Goal: Task Accomplishment & Management: Manage account settings

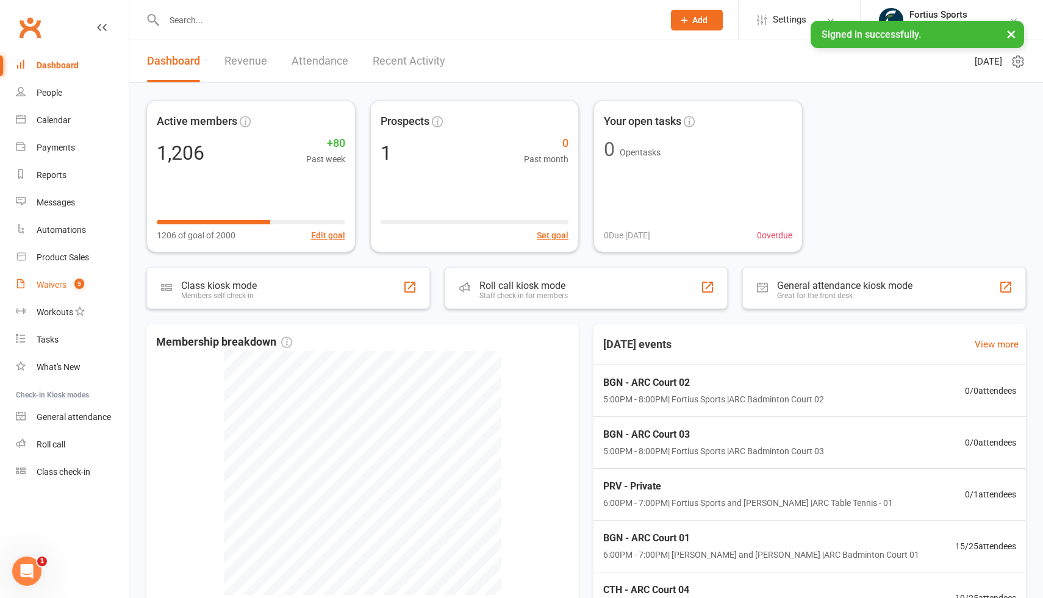
click at [58, 286] on div "Waivers" at bounding box center [52, 285] width 30 height 10
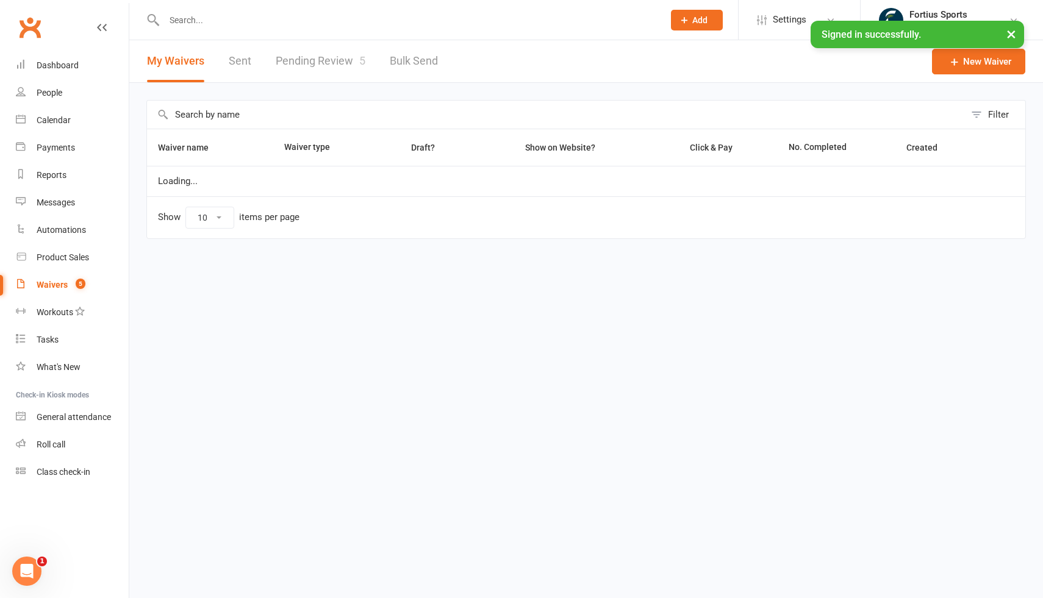
select select "100"
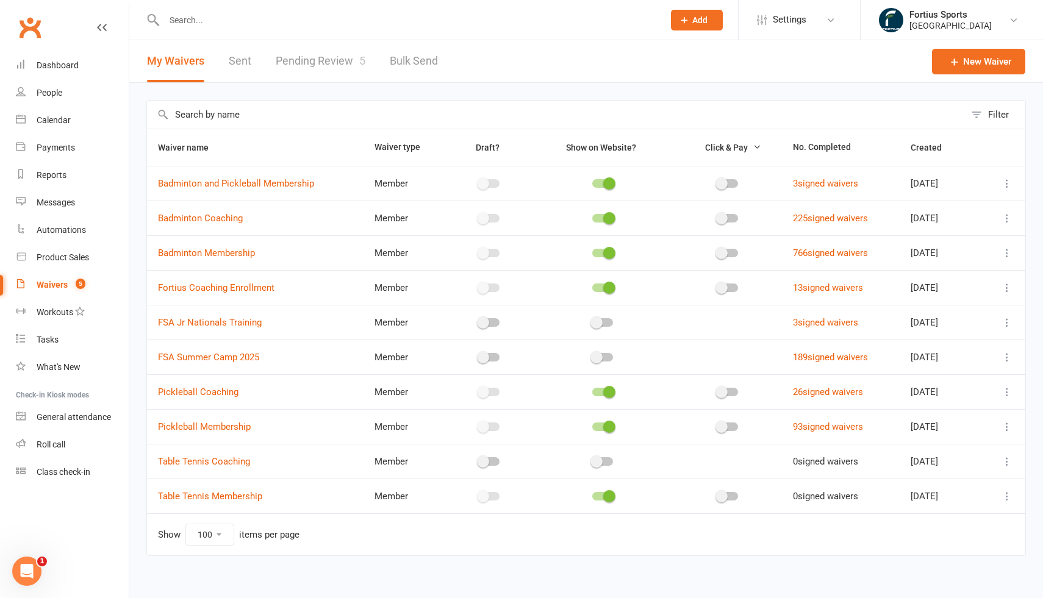
click at [318, 66] on link "Pending Review 5" at bounding box center [321, 61] width 90 height 42
select select "100"
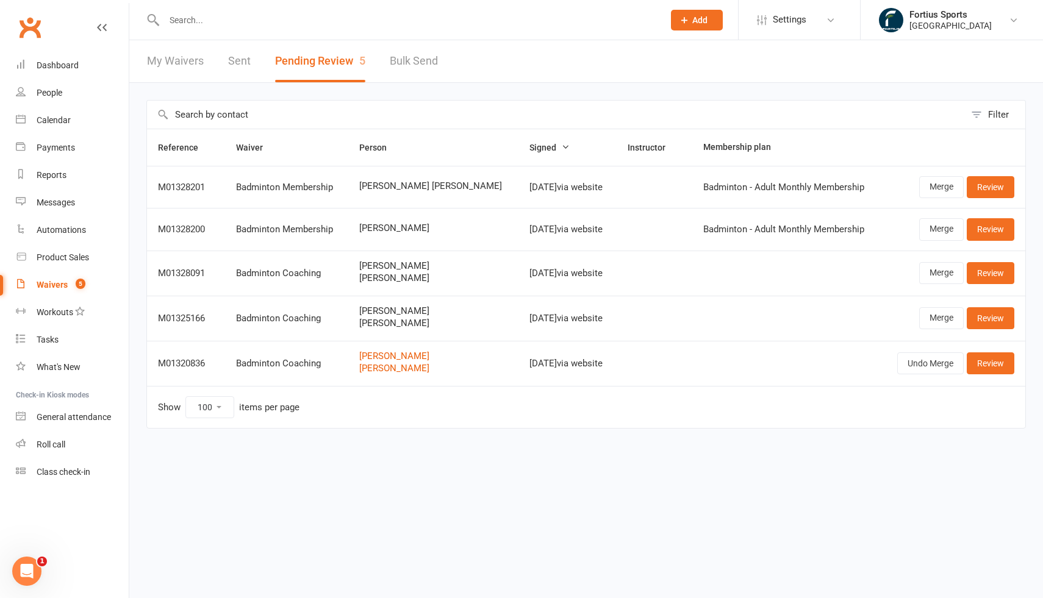
drag, startPoint x: 429, startPoint y: 279, endPoint x: 377, endPoint y: 257, distance: 56.6
click at [378, 257] on td "ARAVIND BOINIPALLY Anvika Boinipally" at bounding box center [433, 273] width 170 height 45
click at [445, 309] on span "[PERSON_NAME]" at bounding box center [433, 311] width 148 height 10
click at [49, 286] on div "Waivers" at bounding box center [52, 285] width 31 height 10
select select "100"
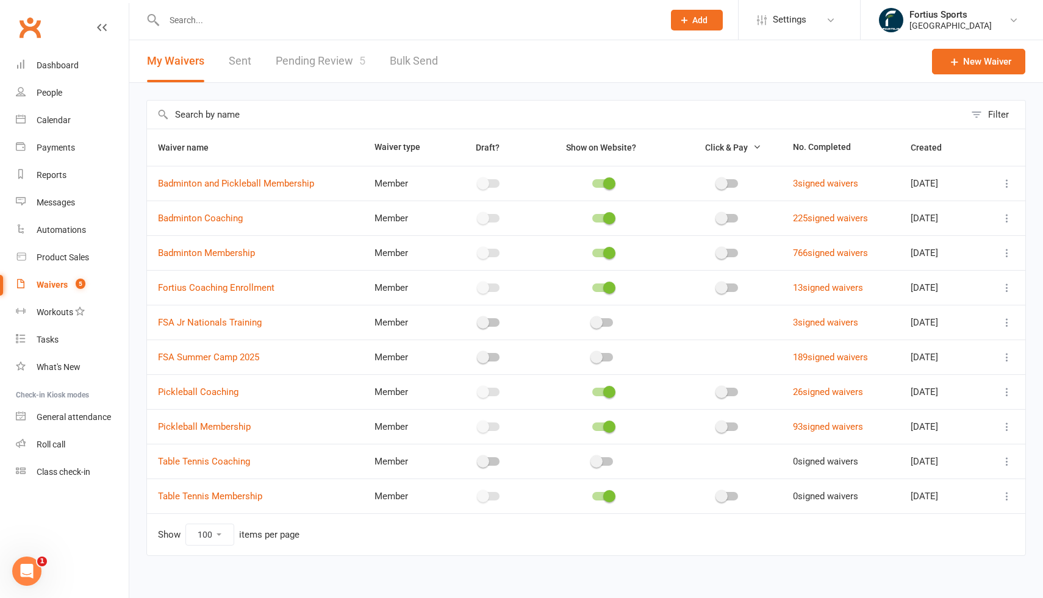
scroll to position [10, 0]
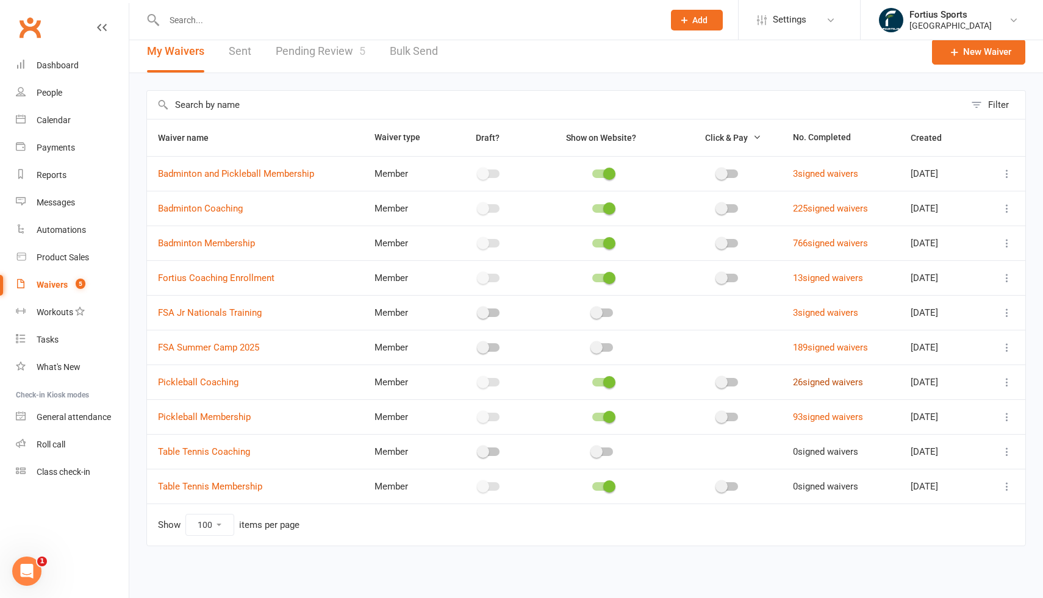
click at [820, 386] on link "26 signed waivers" at bounding box center [828, 382] width 70 height 11
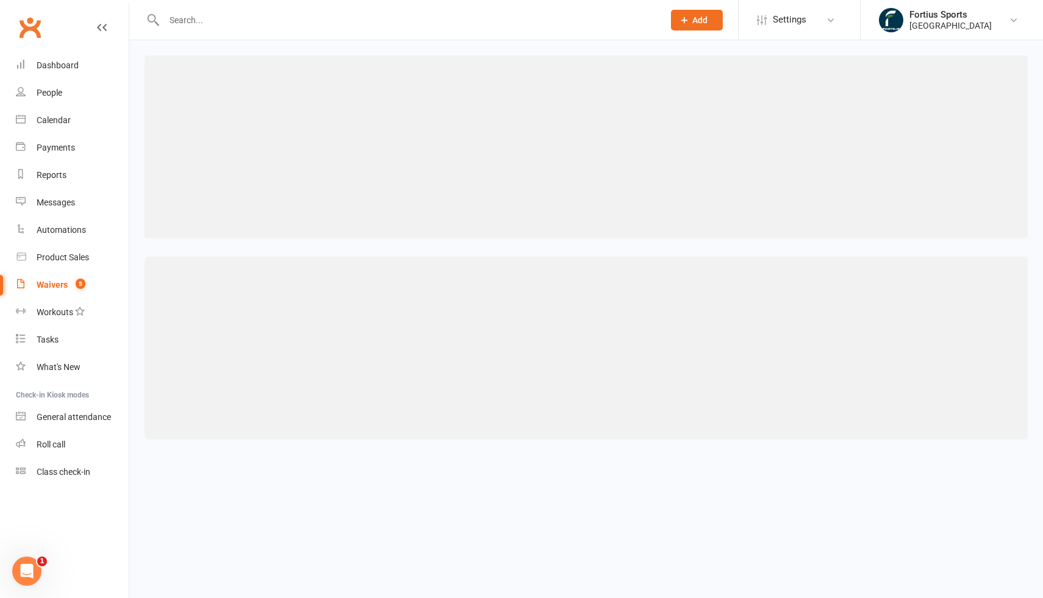
select select "100"
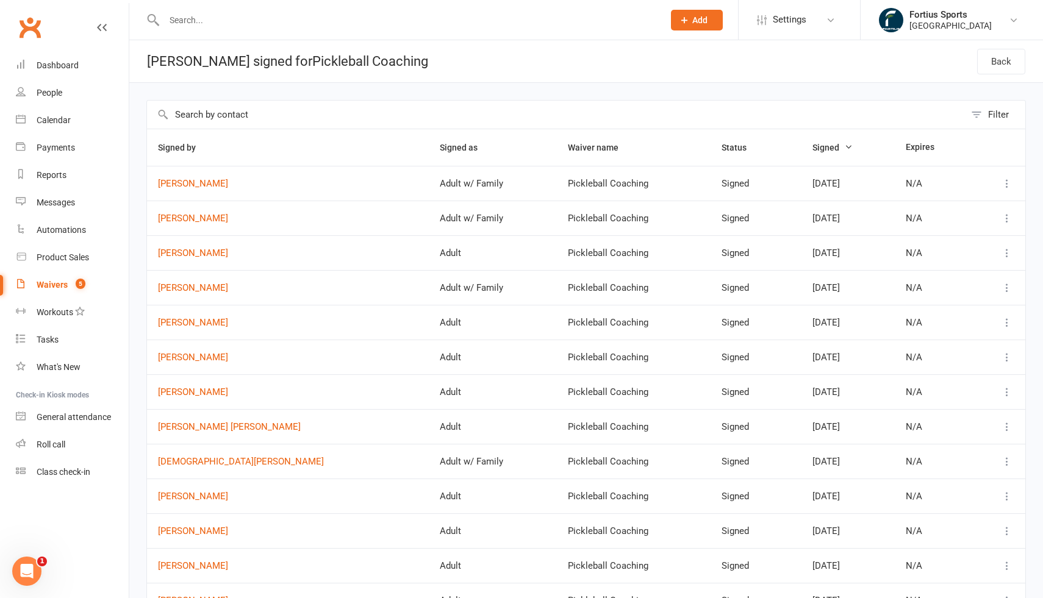
click at [813, 181] on span "Jul 22, 2025" at bounding box center [826, 183] width 27 height 11
click at [429, 184] on td "Adult w/ Family" at bounding box center [493, 183] width 128 height 35
click at [1007, 183] on icon at bounding box center [1007, 184] width 12 height 12
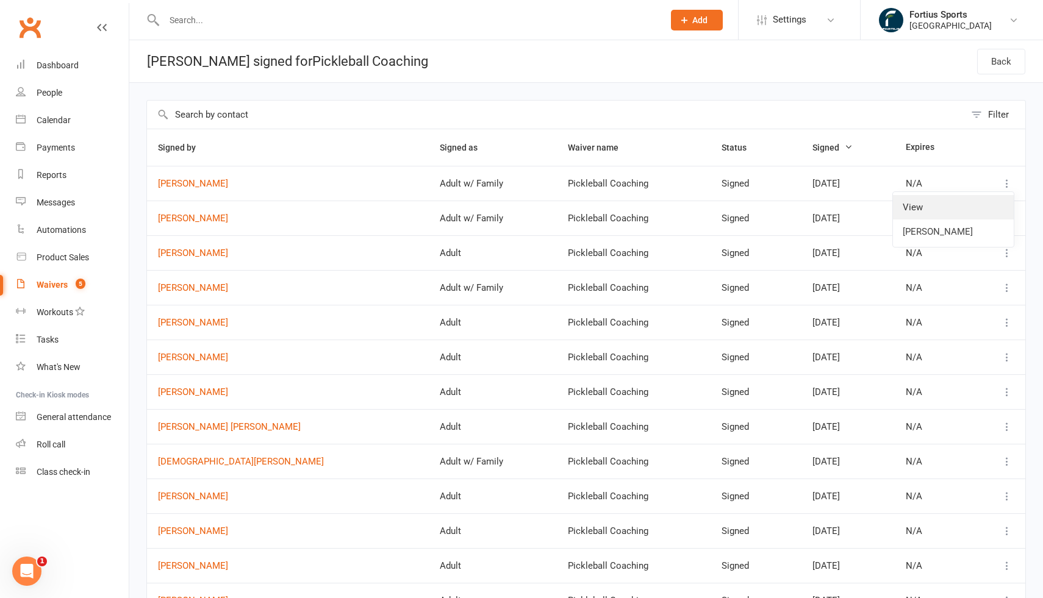
click at [925, 210] on link "View" at bounding box center [953, 207] width 121 height 24
click at [48, 285] on div "Waivers" at bounding box center [52, 285] width 31 height 10
select select "100"
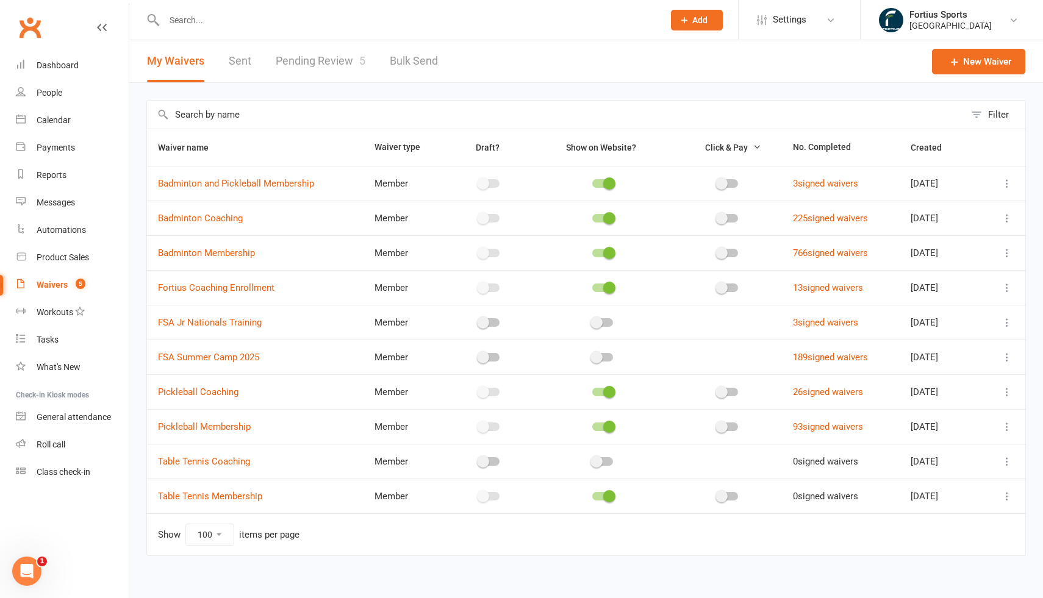
click at [314, 62] on link "Pending Review 5" at bounding box center [321, 61] width 90 height 42
select select "100"
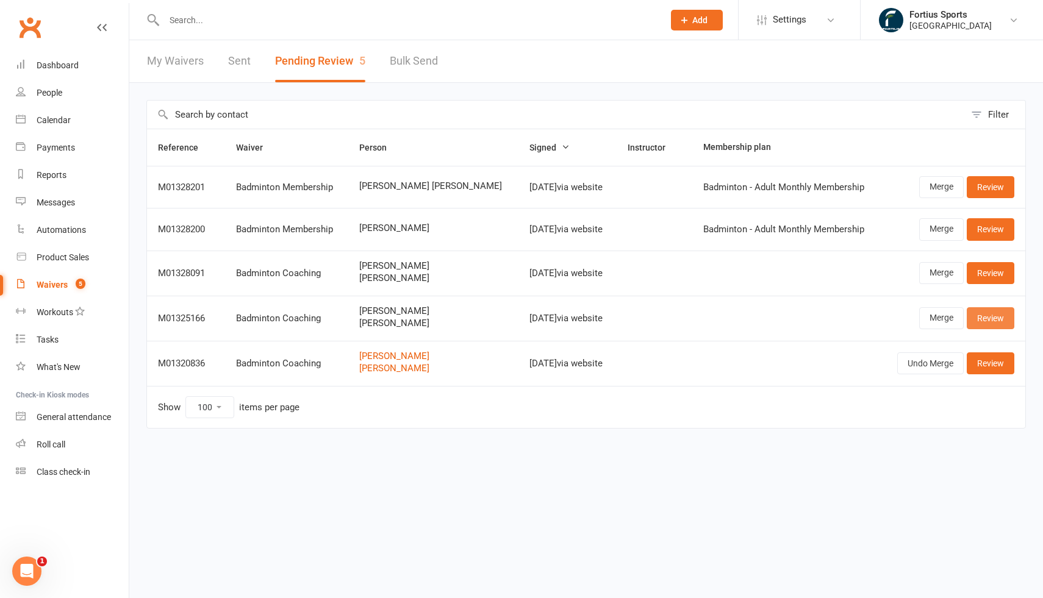
click at [994, 316] on link "Review" at bounding box center [991, 318] width 48 height 22
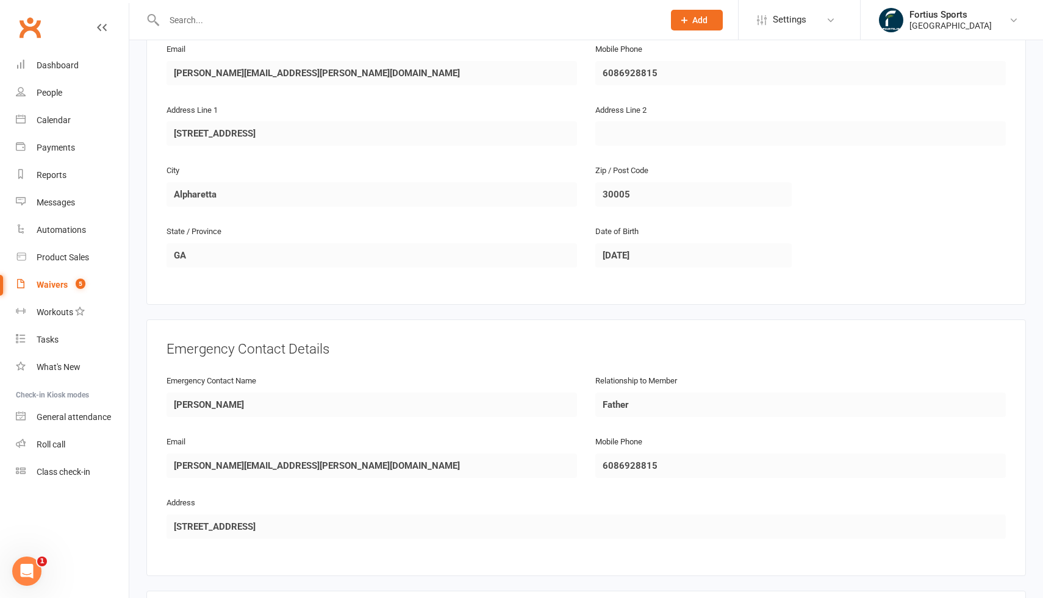
scroll to position [711, 0]
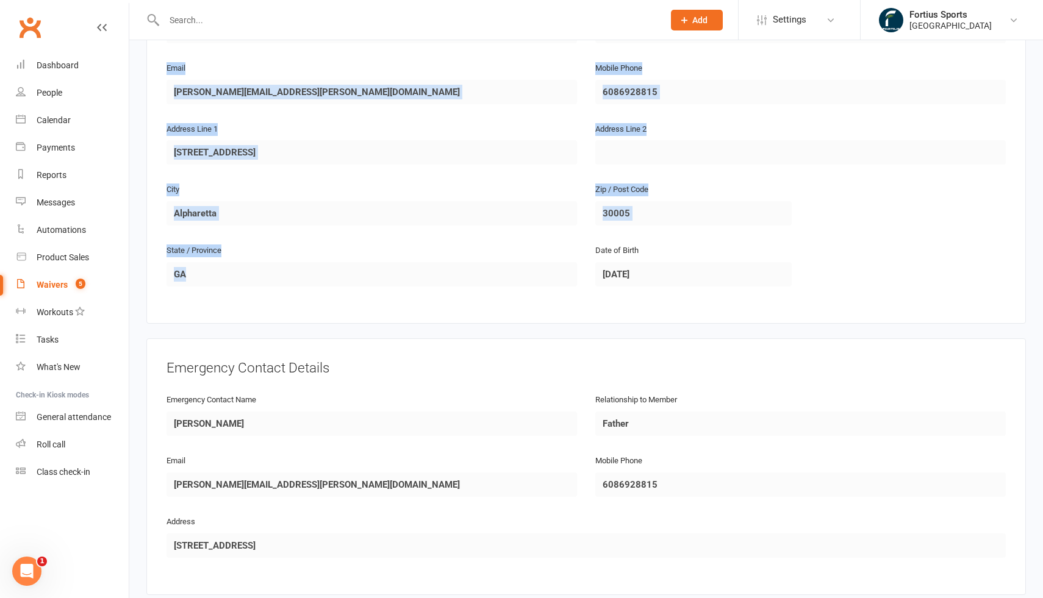
drag, startPoint x: 167, startPoint y: 63, endPoint x: 687, endPoint y: 317, distance: 578.4
click at [747, 288] on div "Date of Birth 2012-06-03" at bounding box center [693, 273] width 215 height 61
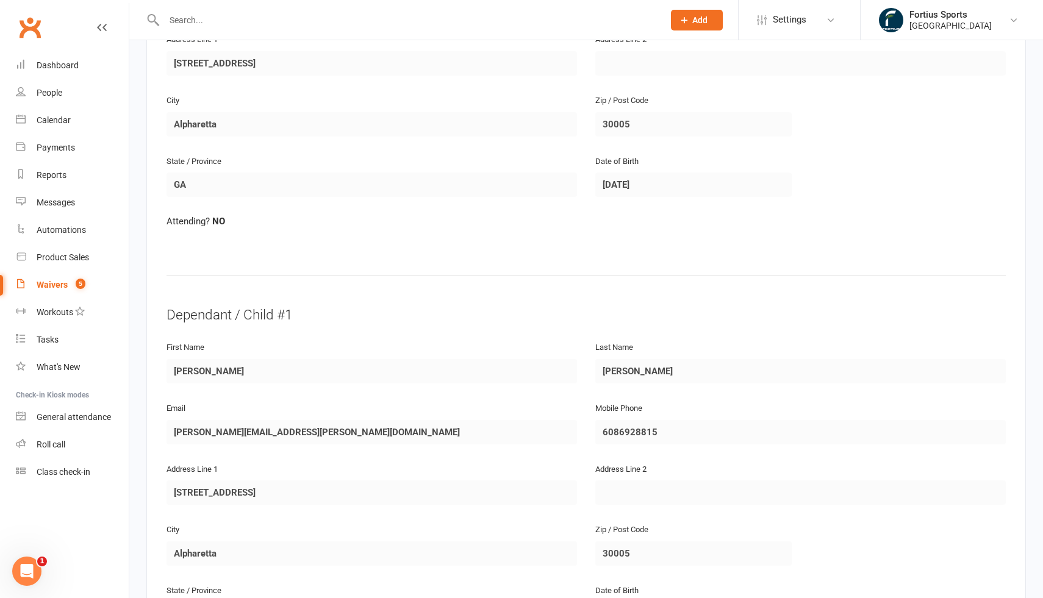
scroll to position [292, 0]
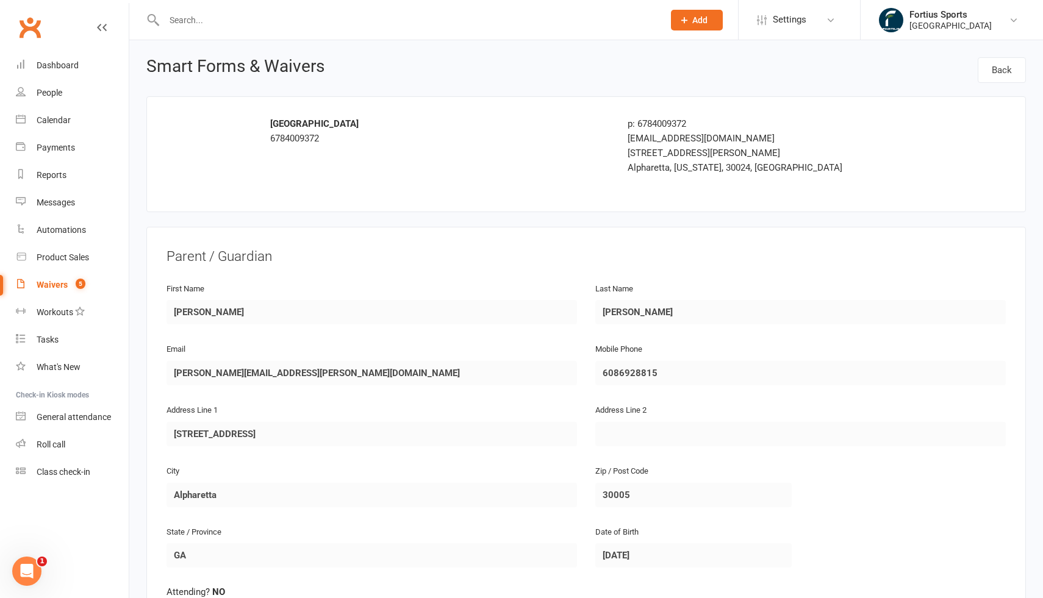
select select "100"
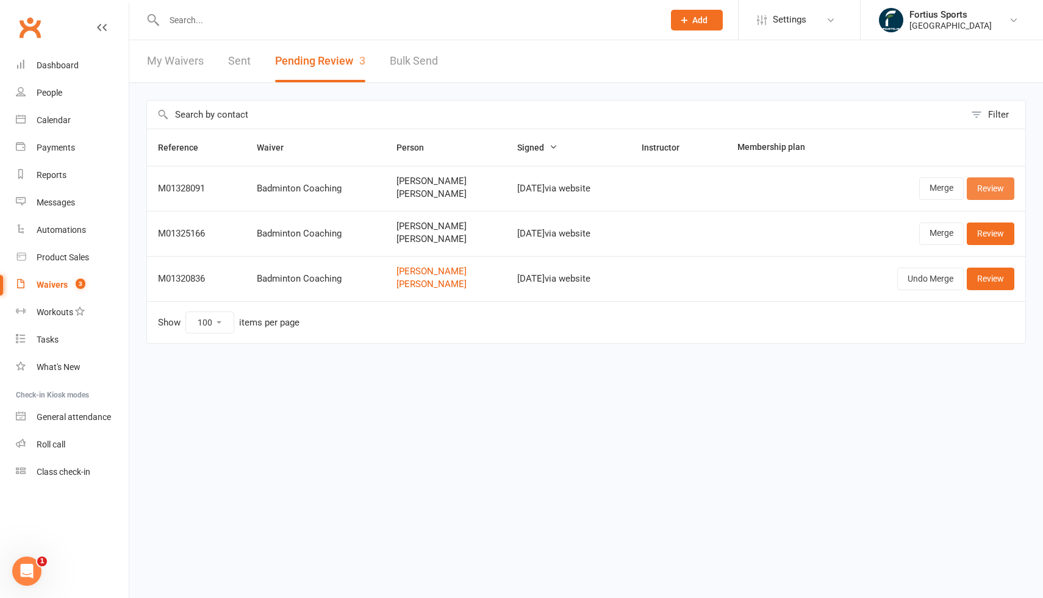
click at [1000, 193] on link "Review" at bounding box center [991, 189] width 48 height 22
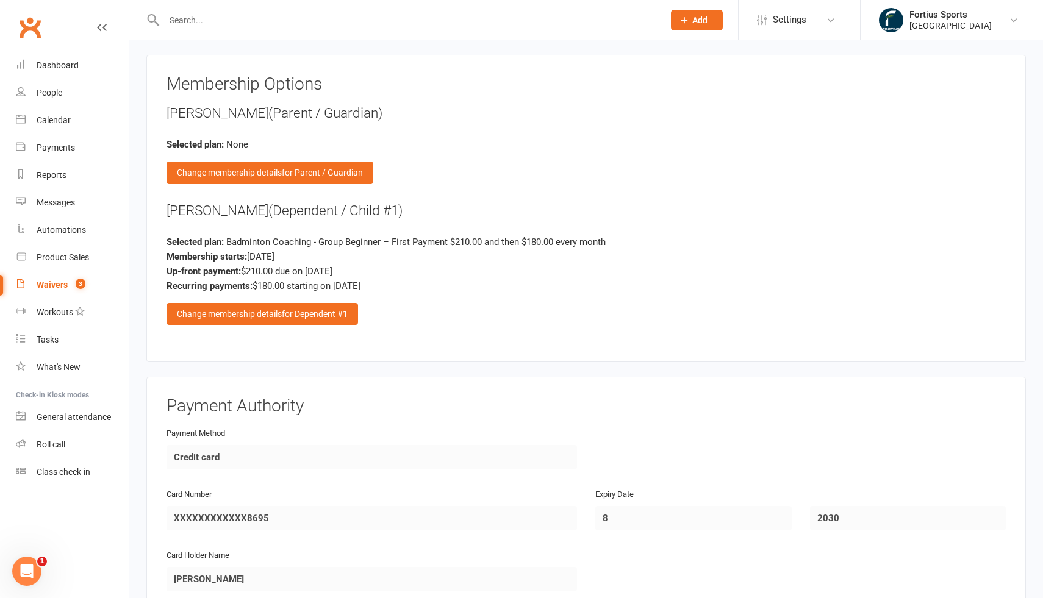
scroll to position [1265, 0]
drag, startPoint x: 398, startPoint y: 289, endPoint x: 170, endPoint y: 231, distance: 236.0
click at [170, 231] on div "Anvika Boinipally (Dependent / Child #1) Selected plan: Badminton Coaching - Gr…" at bounding box center [586, 265] width 839 height 124
click at [418, 296] on div "Anvika Boinipally (Dependent / Child #1) Selected plan: Badminton Coaching - Gr…" at bounding box center [586, 265] width 839 height 124
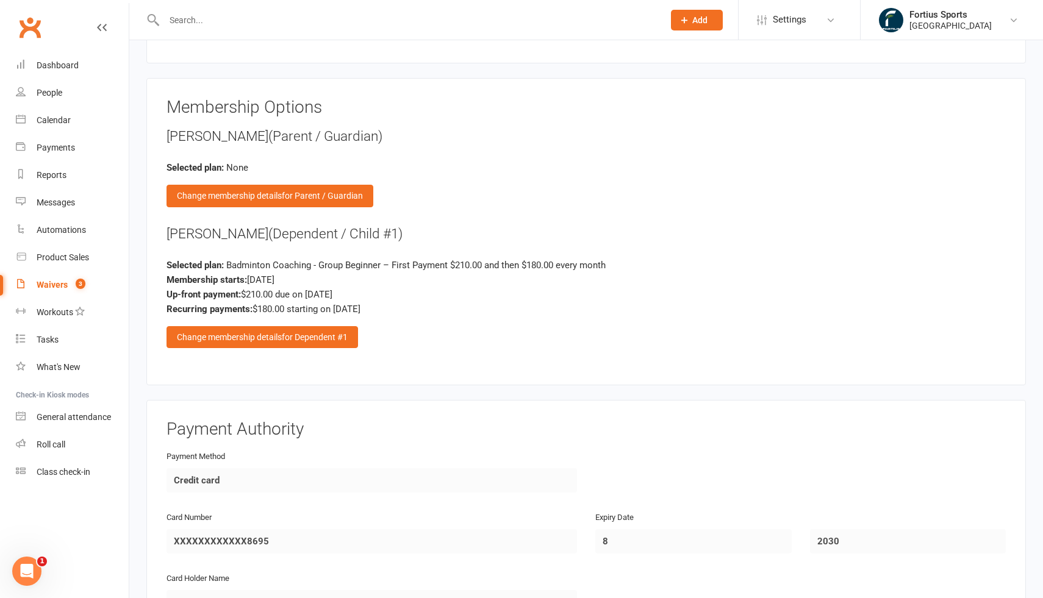
scroll to position [1241, 0]
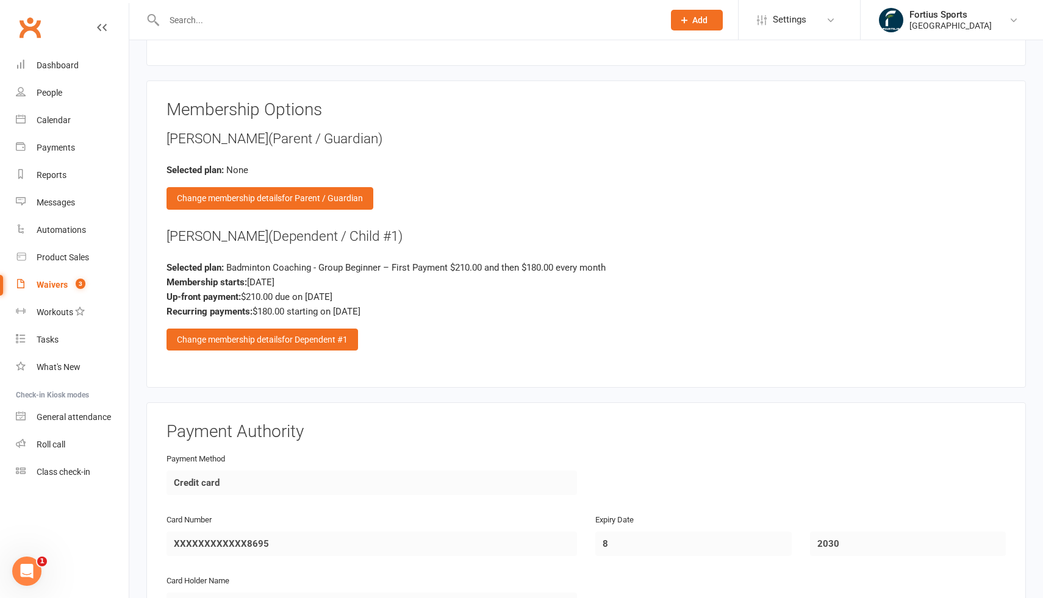
drag, startPoint x: 395, startPoint y: 311, endPoint x: 158, endPoint y: 256, distance: 243.6
click at [158, 256] on div "Membership Options ARAVIND BOINIPALLY (Parent / Guardian) Selected plan: None C…" at bounding box center [586, 235] width 880 height 308
click at [379, 282] on div "Membership starts: Aug 12, 2025" at bounding box center [586, 282] width 839 height 15
drag, startPoint x: 395, startPoint y: 309, endPoint x: 174, endPoint y: 248, distance: 229.1
click at [174, 248] on div "Anvika Boinipally (Dependent / Child #1) Selected plan: Badminton Coaching - Gr…" at bounding box center [586, 289] width 839 height 124
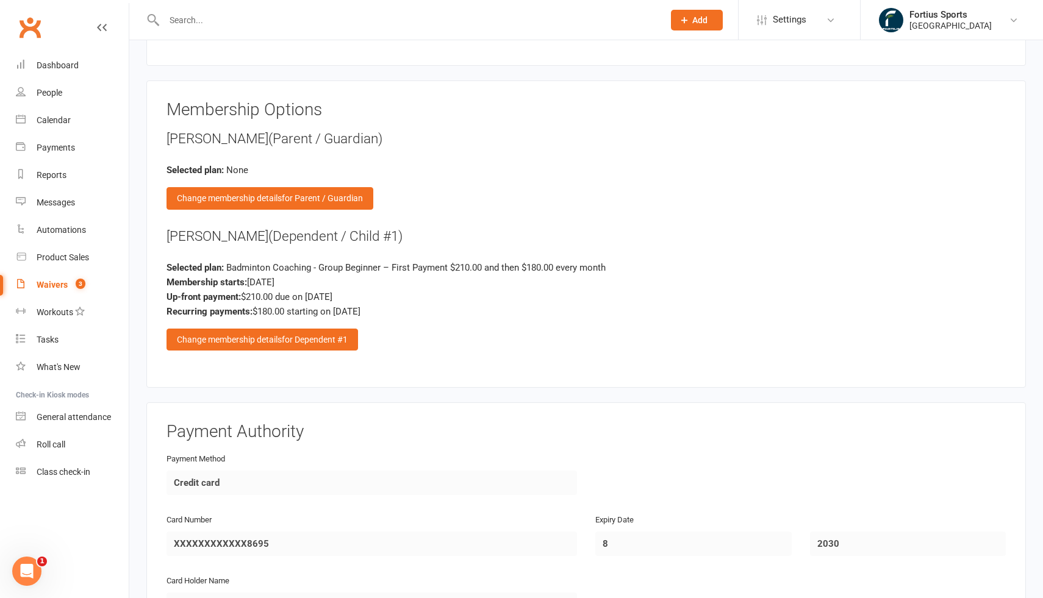
click at [414, 312] on div "Recurring payments: $180.00 starting on Sep 12, 2025" at bounding box center [586, 311] width 839 height 15
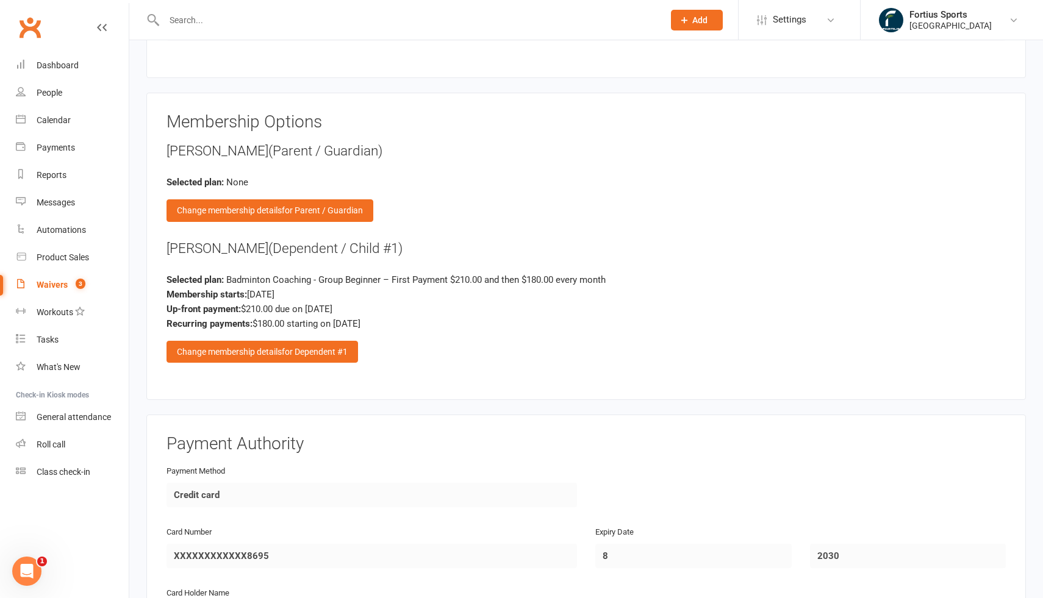
drag, startPoint x: 393, startPoint y: 320, endPoint x: 148, endPoint y: 278, distance: 248.8
click at [148, 278] on div "Membership Options ARAVIND BOINIPALLY (Parent / Guardian) Selected plan: None C…" at bounding box center [586, 247] width 880 height 308
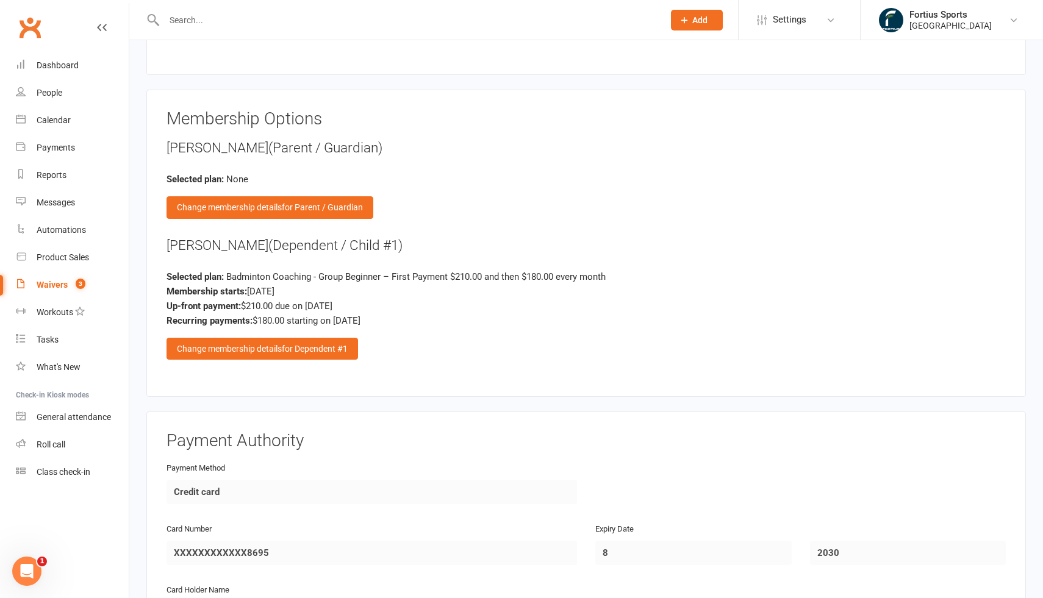
scroll to position [1230, 0]
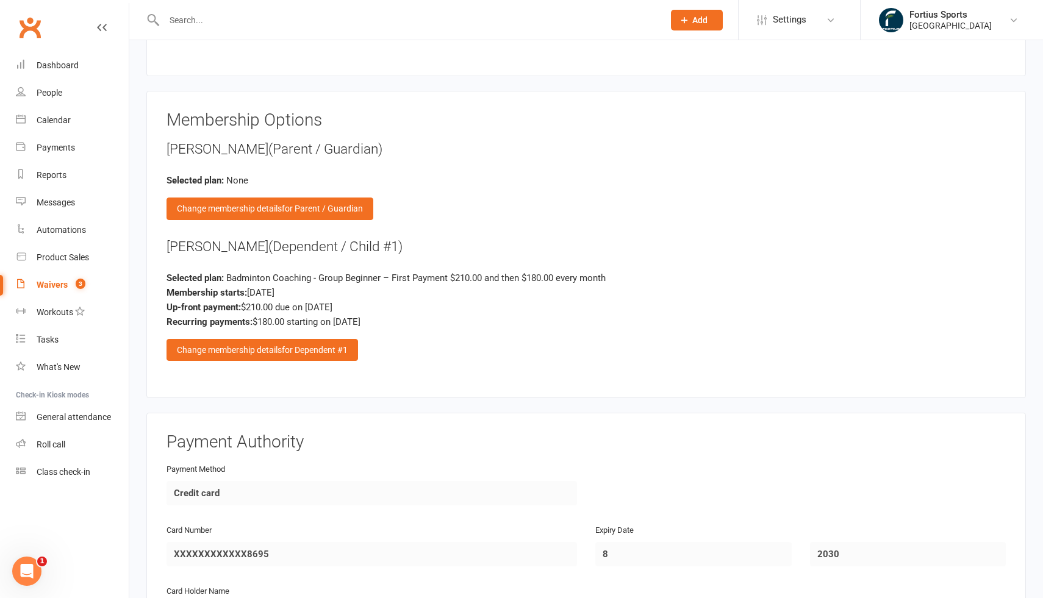
click at [450, 315] on div "Recurring payments: $180.00 starting on Sep 12, 2025" at bounding box center [586, 322] width 839 height 15
click at [427, 274] on span "Badminton Coaching - Group Beginner – First Payment $210.00 and then $180.00 ev…" at bounding box center [415, 278] width 379 height 11
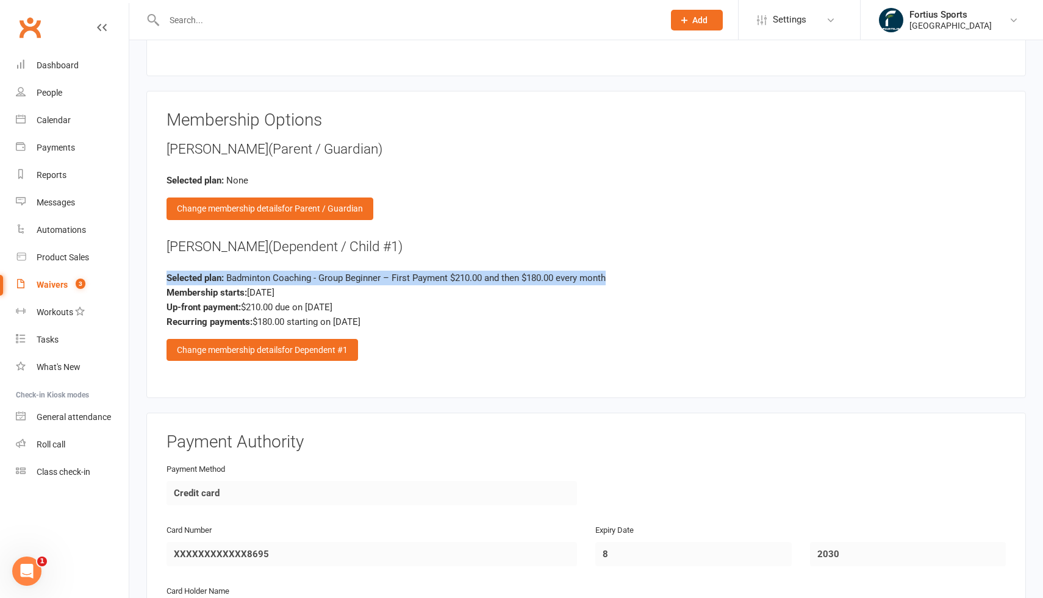
click at [394, 326] on div "Anvika Boinipally (Dependent / Child #1) Selected plan: Badminton Coaching - Gr…" at bounding box center [586, 299] width 839 height 124
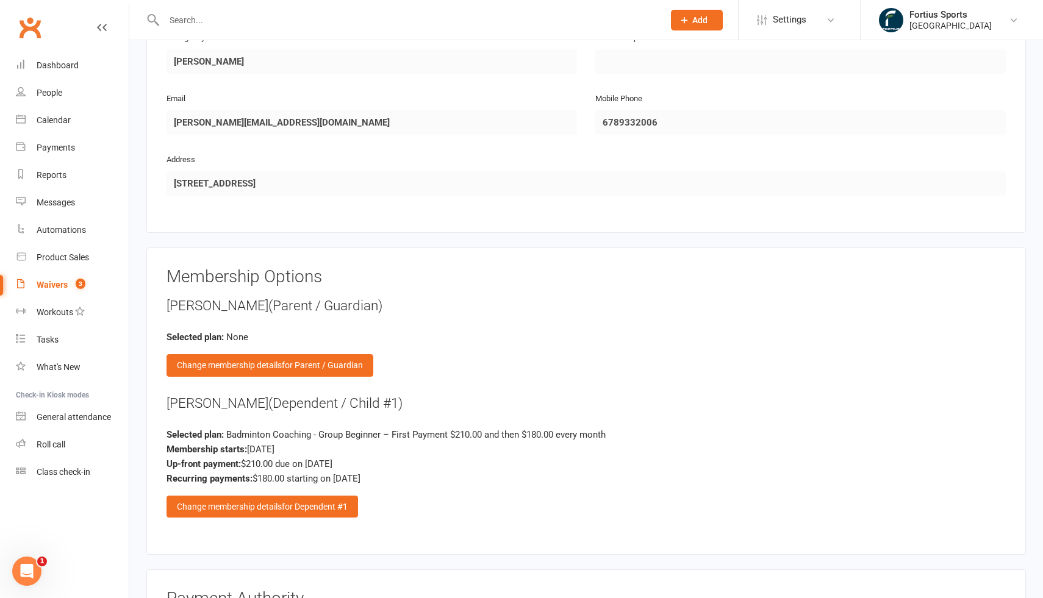
scroll to position [1537, 0]
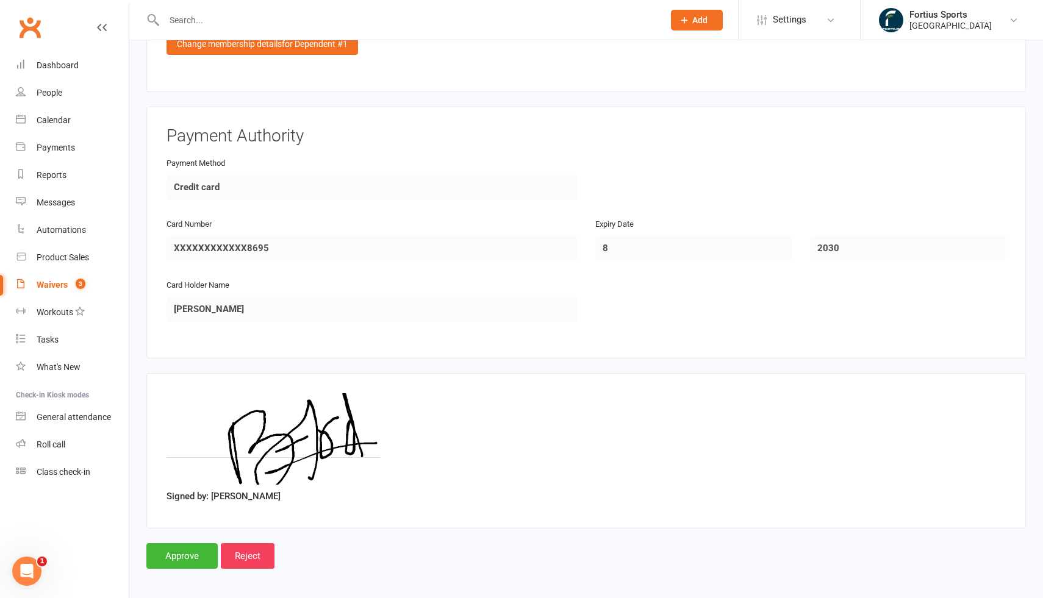
click at [545, 217] on div "Card Number XXXXXXXXXXXX8695" at bounding box center [372, 239] width 411 height 44
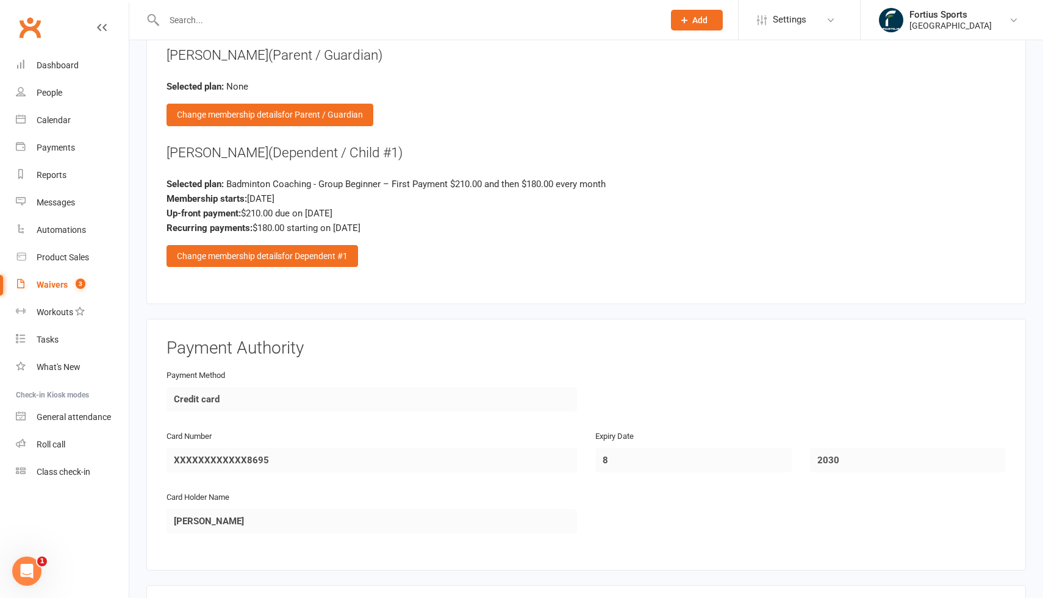
scroll to position [1304, 0]
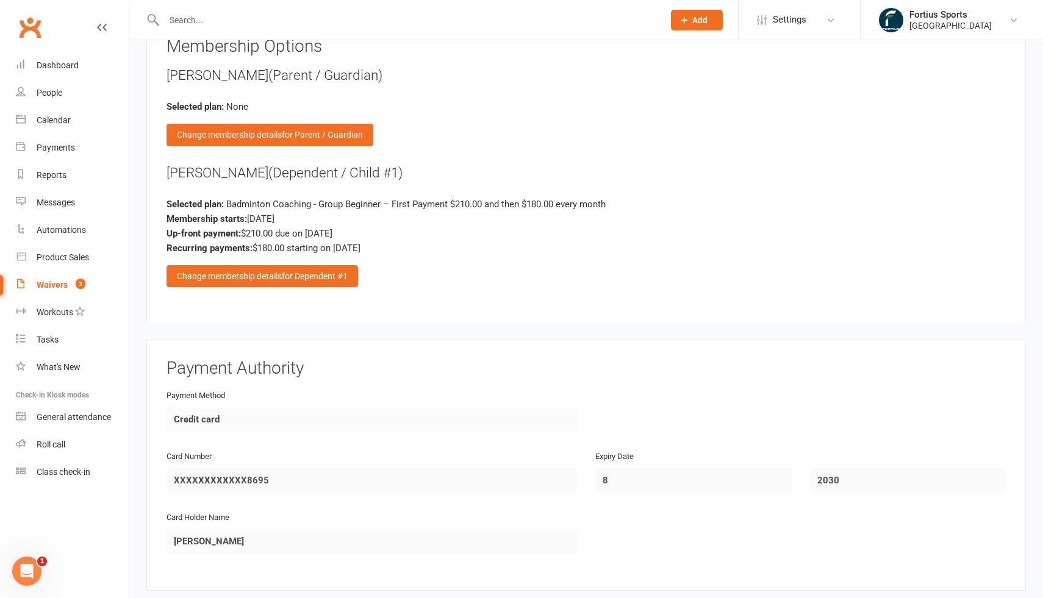
drag, startPoint x: 164, startPoint y: 167, endPoint x: 423, endPoint y: 245, distance: 270.4
click at [423, 247] on div "Membership Options ARAVIND BOINIPALLY (Parent / Guardian) Selected plan: None C…" at bounding box center [586, 171] width 880 height 308
click at [403, 247] on div "Recurring payments: $180.00 starting on Sep 12, 2025" at bounding box center [586, 248] width 839 height 15
drag, startPoint x: 395, startPoint y: 246, endPoint x: 166, endPoint y: 170, distance: 241.7
click at [167, 170] on div "Anvika Boinipally (Dependent / Child #1) Selected plan: Badminton Coaching - Gr…" at bounding box center [586, 225] width 839 height 124
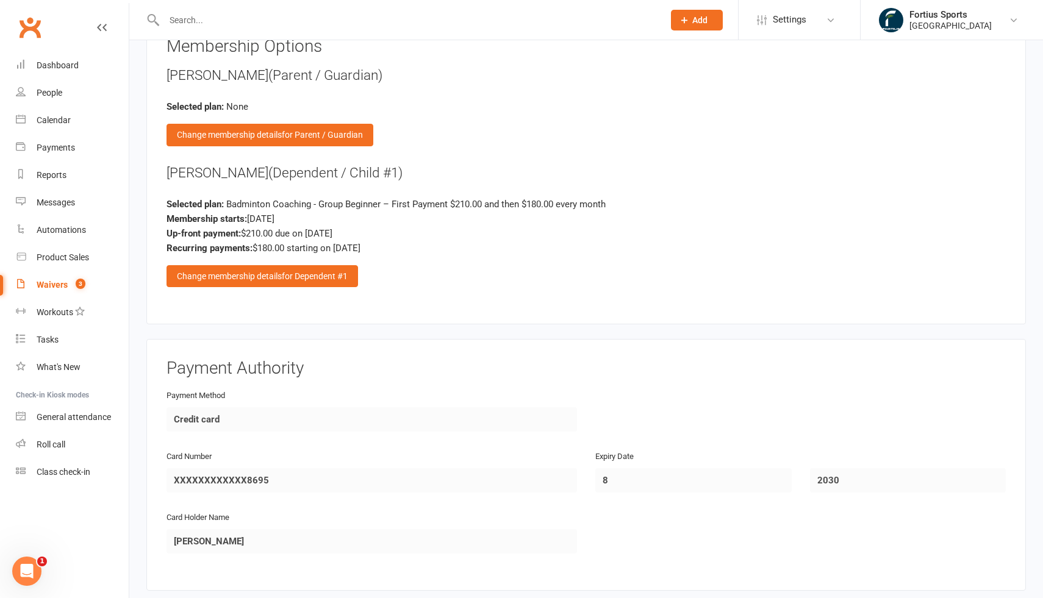
click at [167, 170] on div "Anvika Boinipally (Dependent / Child #1)" at bounding box center [586, 173] width 839 height 20
drag, startPoint x: 166, startPoint y: 169, endPoint x: 415, endPoint y: 247, distance: 260.9
click at [415, 247] on div "Anvika Boinipally (Dependent / Child #1) Selected plan: Badminton Coaching - Gr…" at bounding box center [586, 225] width 839 height 124
click at [406, 246] on div "Recurring payments: $180.00 starting on Sep 12, 2025" at bounding box center [586, 248] width 839 height 15
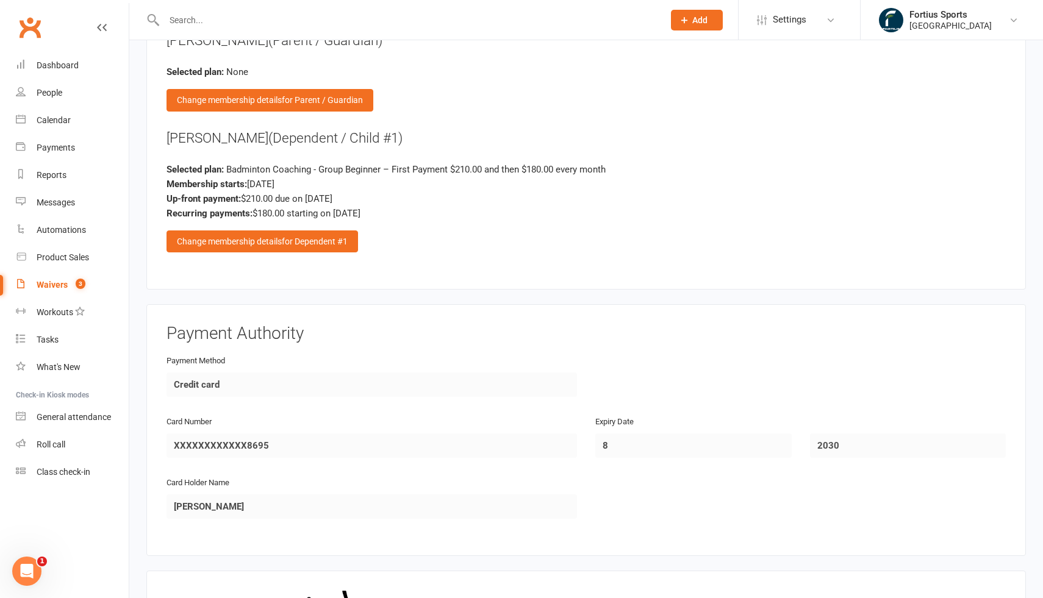
scroll to position [1336, 0]
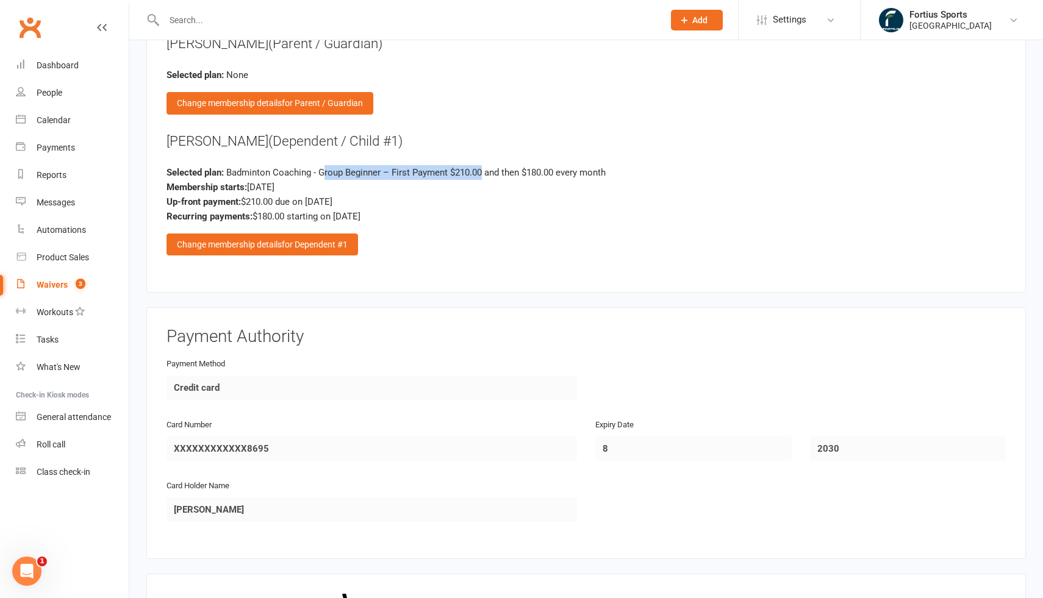
drag, startPoint x: 484, startPoint y: 167, endPoint x: 321, endPoint y: 172, distance: 163.0
click at [322, 172] on span "Badminton Coaching - Group Beginner – First Payment $210.00 and then $180.00 ev…" at bounding box center [415, 172] width 379 height 11
click at [281, 173] on span "Badminton Coaching - Group Beginner – First Payment $210.00 and then $180.00 ev…" at bounding box center [415, 172] width 379 height 11
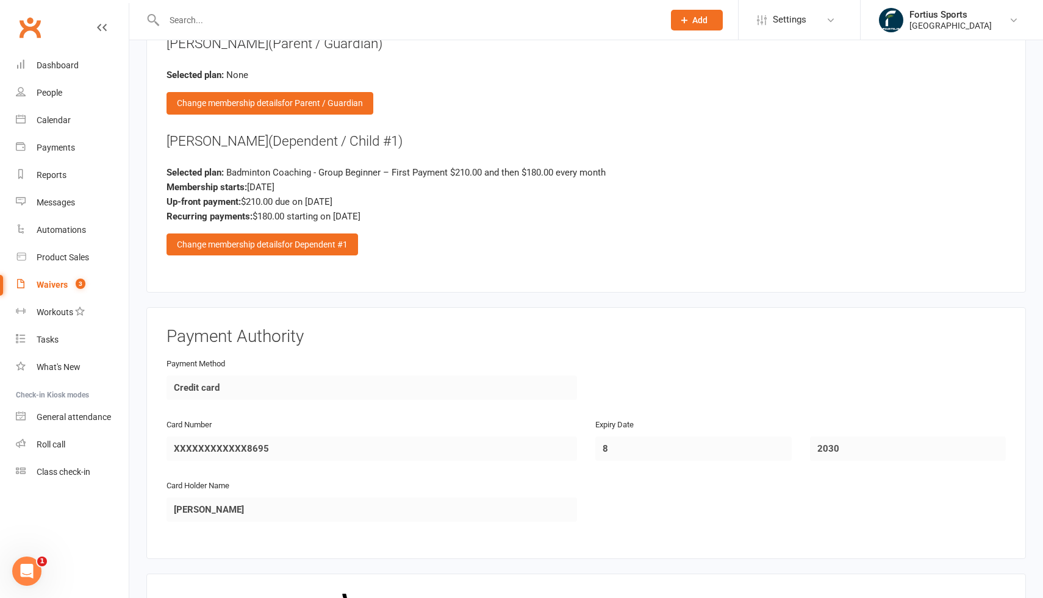
click at [329, 167] on span "Badminton Coaching - Group Beginner – First Payment $210.00 and then $180.00 ev…" at bounding box center [415, 172] width 379 height 11
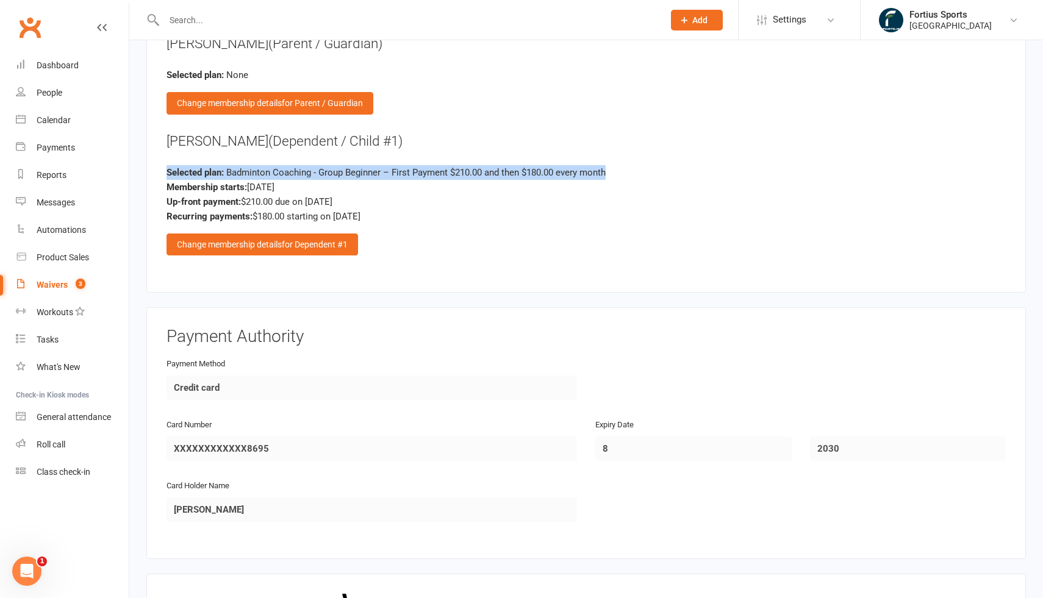
click at [399, 167] on span "Badminton Coaching - Group Beginner – First Payment $210.00 and then $180.00 ev…" at bounding box center [415, 172] width 379 height 11
drag, startPoint x: 166, startPoint y: 168, endPoint x: 398, endPoint y: 212, distance: 235.8
click at [398, 212] on div "Selected plan: Badminton Coaching - Group Beginner – First Payment $210.00 and …" at bounding box center [586, 194] width 839 height 59
click at [397, 217] on div "Recurring payments: $180.00 starting on Sep 12, 2025" at bounding box center [586, 216] width 839 height 15
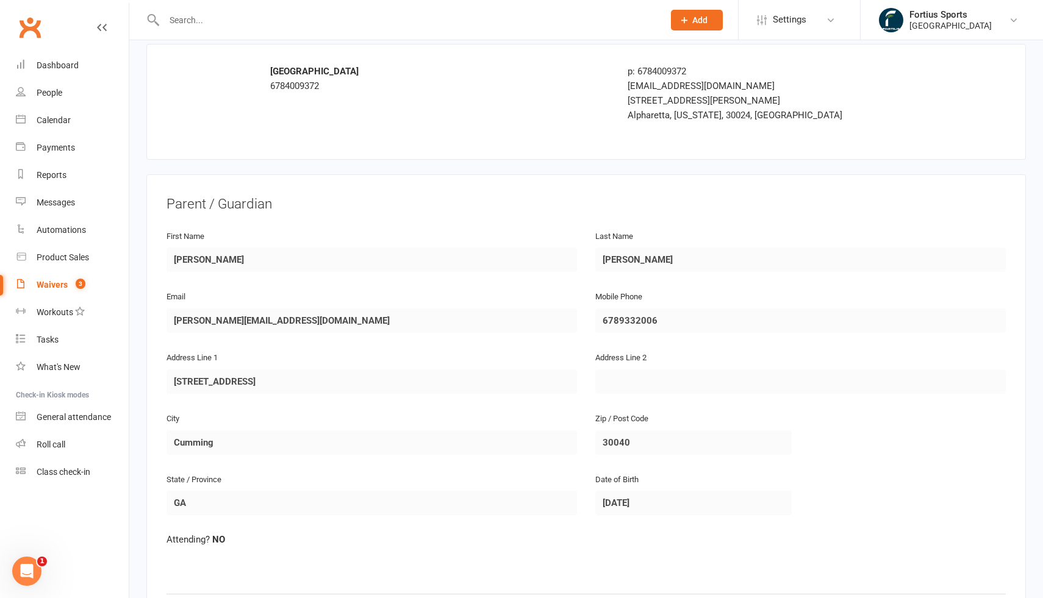
scroll to position [0, 0]
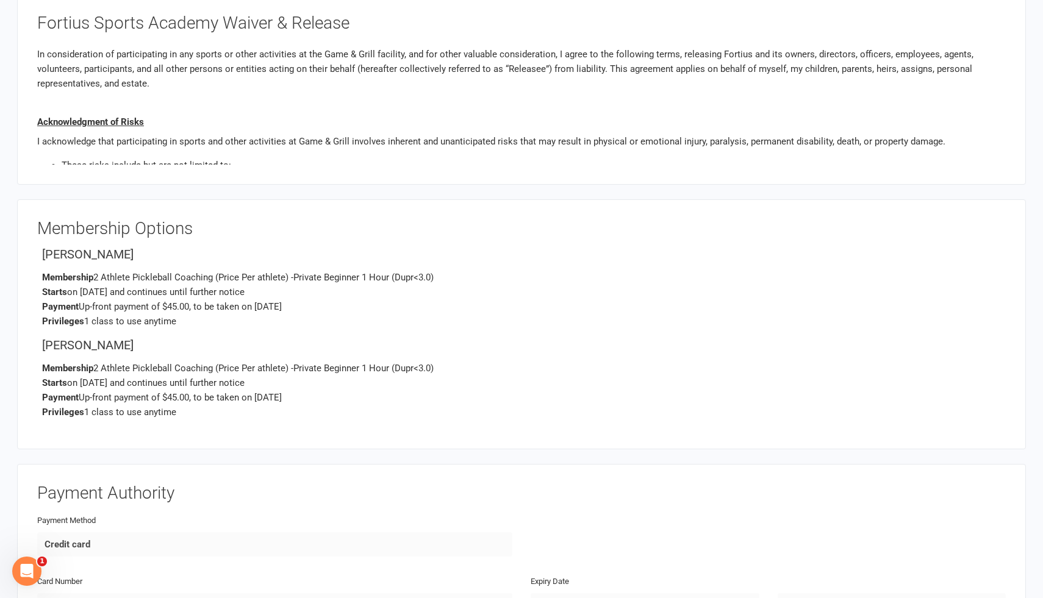
scroll to position [1490, 0]
click at [151, 366] on p "Membership 2 Athlete Pickleball Coaching (Price Per athlete) -Private Beginner …" at bounding box center [524, 392] width 964 height 59
click at [216, 379] on span "Starts on Jul 25, 2025 and continues until further notice" at bounding box center [143, 384] width 203 height 11
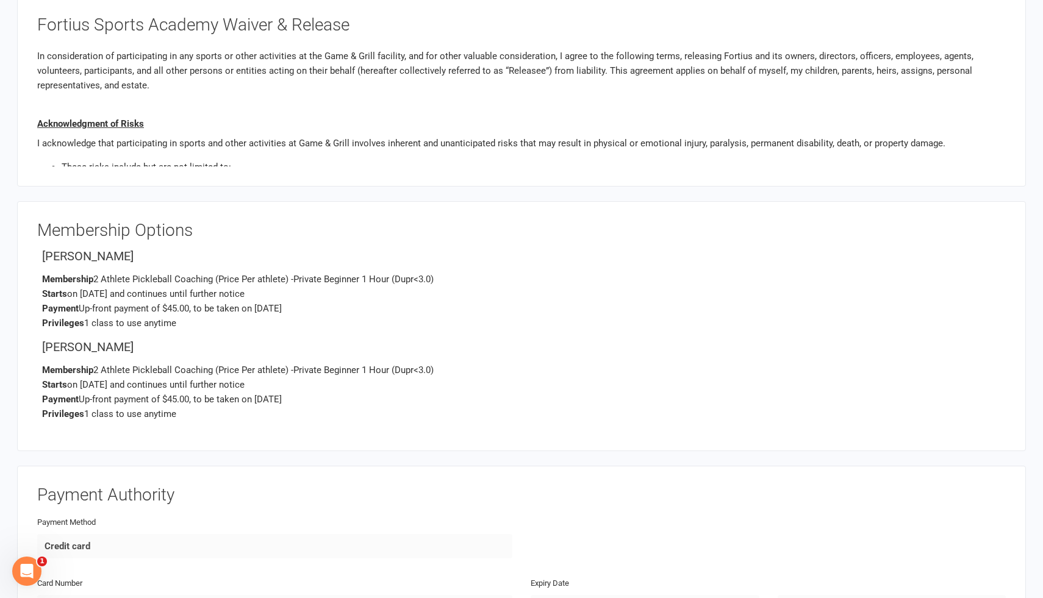
click at [191, 367] on p "Membership 2 Athlete Pickleball Coaching (Price Per athlete) -Private Beginner …" at bounding box center [524, 392] width 964 height 59
drag, startPoint x: 234, startPoint y: 409, endPoint x: 183, endPoint y: 354, distance: 75.1
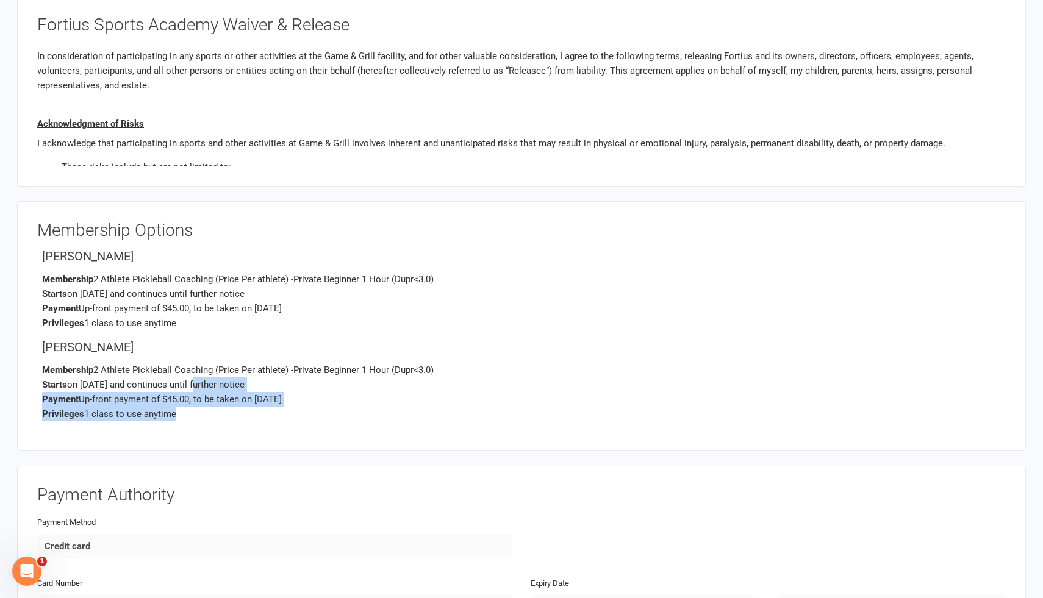
click at [183, 354] on div "Sunil Joshi Membership 2 Athlete Pickleball Coaching (Price Per athlete) -Priva…" at bounding box center [524, 380] width 964 height 81
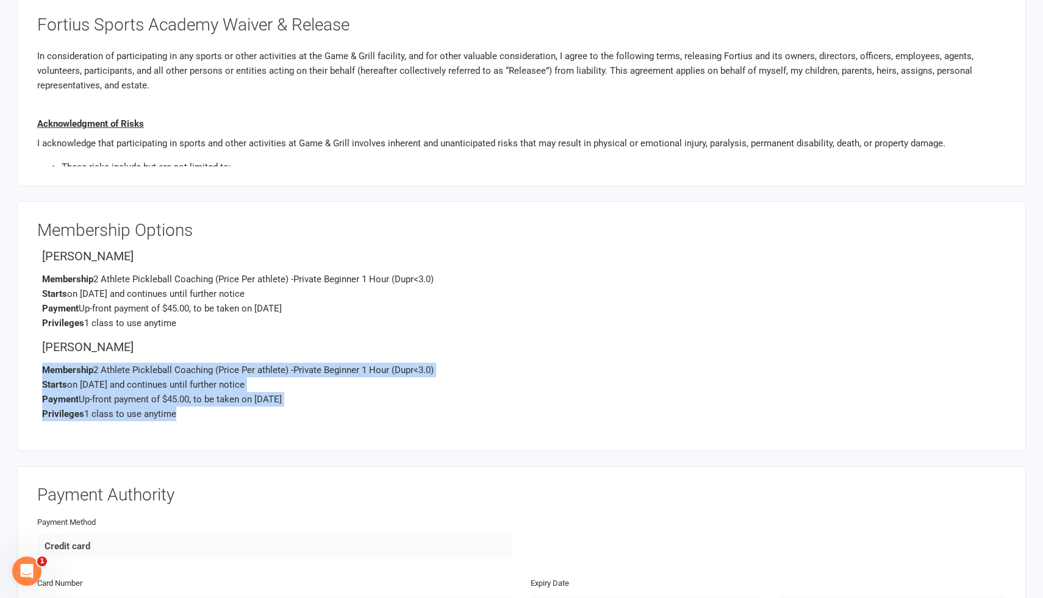
click at [298, 341] on h4 "Sunil Joshi" at bounding box center [524, 346] width 964 height 13
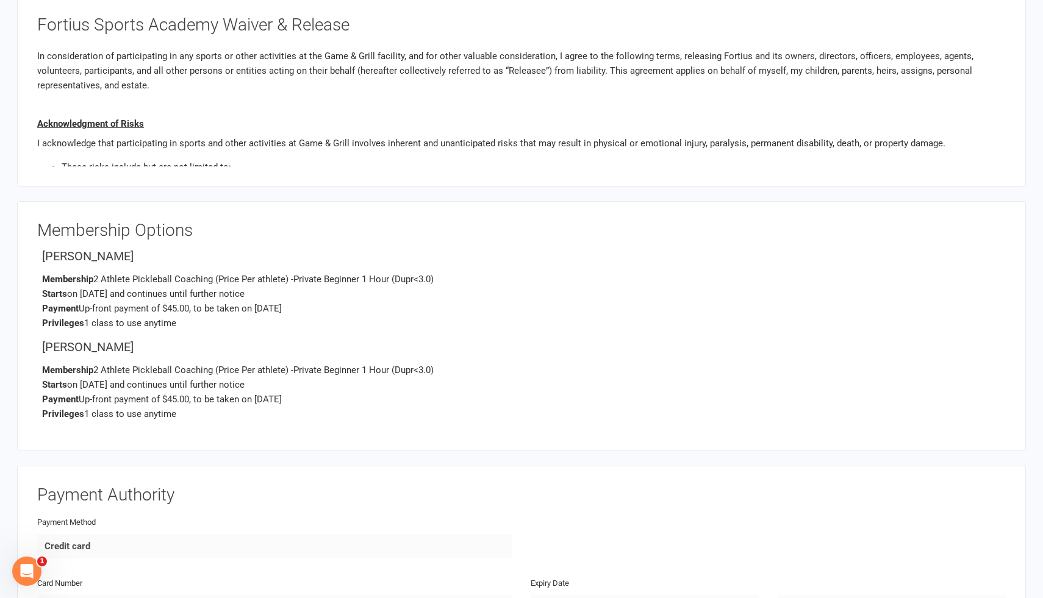
click at [140, 282] on p "Membership 2 Athlete Pickleball Coaching (Price Per athlete) -Private Beginner …" at bounding box center [524, 301] width 964 height 59
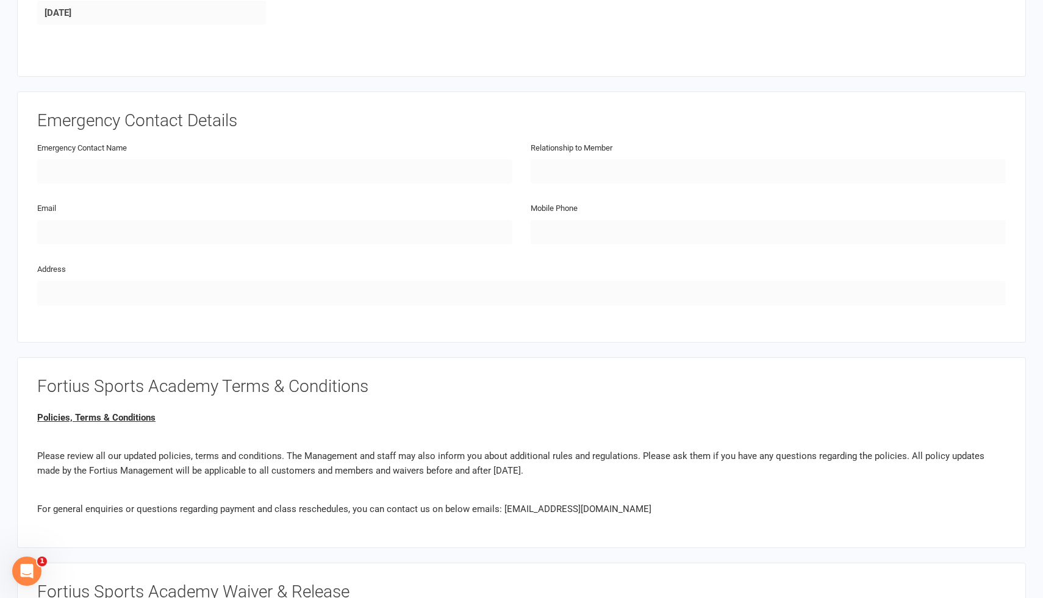
scroll to position [908, 0]
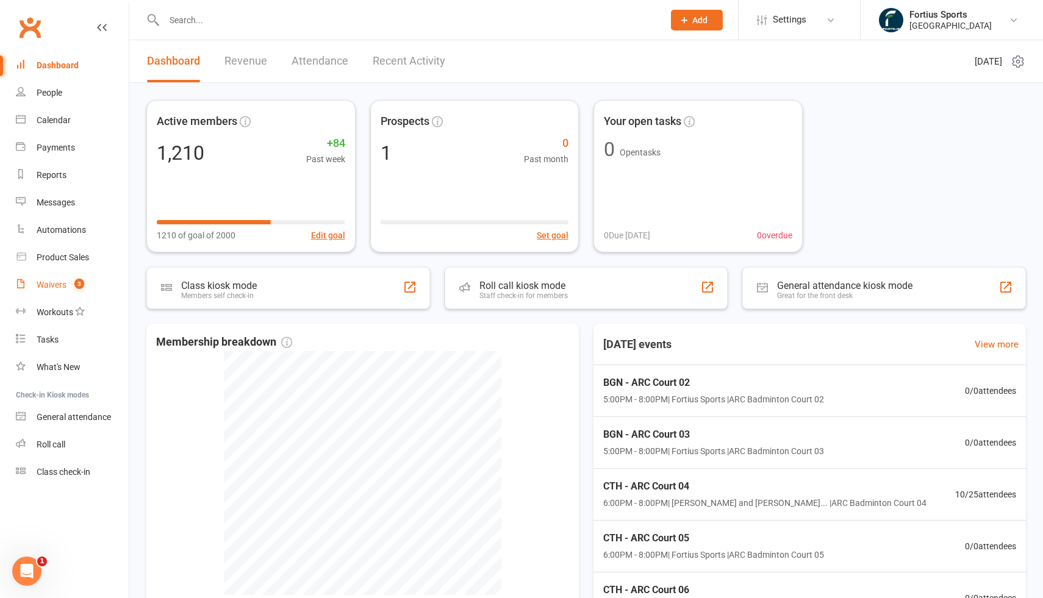
click at [51, 284] on div "Waivers" at bounding box center [52, 285] width 30 height 10
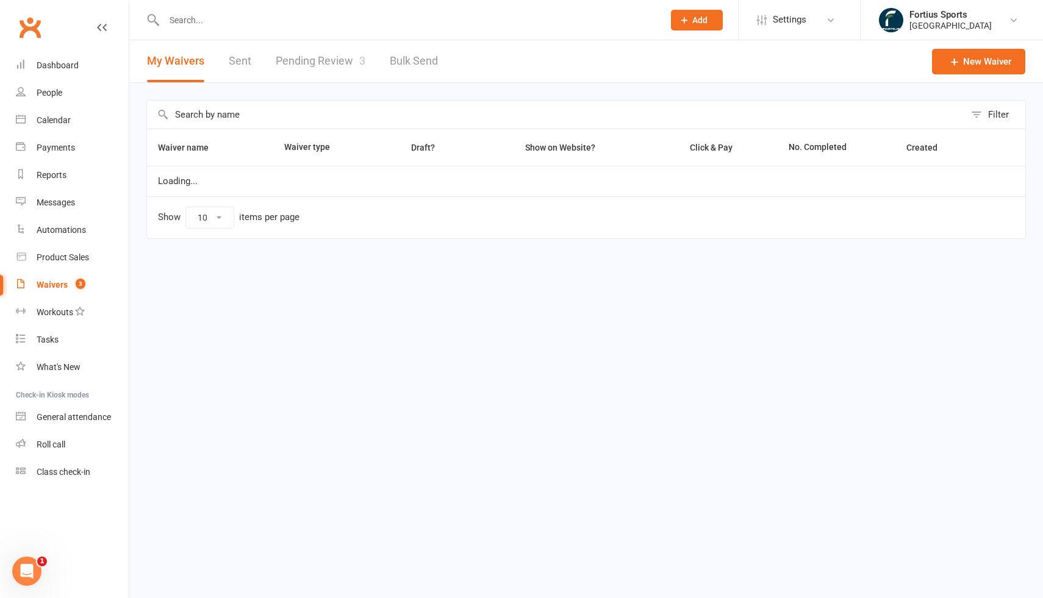
select select "100"
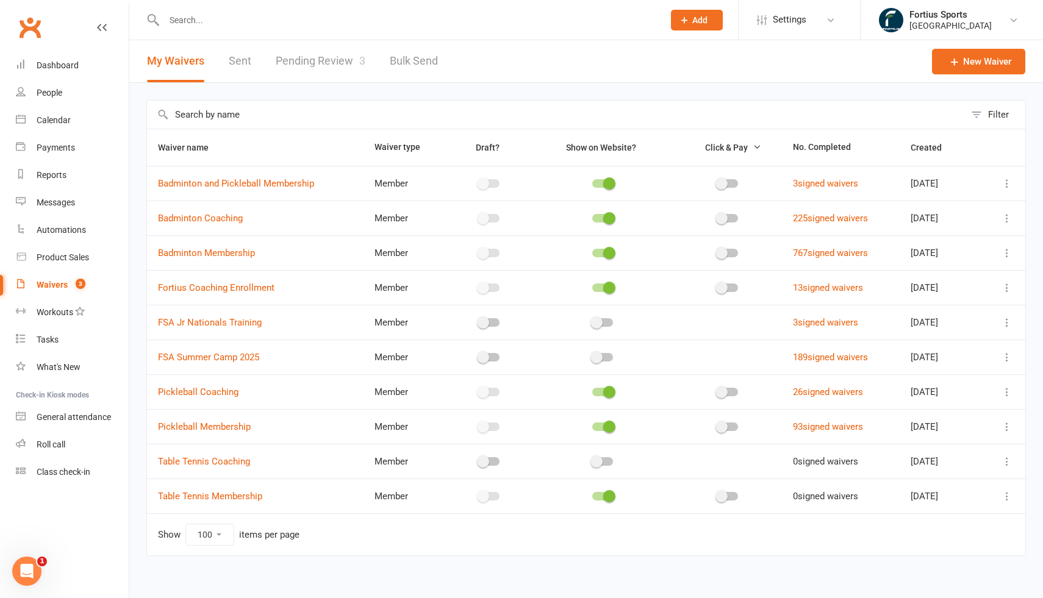
click at [343, 63] on link "Pending Review 3" at bounding box center [321, 61] width 90 height 42
select select "100"
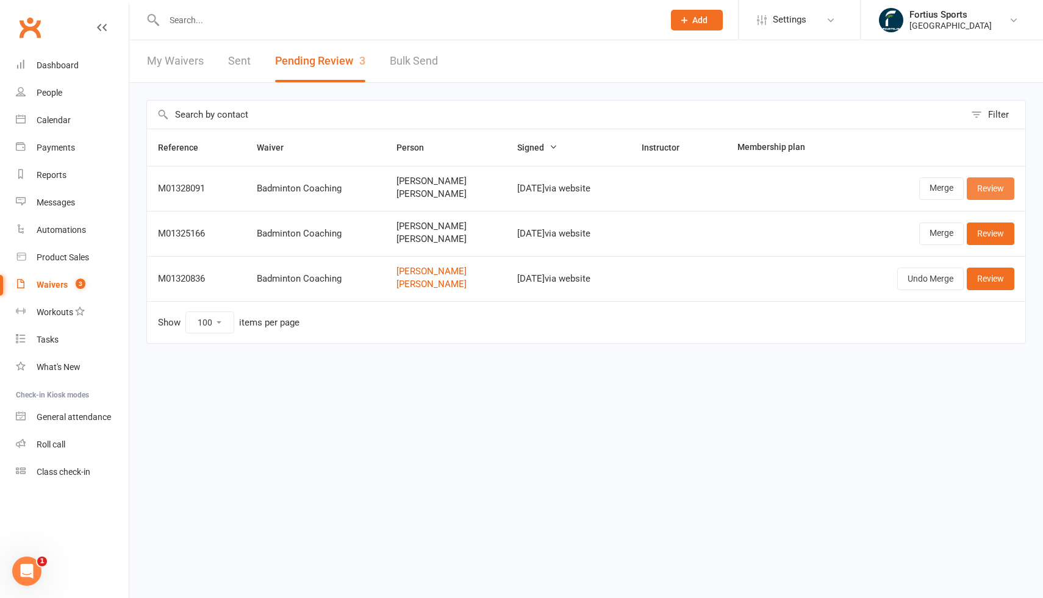
click at [988, 193] on link "Review" at bounding box center [991, 189] width 48 height 22
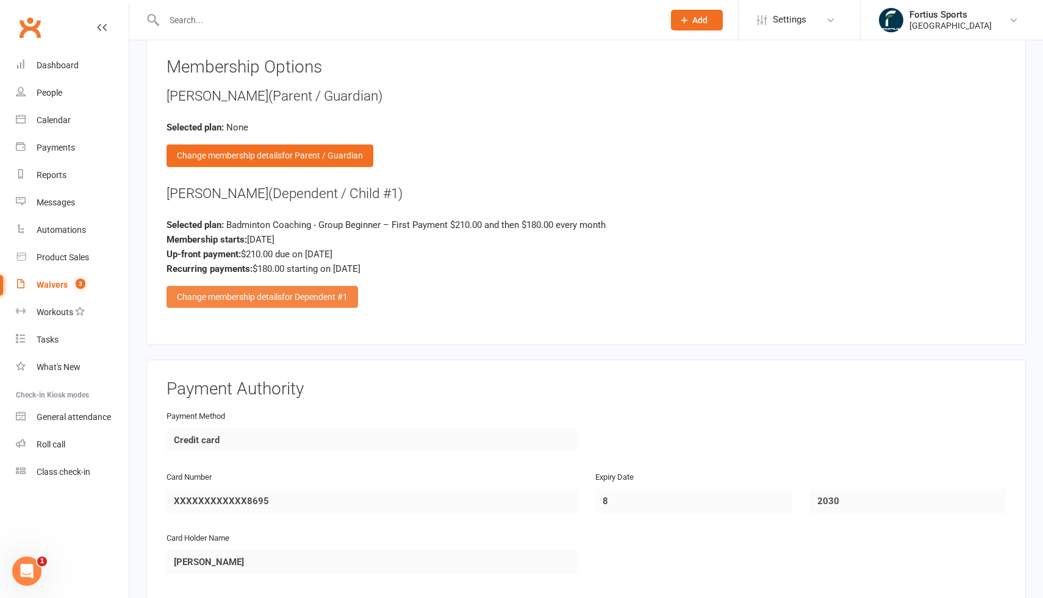
scroll to position [1298, 0]
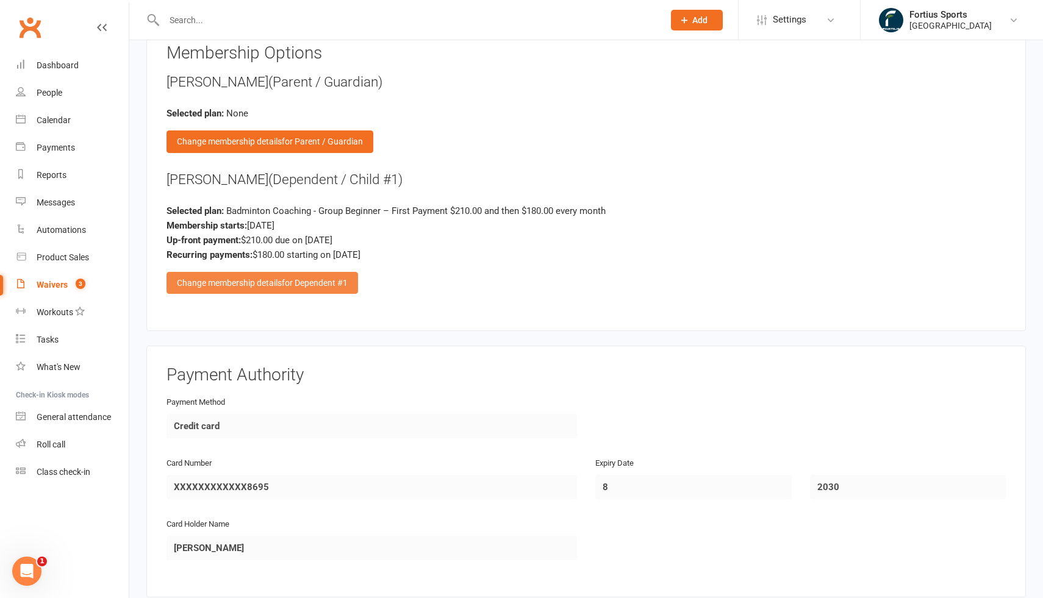
click at [304, 278] on span "for Dependent #1" at bounding box center [315, 283] width 66 height 10
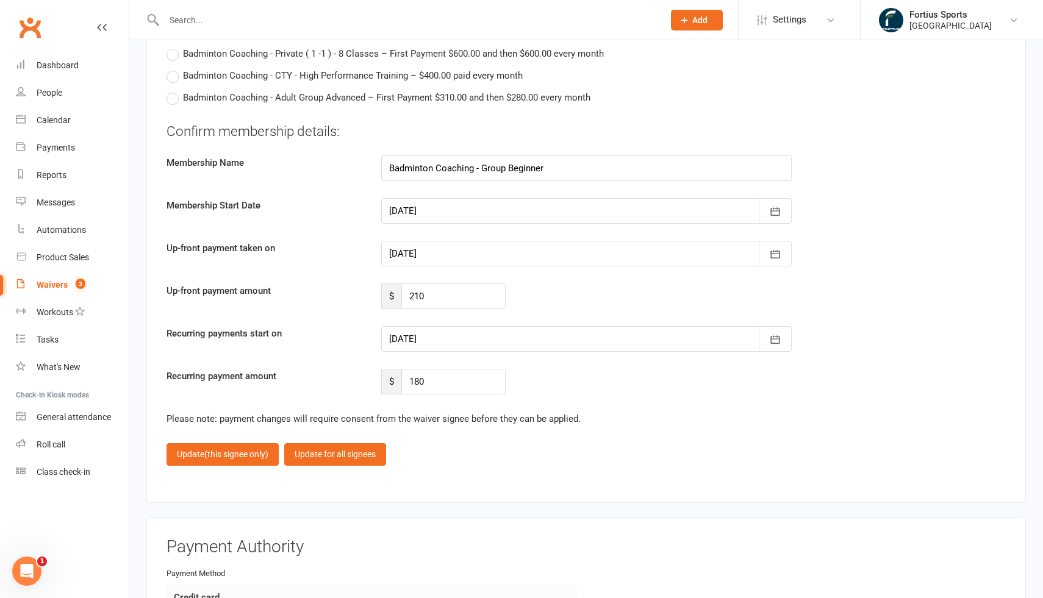
scroll to position [2785, 0]
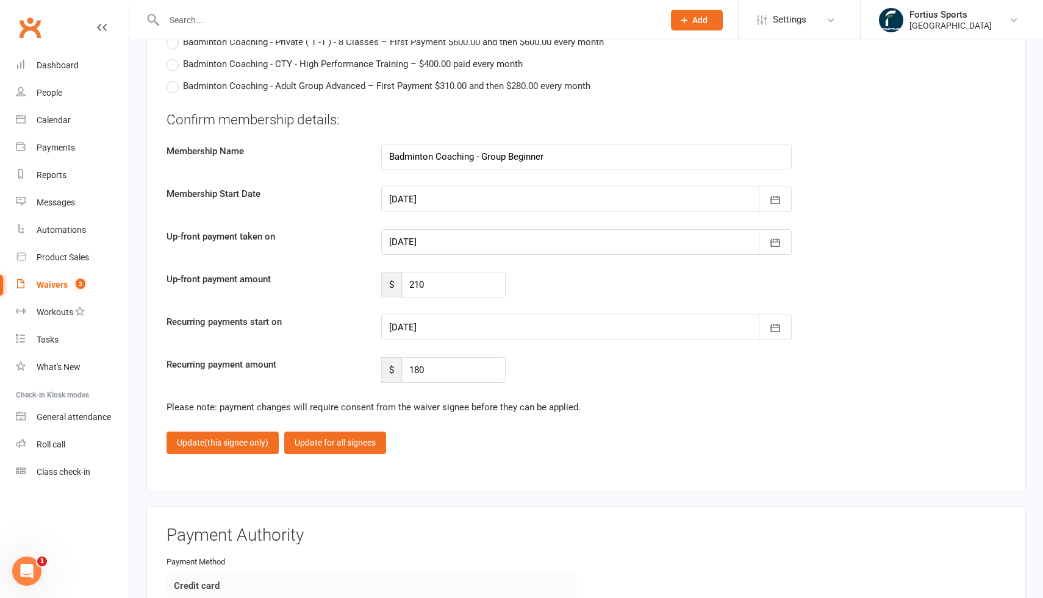
click at [498, 238] on div at bounding box center [586, 242] width 411 height 26
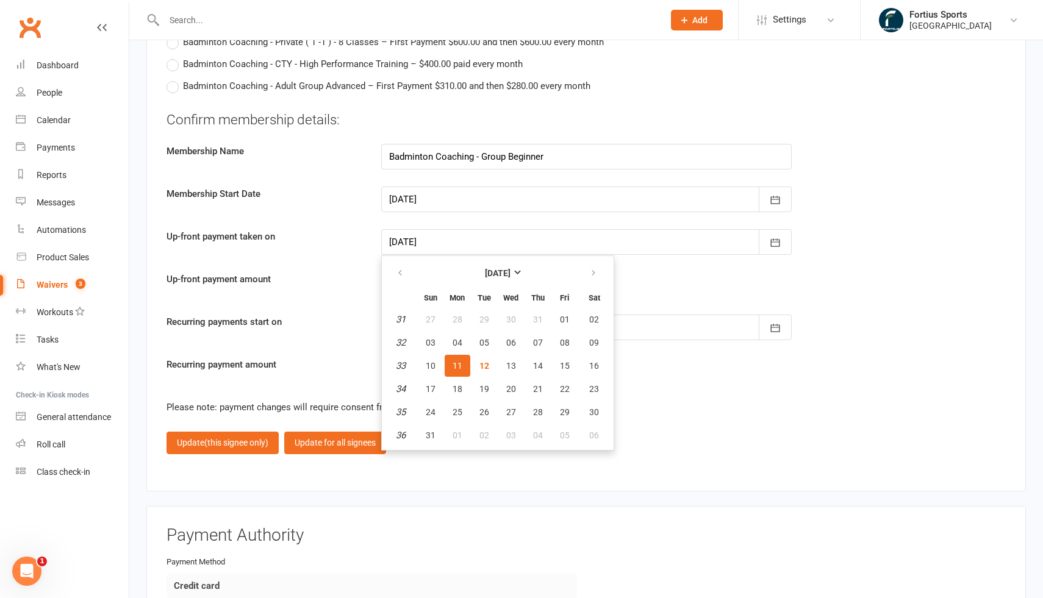
click at [694, 285] on div "Up-front payment amount $ 210" at bounding box center [586, 285] width 858 height 26
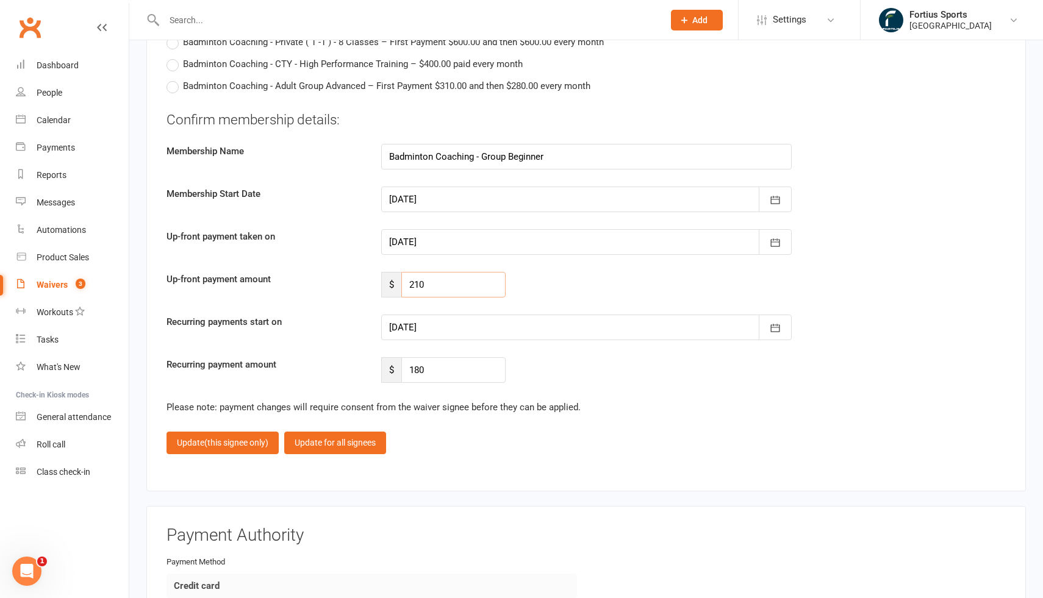
click at [448, 282] on input "210" at bounding box center [453, 285] width 104 height 26
type input "2"
type input "135"
click at [440, 325] on div at bounding box center [586, 328] width 411 height 26
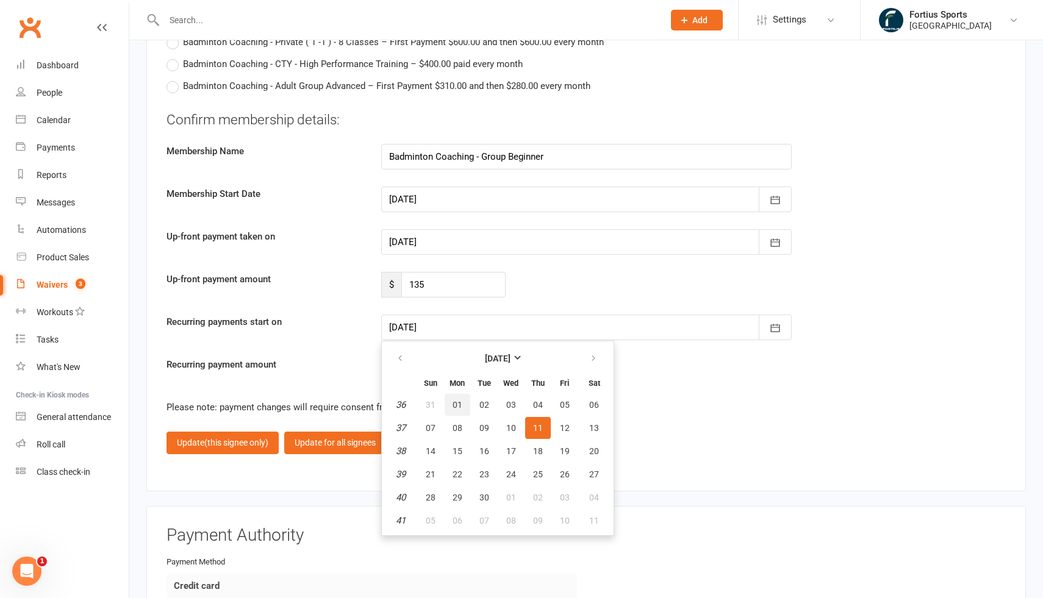
click at [459, 400] on span "01" at bounding box center [458, 405] width 10 height 10
type input "[DATE]"
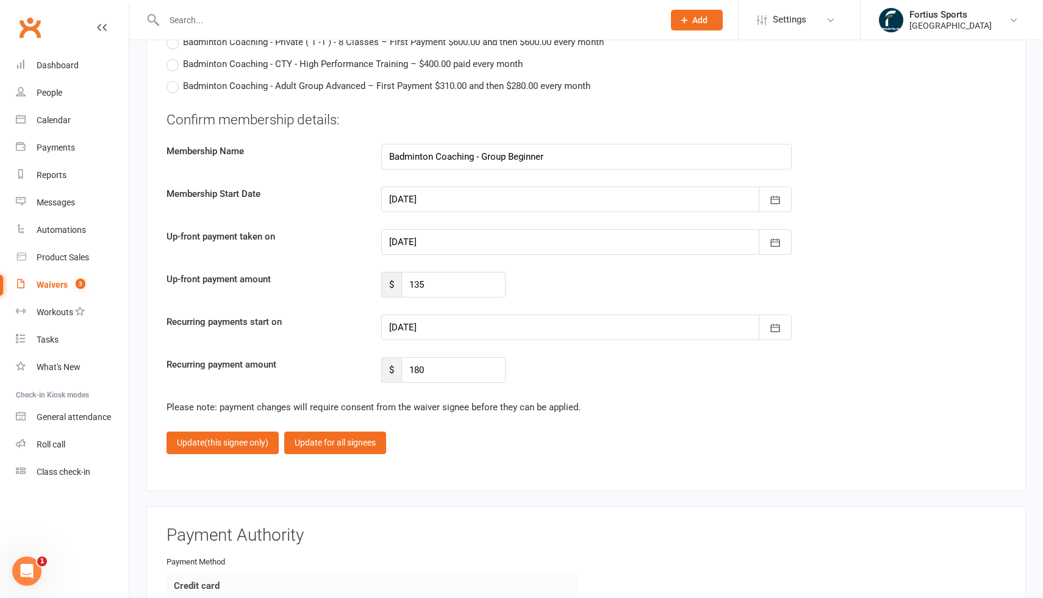
click at [592, 384] on fieldset "Confirm membership details: Membership Name Badminton Coaching - Group Beginner…" at bounding box center [586, 282] width 839 height 344
click at [226, 439] on span "(this signee only)" at bounding box center [236, 443] width 64 height 10
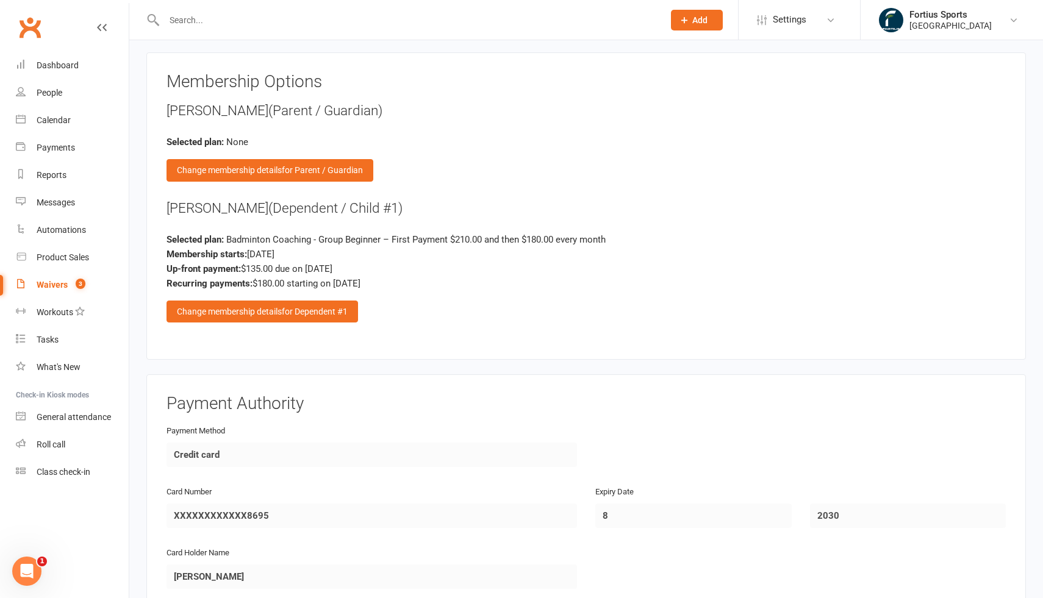
scroll to position [1261, 0]
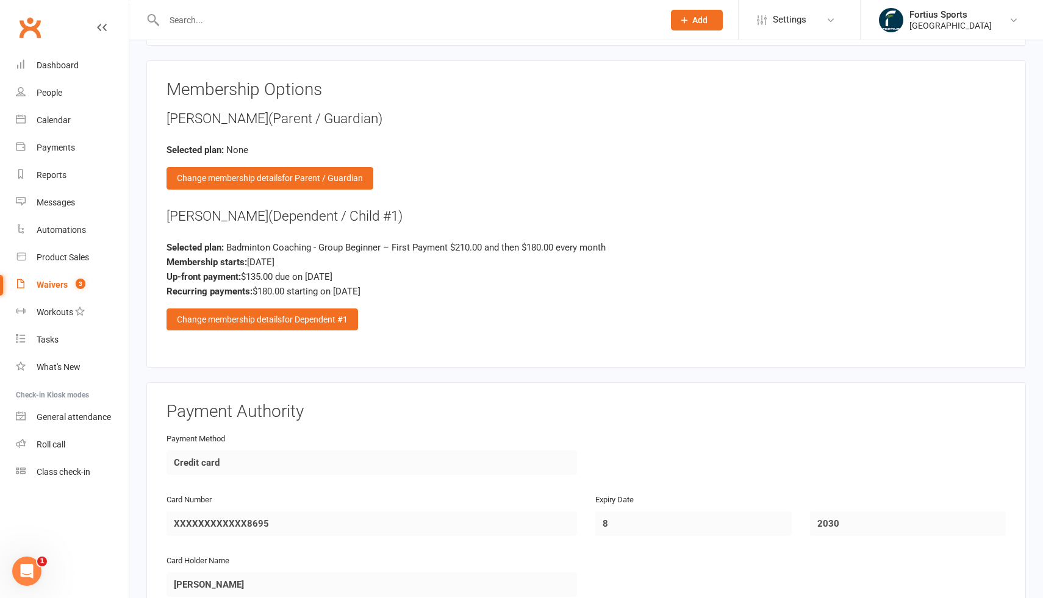
drag, startPoint x: 167, startPoint y: 113, endPoint x: 295, endPoint y: 110, distance: 127.5
click at [295, 110] on div "ARAVIND BOINIPALLY (Parent / Guardian)" at bounding box center [586, 119] width 839 height 20
drag, startPoint x: 168, startPoint y: 210, endPoint x: 266, endPoint y: 214, distance: 97.7
click at [266, 214] on div "Anvika Boinipally (Dependent / Child #1)" at bounding box center [586, 217] width 839 height 20
copy div "[PERSON_NAME]"
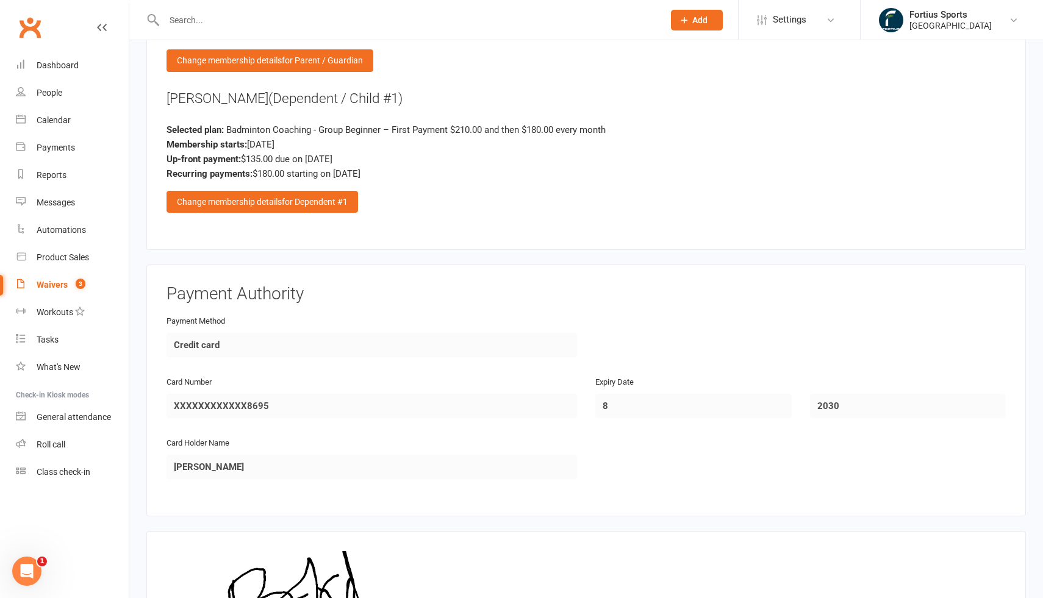
scroll to position [1537, 0]
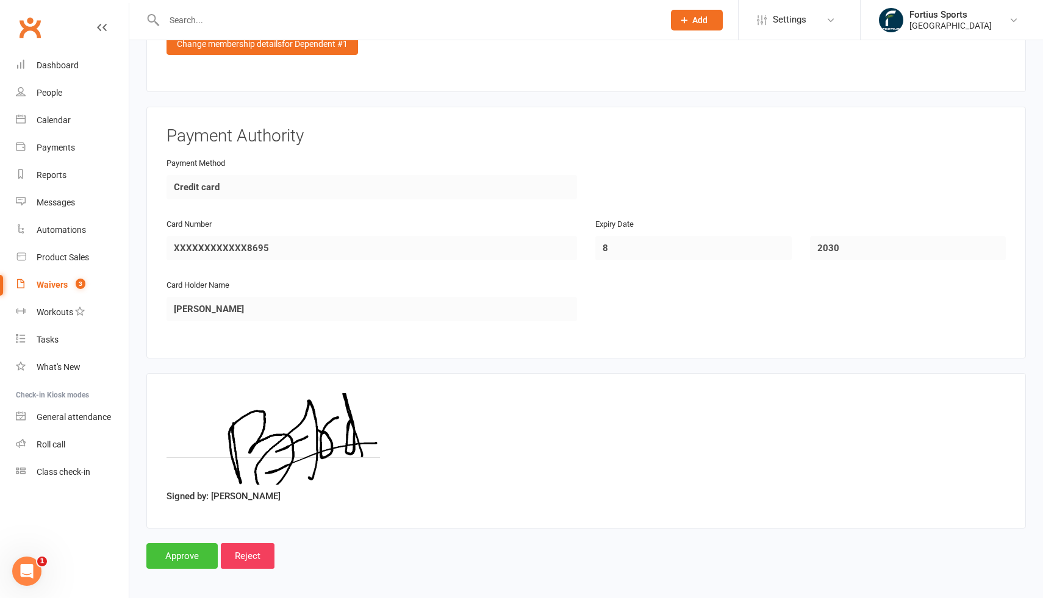
click at [174, 552] on input "Approve" at bounding box center [181, 557] width 71 height 26
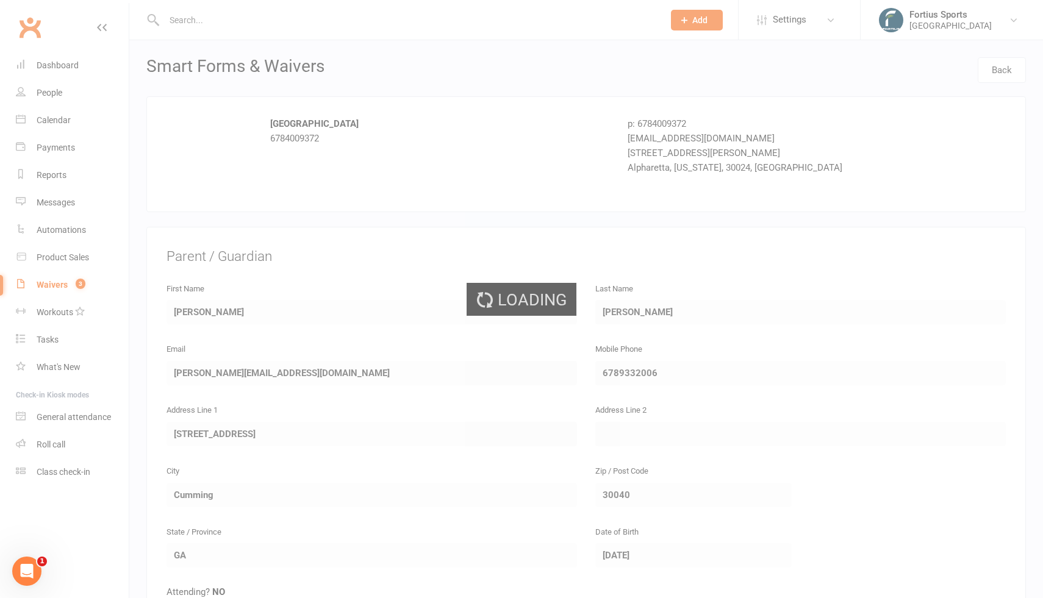
select select "100"
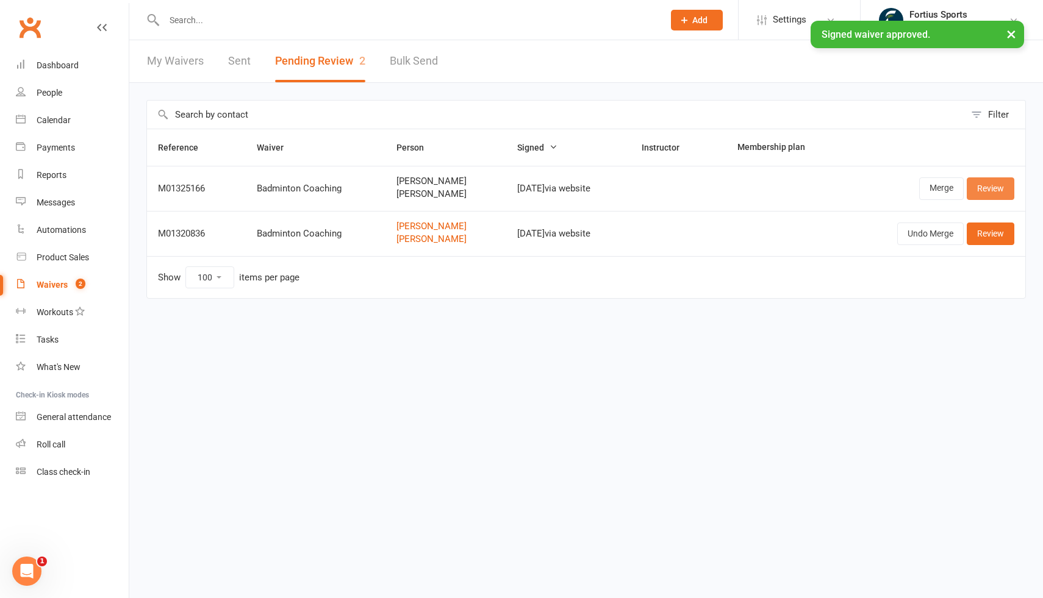
click at [988, 187] on link "Review" at bounding box center [991, 189] width 48 height 22
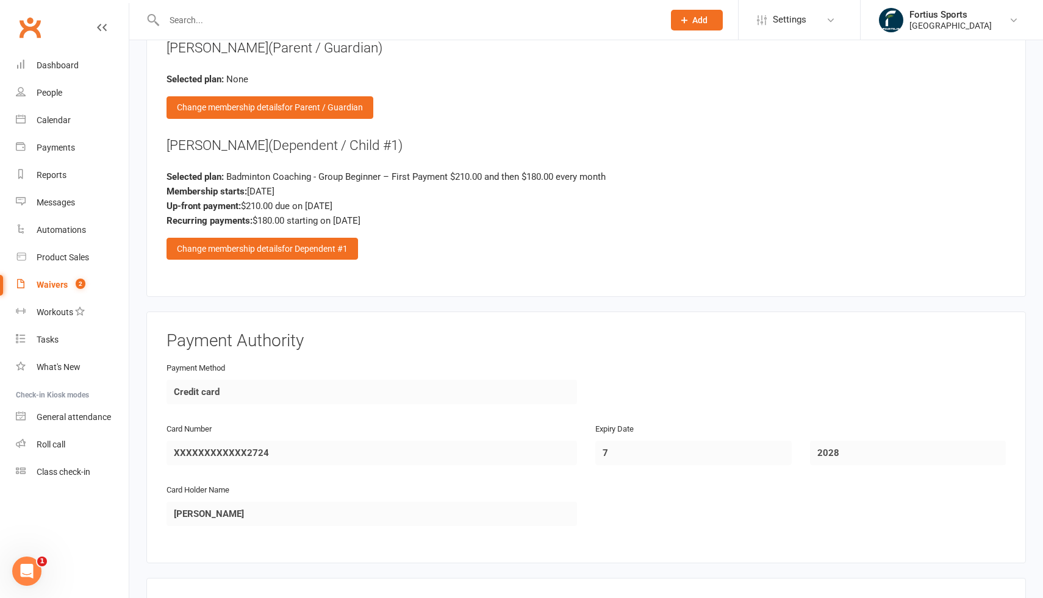
scroll to position [1318, 0]
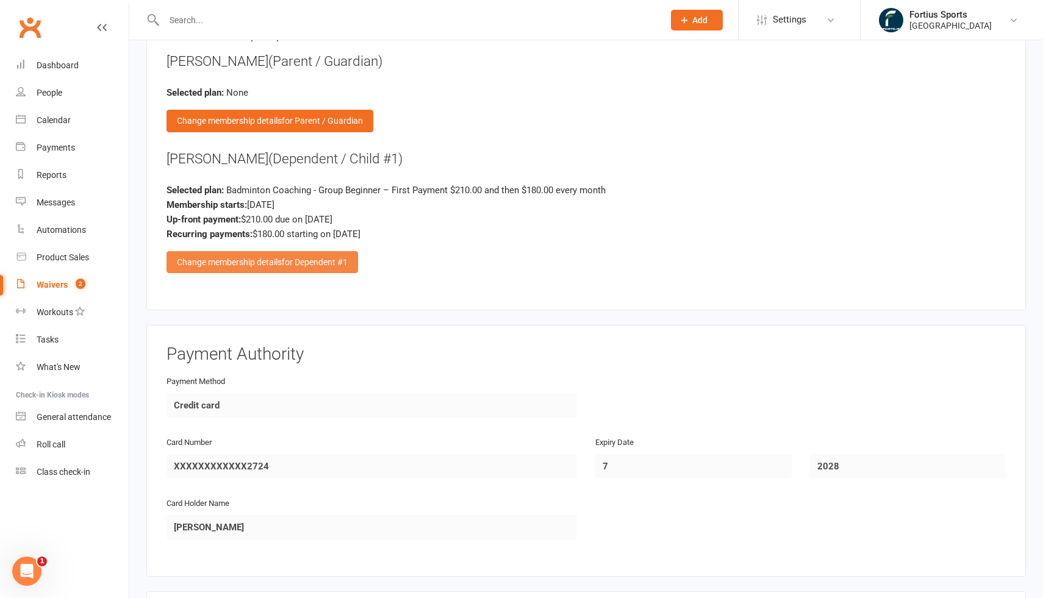
click at [268, 259] on div "Change membership details for Dependent #1" at bounding box center [263, 262] width 192 height 22
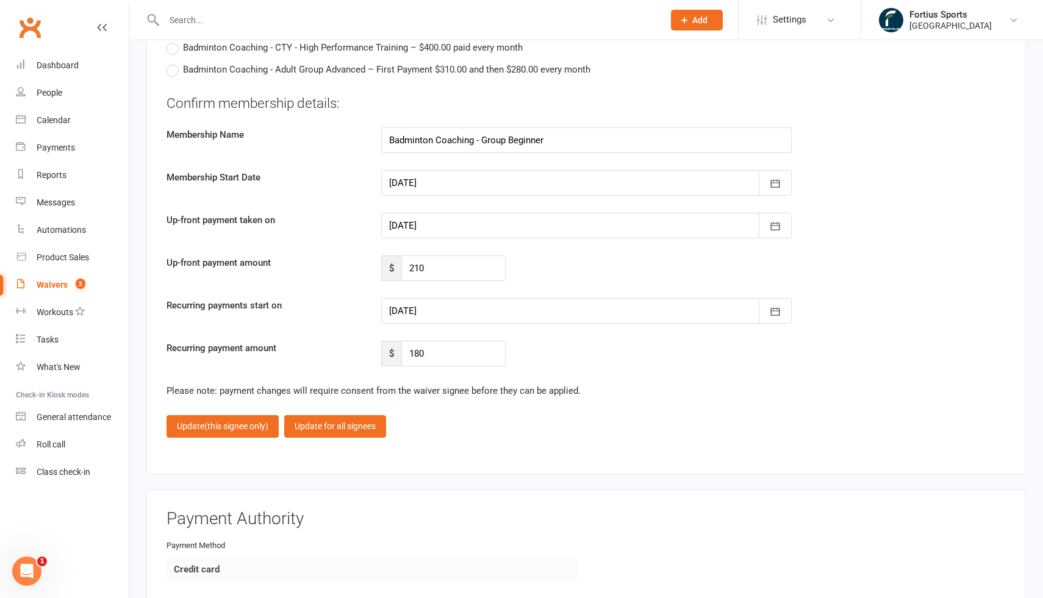
scroll to position [2845, 0]
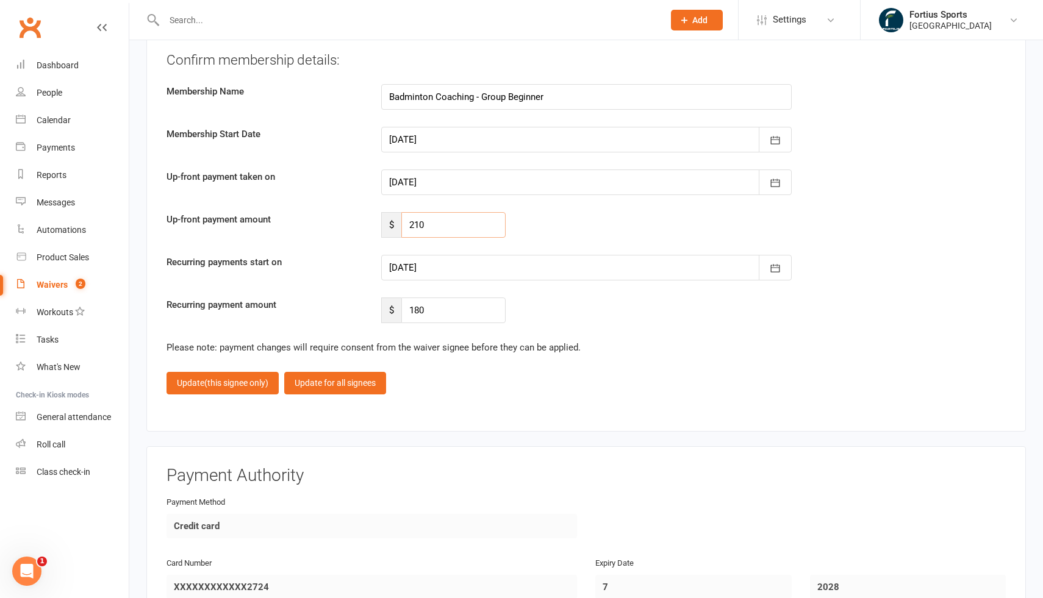
drag, startPoint x: 439, startPoint y: 218, endPoint x: 397, endPoint y: 215, distance: 42.2
click at [397, 215] on div "$ 210" at bounding box center [443, 225] width 124 height 26
type input "135"
click at [468, 267] on div at bounding box center [586, 268] width 411 height 26
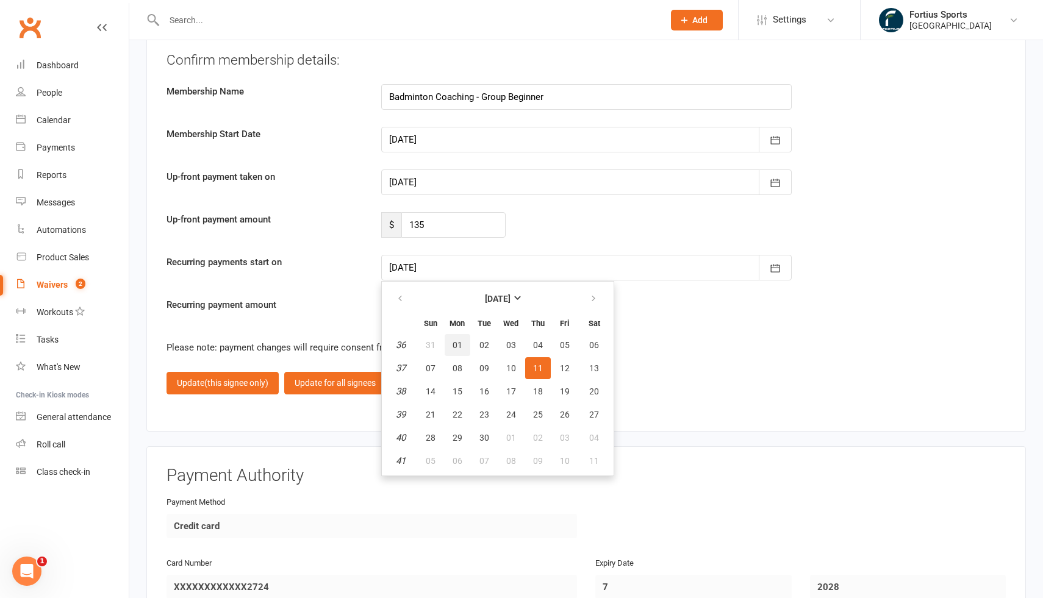
click at [453, 341] on span "01" at bounding box center [458, 345] width 10 height 10
type input "[DATE]"
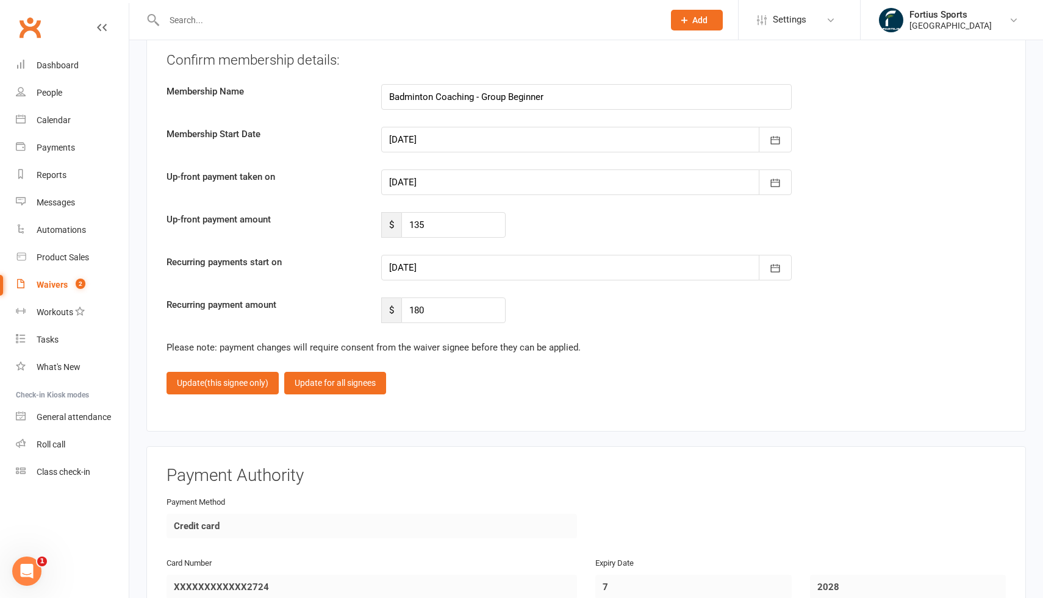
click at [450, 365] on fieldset "Confirm membership details: Membership Name Badminton Coaching - Group Beginner…" at bounding box center [586, 223] width 839 height 344
click at [210, 378] on span "(this signee only)" at bounding box center [236, 383] width 64 height 10
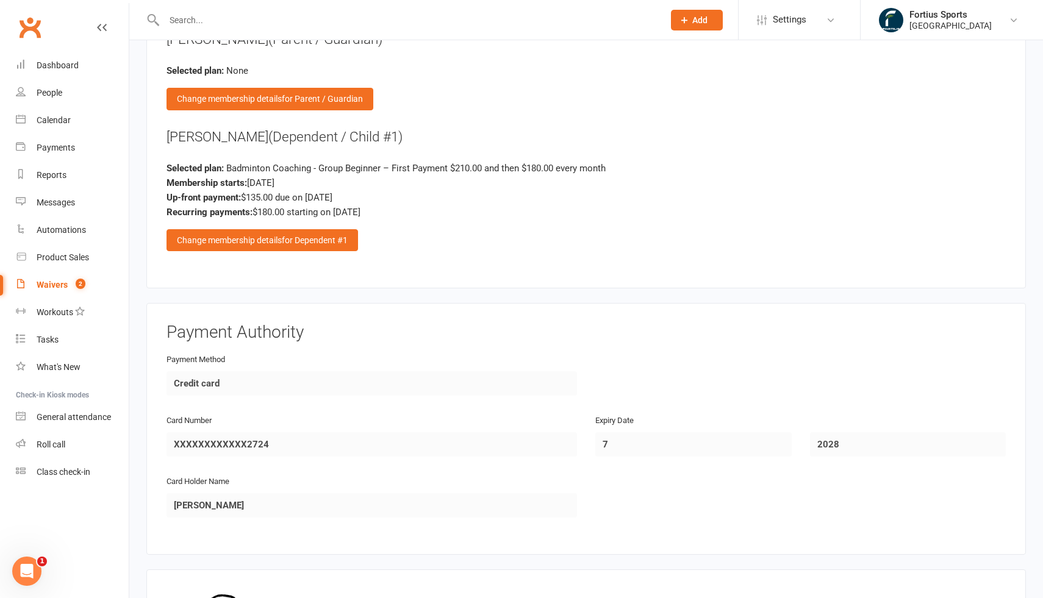
scroll to position [1277, 0]
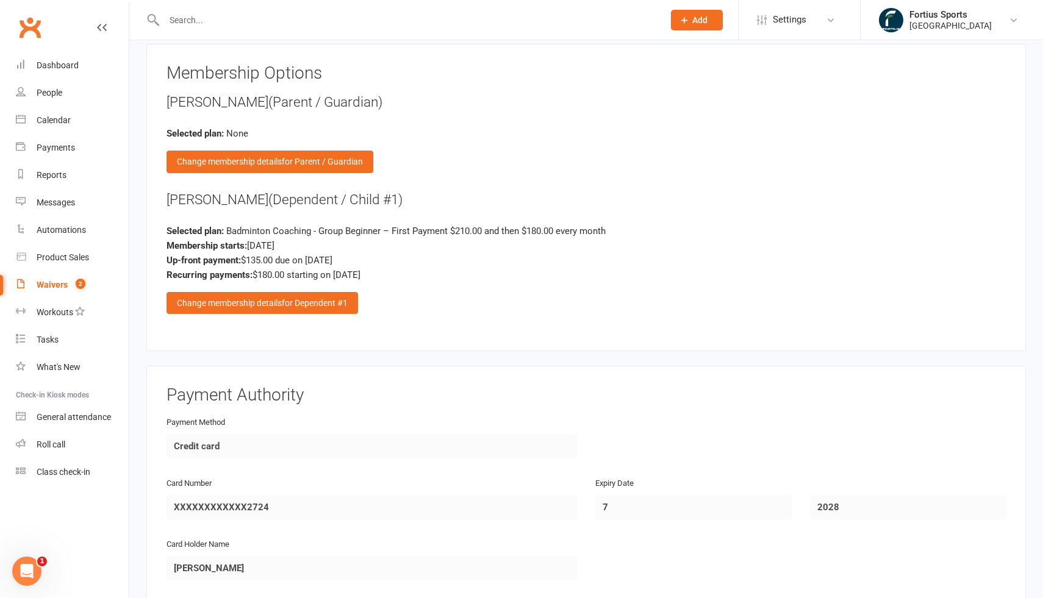
drag, startPoint x: 168, startPoint y: 195, endPoint x: 255, endPoint y: 197, distance: 86.6
click at [255, 197] on div "Ridhi Venepally (Dependent / Child #1)" at bounding box center [586, 200] width 839 height 20
copy div "Ridhi Venepally"
click at [412, 281] on div "Ridhi Venepally (Dependent / Child #1) Selected plan: Badminton Coaching - Grou…" at bounding box center [586, 252] width 839 height 124
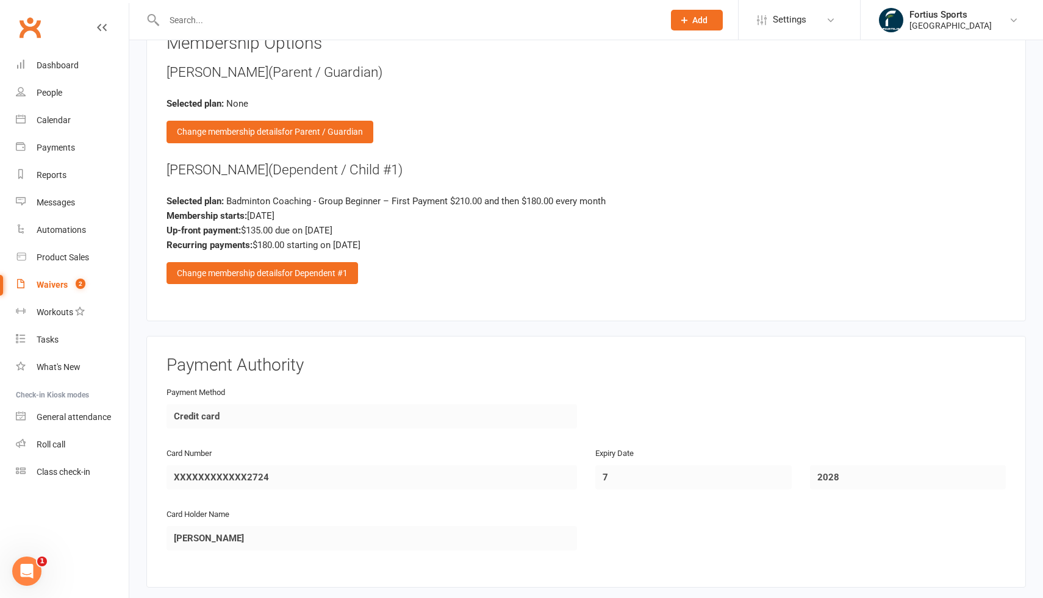
scroll to position [1537, 0]
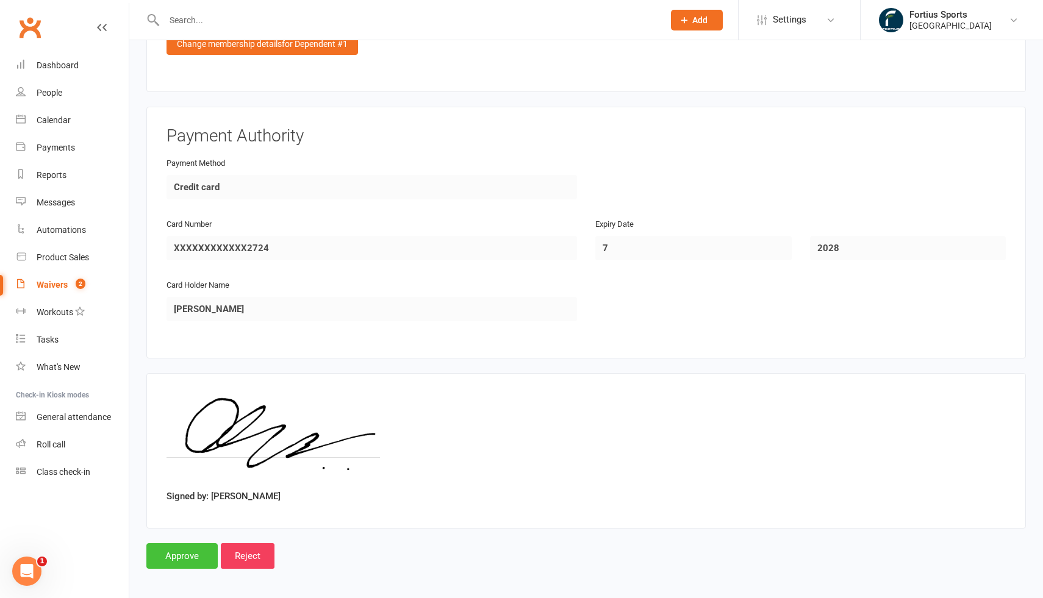
click at [188, 552] on input "Approve" at bounding box center [181, 557] width 71 height 26
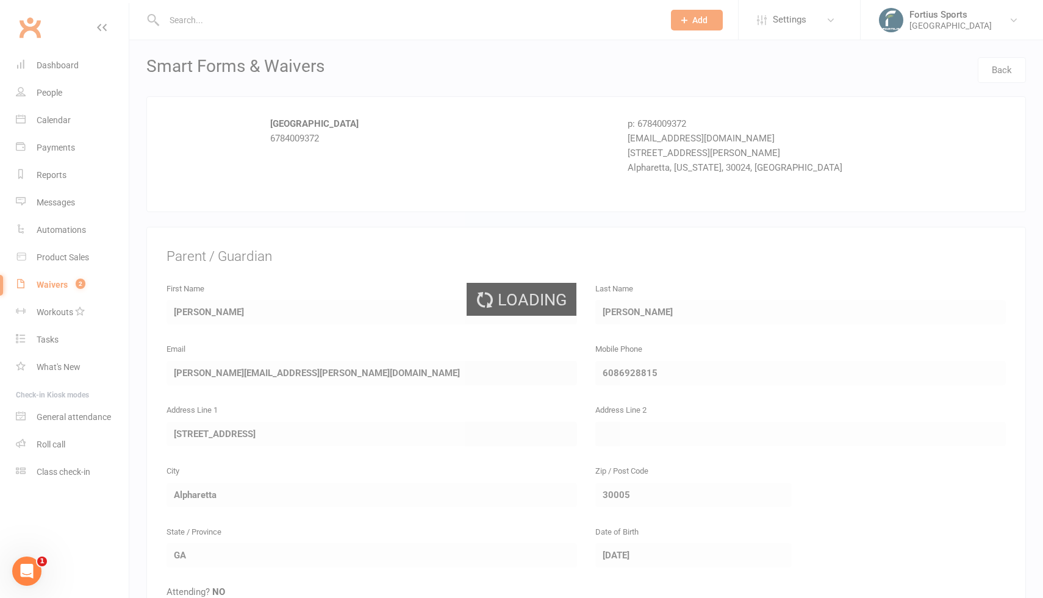
select select "100"
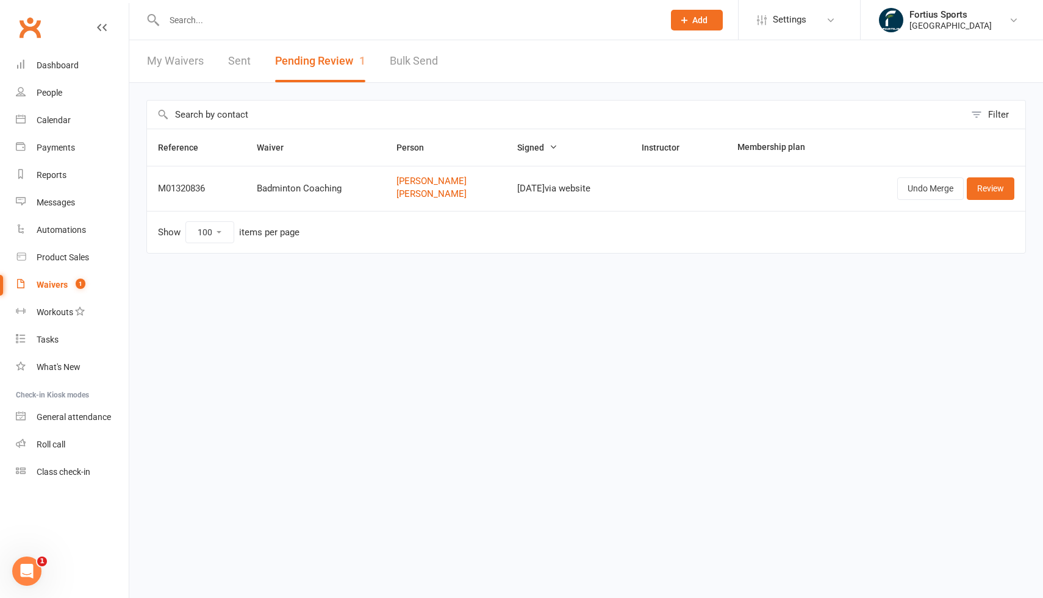
click at [207, 19] on input "text" at bounding box center [407, 20] width 495 height 17
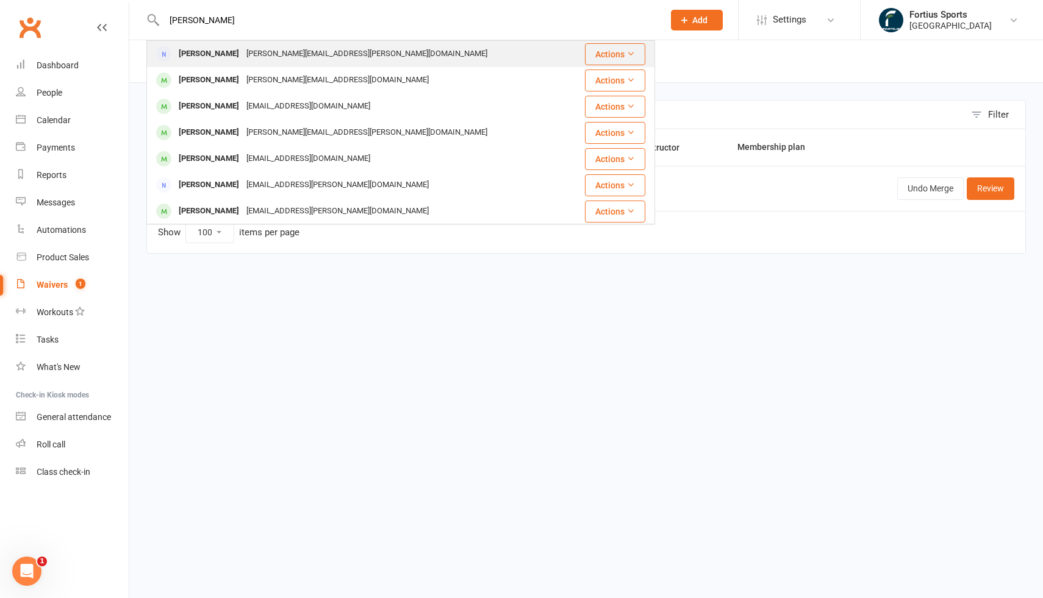
type input "venkat"
click at [222, 56] on div "Venkat Venepally" at bounding box center [209, 54] width 68 height 18
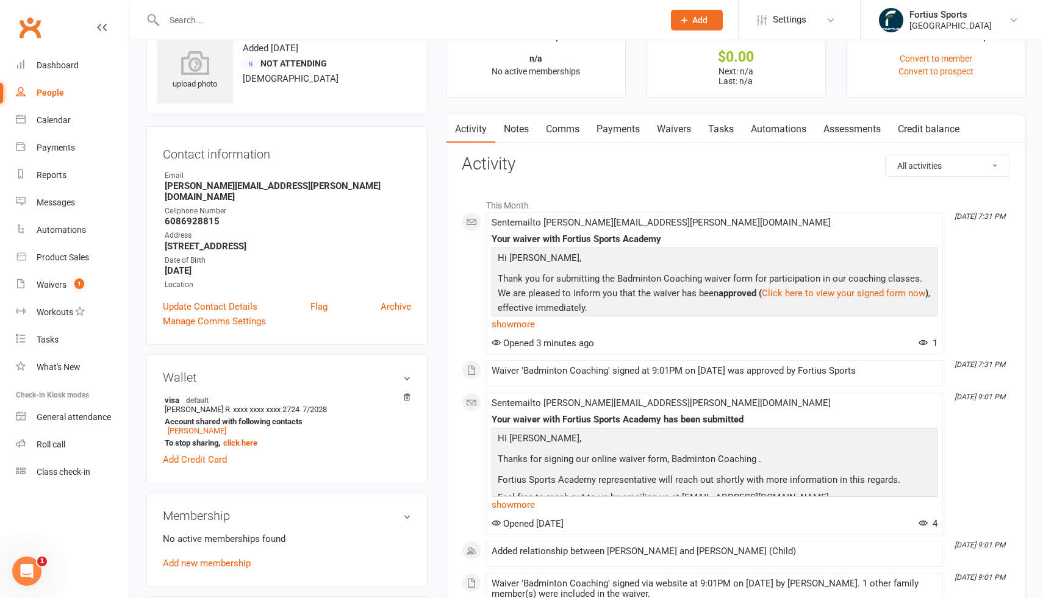
scroll to position [45, 0]
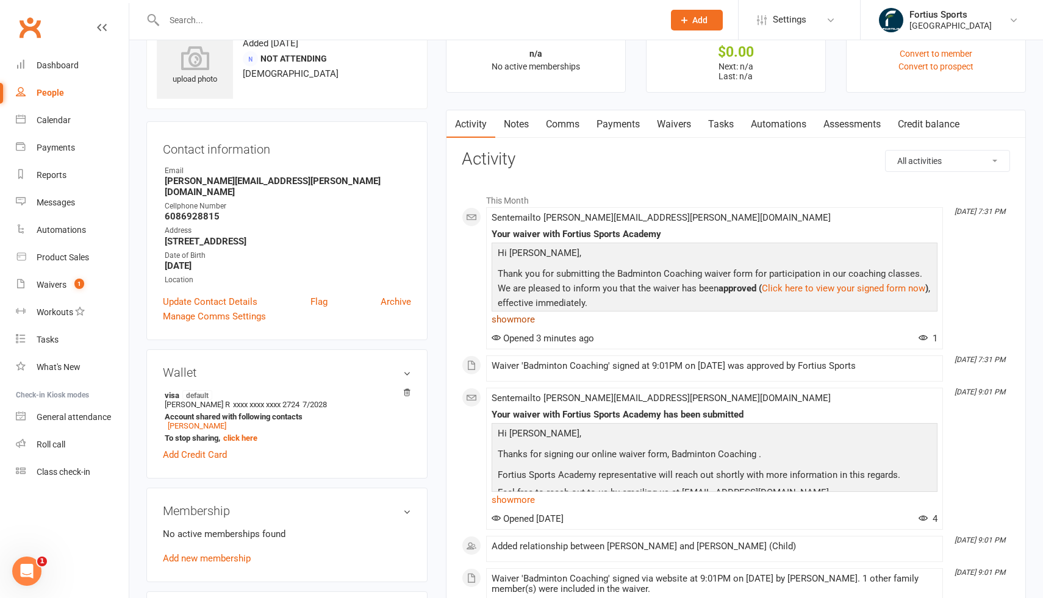
click at [498, 318] on link "show more" at bounding box center [715, 319] width 446 height 17
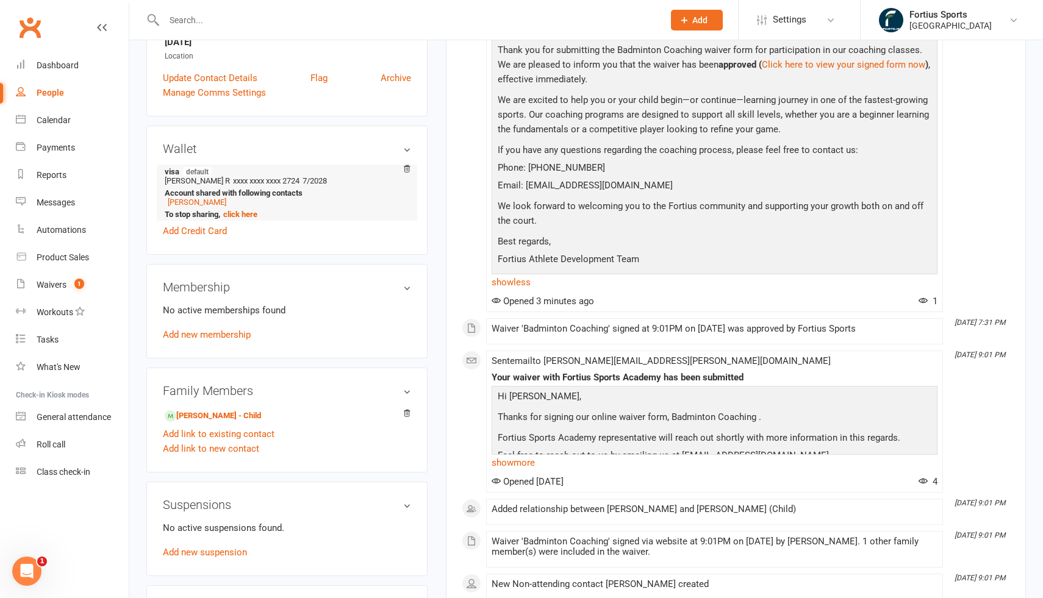
scroll to position [272, 0]
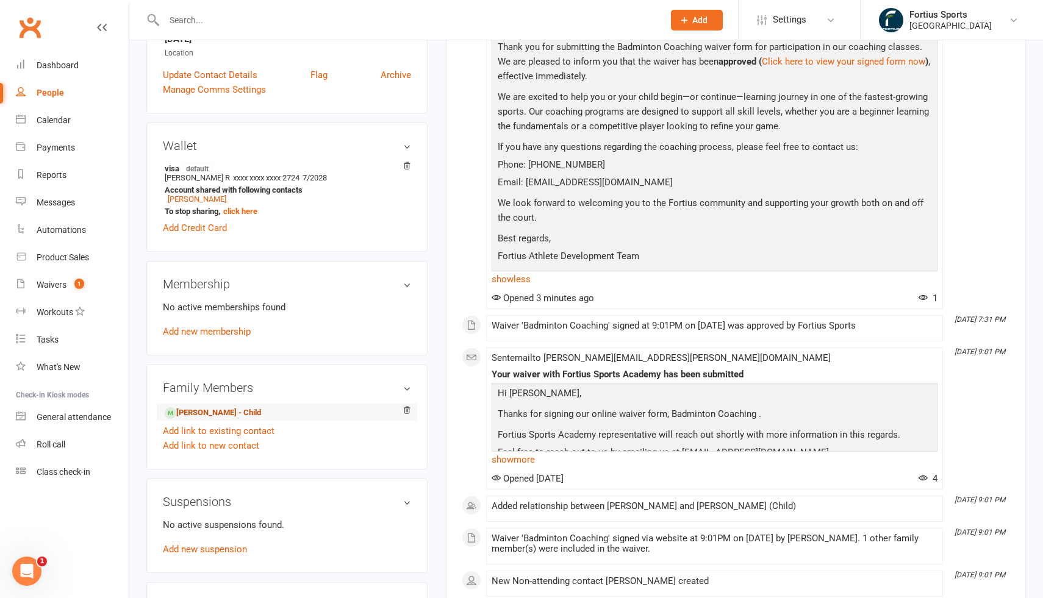
click at [246, 407] on link "Ridhi Venepally - Child" at bounding box center [213, 413] width 96 height 13
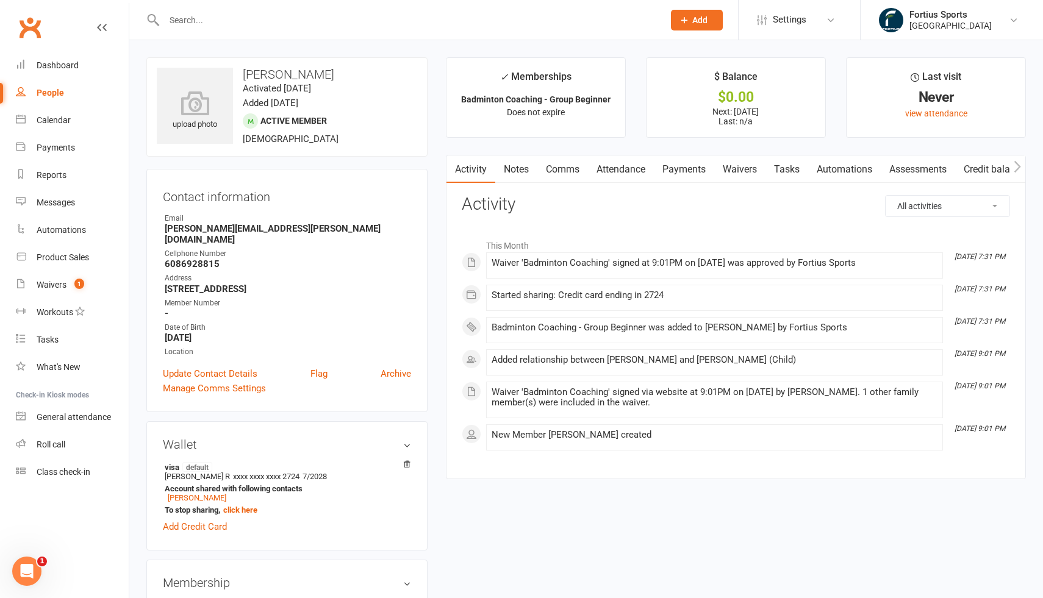
click at [683, 170] on link "Payments" at bounding box center [684, 170] width 60 height 28
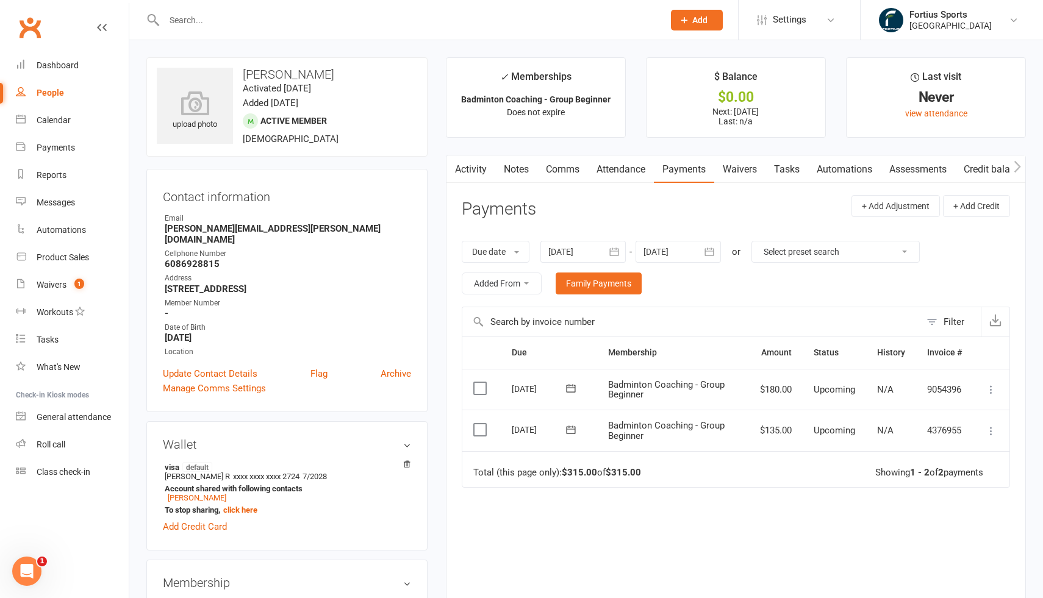
click at [564, 171] on link "Comms" at bounding box center [562, 170] width 51 height 28
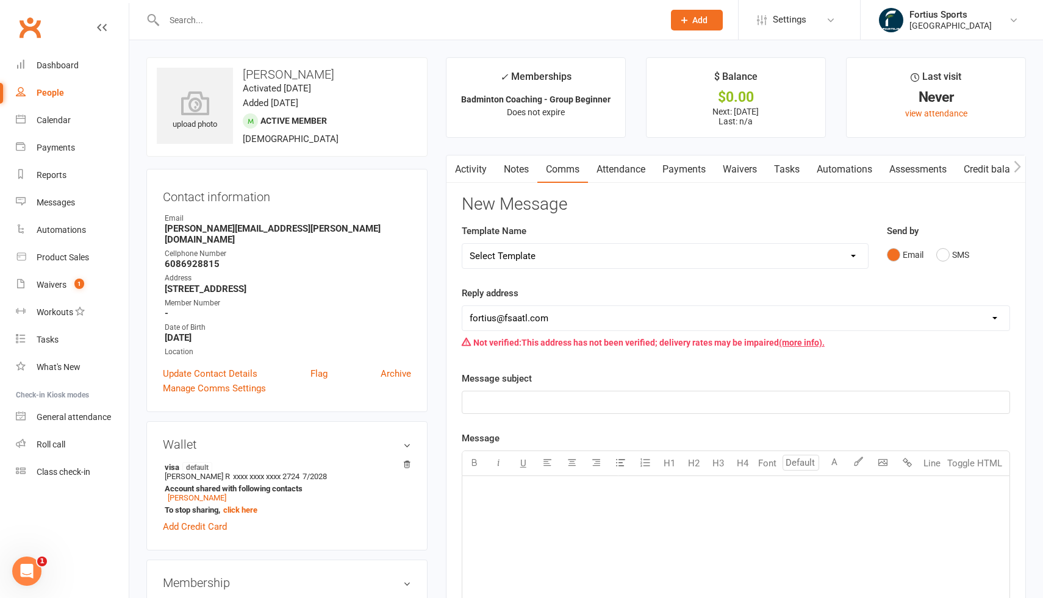
click at [574, 256] on select "Select Template [Email] Badminton Court Schedule [SMS] [Default template - revi…" at bounding box center [665, 256] width 406 height 24
select select "17"
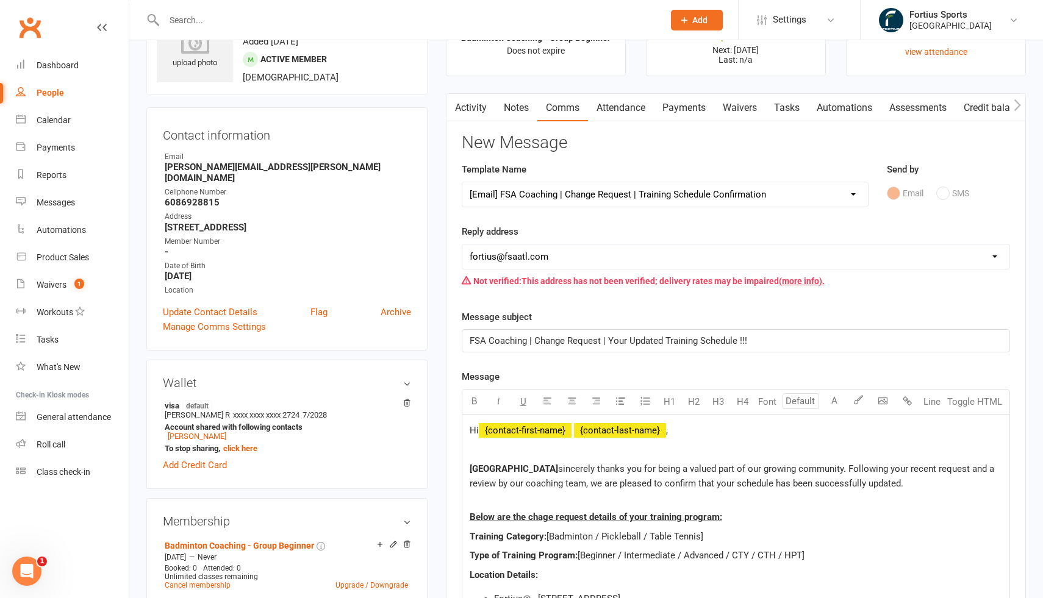
scroll to position [96, 0]
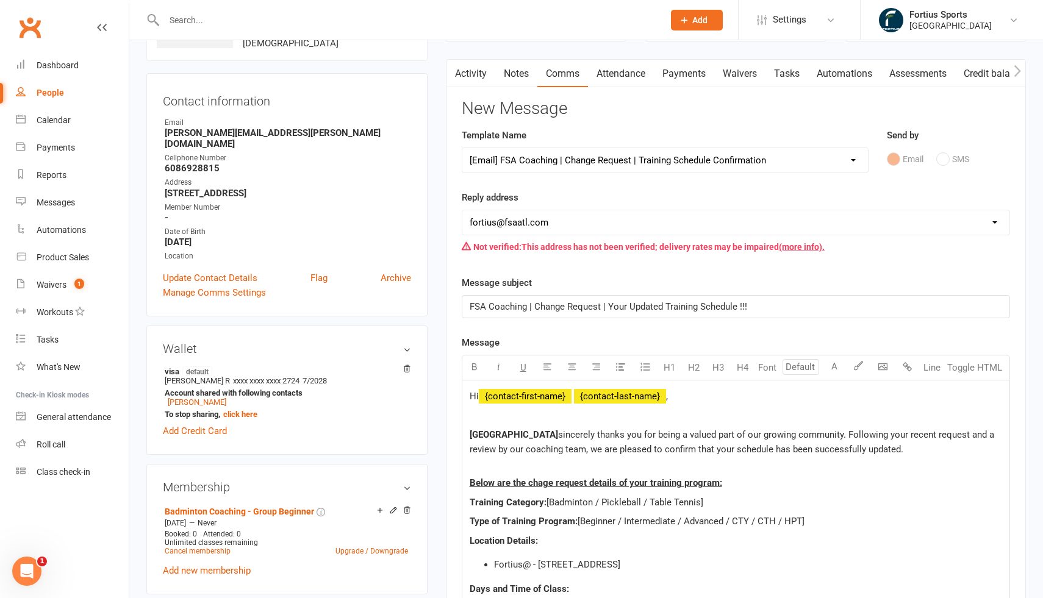
click at [573, 218] on select "hello@clubworx.com fortius@fsaatl.com satish@gameandgrillatl.com mrk@fsaatl.com…" at bounding box center [735, 222] width 547 height 24
select select "9"
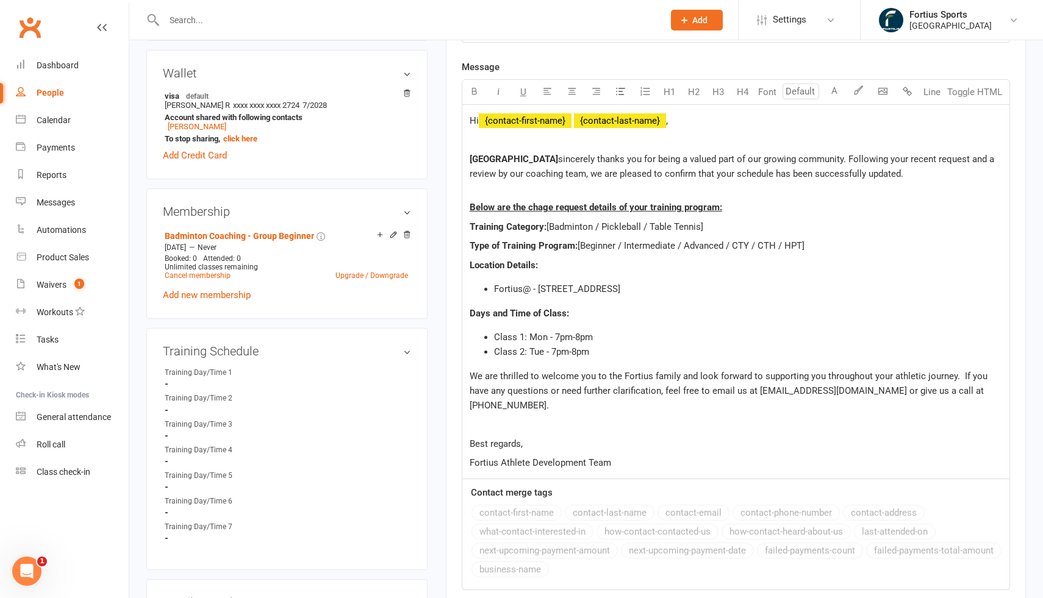
scroll to position [371, 0]
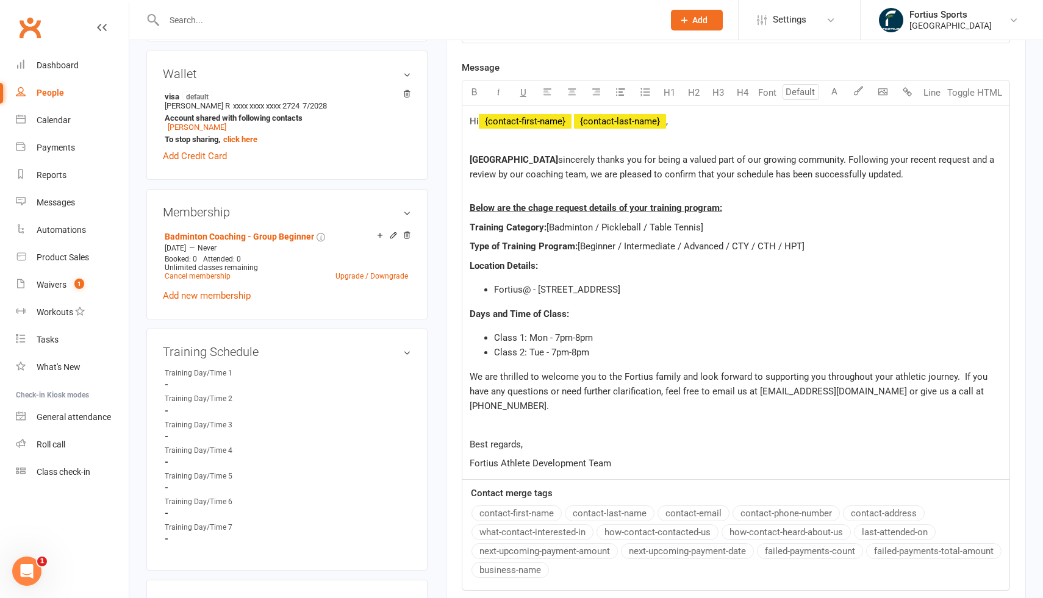
click at [594, 228] on span "[Badminton / Pickleball / Table Tennis]" at bounding box center [625, 227] width 157 height 11
click at [700, 226] on span "[Badminton / Pickleball / Table Tennis]" at bounding box center [625, 227] width 157 height 11
click at [618, 247] on span "[Beginner / Intermediate / Advanced / CTY / CTH / HPT]" at bounding box center [691, 246] width 227 height 11
click at [801, 246] on span "[Beginner / Intermediate / Advanced / CTY / CTH / HPT]" at bounding box center [691, 246] width 227 height 11
click at [539, 337] on span "Class 1: Mon - 7pm-8pm" at bounding box center [543, 337] width 99 height 11
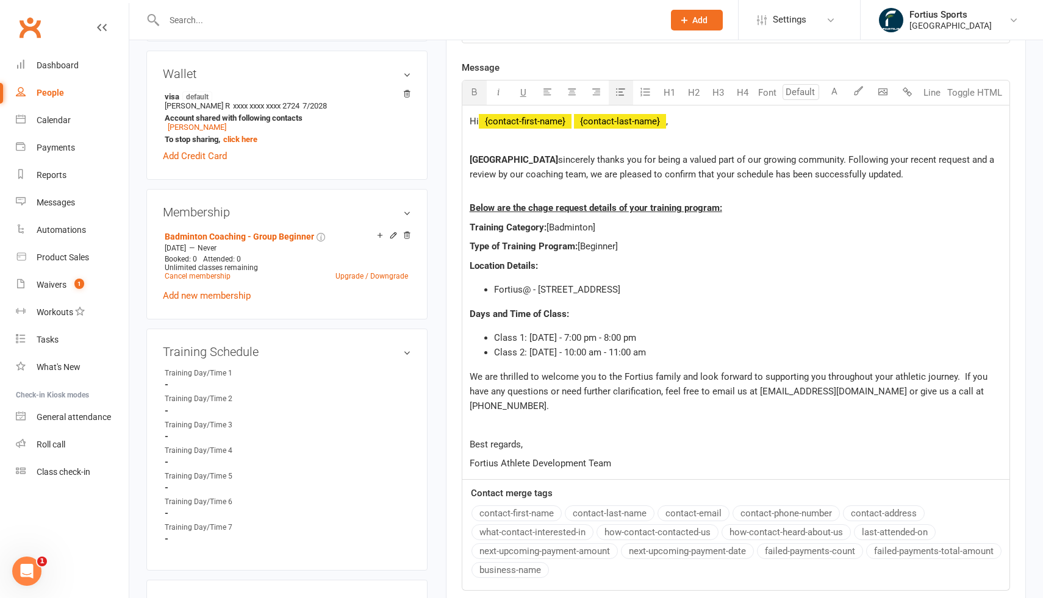
copy div "Class 1: Thursday - 7:00 pm - 8:00 pm Class 2: Sunday - 10:00 am - 11:00 am"
click at [757, 331] on li "Class 1: Thursday - 7:00 pm - 8:00 pm" at bounding box center [748, 338] width 508 height 15
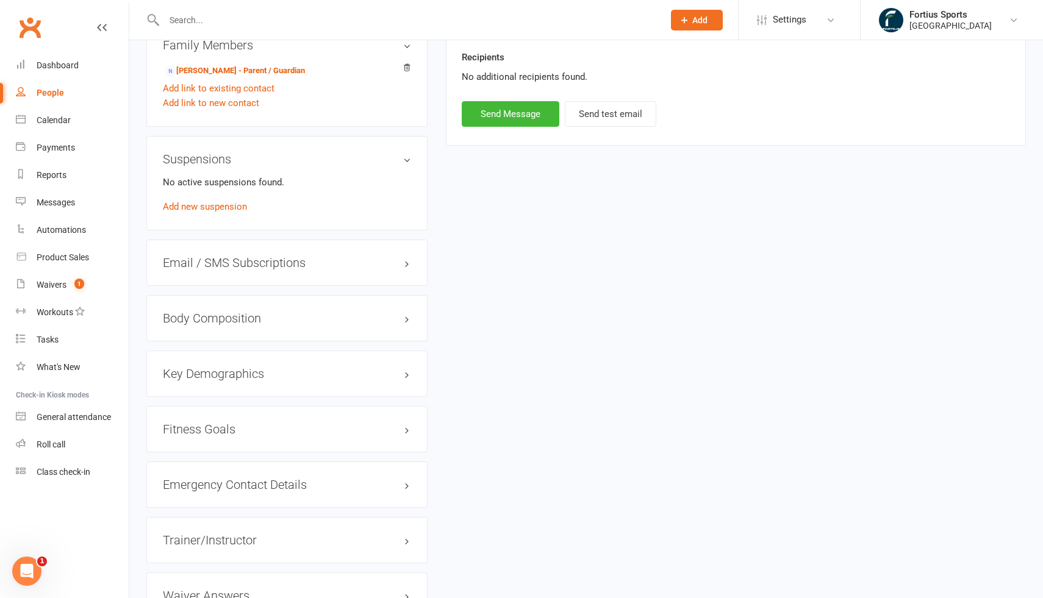
scroll to position [927, 0]
click at [486, 104] on button "Send Message" at bounding box center [511, 116] width 98 height 26
select select
select select "1"
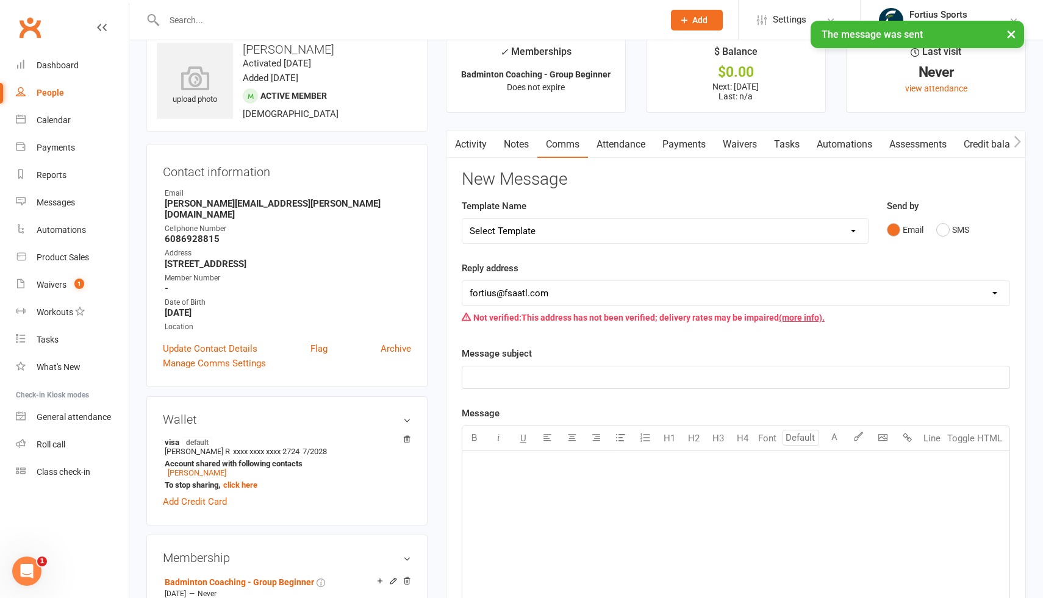
scroll to position [0, 0]
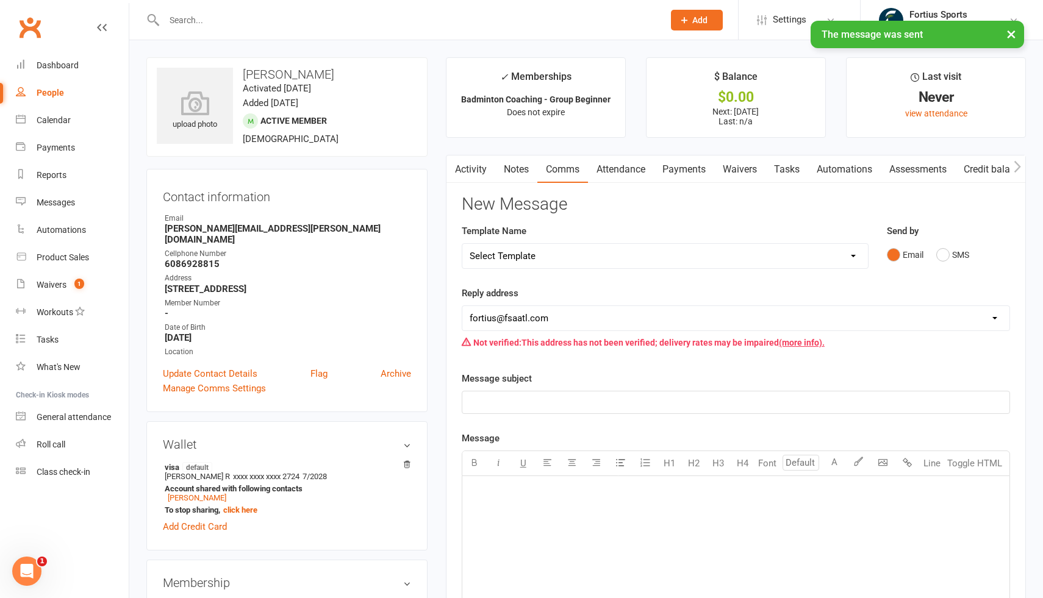
click at [275, 21] on div "× The message was sent" at bounding box center [513, 21] width 1027 height 0
click at [220, 21] on div "× The message was sent" at bounding box center [513, 21] width 1027 height 0
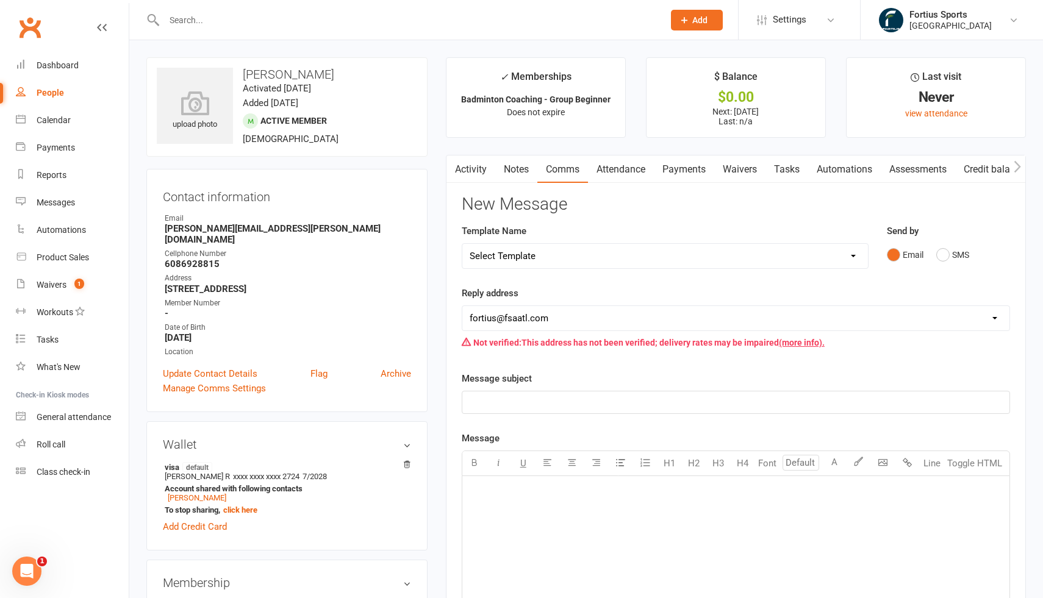
click at [189, 21] on input "text" at bounding box center [407, 20] width 495 height 17
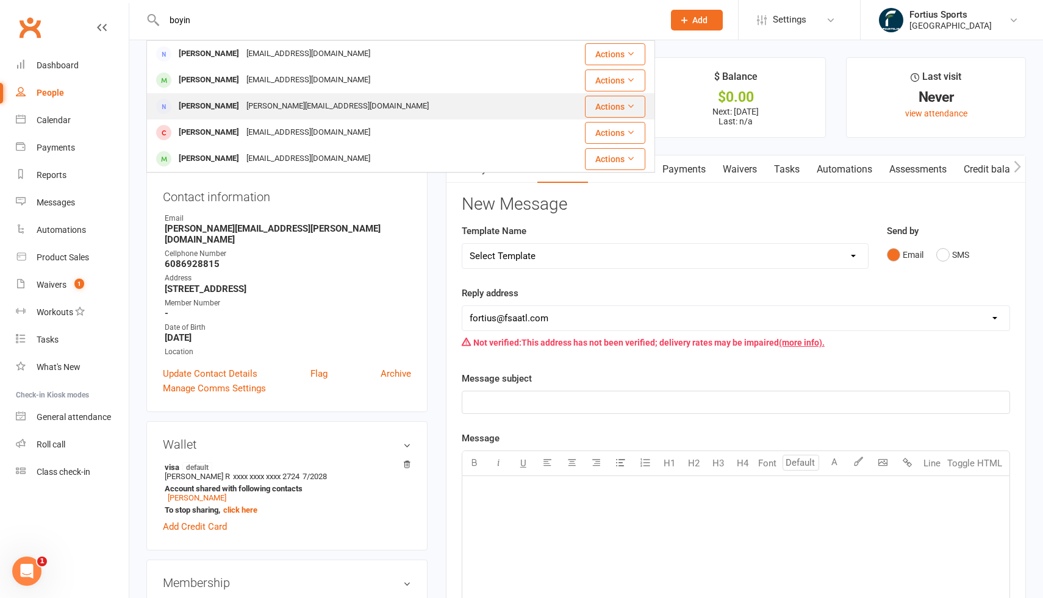
type input "boyin"
click at [226, 107] on div "[PERSON_NAME]" at bounding box center [209, 107] width 68 height 18
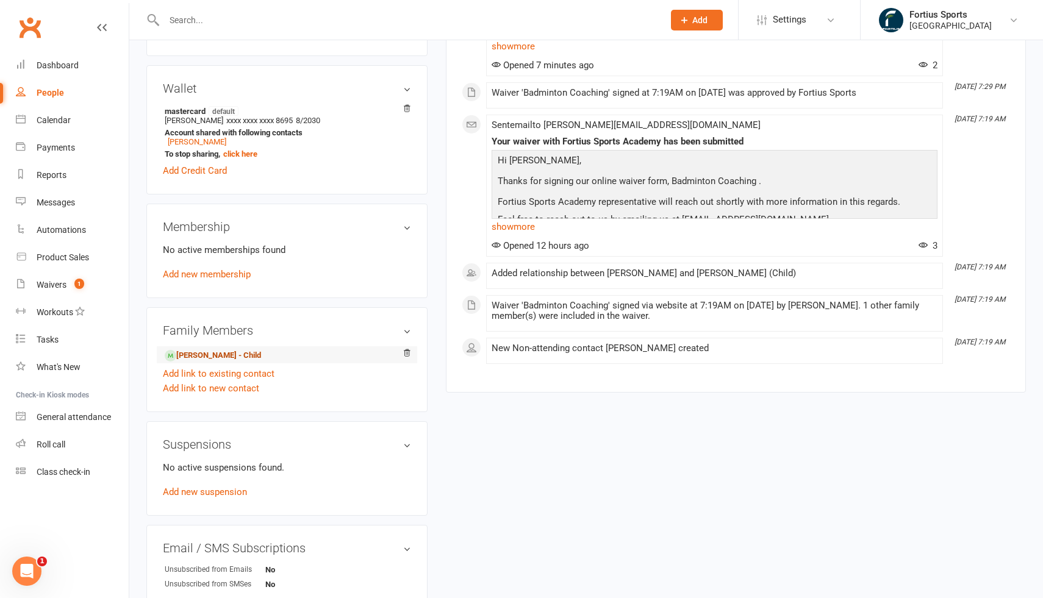
scroll to position [320, 0]
click at [233, 357] on link "Anvika Boinipally - Child" at bounding box center [213, 354] width 96 height 13
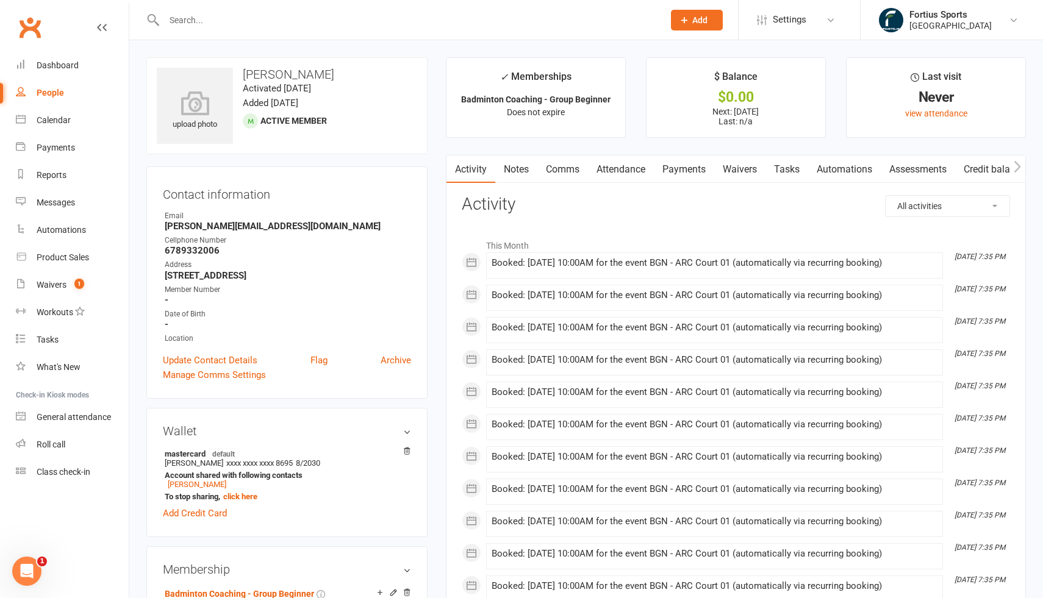
click at [564, 168] on link "Comms" at bounding box center [562, 170] width 51 height 28
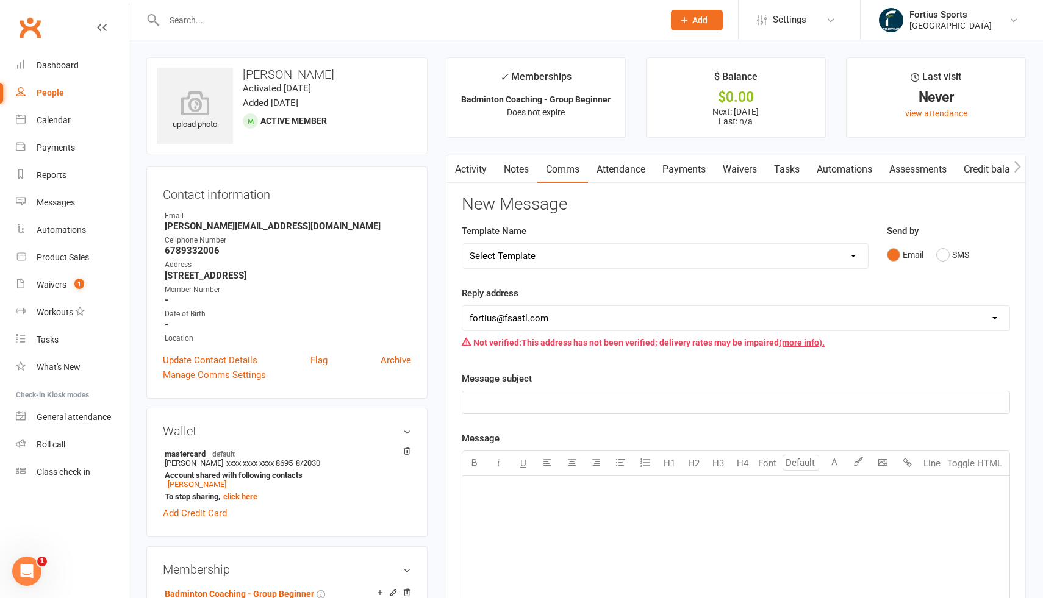
click at [531, 256] on select "Select Template [Email] Badminton Court Schedule [SMS] [Default template - revi…" at bounding box center [665, 256] width 406 height 24
select select "17"
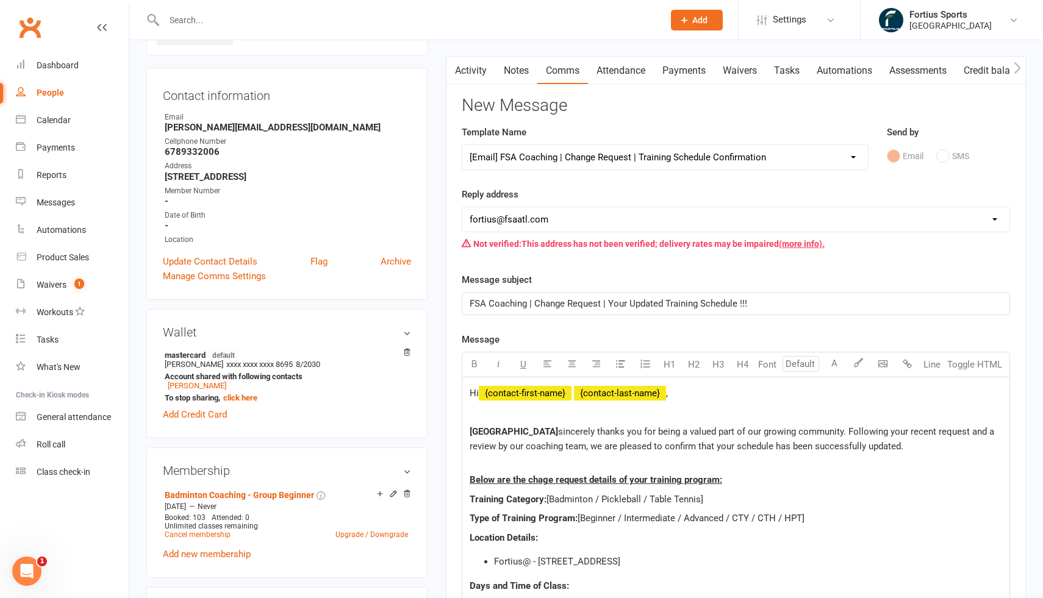
scroll to position [125, 0]
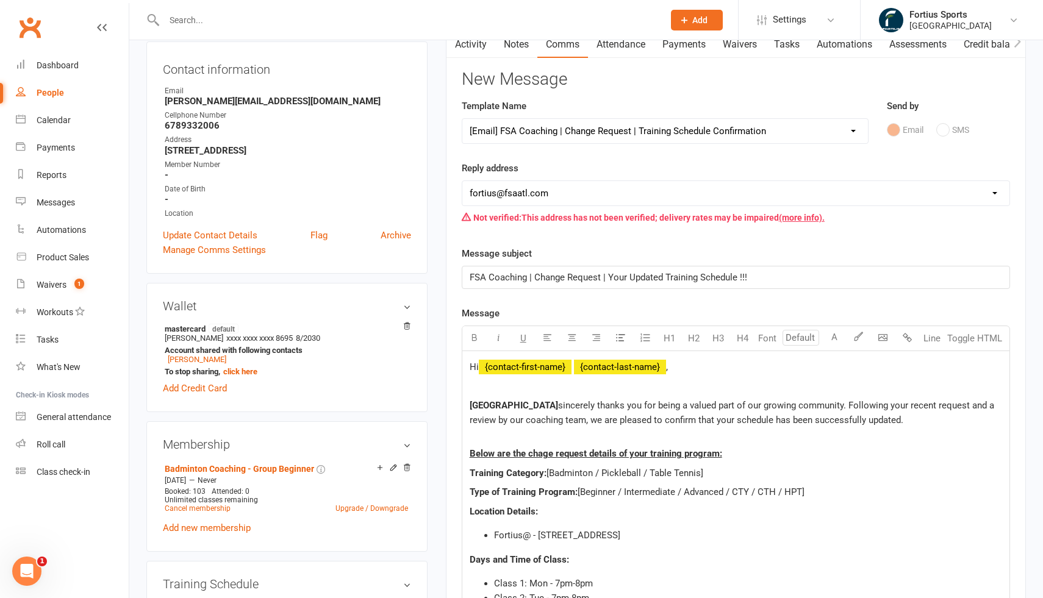
click at [525, 193] on select "hello@clubworx.com fortius@fsaatl.com satish@gameandgrillatl.com mrk@fsaatl.com…" at bounding box center [735, 193] width 547 height 24
select select "9"
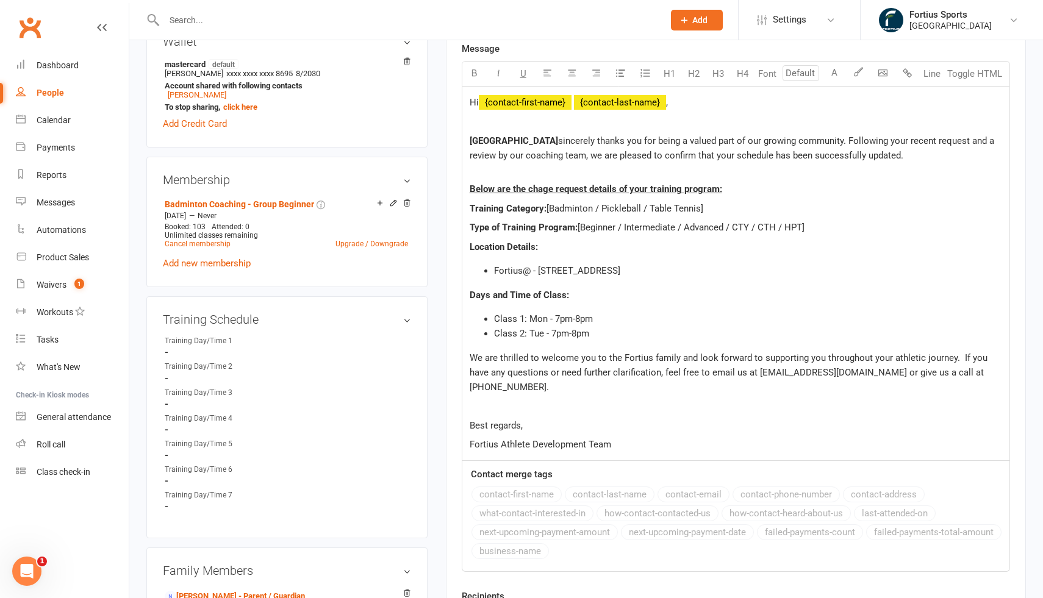
scroll to position [406, 0]
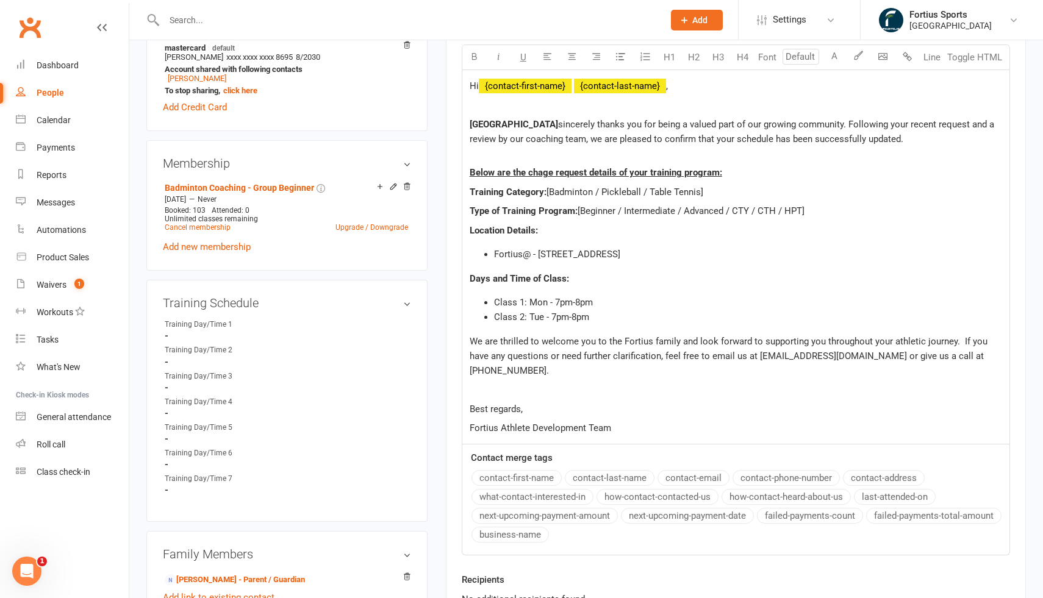
click at [595, 192] on span "[Badminton / Pickleball / Table Tennis]" at bounding box center [625, 192] width 157 height 11
click at [701, 190] on span "[Badminton / Pickleball / Table Tennis]" at bounding box center [625, 192] width 157 height 11
click at [616, 210] on span "[Beginner / Intermediate / Advanced / CTY / CTH / HPT]" at bounding box center [691, 211] width 227 height 11
click at [802, 210] on span "[Beginner / Intermediate / Advanced / CTY / CTH / HPT]" at bounding box center [691, 211] width 227 height 11
click at [598, 318] on li "Class 2: Tue - 7pm-8pm" at bounding box center [748, 317] width 508 height 15
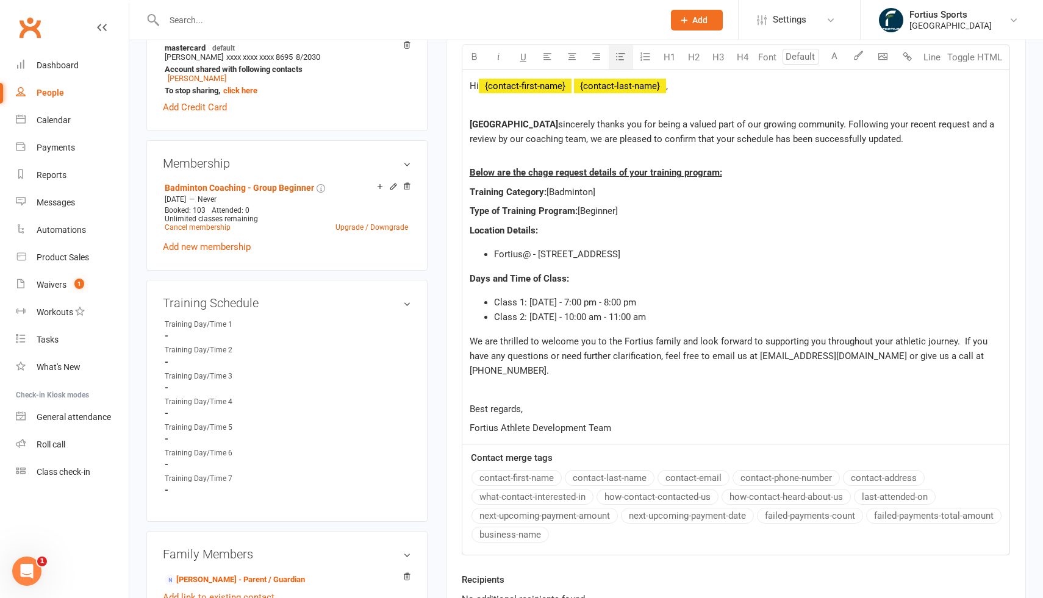
click at [559, 356] on span "We are thrilled to welcome you to the Fortius family and look forward to suppor…" at bounding box center [730, 356] width 520 height 40
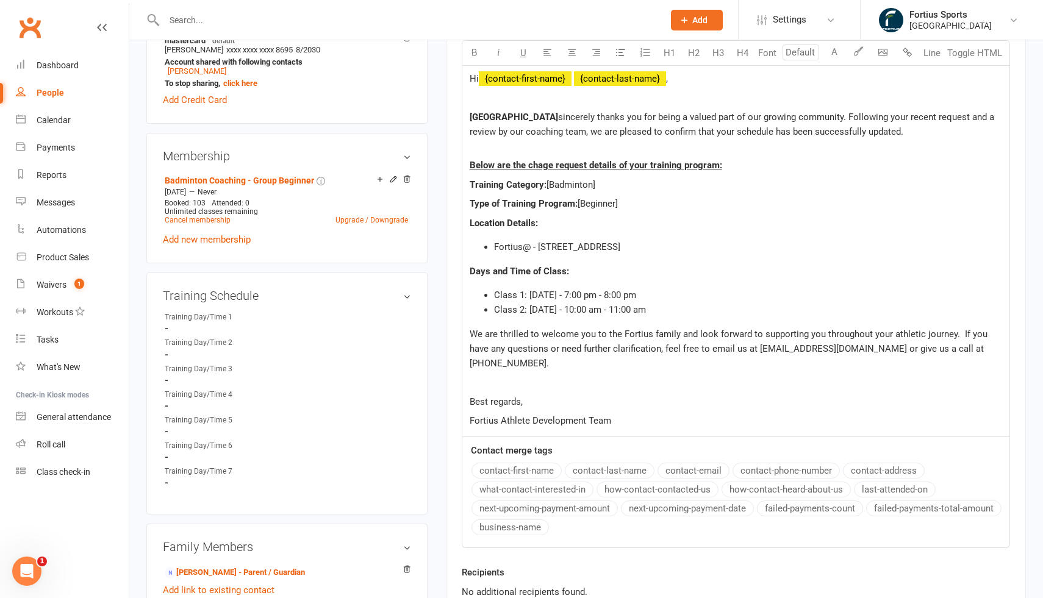
scroll to position [417, 0]
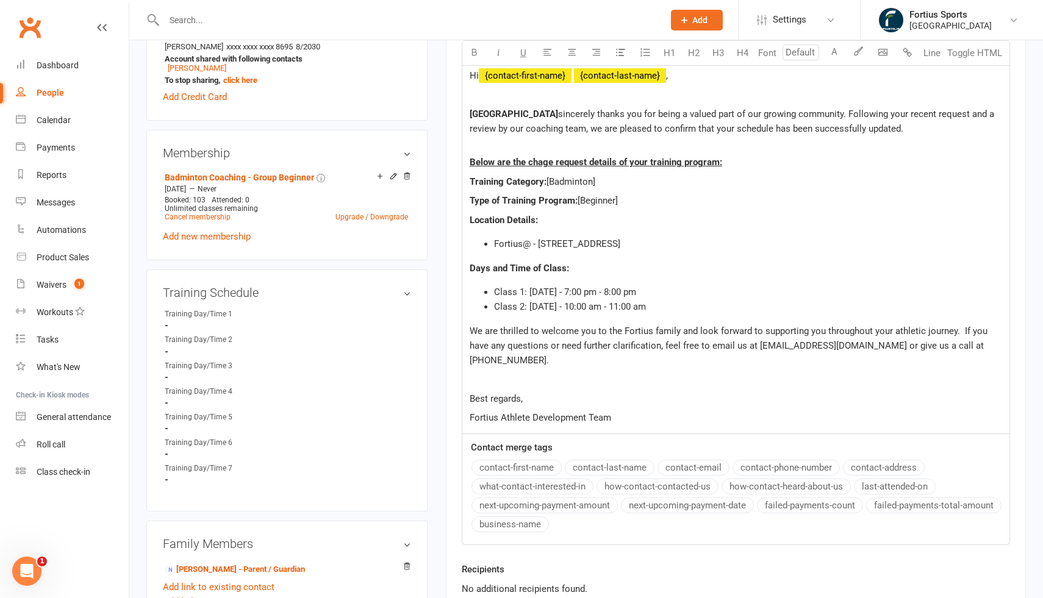
click at [499, 373] on div "Hi ﻿ {contact-first-name} ﻿ {contact-last-name} , Fortius Sports Academy sincer…" at bounding box center [735, 247] width 547 height 374
click at [488, 372] on p at bounding box center [736, 379] width 533 height 15
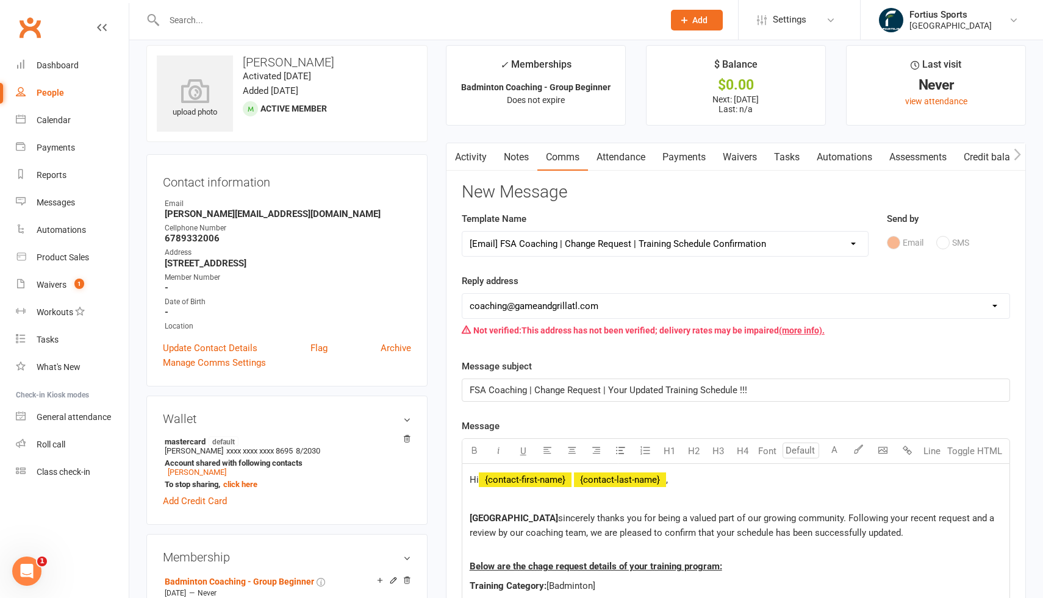
scroll to position [0, 0]
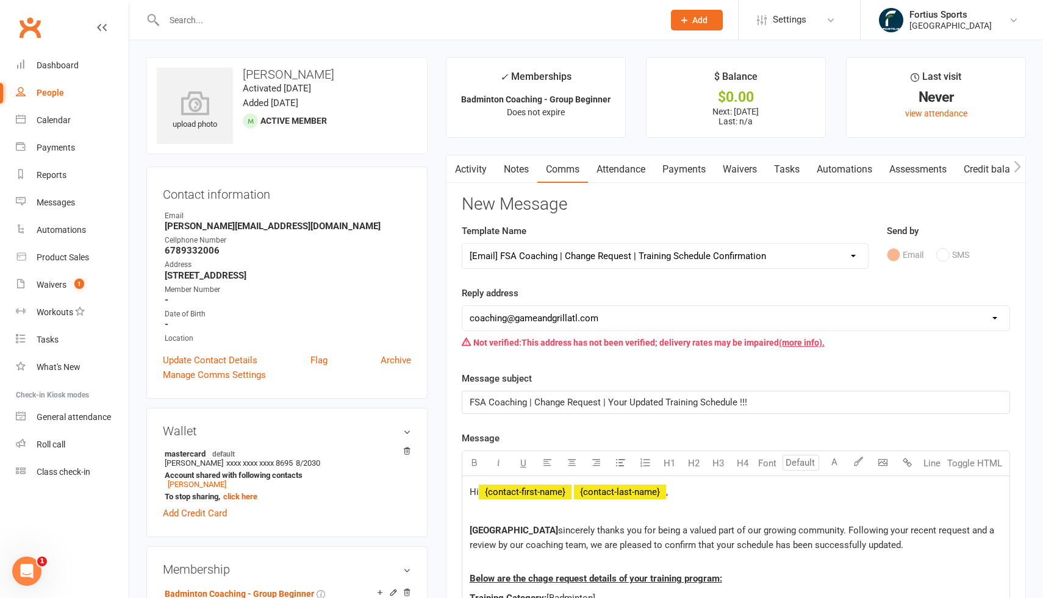
click at [609, 256] on select "Select Template [Email] Badminton Court Schedule [SMS] [Default template - revi…" at bounding box center [665, 256] width 406 height 24
select select "22"
select select "1"
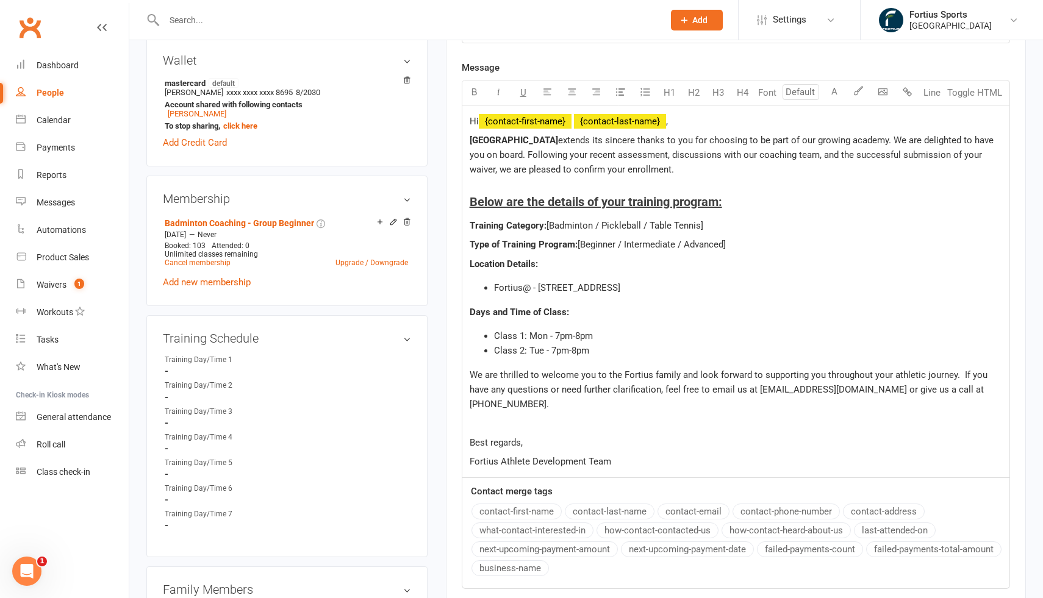
scroll to position [372, 0]
click at [595, 224] on span "[Badminton / Pickleball / Table Tennis]" at bounding box center [625, 224] width 157 height 11
click at [699, 227] on span "[Badminton / Pickleball / Table Tennis]" at bounding box center [625, 224] width 157 height 11
click at [617, 244] on span "[Beginner / Intermediate / Advanced]" at bounding box center [652, 243] width 148 height 11
click at [726, 242] on span "[Beginner / Intermediate / Advanced]" at bounding box center [652, 243] width 148 height 11
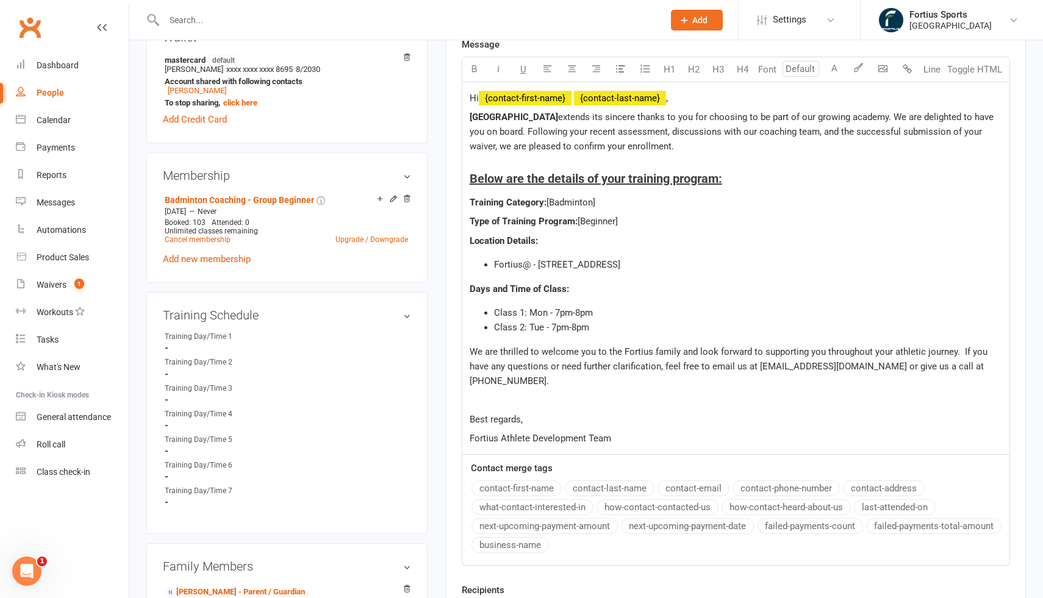
scroll to position [401, 0]
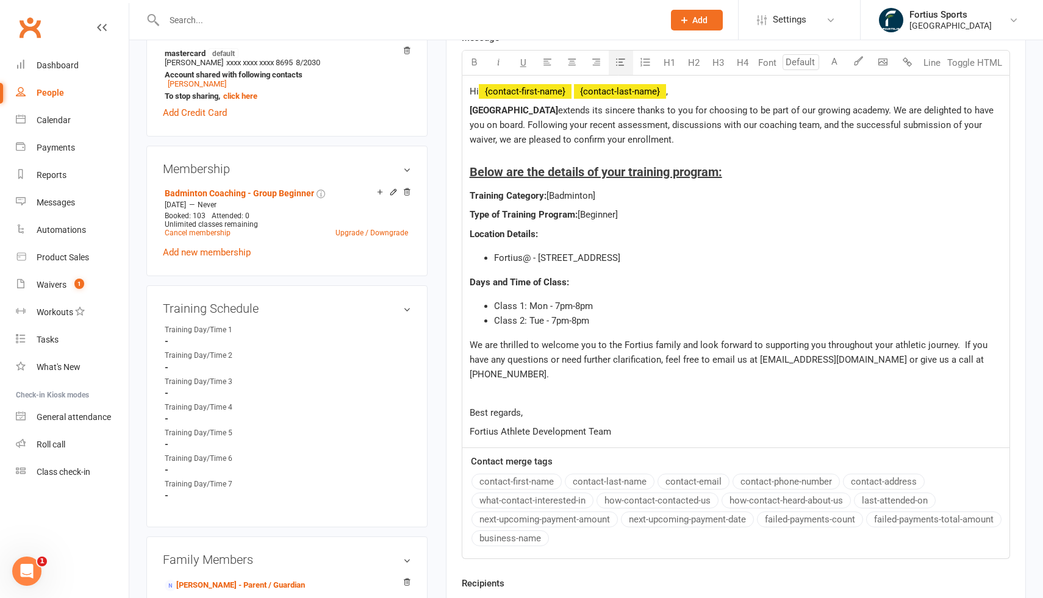
click at [595, 325] on li "Class 2: Tue - 7pm-8pm" at bounding box center [748, 321] width 508 height 15
click at [494, 304] on span "Class 1: Mon - 7pm-8pm" at bounding box center [543, 306] width 99 height 11
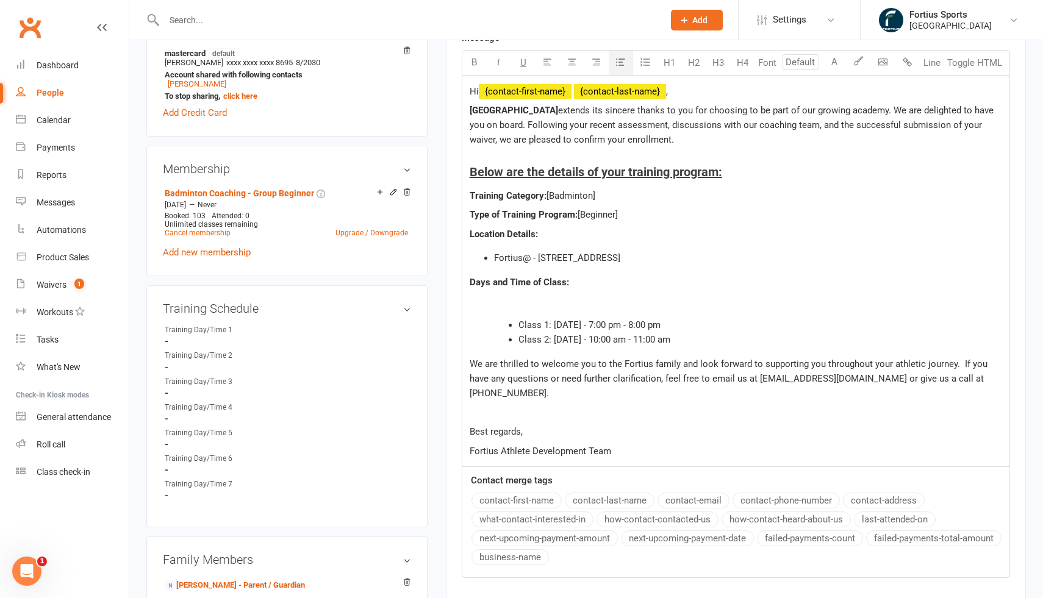
click at [541, 315] on ul "﻿ Class 1: Thursday - 7:00 pm - 8:00 pm Class 2: Sunday - 10:00 am - 11:00 am" at bounding box center [736, 323] width 533 height 49
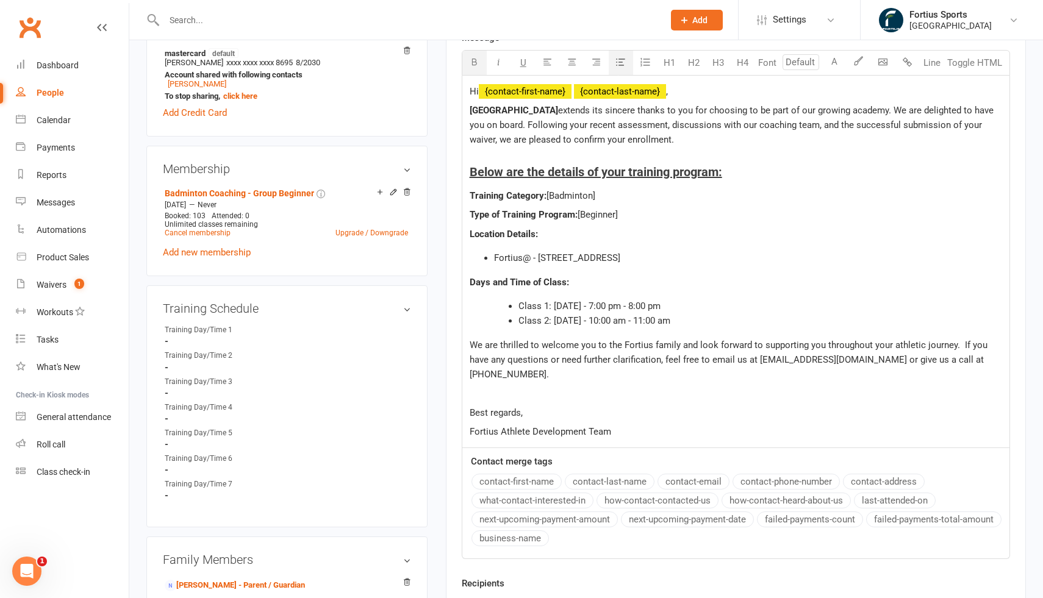
click at [625, 63] on button "button" at bounding box center [621, 63] width 24 height 24
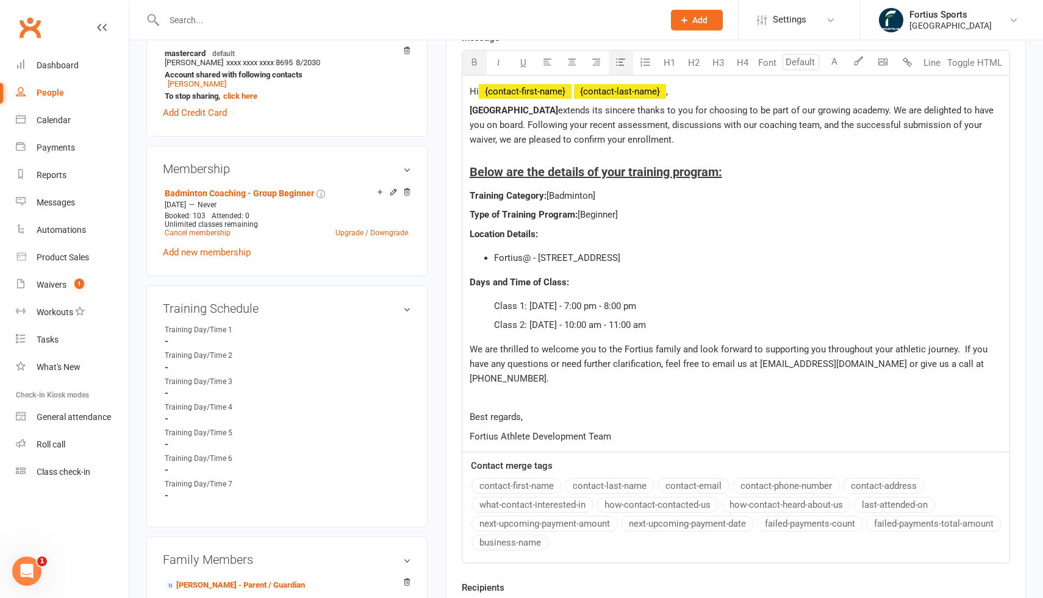
click at [492, 305] on ul "Class 1: Thursday - 7:00 pm - 8:00 pm Class 2: Sunday - 10:00 am - 11:00 am" at bounding box center [736, 316] width 533 height 34
click at [650, 325] on p "Class 2: Sunday - 10:00 am - 11:00 am" at bounding box center [748, 325] width 508 height 15
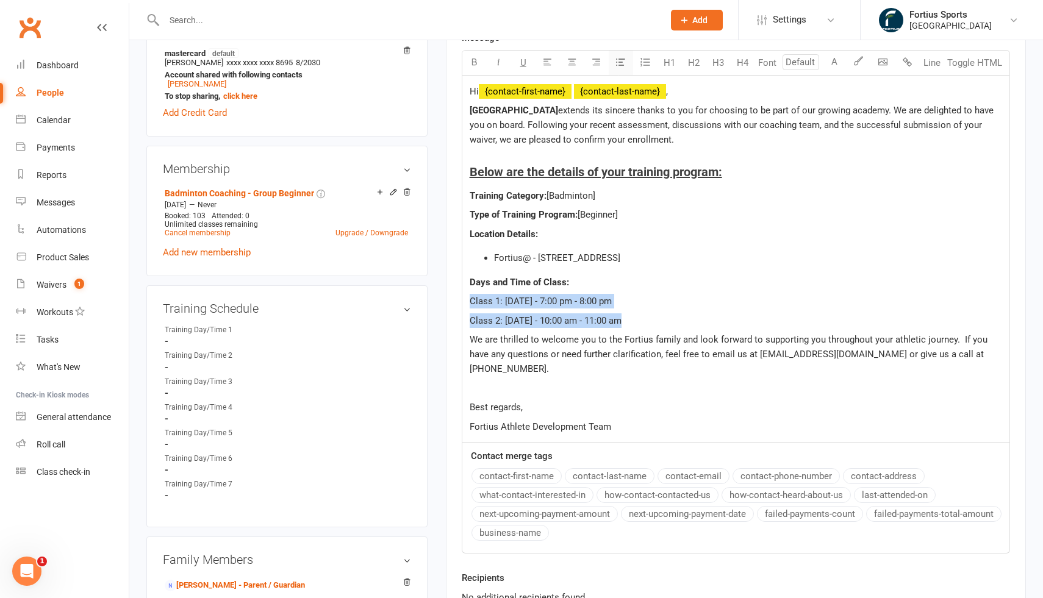
click at [620, 63] on icon "button" at bounding box center [620, 61] width 9 height 9
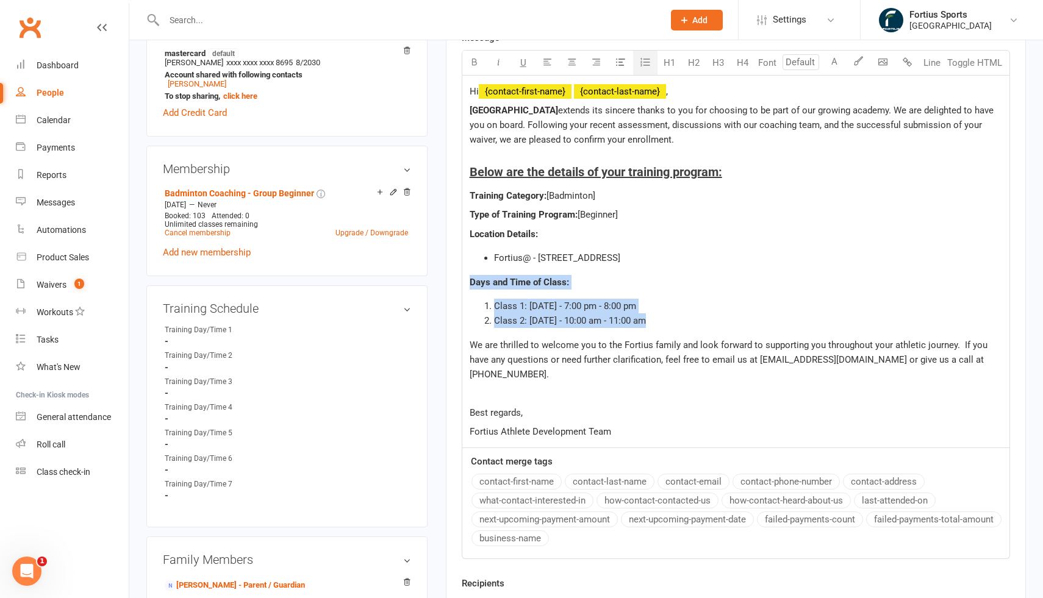
click at [645, 63] on icon "button" at bounding box center [645, 62] width 12 height 12
click at [623, 63] on icon "button" at bounding box center [620, 61] width 9 height 9
click at [670, 298] on div "Hi ﻿ {contact-first-name} ﻿ {contact-last-name} , Fortius Sports Academy extend…" at bounding box center [735, 262] width 547 height 372
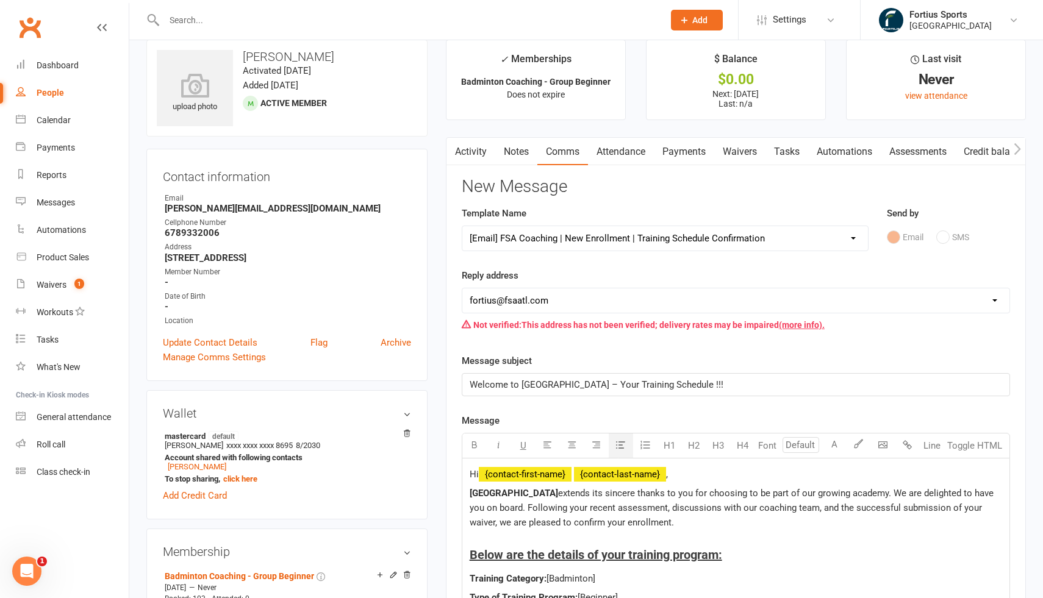
scroll to position [0, 0]
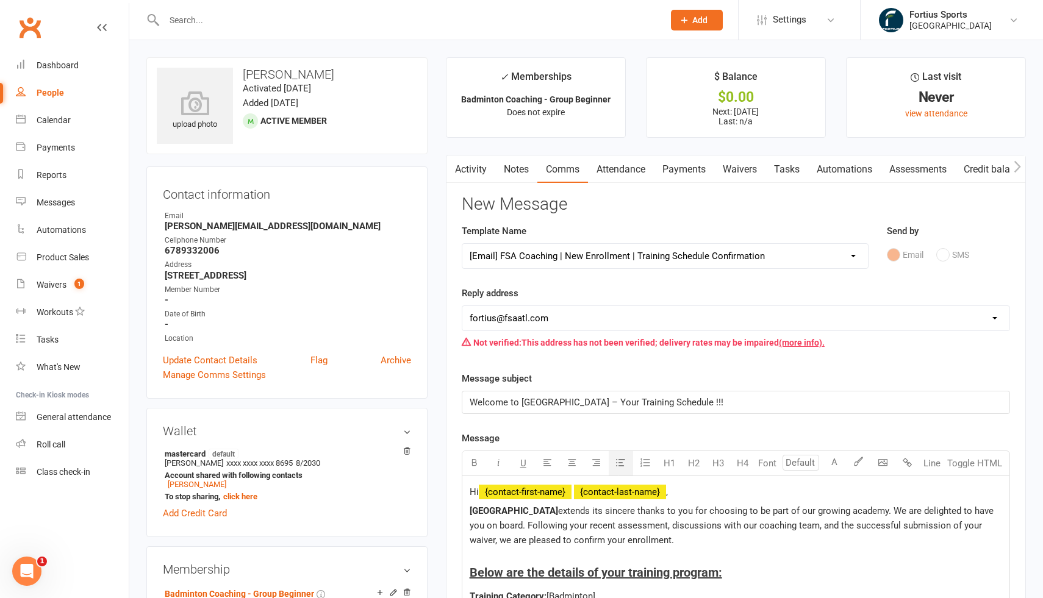
click at [628, 259] on select "Select Template [Email] Badminton Court Schedule [SMS] [Default template - revi…" at bounding box center [665, 256] width 406 height 24
select select "17"
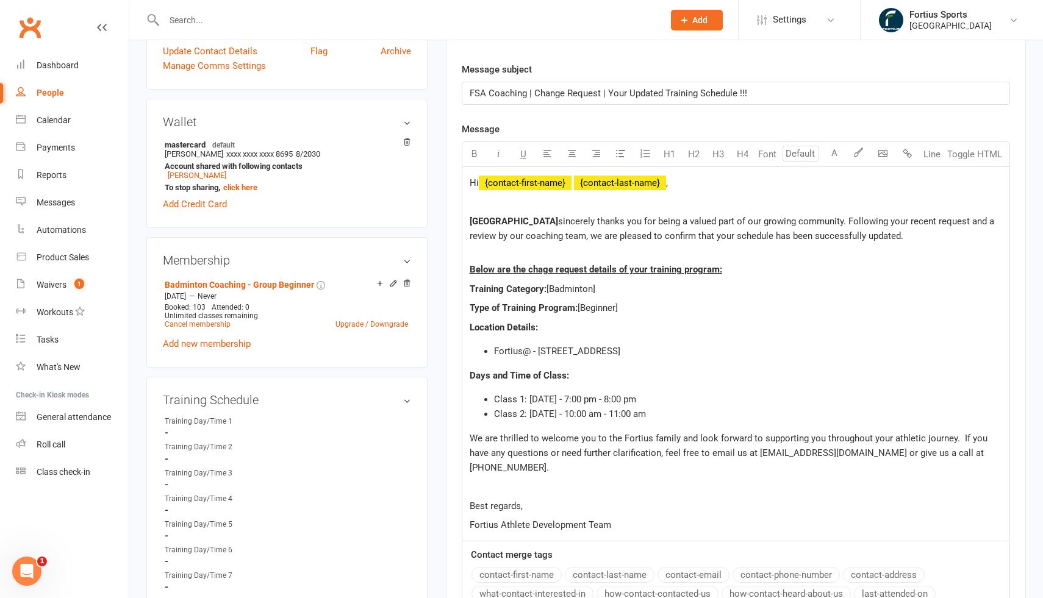
scroll to position [310, 0]
click at [653, 415] on li "Class 2: Sunday - 10:00 am - 11:00 am" at bounding box center [748, 413] width 508 height 15
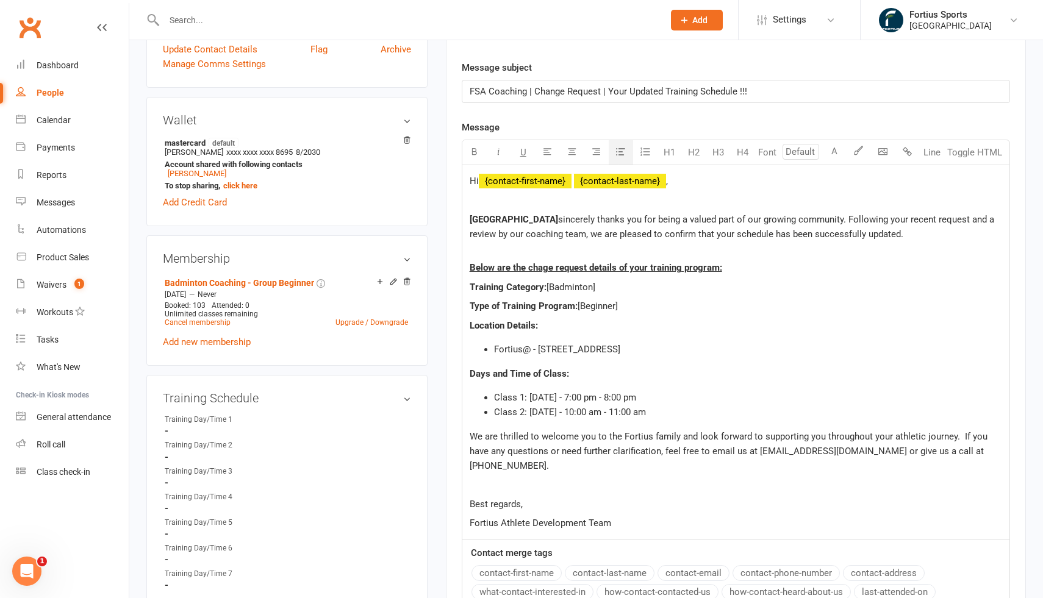
scroll to position [314, 0]
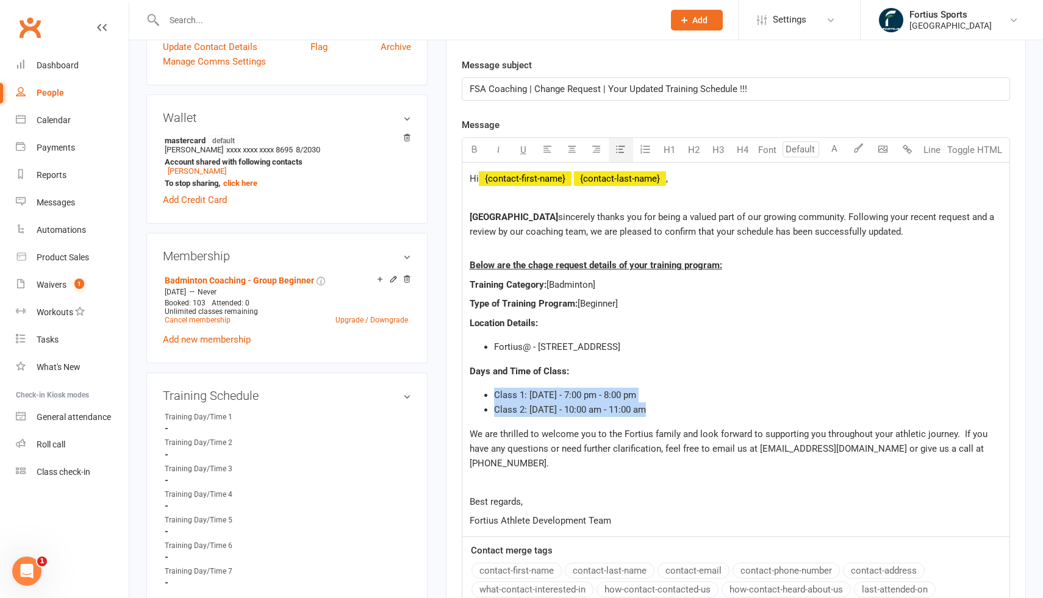
click at [494, 393] on li "Class 1: Thursday - 7:00 pm - 8:00 pm" at bounding box center [748, 395] width 508 height 15
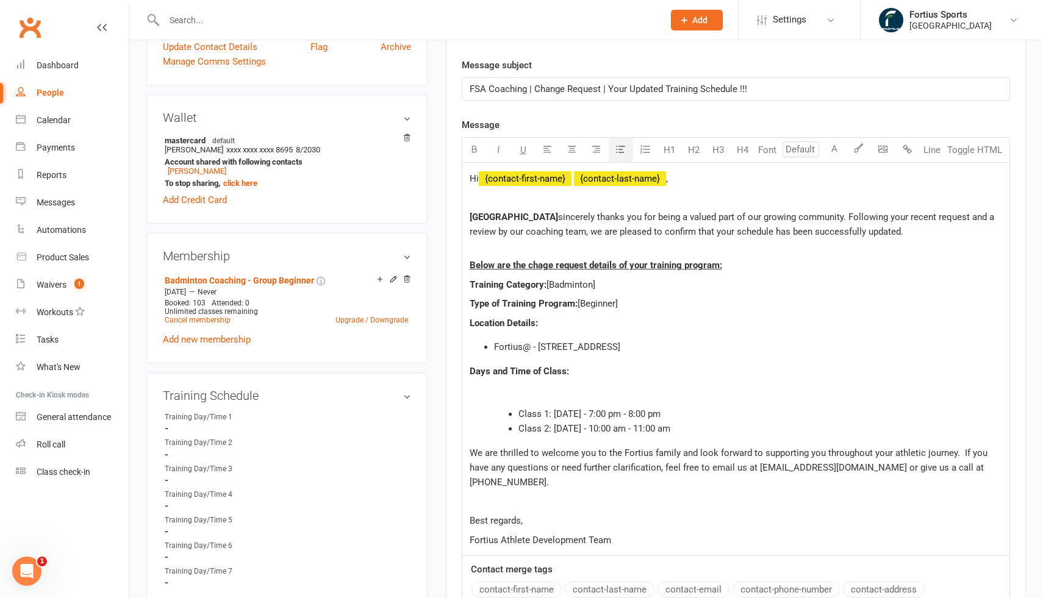
click at [517, 413] on ul "Class 1: Thursday - 7:00 pm - 8:00 pm Class 2: Sunday - 10:00 am - 11:00 am" at bounding box center [748, 421] width 508 height 29
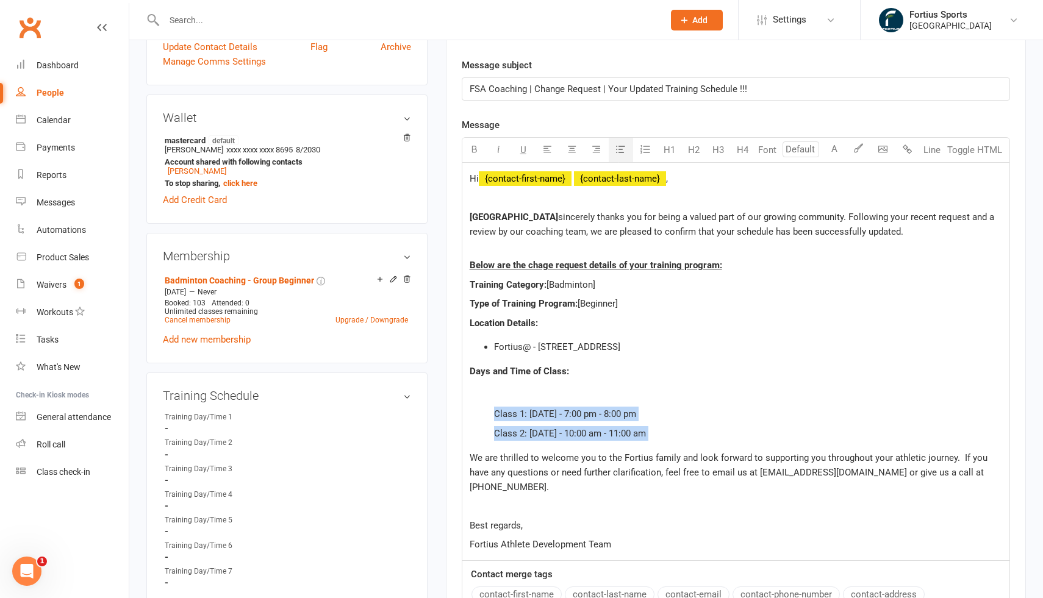
click at [622, 151] on icon "button" at bounding box center [620, 149] width 9 height 9
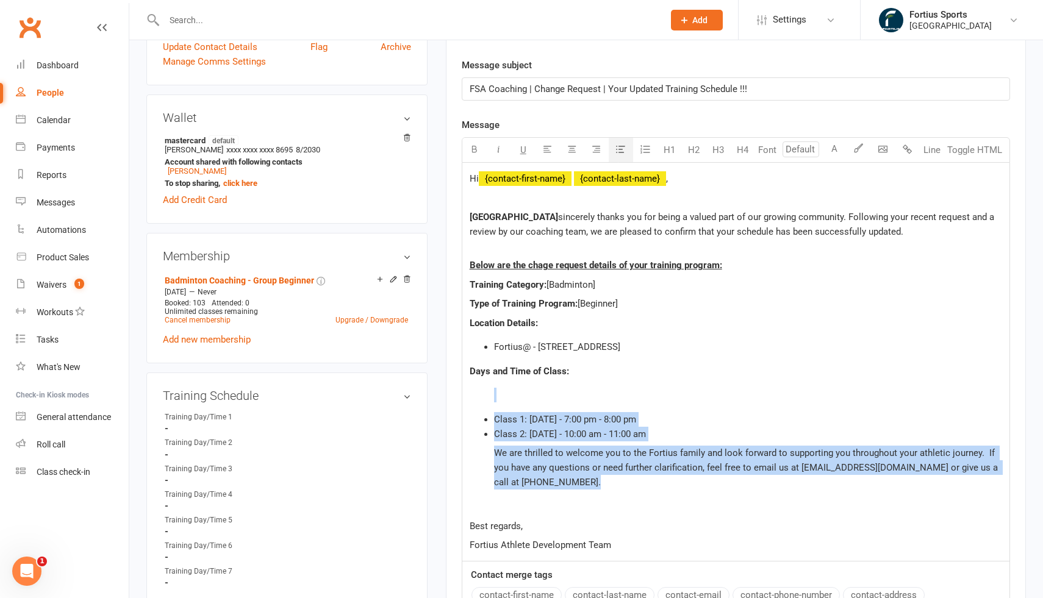
click at [622, 151] on icon "button" at bounding box center [620, 149] width 9 height 9
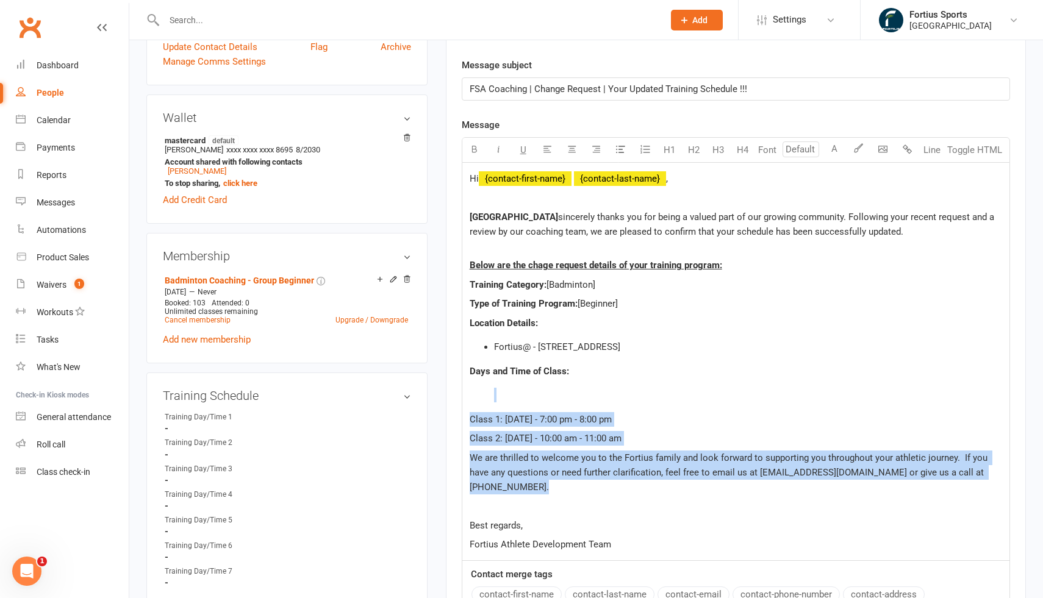
click at [646, 441] on p "Class 2: Sunday - 10:00 am - 11:00 am" at bounding box center [736, 438] width 533 height 15
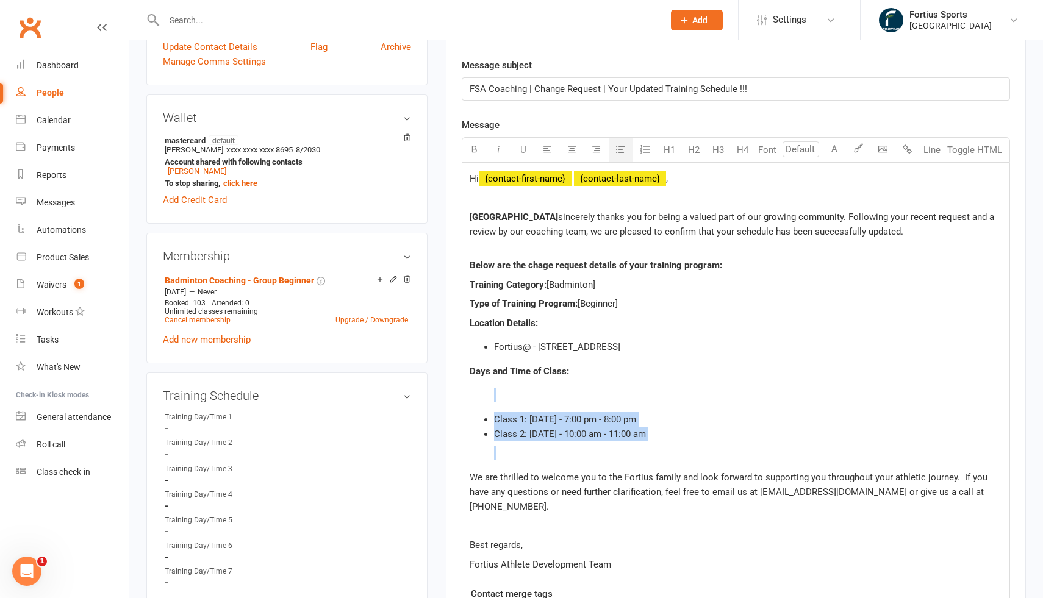
click at [622, 150] on icon "button" at bounding box center [620, 149] width 9 height 9
click at [525, 390] on p "﻿" at bounding box center [748, 395] width 508 height 15
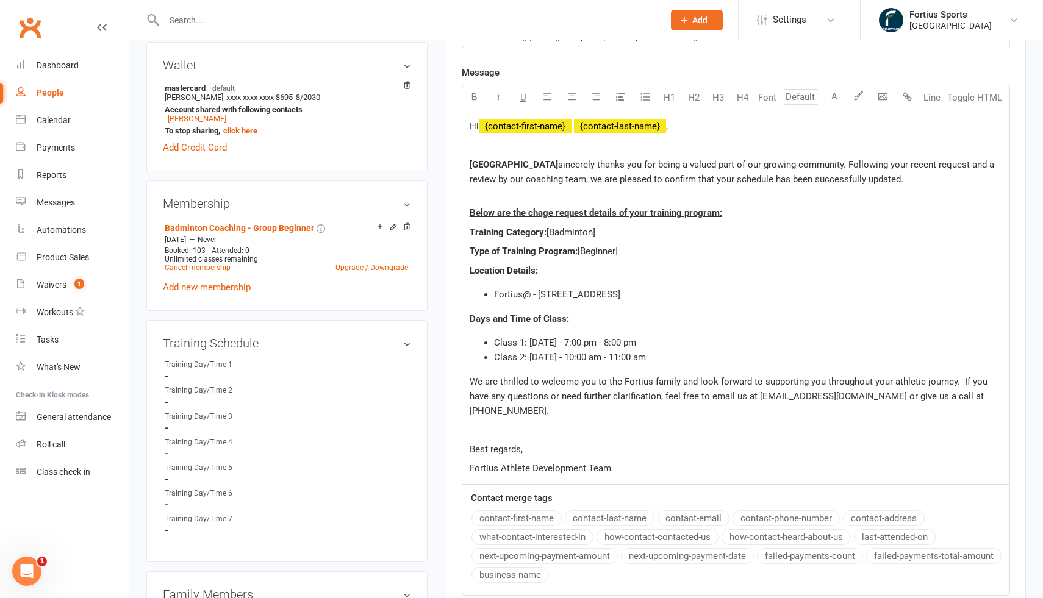
scroll to position [369, 0]
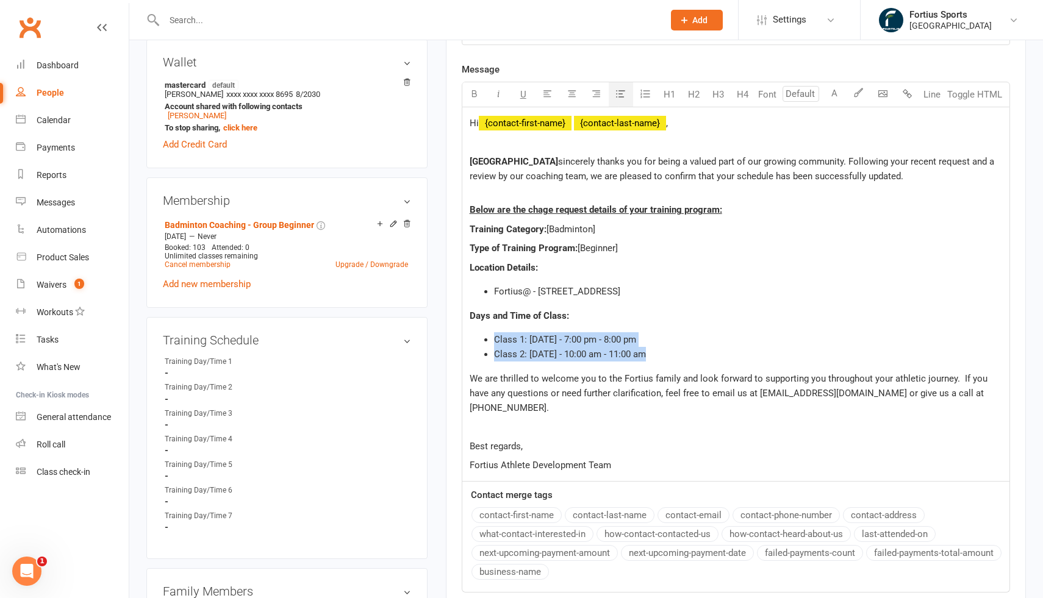
drag, startPoint x: 666, startPoint y: 352, endPoint x: 561, endPoint y: 327, distance: 108.5
click at [561, 327] on div "Hi ﻿ {contact-first-name} ﻿ {contact-last-name} , Fortius Sports Academy sincer…" at bounding box center [735, 294] width 547 height 374
click at [703, 329] on div "Hi ﻿ {contact-first-name} ﻿ {contact-last-name} , Fortius Sports Academy sincer…" at bounding box center [735, 294] width 547 height 374
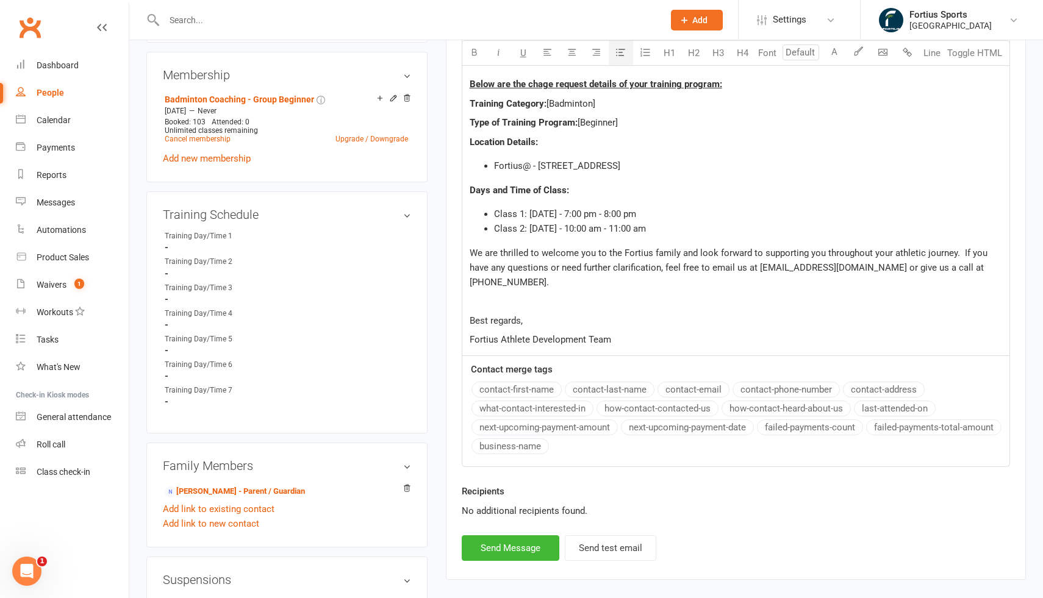
scroll to position [515, 0]
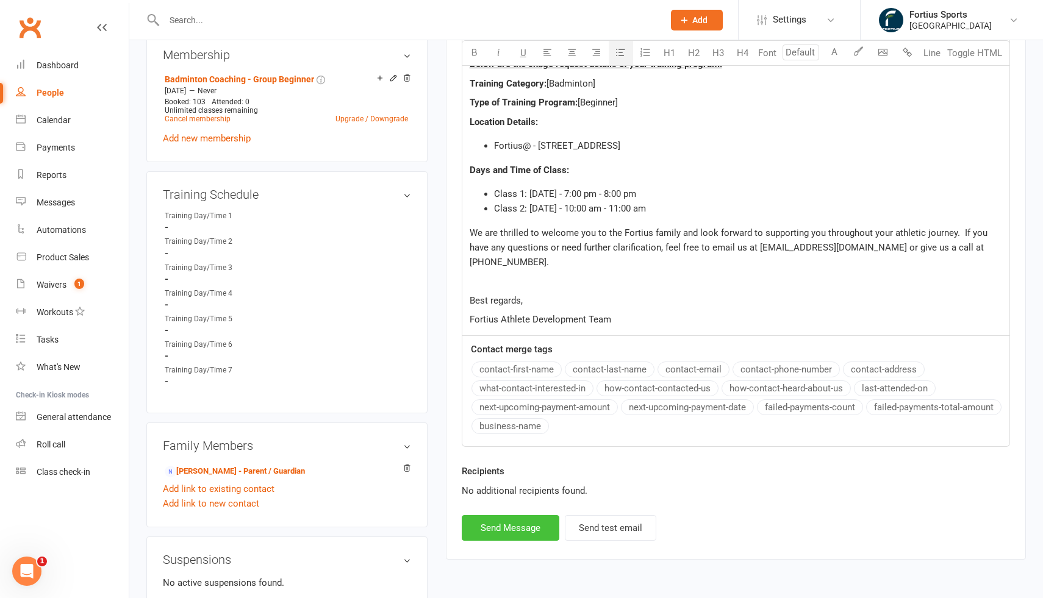
click at [525, 520] on button "Send Message" at bounding box center [511, 528] width 98 height 26
select select
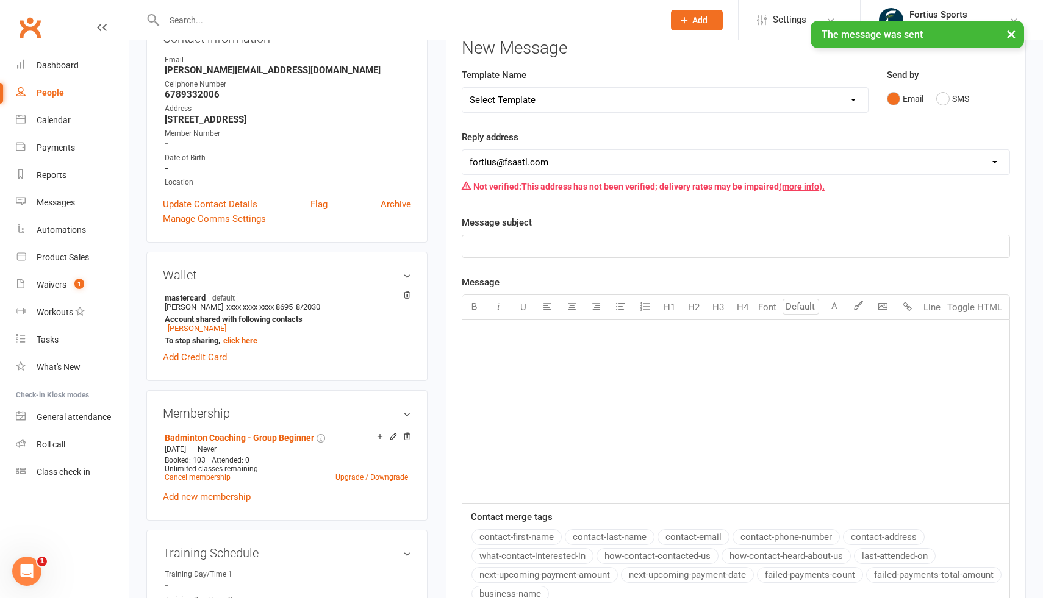
scroll to position [139, 0]
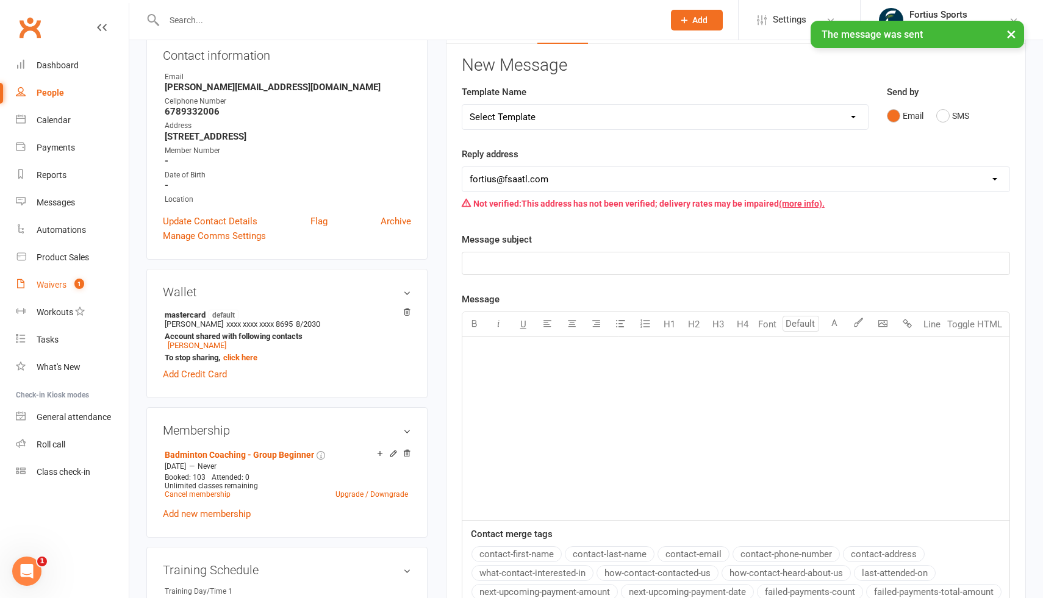
click at [62, 282] on div "Waivers" at bounding box center [52, 285] width 30 height 10
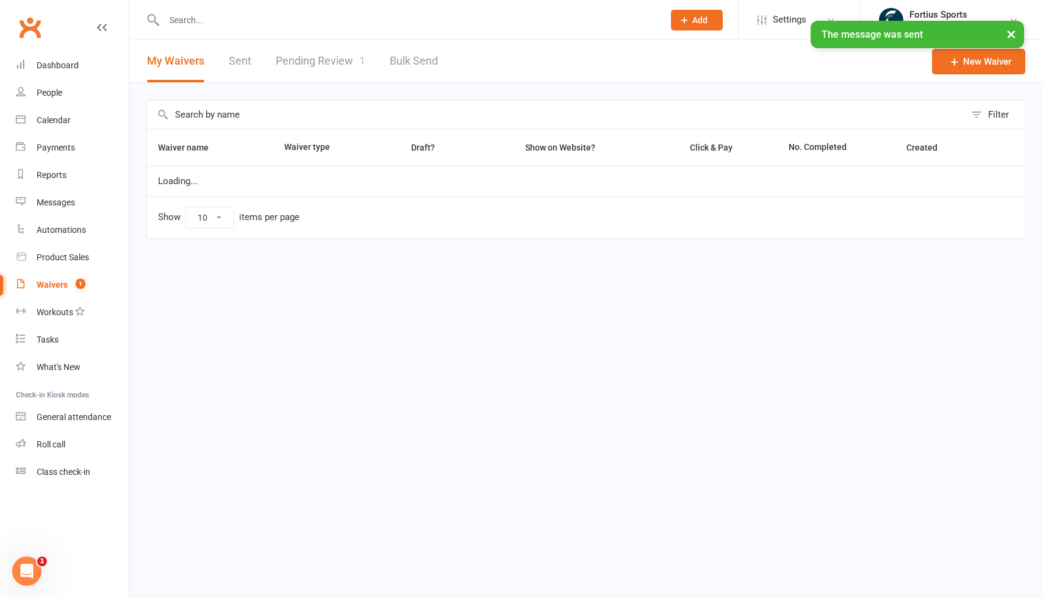
select select "100"
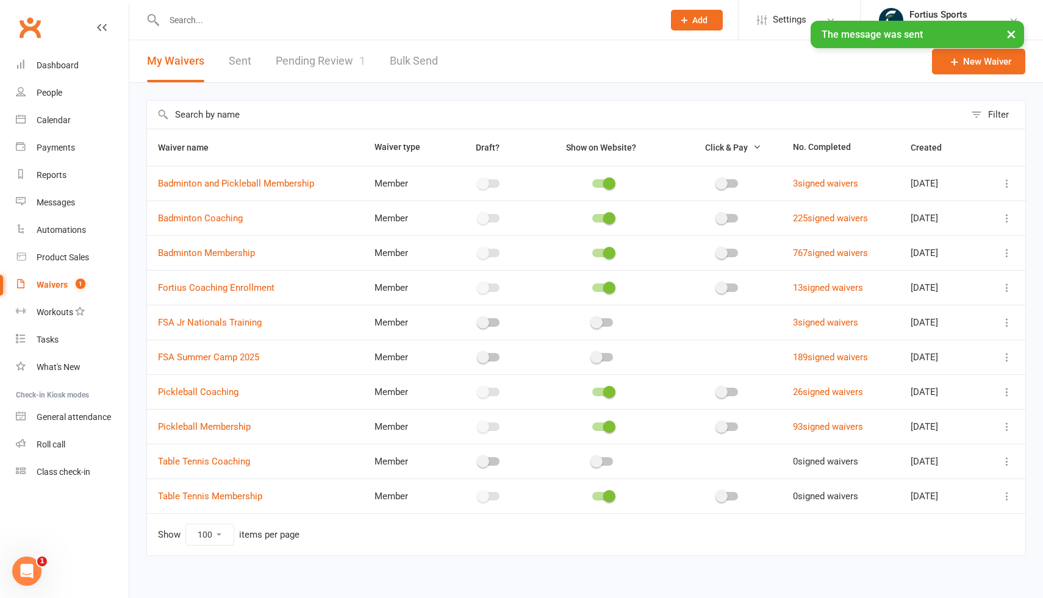
click at [323, 65] on link "Pending Review 1" at bounding box center [321, 61] width 90 height 42
select select "100"
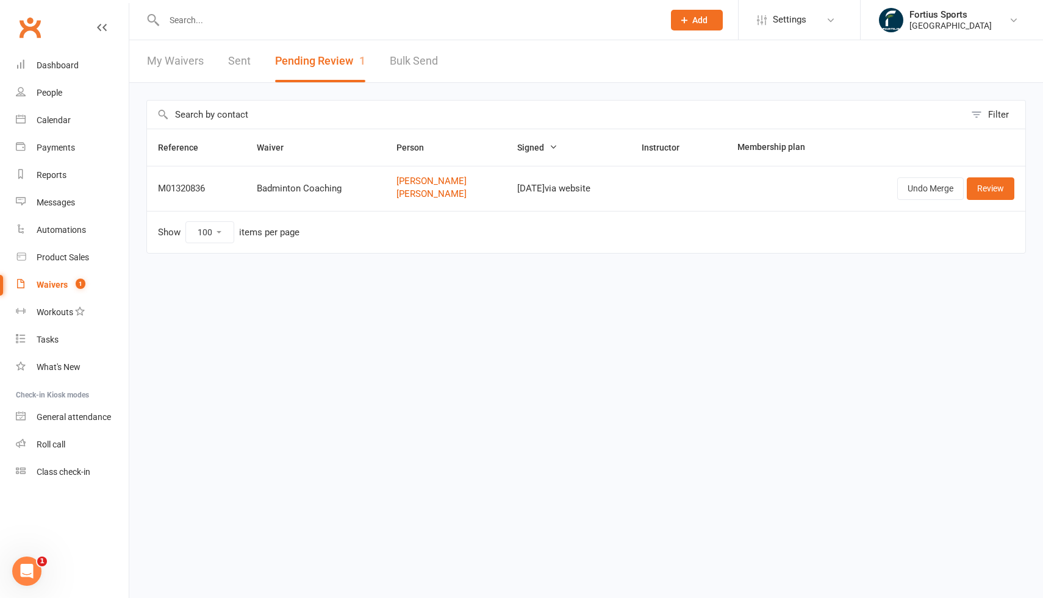
click at [260, 24] on input "text" at bounding box center [407, 20] width 495 height 17
click at [56, 148] on div "Payments" at bounding box center [56, 148] width 38 height 10
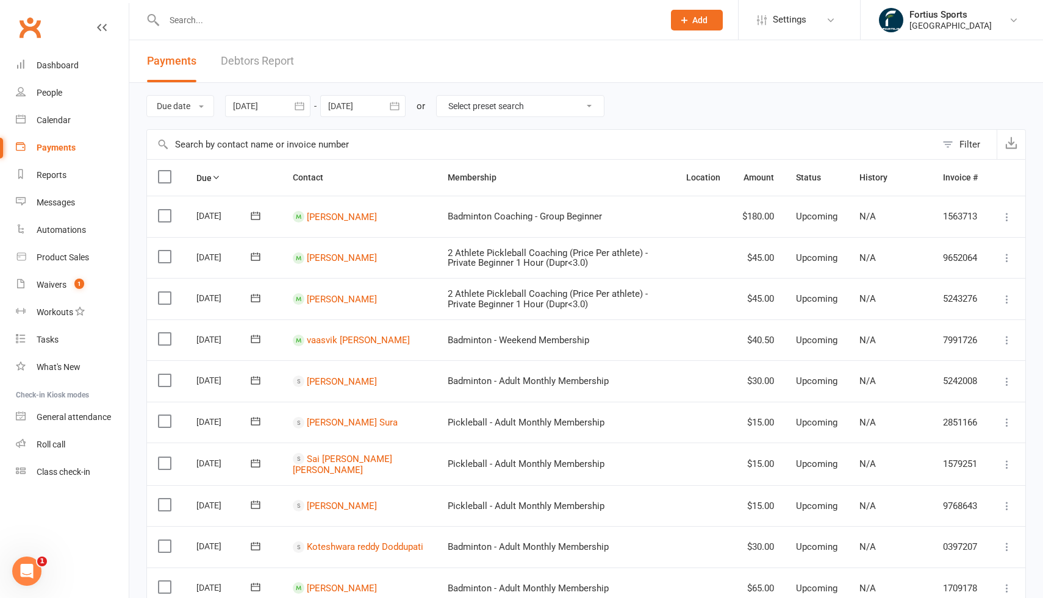
click at [270, 106] on div at bounding box center [267, 106] width 85 height 22
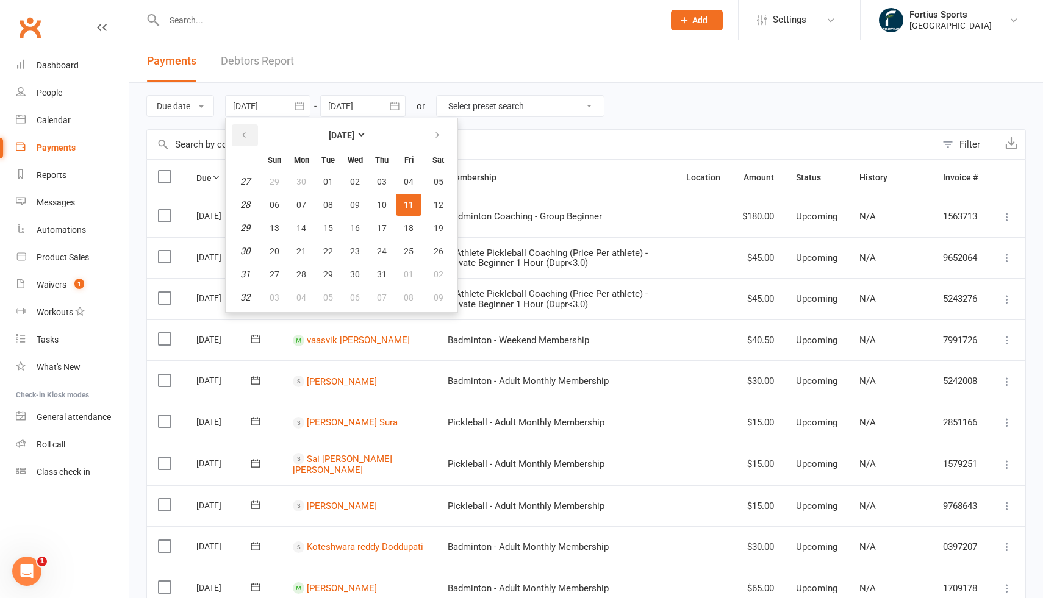
click at [245, 138] on icon "button" at bounding box center [244, 136] width 9 height 10
click at [329, 188] on button "01" at bounding box center [328, 182] width 26 height 22
type input "01 Apr 2025"
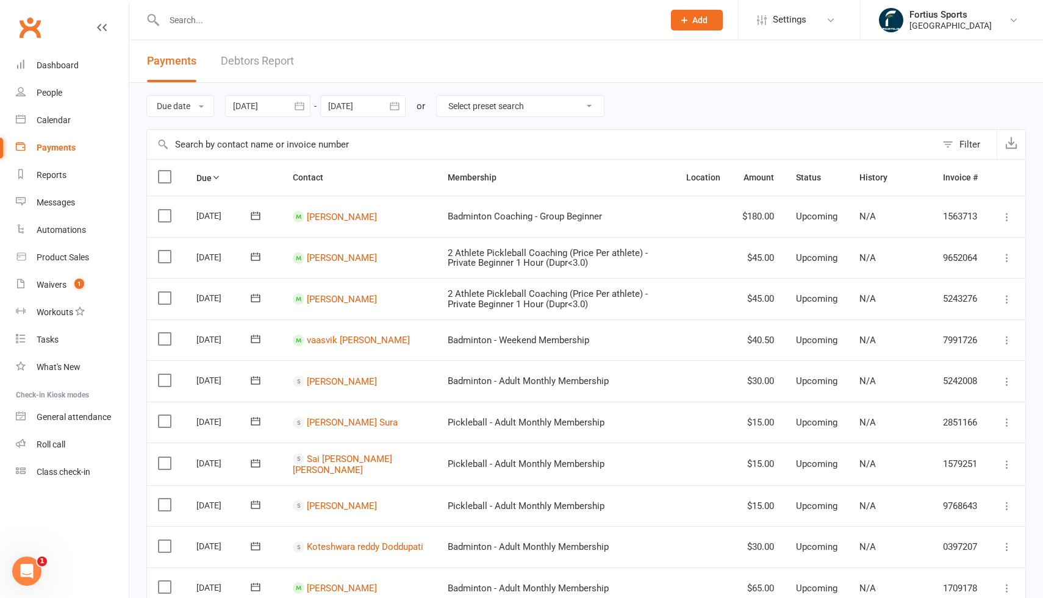
click at [293, 143] on input "text" at bounding box center [541, 144] width 789 height 29
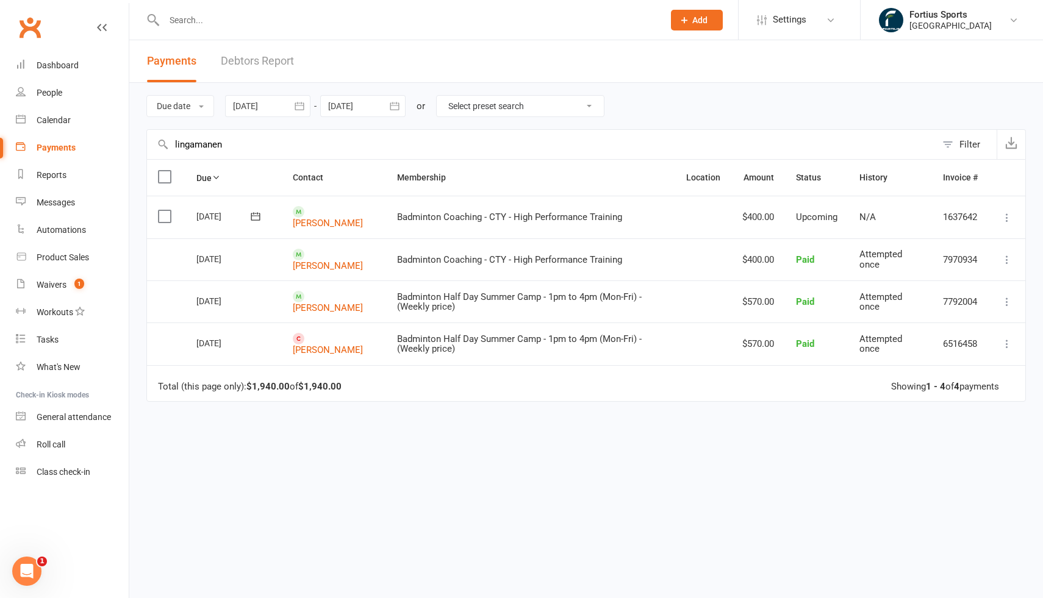
type input "lingamanen"
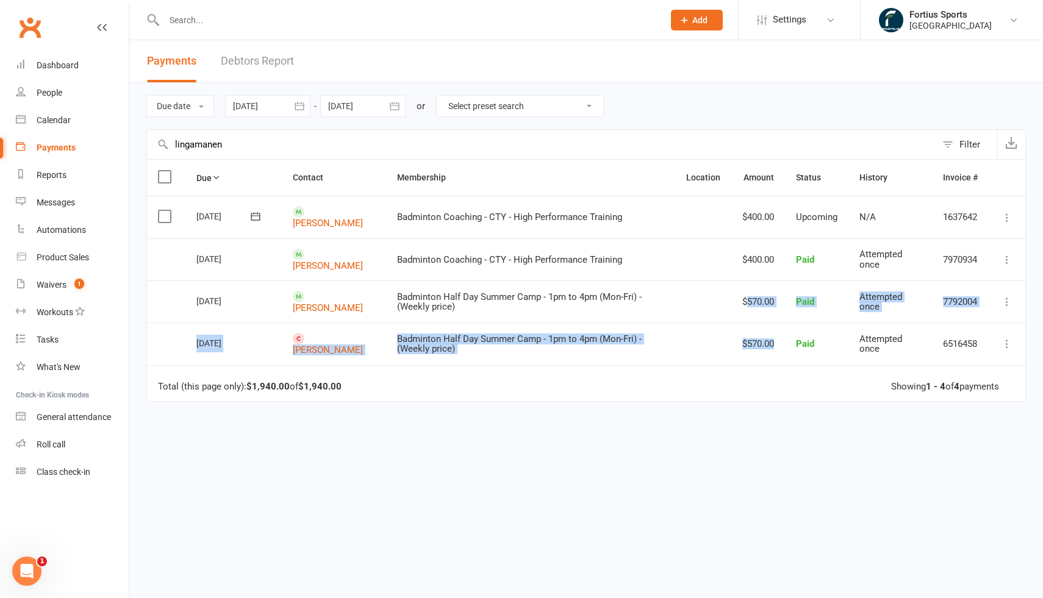
drag, startPoint x: 743, startPoint y: 303, endPoint x: 784, endPoint y: 354, distance: 65.9
click at [784, 354] on table "Due Contact Membership Location Amount Status History Invoice # Select this 01 …" at bounding box center [586, 280] width 880 height 243
click at [764, 365] on td "$570.00" at bounding box center [758, 344] width 54 height 42
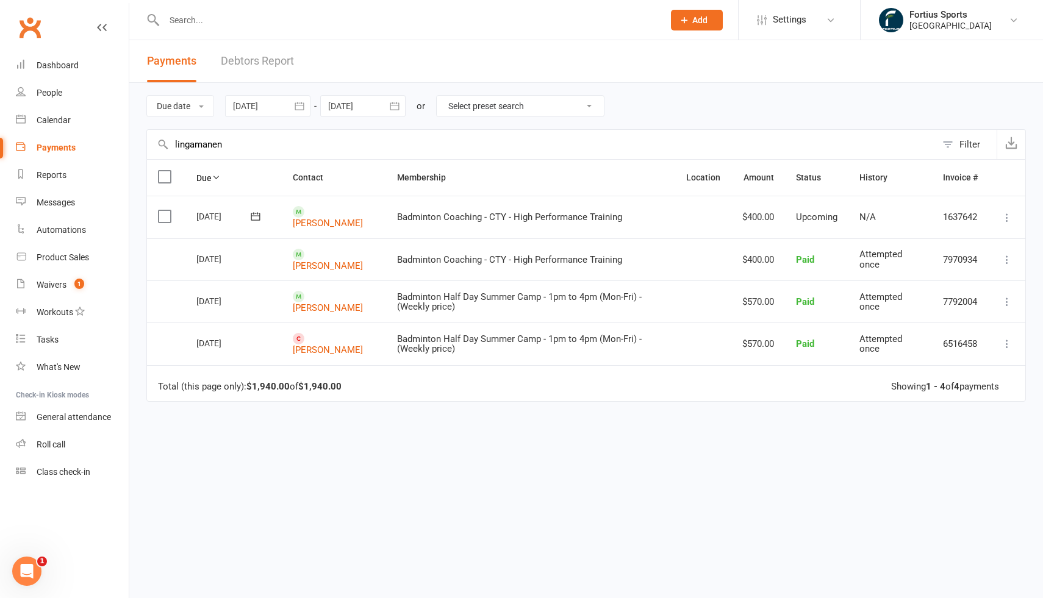
click at [757, 347] on td "$570.00" at bounding box center [758, 344] width 54 height 42
click at [766, 302] on td "$570.00" at bounding box center [758, 302] width 54 height 42
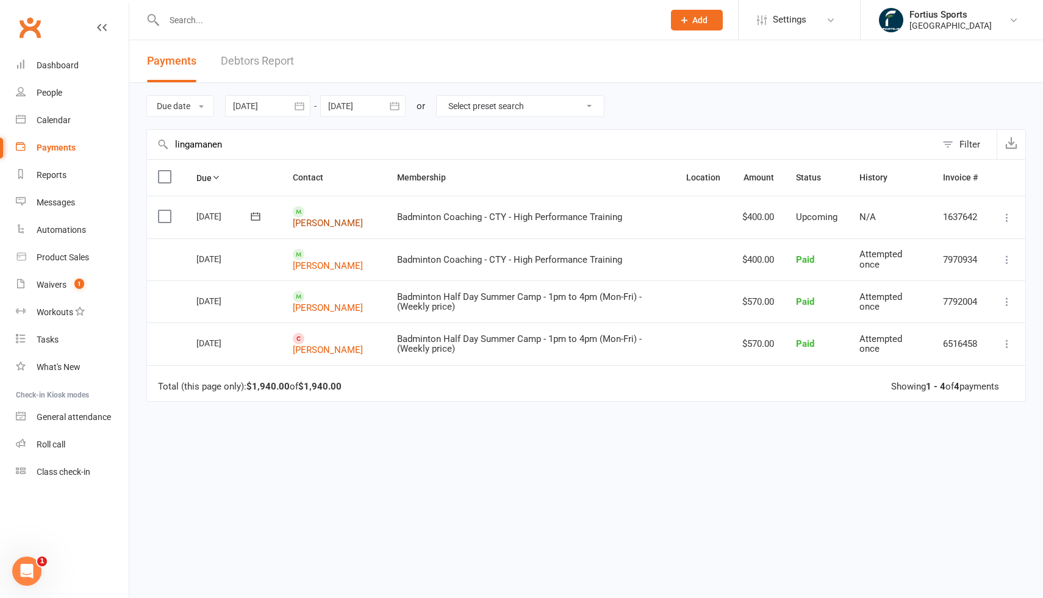
click at [326, 218] on link "[PERSON_NAME]" at bounding box center [328, 223] width 70 height 11
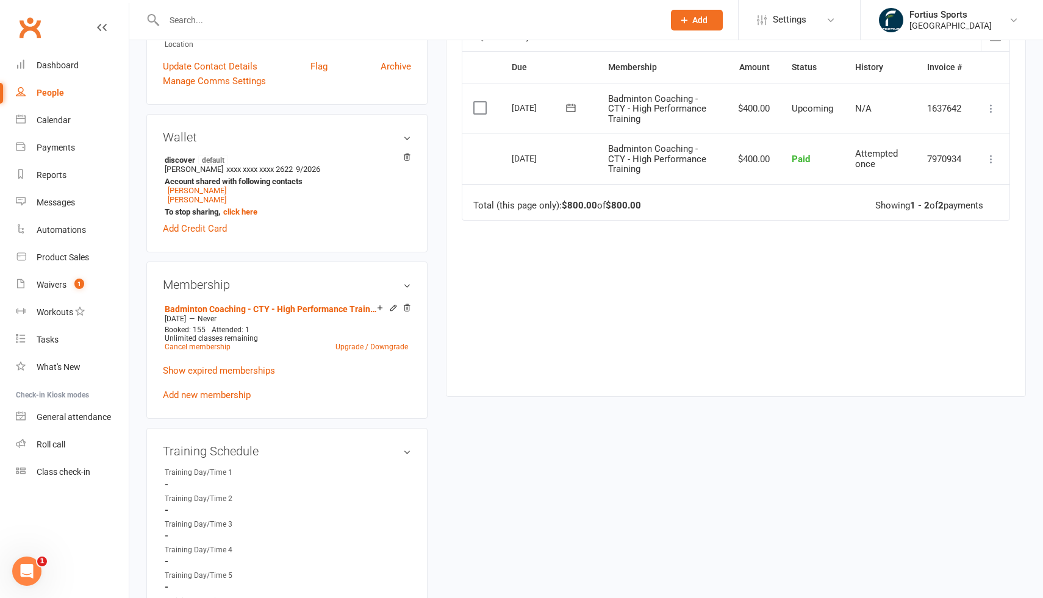
scroll to position [314, 0]
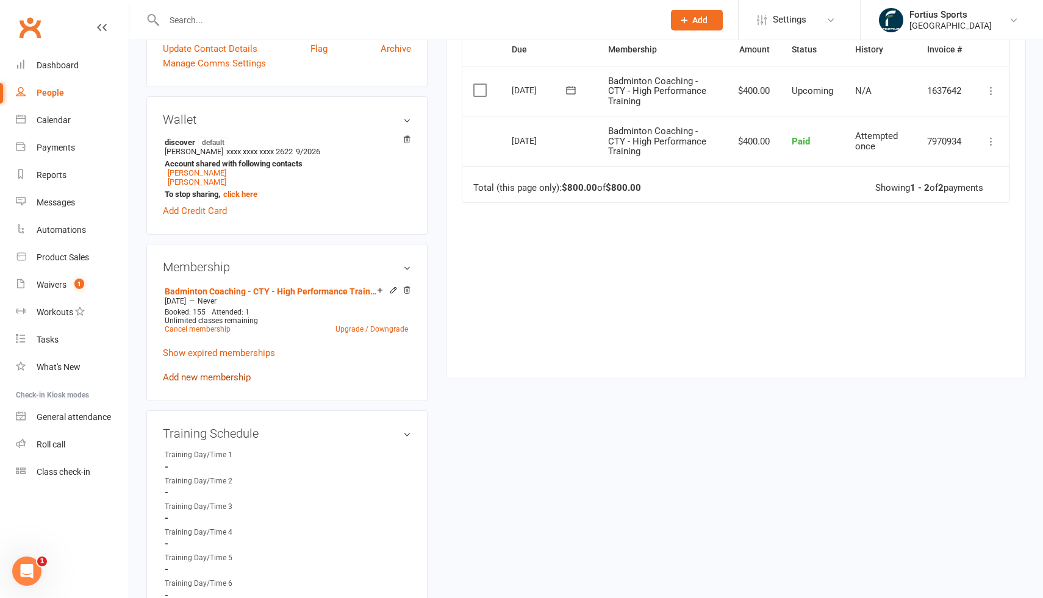
click at [240, 377] on link "Add new membership" at bounding box center [207, 377] width 88 height 11
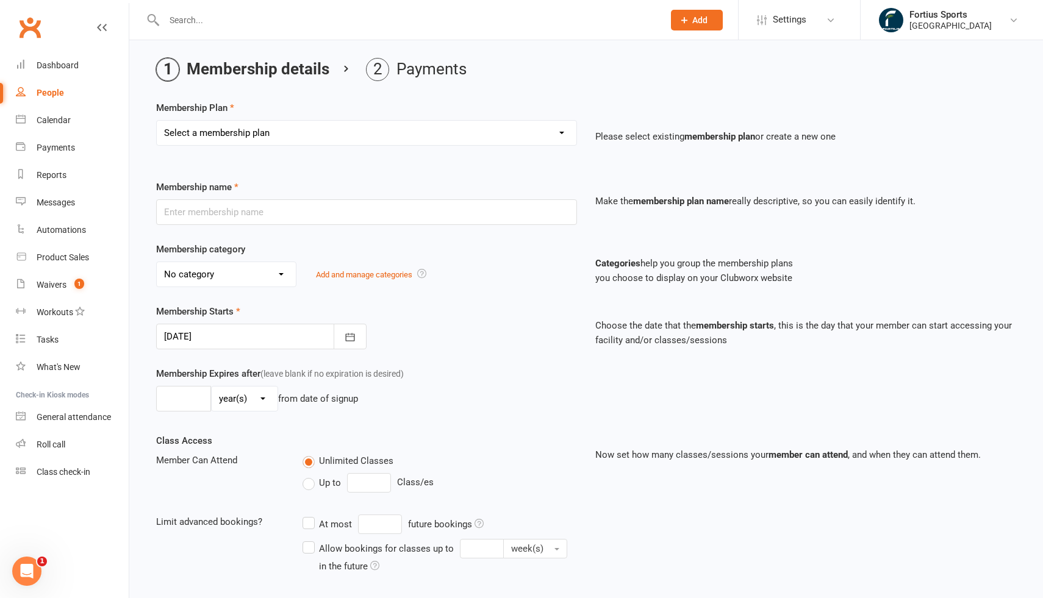
scroll to position [54, 0]
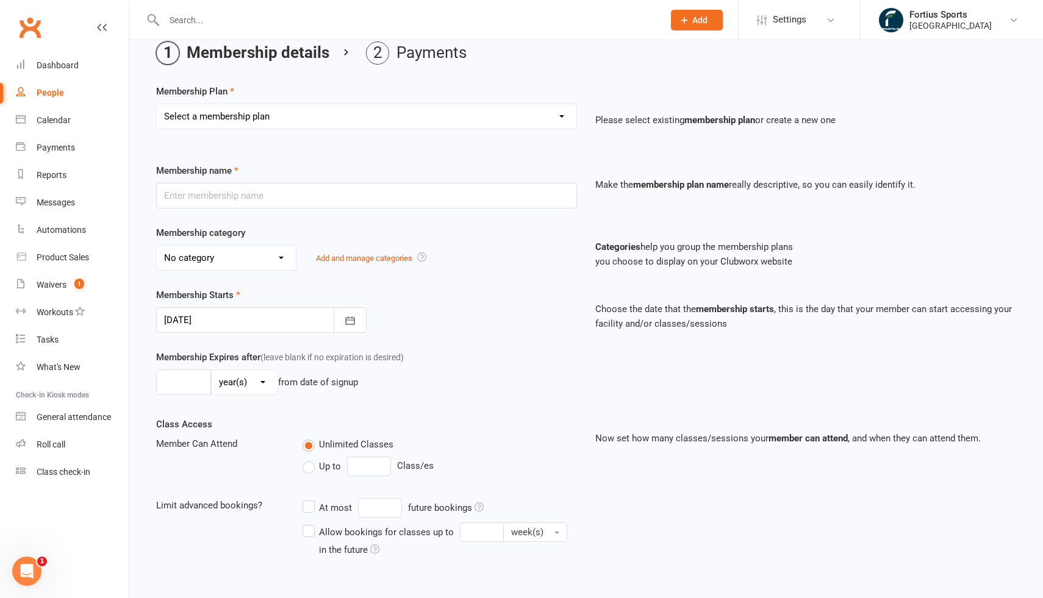
click at [323, 119] on select "Select a membership plan Create new Membership Plan Badminton - Adult Annual Me…" at bounding box center [367, 116] width 420 height 24
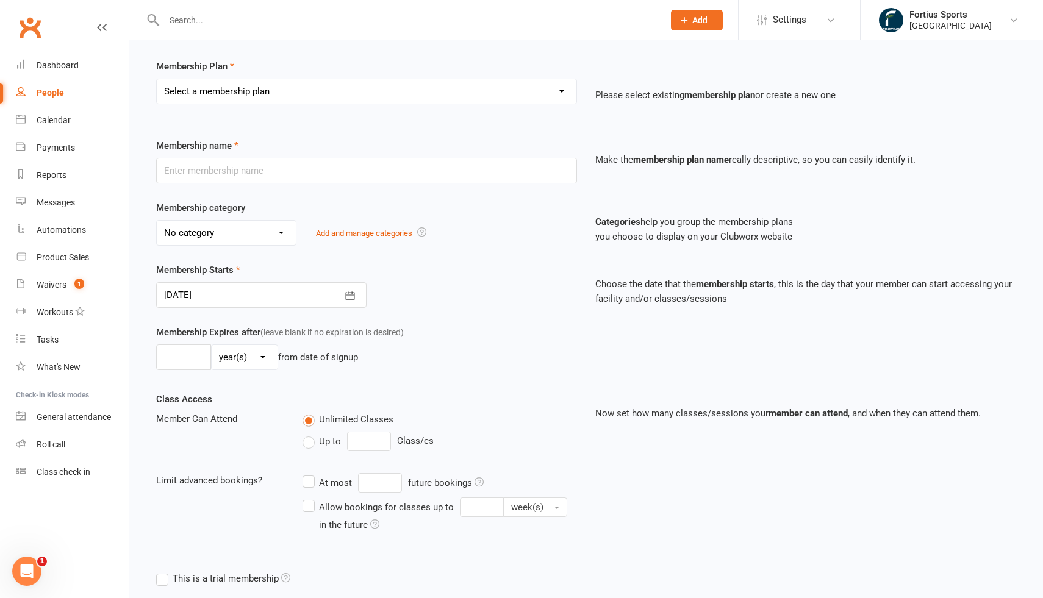
scroll to position [0, 0]
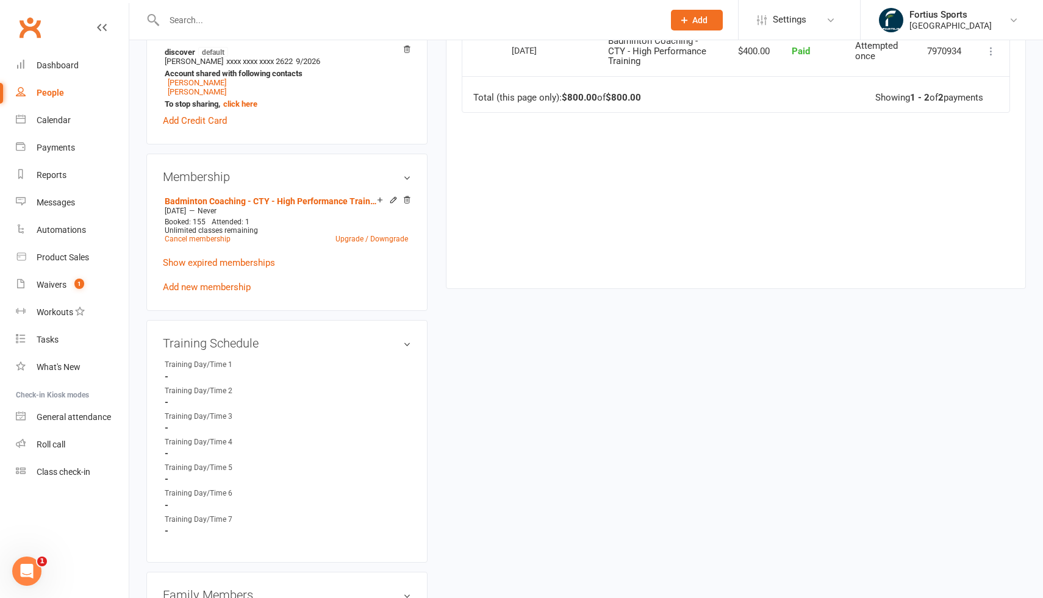
scroll to position [421, 0]
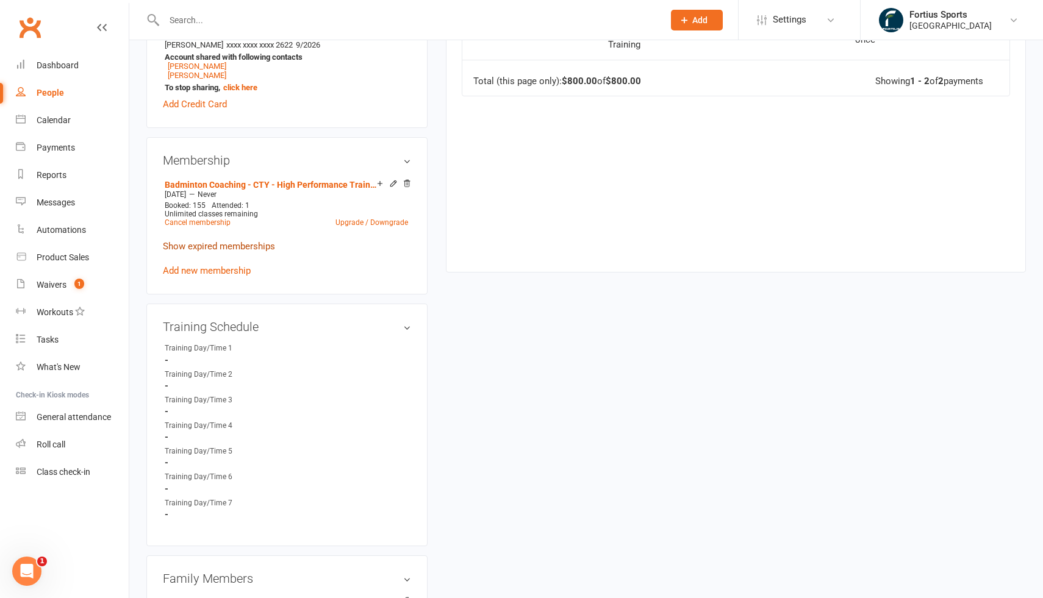
click at [235, 246] on link "Show expired memberships" at bounding box center [219, 246] width 112 height 11
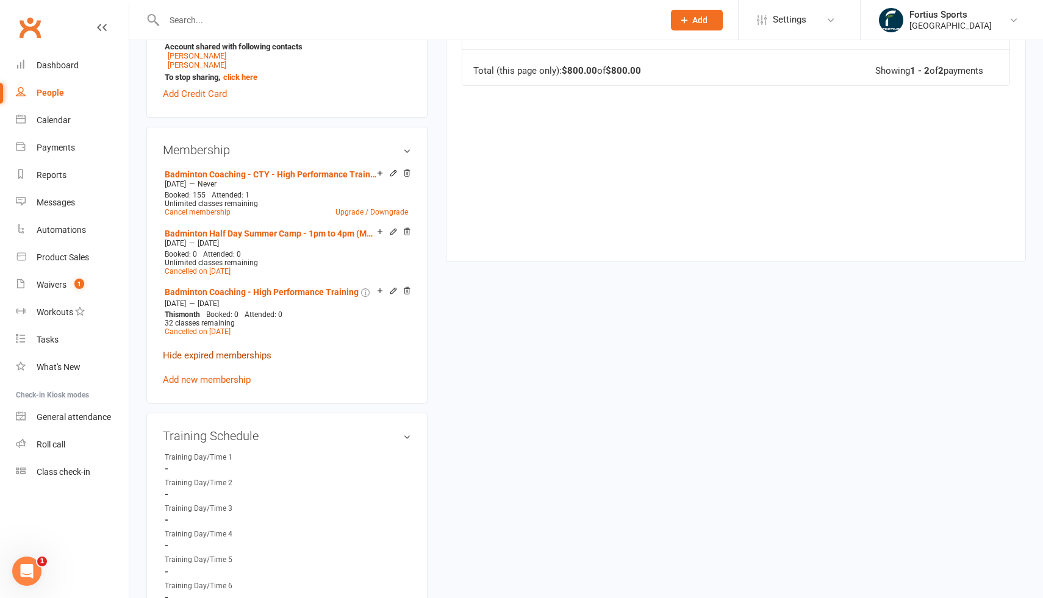
scroll to position [434, 0]
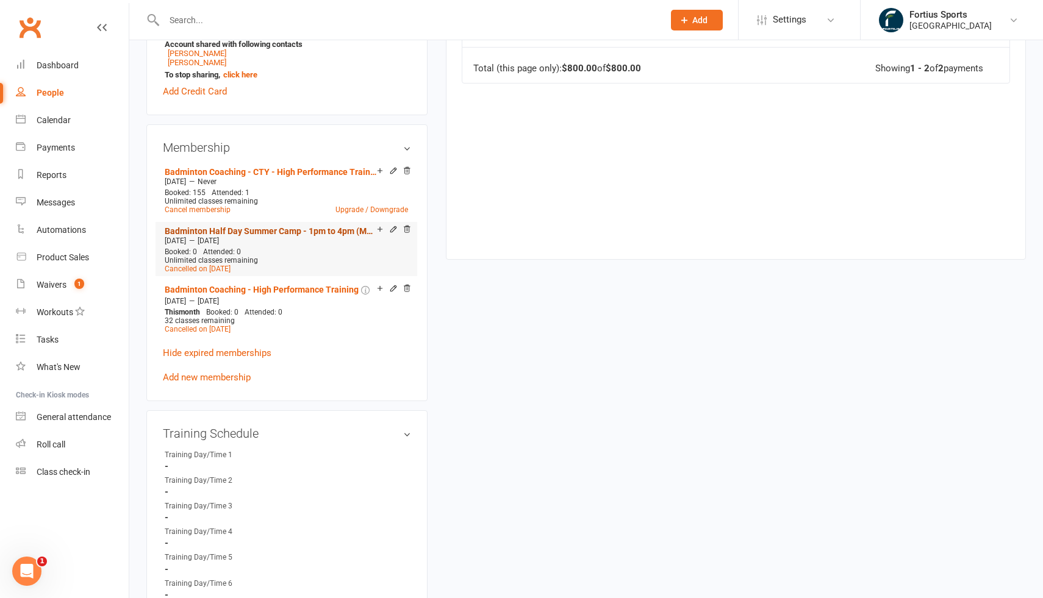
click at [246, 228] on link "Badminton Half Day Summer Camp - 1pm to 4pm (Mon-Fri) - (Weekly price)" at bounding box center [271, 231] width 212 height 10
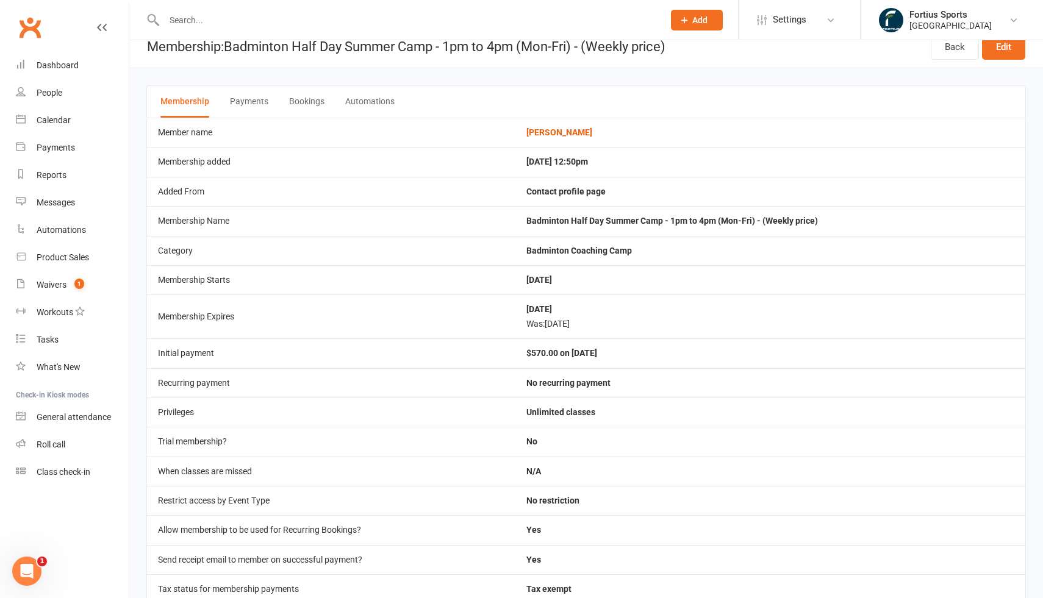
scroll to position [15, 0]
click at [259, 100] on button "Payments" at bounding box center [249, 101] width 38 height 32
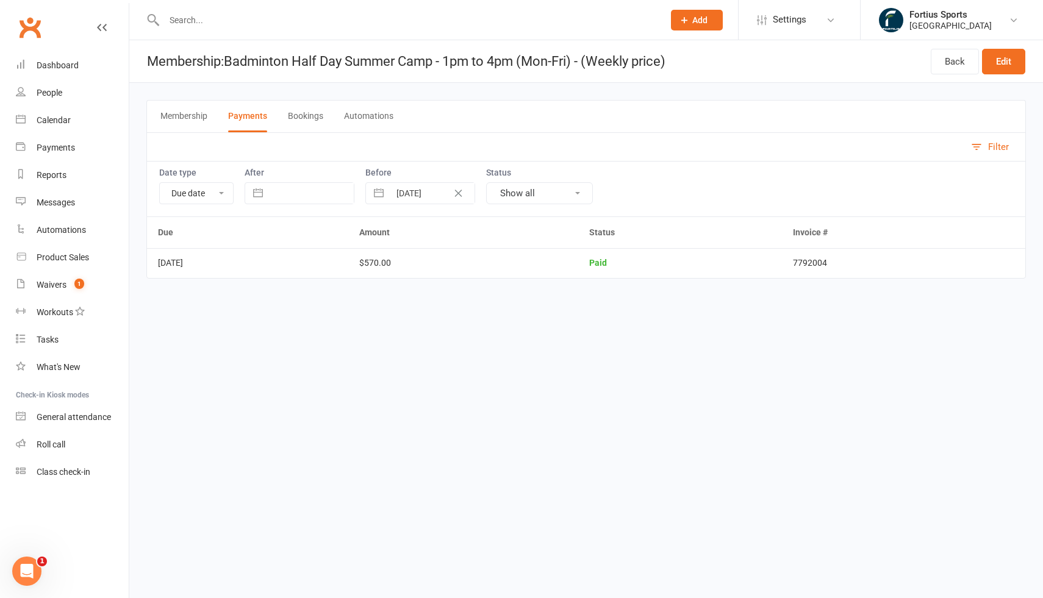
scroll to position [0, 0]
click at [315, 120] on button "Bookings" at bounding box center [305, 117] width 35 height 32
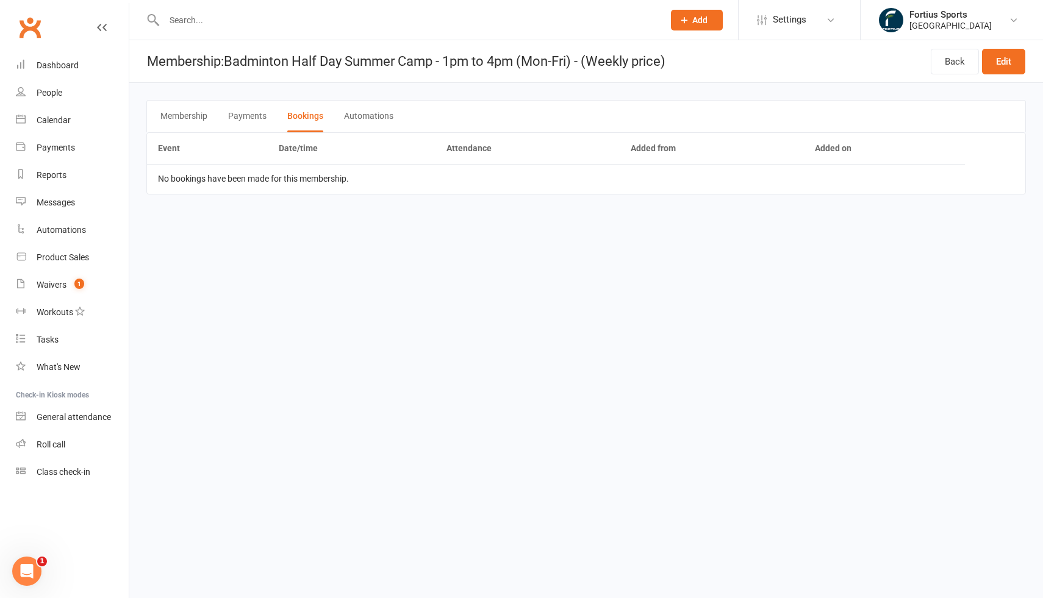
click at [386, 118] on button "Automations" at bounding box center [368, 117] width 49 height 32
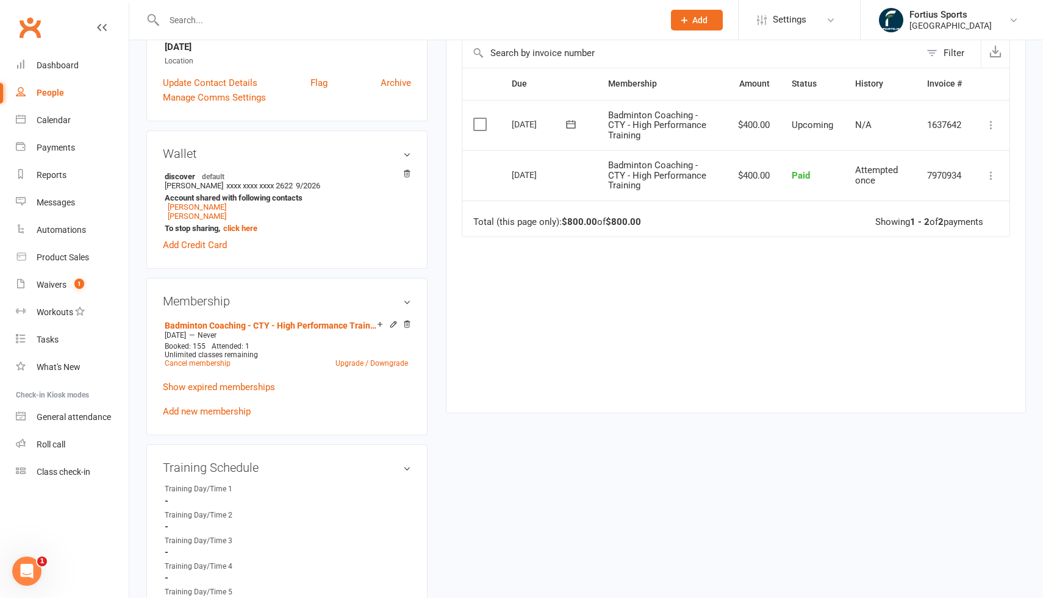
scroll to position [264, 0]
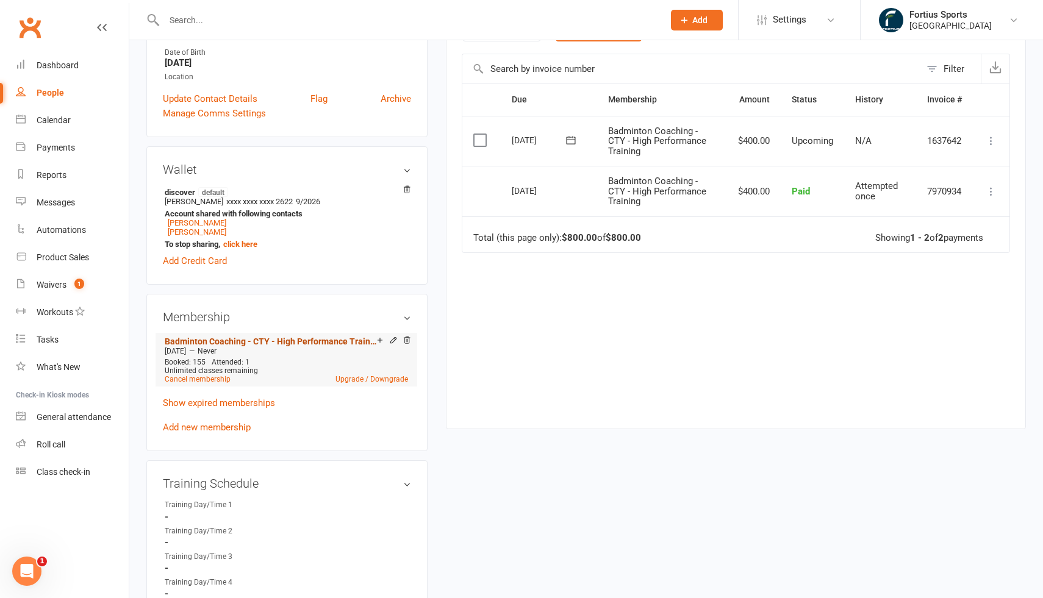
click at [229, 339] on link "Badminton Coaching - CTY - High Performance Training" at bounding box center [271, 342] width 212 height 10
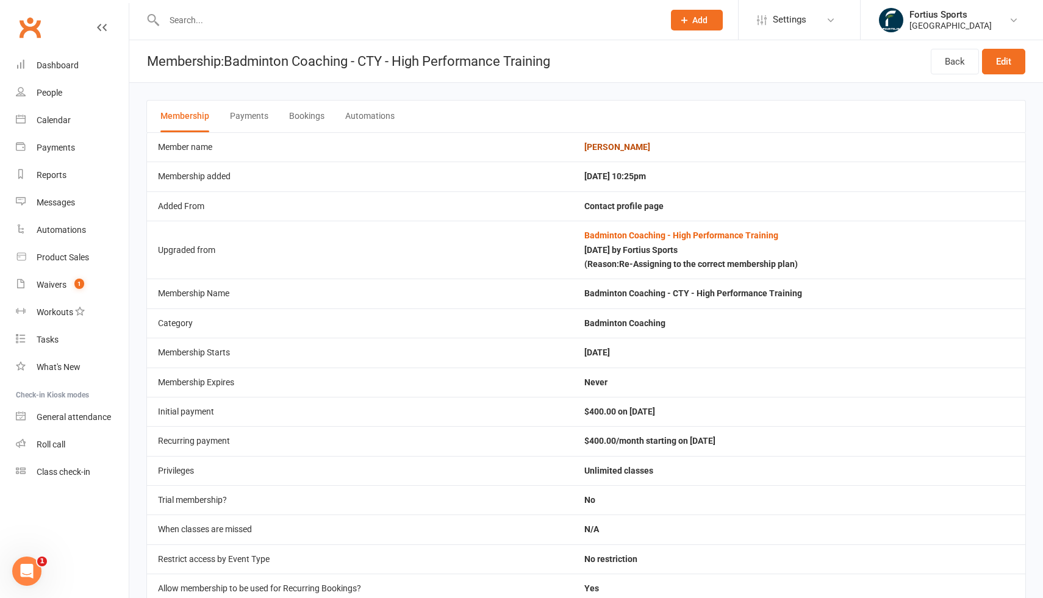
click at [639, 147] on link "[PERSON_NAME]" at bounding box center [617, 147] width 66 height 10
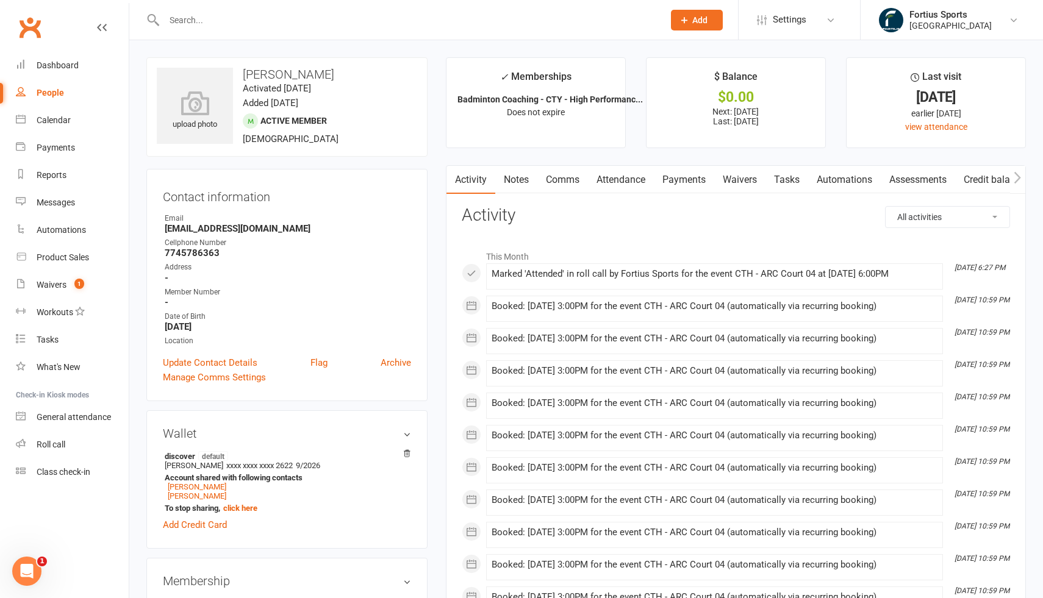
click at [695, 185] on link "Payments" at bounding box center [684, 180] width 60 height 28
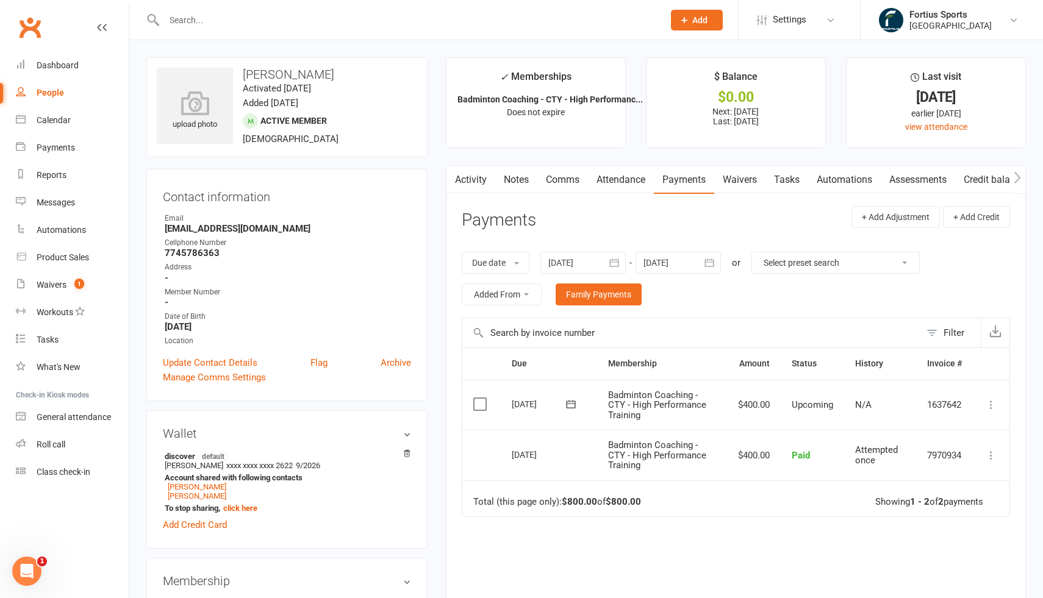
click at [246, 20] on input "text" at bounding box center [407, 20] width 495 height 17
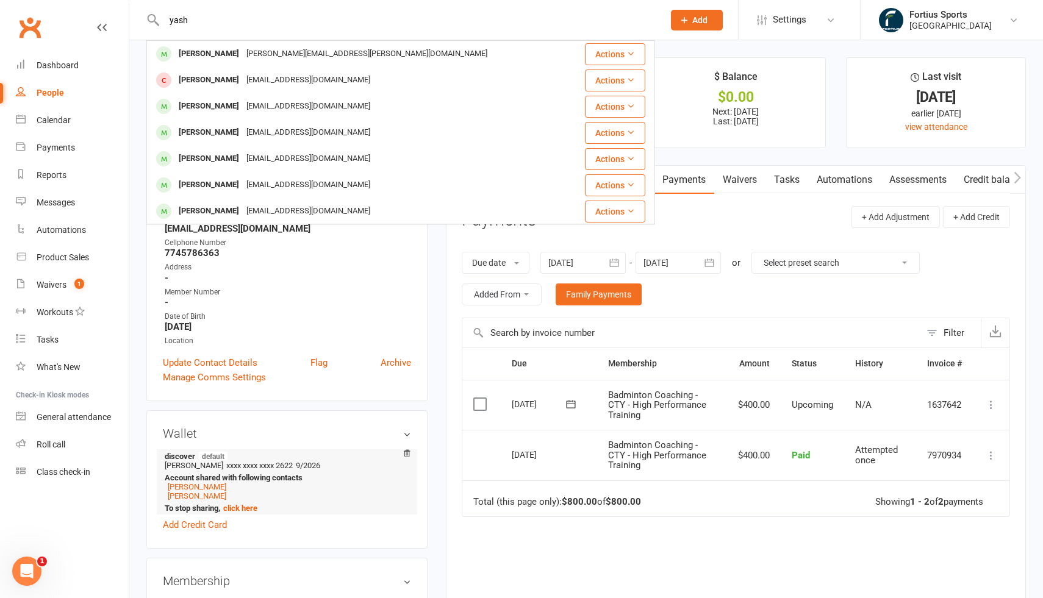
type input "yash"
click at [224, 479] on strong "Account shared with following contacts" at bounding box center [285, 477] width 240 height 9
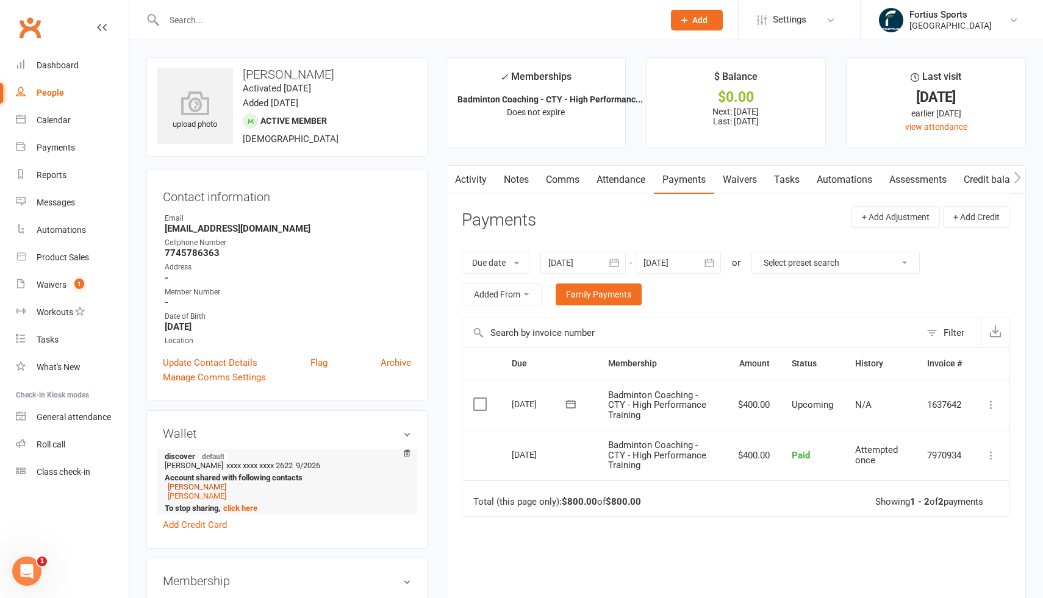
click at [220, 486] on link "[PERSON_NAME]" at bounding box center [197, 487] width 59 height 9
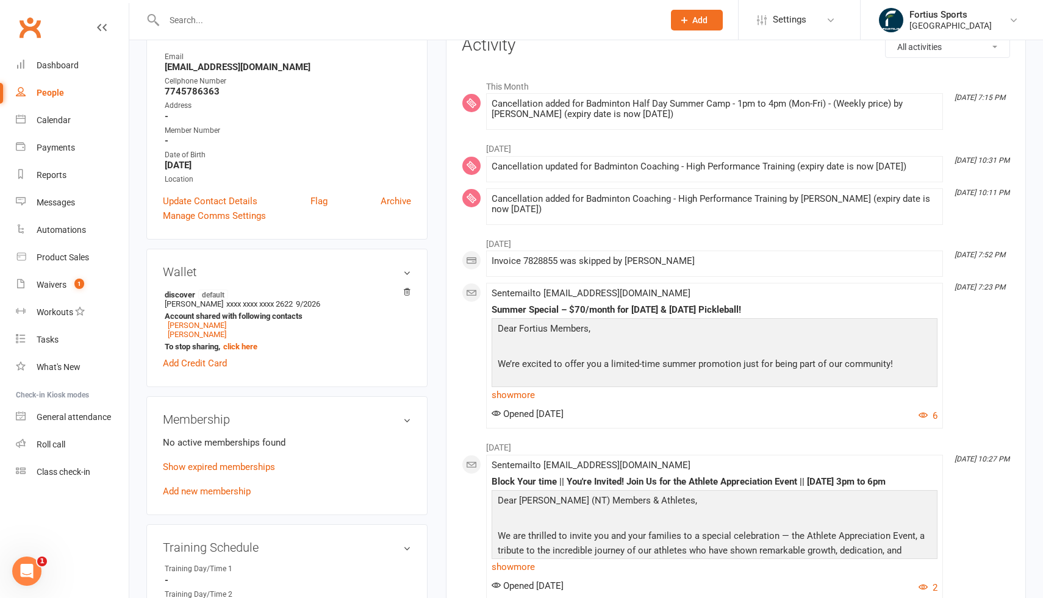
scroll to position [153, 0]
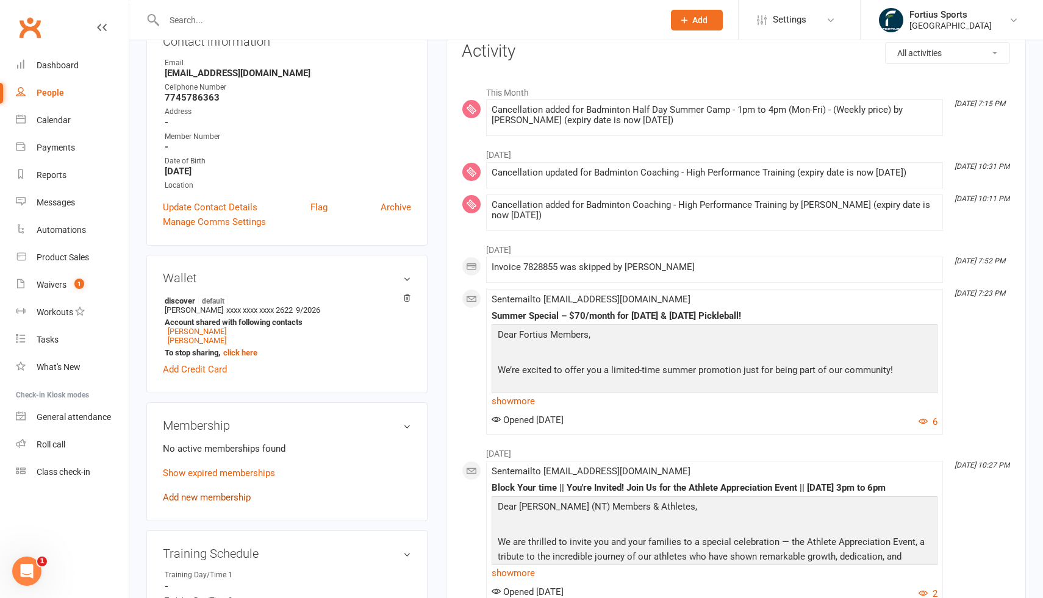
click at [215, 495] on link "Add new membership" at bounding box center [207, 497] width 88 height 11
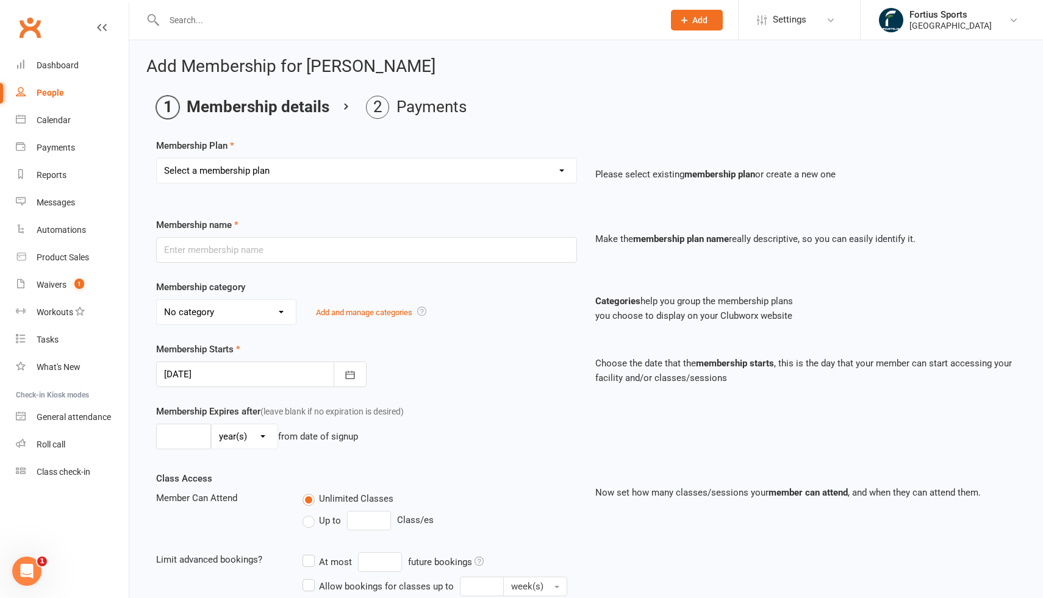
click at [522, 165] on select "Select a membership plan Create new Membership Plan Badminton - Adult Annual Me…" at bounding box center [367, 171] width 420 height 24
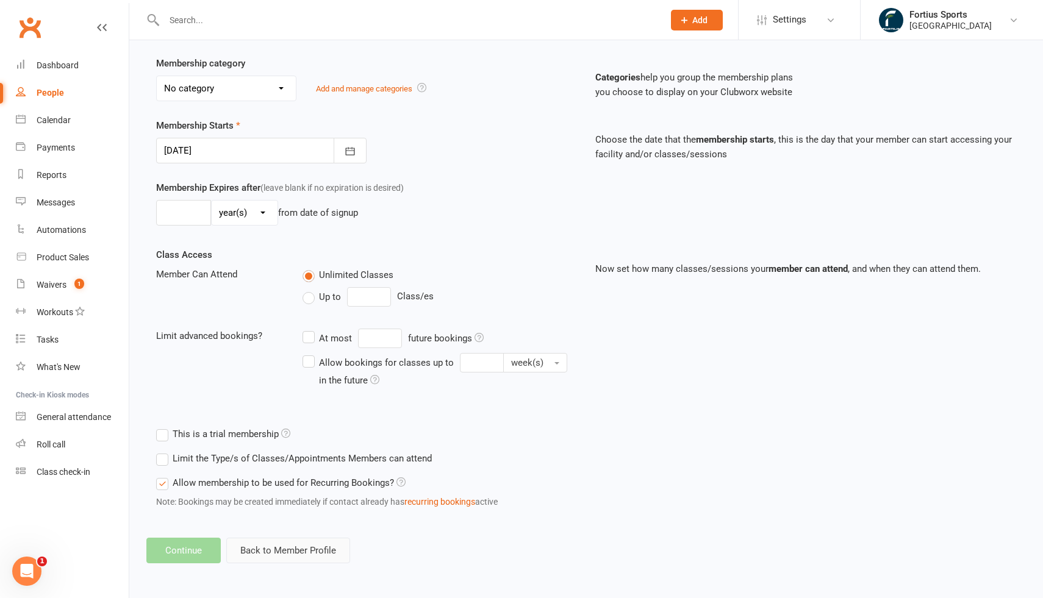
click at [254, 541] on button "Back to Member Profile" at bounding box center [288, 551] width 124 height 26
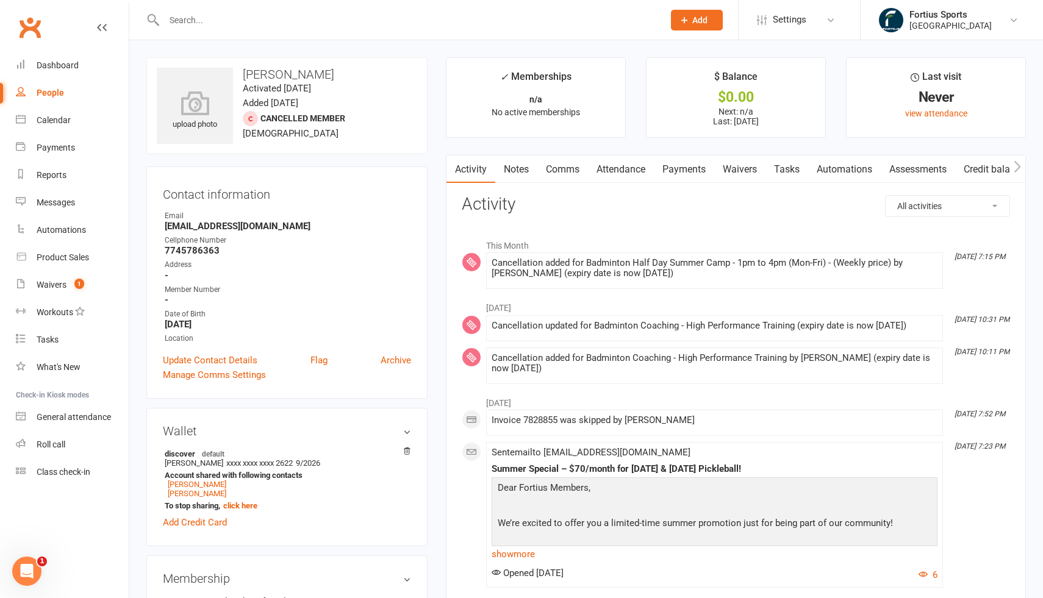
click at [256, 16] on input "text" at bounding box center [407, 20] width 495 height 17
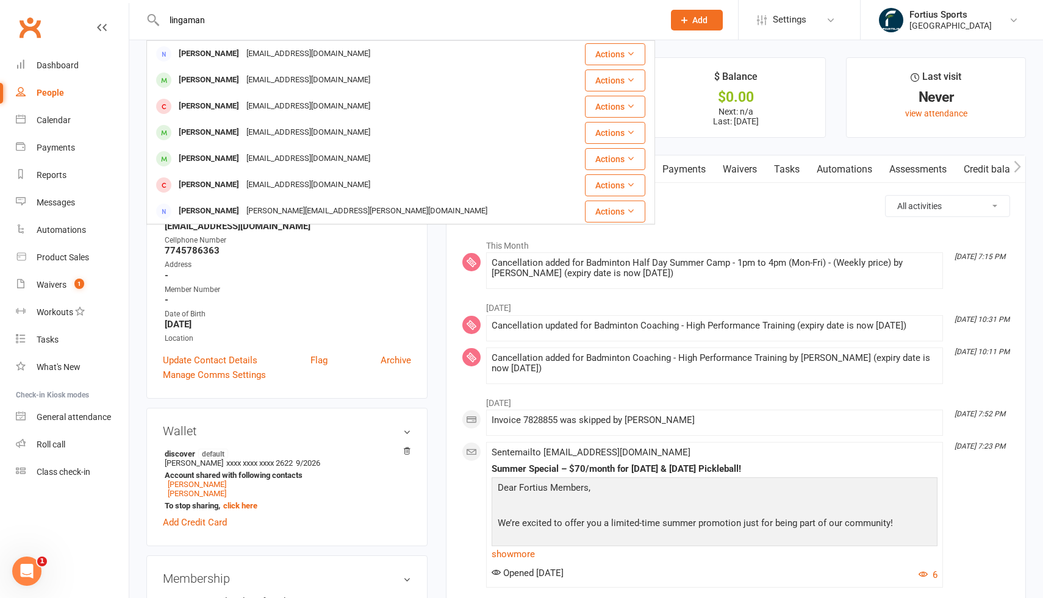
type input "lingaman"
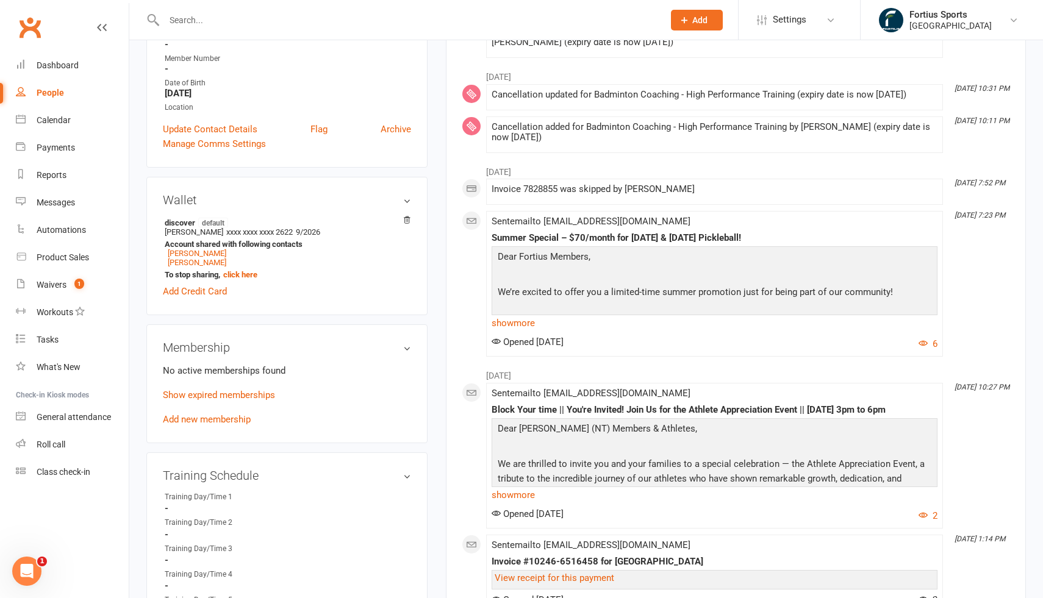
scroll to position [232, 0]
click at [236, 417] on link "Add new membership" at bounding box center [207, 418] width 88 height 11
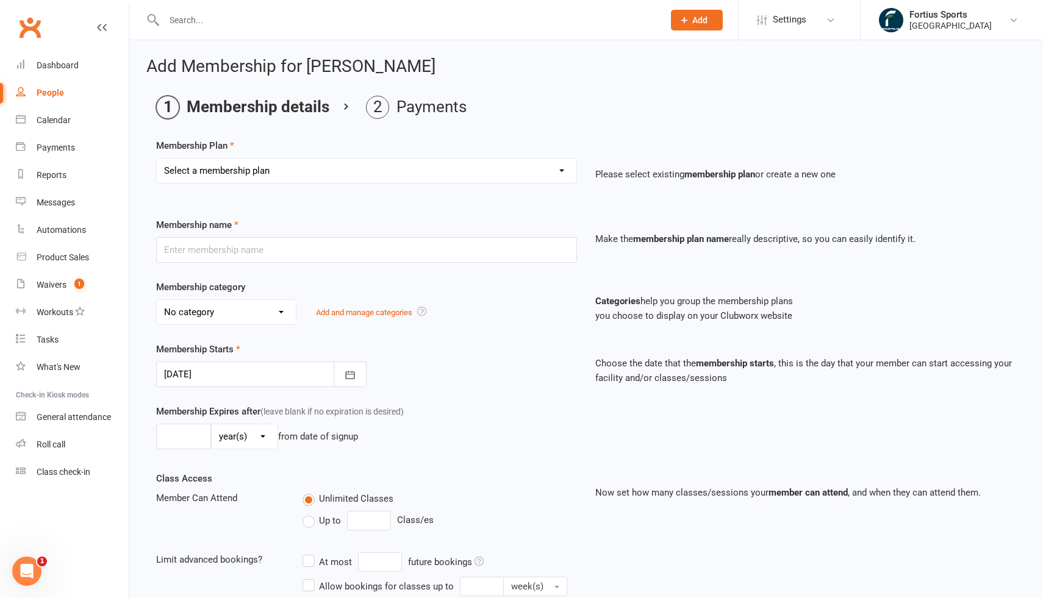
click at [532, 172] on select "Select a membership plan Create new Membership Plan Badminton - Adult Annual Me…" at bounding box center [367, 171] width 420 height 24
select select "64"
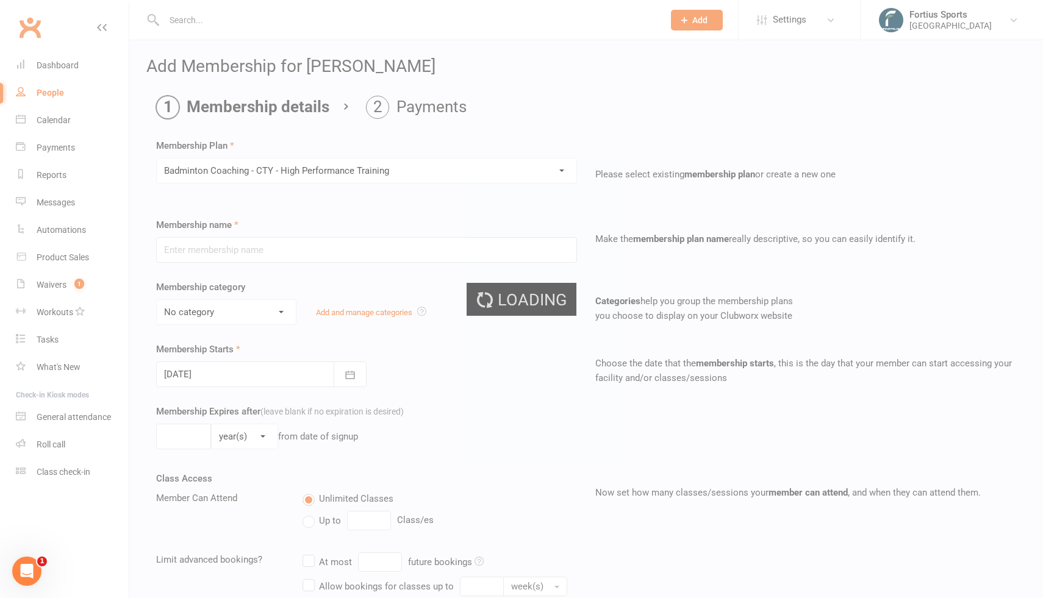
type input "Badminton Coaching - CTY - High Performance Training"
select select "2"
type input "0"
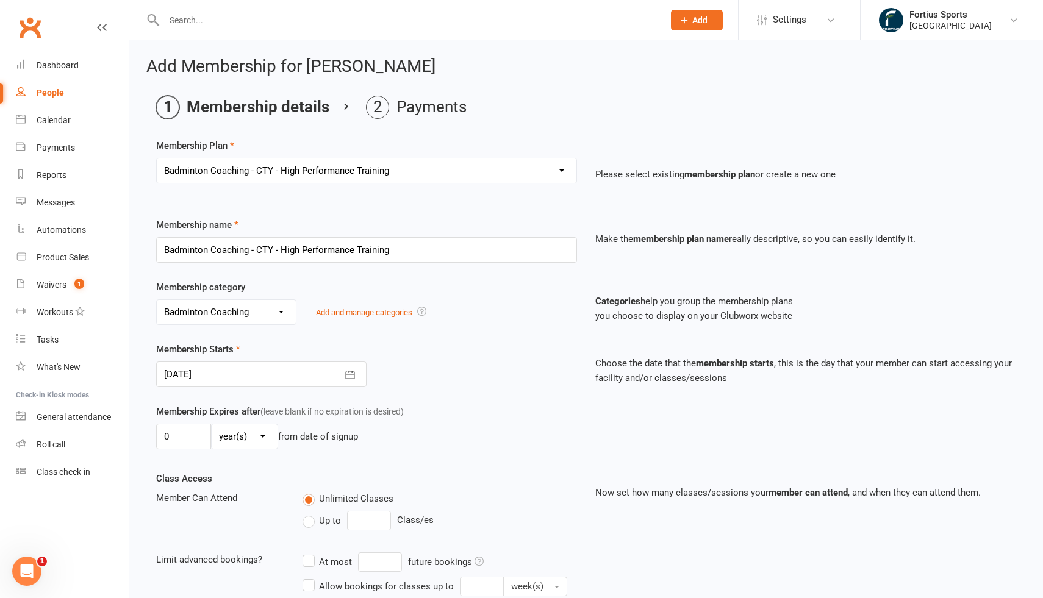
scroll to position [224, 0]
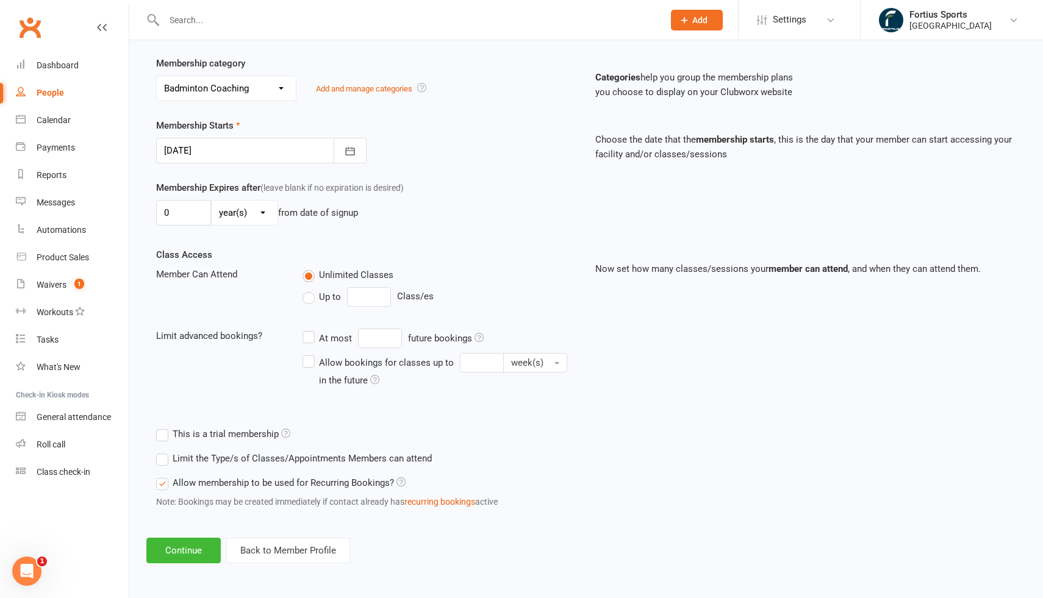
click at [211, 572] on div "Add Membership for Yeshasvi Lingamaneni Membership details Payments Membership …" at bounding box center [586, 198] width 914 height 764
click at [199, 553] on button "Continue" at bounding box center [183, 551] width 74 height 26
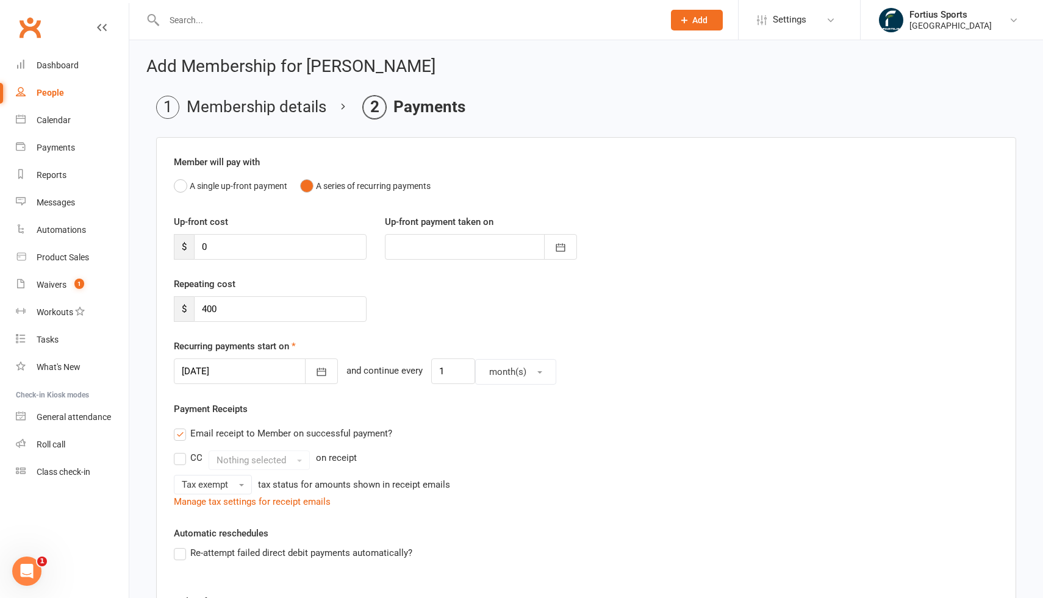
click at [279, 264] on div "Up-front cost $ 0 Up-front payment taken on August 2025 Sun Mon Tue Wed Thu Fri…" at bounding box center [586, 246] width 843 height 62
click at [279, 257] on input "0" at bounding box center [280, 247] width 173 height 26
click at [311, 378] on button "button" at bounding box center [321, 372] width 33 height 26
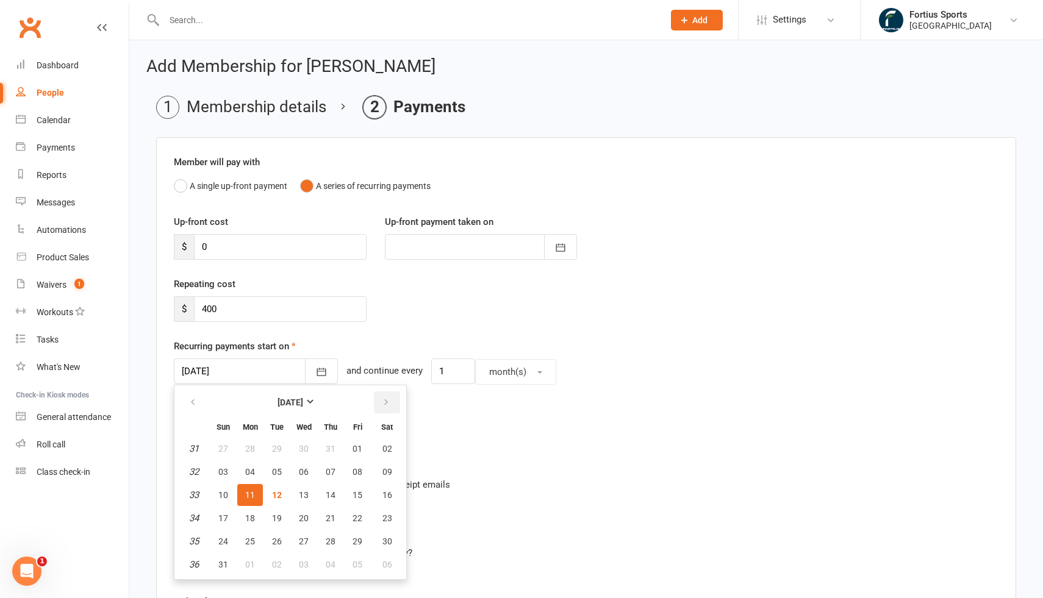
click at [390, 408] on button "button" at bounding box center [387, 403] width 26 height 22
click at [246, 451] on span "01" at bounding box center [250, 449] width 10 height 10
type input "[DATE]"
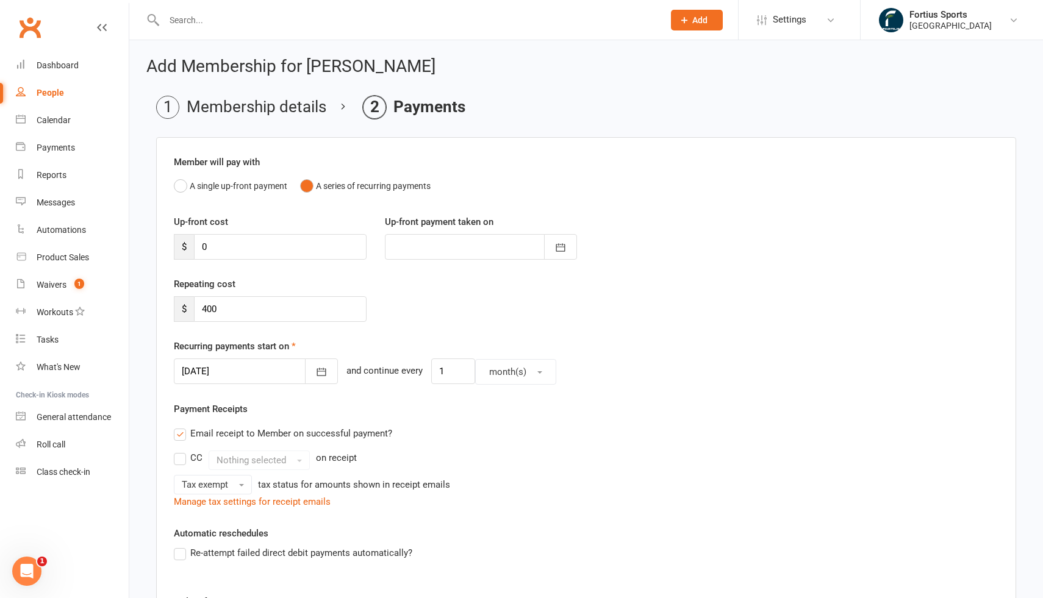
click at [303, 326] on div "Repeating cost $ 400" at bounding box center [586, 308] width 843 height 62
click at [303, 307] on input "400" at bounding box center [280, 309] width 173 height 26
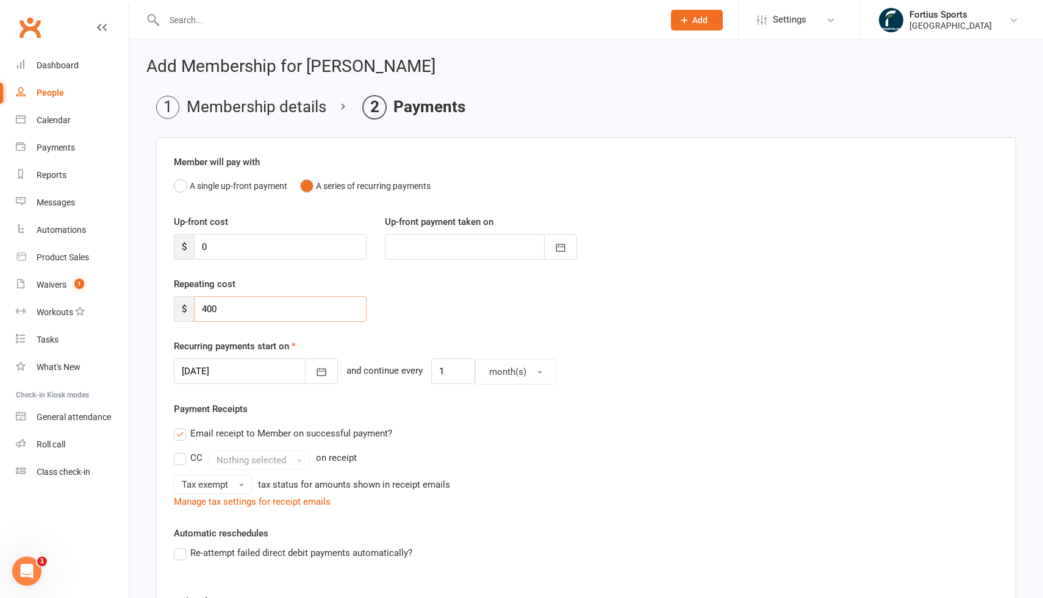
click at [301, 306] on input "400" at bounding box center [280, 309] width 173 height 26
click at [167, 12] on input "text" at bounding box center [407, 20] width 495 height 17
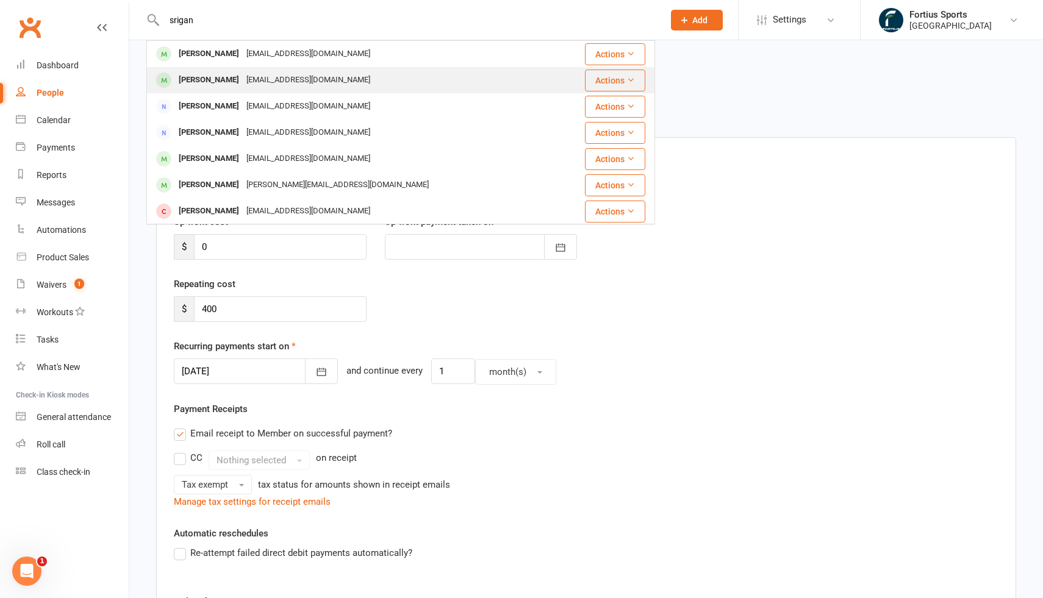
type input "srigan"
click at [214, 76] on div "Mirudulla Sriganesh" at bounding box center [209, 80] width 68 height 18
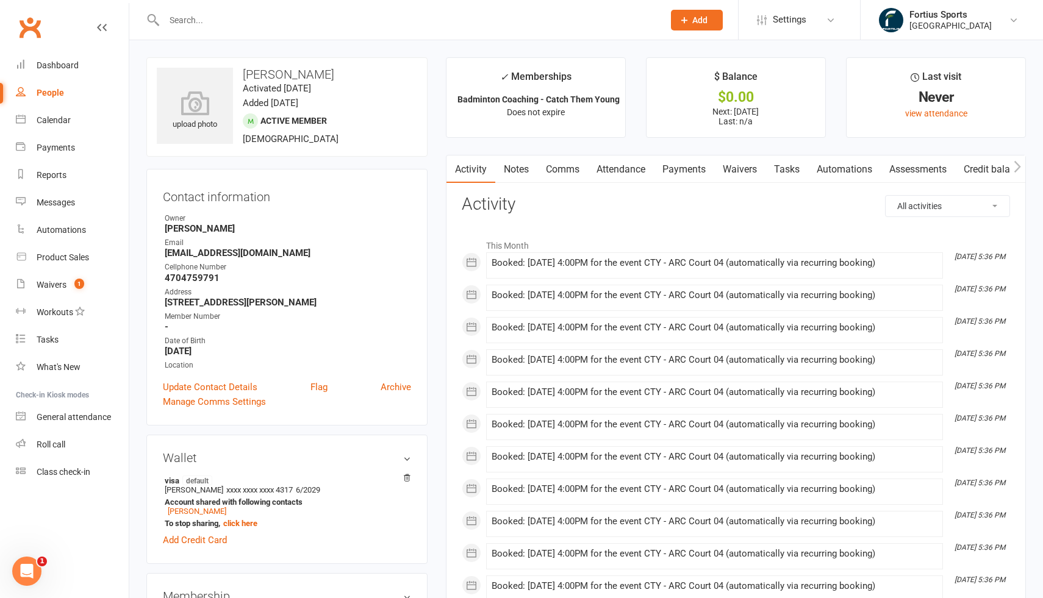
click at [521, 172] on link "Notes" at bounding box center [516, 170] width 42 height 28
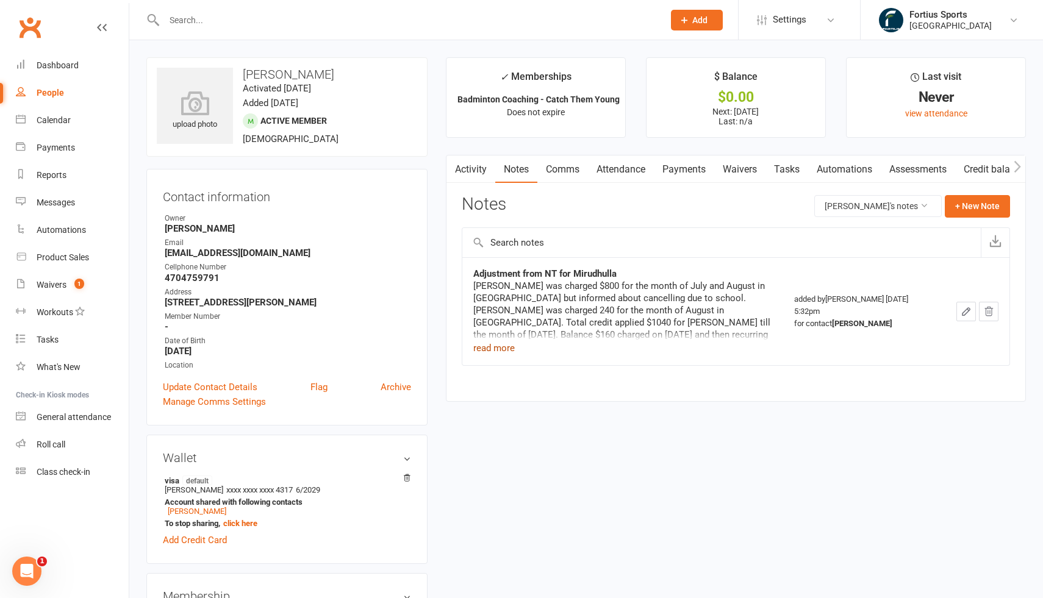
click at [477, 352] on button "read more" at bounding box center [493, 348] width 41 height 15
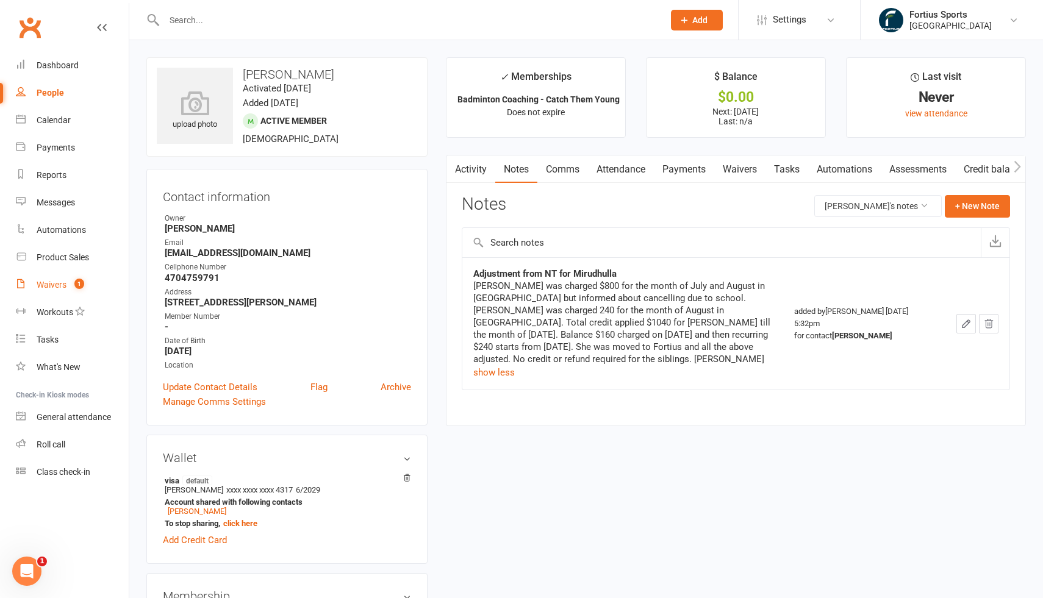
click at [59, 283] on div "Waivers" at bounding box center [52, 285] width 30 height 10
select select "100"
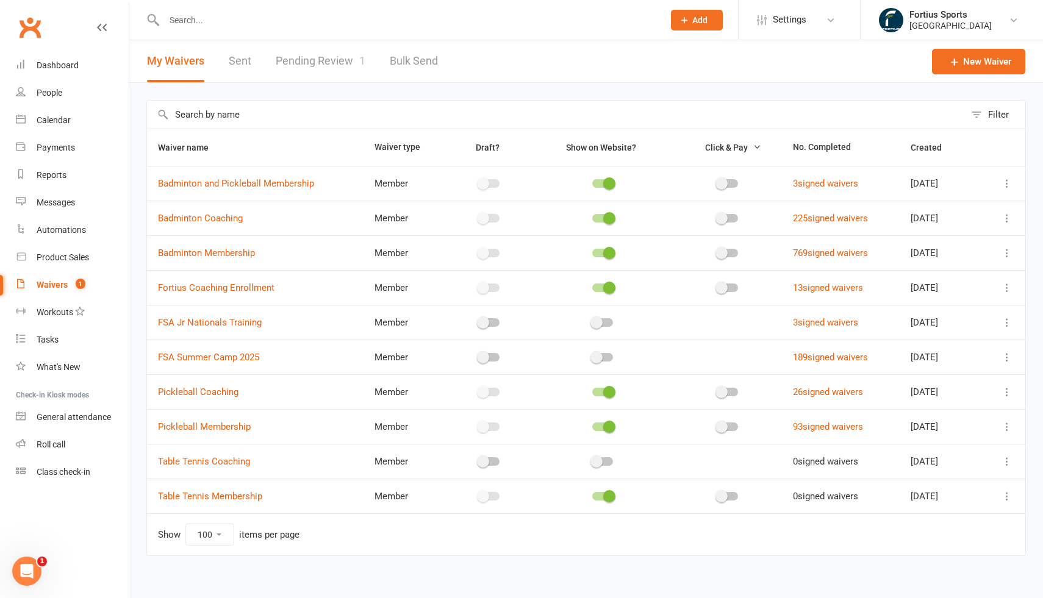
scroll to position [10, 0]
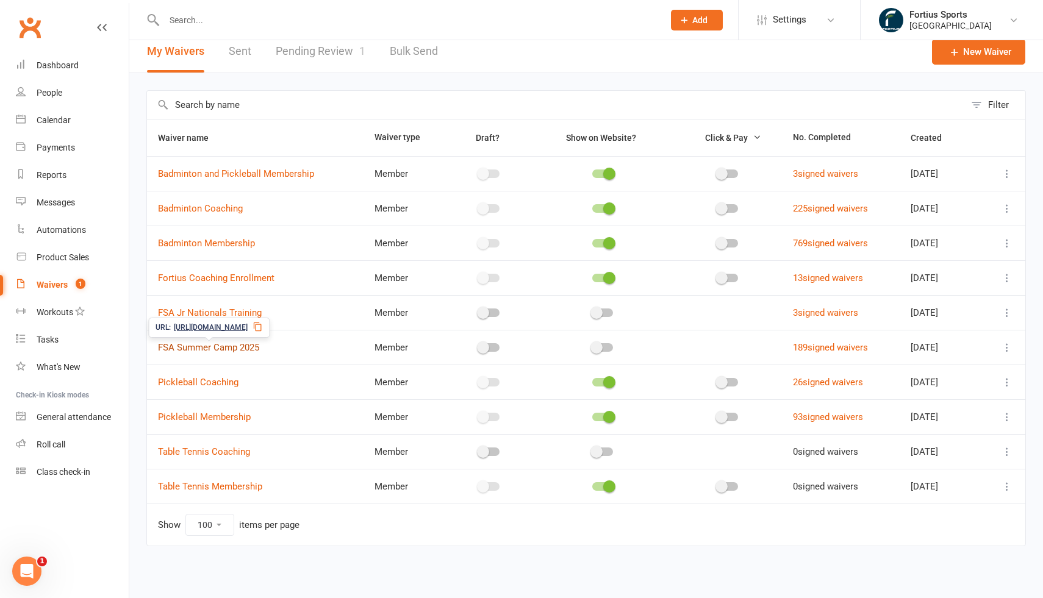
click at [220, 347] on link "FSA Summer Camp 2025" at bounding box center [208, 347] width 101 height 11
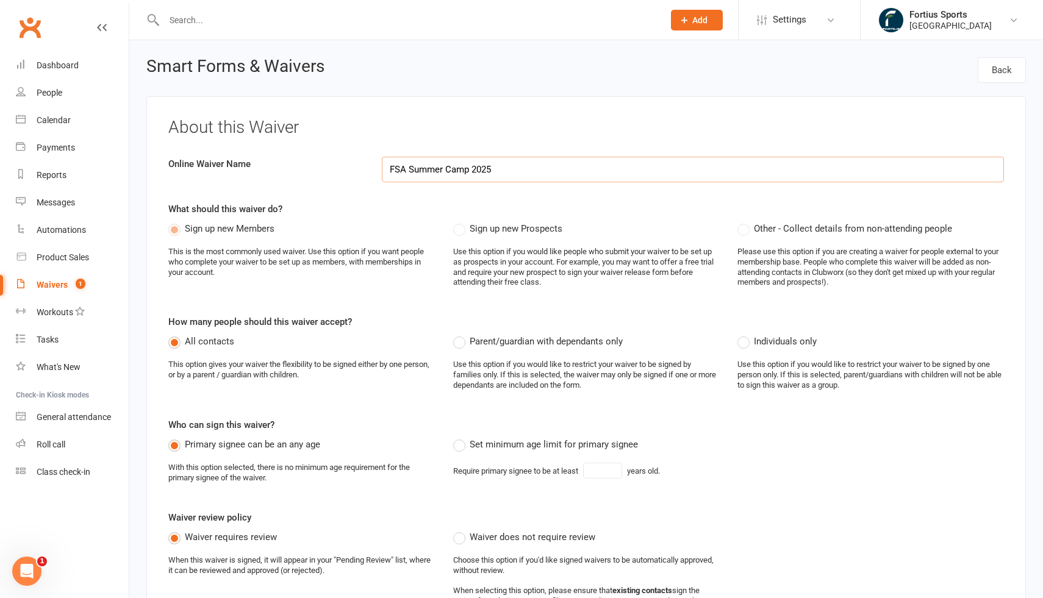
select select "applies_to_all_signees"
select select "copy_answers_for_all_signees"
select select "select"
select select "checkbox"
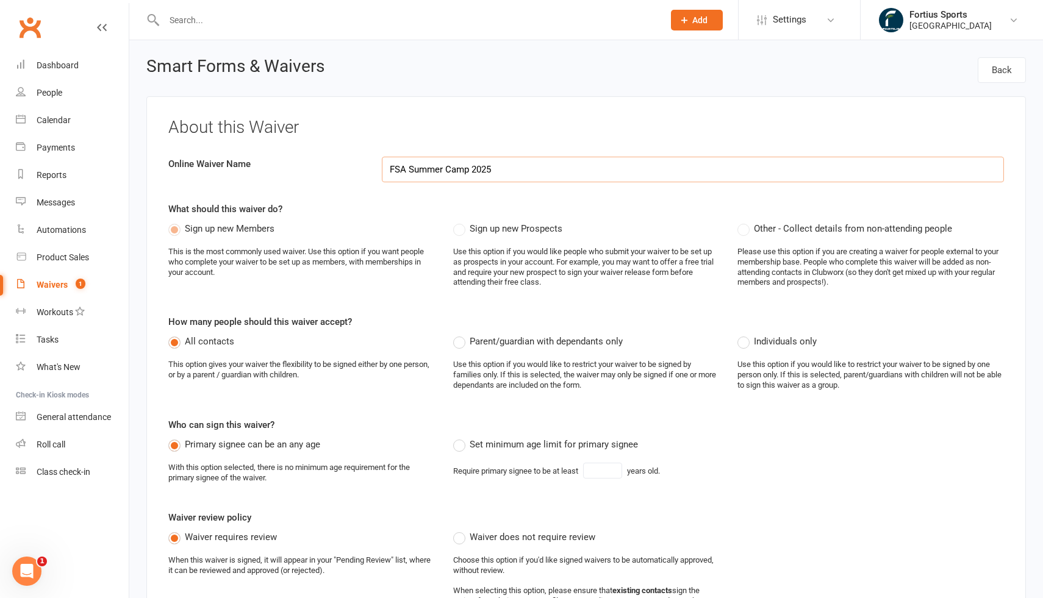
select select "checkbox"
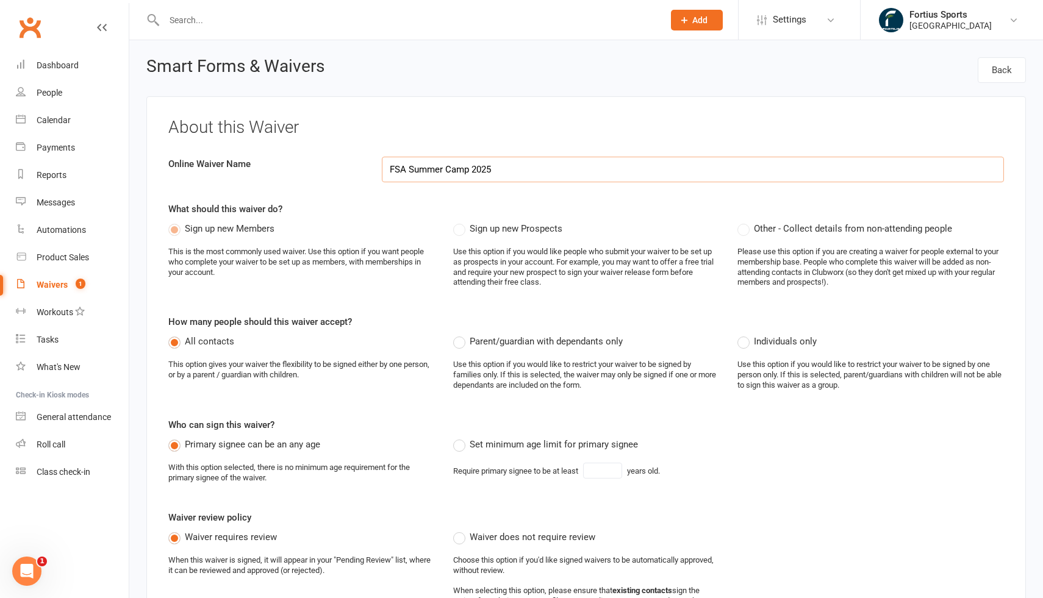
select select "checkbox"
click at [833, 24] on icon at bounding box center [831, 20] width 10 height 10
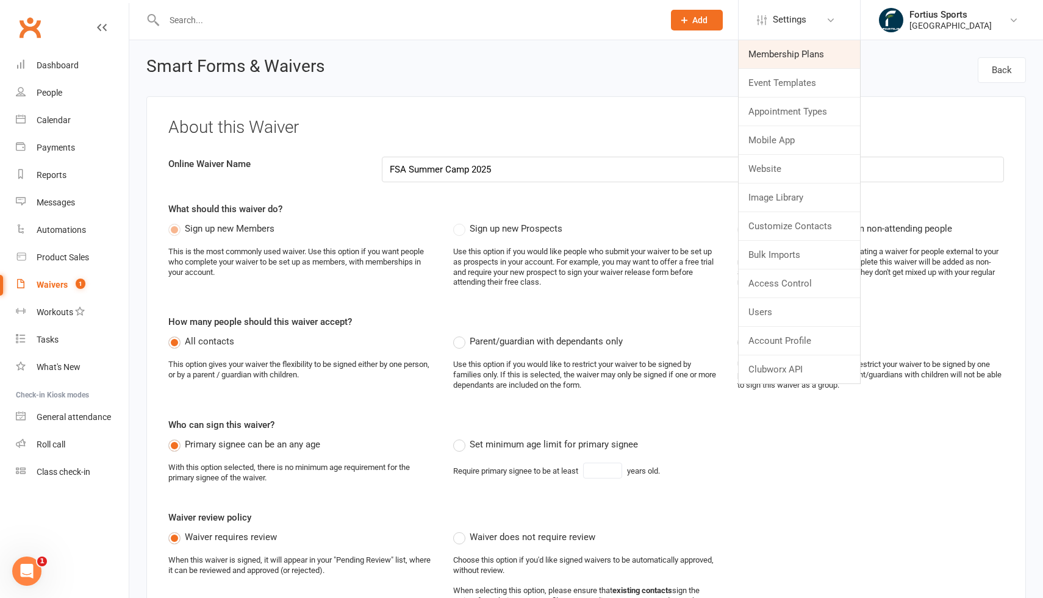
click at [796, 56] on link "Membership Plans" at bounding box center [799, 54] width 121 height 28
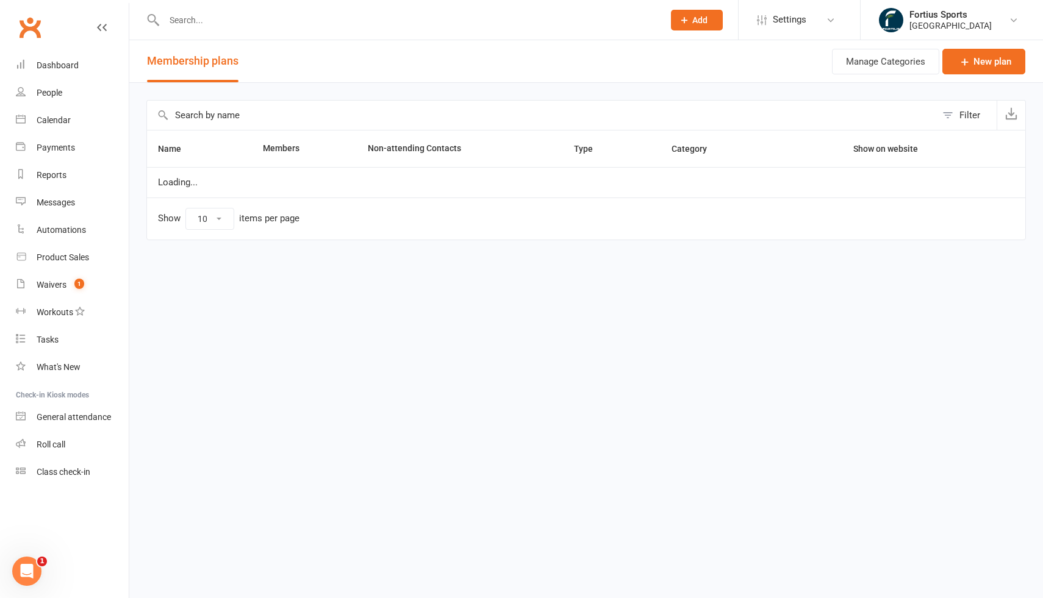
select select "100"
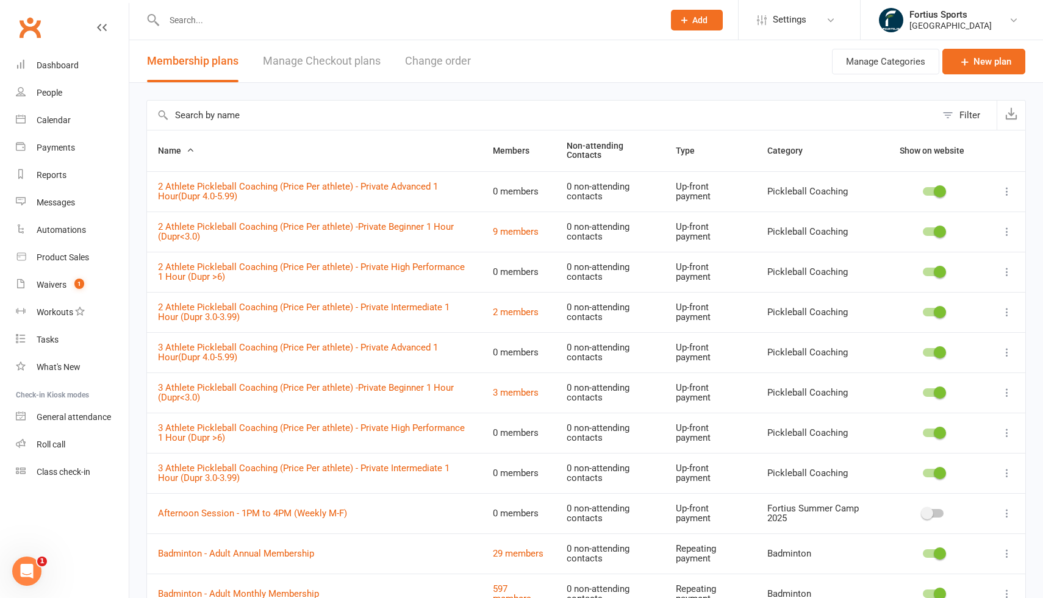
click at [284, 118] on input "text" at bounding box center [541, 115] width 789 height 29
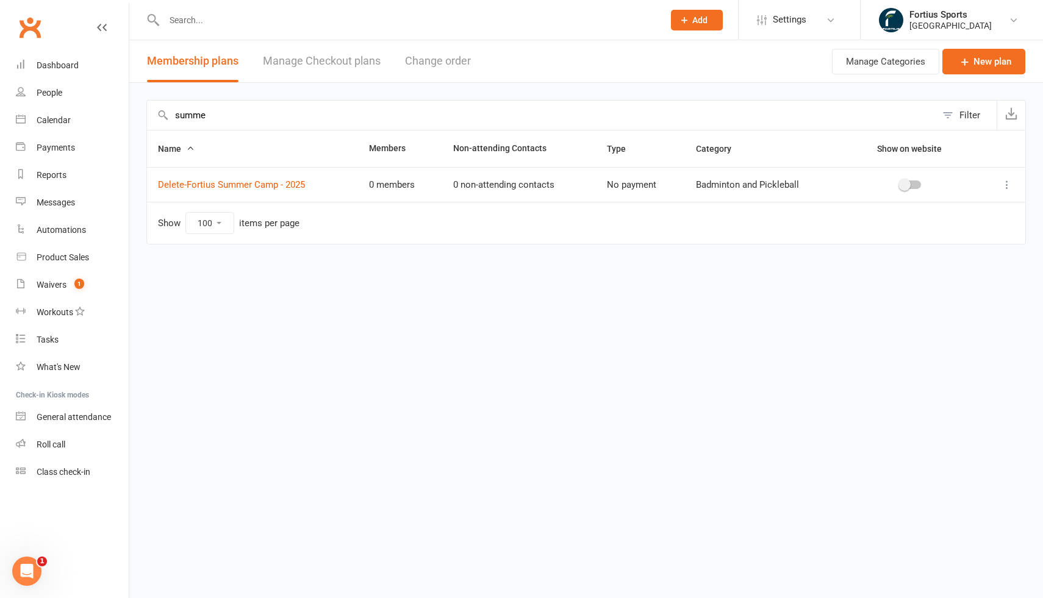
click at [1006, 186] on icon at bounding box center [1007, 185] width 12 height 12
click at [921, 257] on link "Delete" at bounding box center [953, 257] width 121 height 24
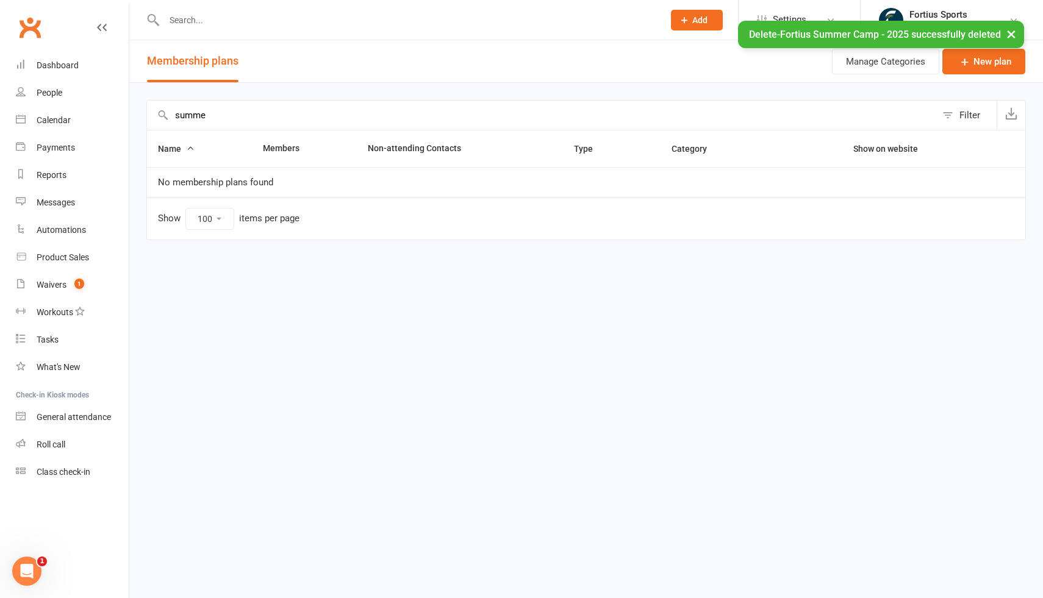
click at [275, 116] on input "summe" at bounding box center [541, 115] width 789 height 29
click at [272, 116] on input "summe" at bounding box center [541, 115] width 789 height 29
type input "s"
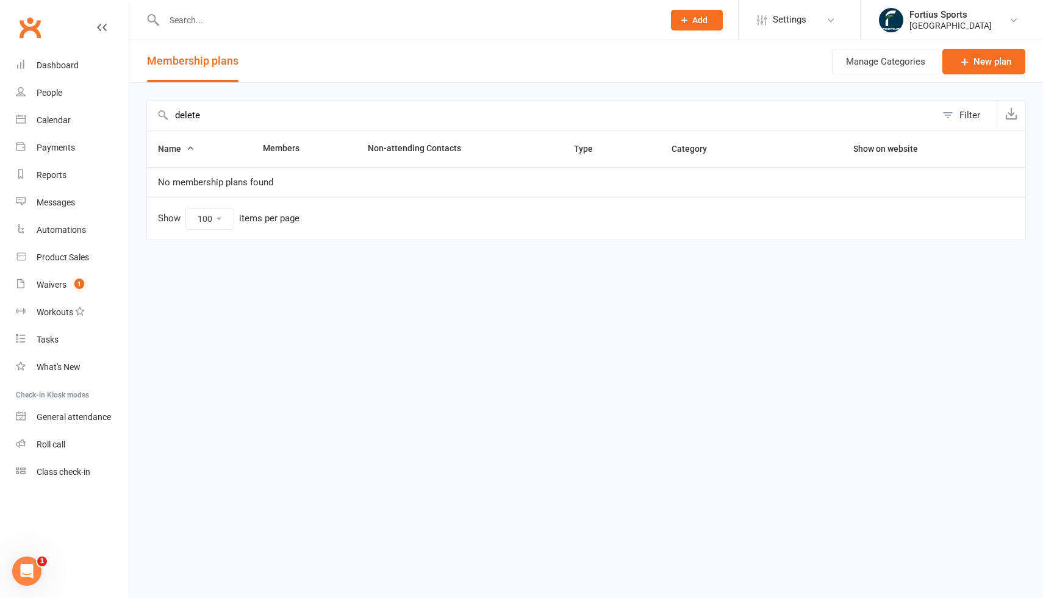
click at [191, 114] on input "delete" at bounding box center [541, 115] width 789 height 29
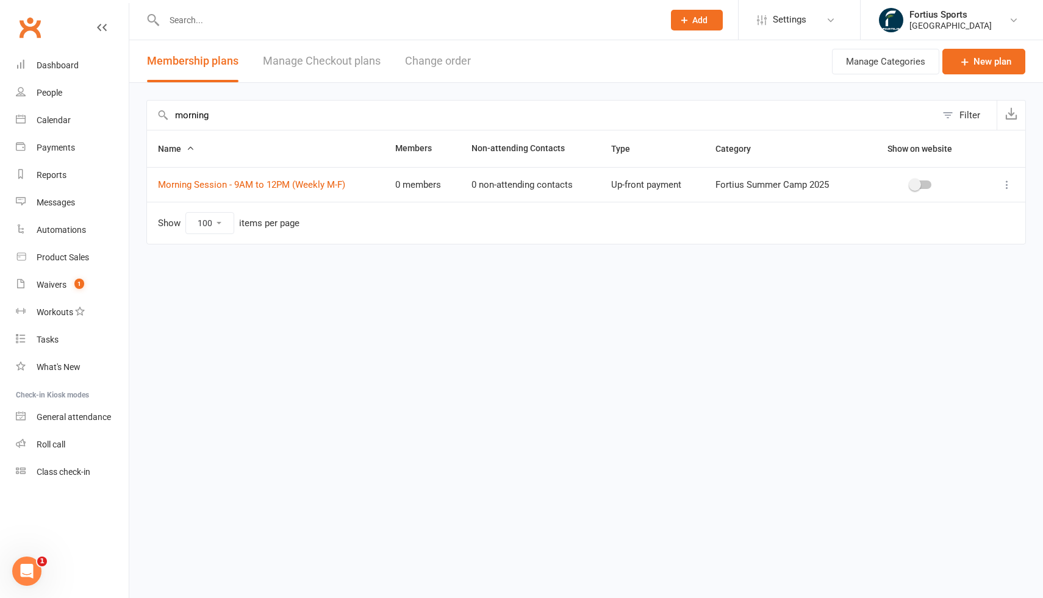
click at [751, 185] on td "Fortius Summer Camp 2025" at bounding box center [782, 184] width 154 height 35
click at [207, 123] on input "morning" at bounding box center [541, 115] width 789 height 29
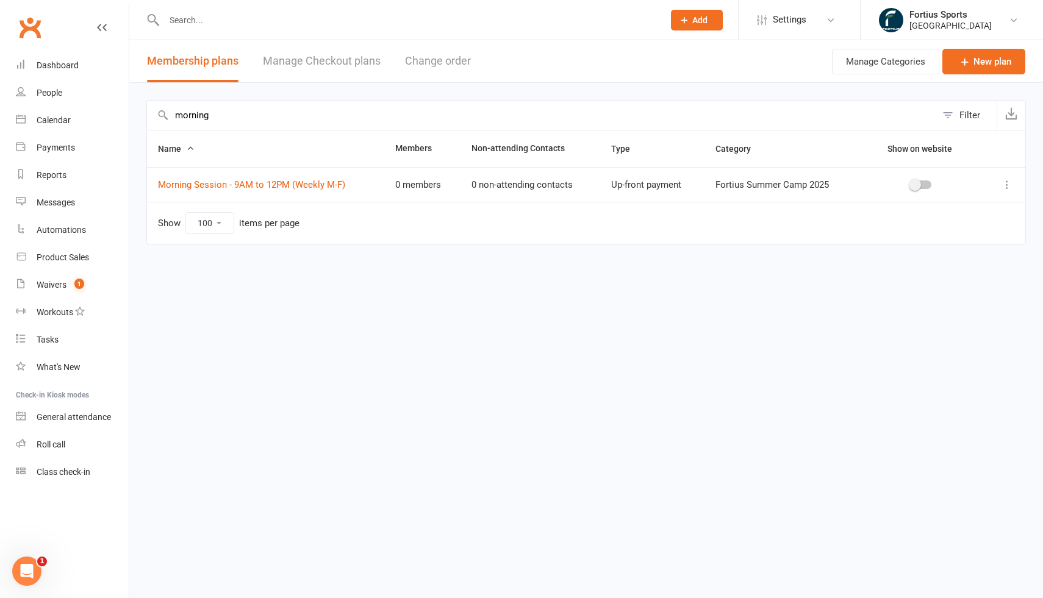
click at [207, 123] on input "morning" at bounding box center [541, 115] width 789 height 29
drag, startPoint x: 712, startPoint y: 186, endPoint x: 856, endPoint y: 193, distance: 144.2
click at [856, 193] on td "Fortius Summer Camp 2025" at bounding box center [782, 184] width 154 height 35
copy td "Fortius Summer Camp 2025"
click at [204, 120] on input "morning" at bounding box center [541, 115] width 789 height 29
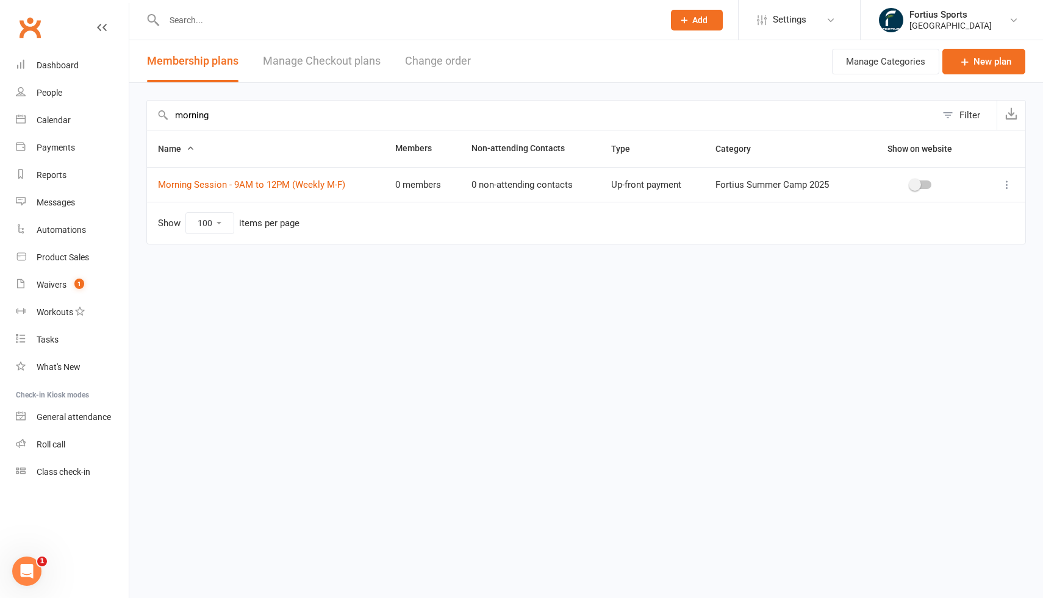
click at [204, 120] on input "morning" at bounding box center [541, 115] width 789 height 29
paste input "Fortius Summer Camp 2025"
type input "Fortius Summer Camp 2025"
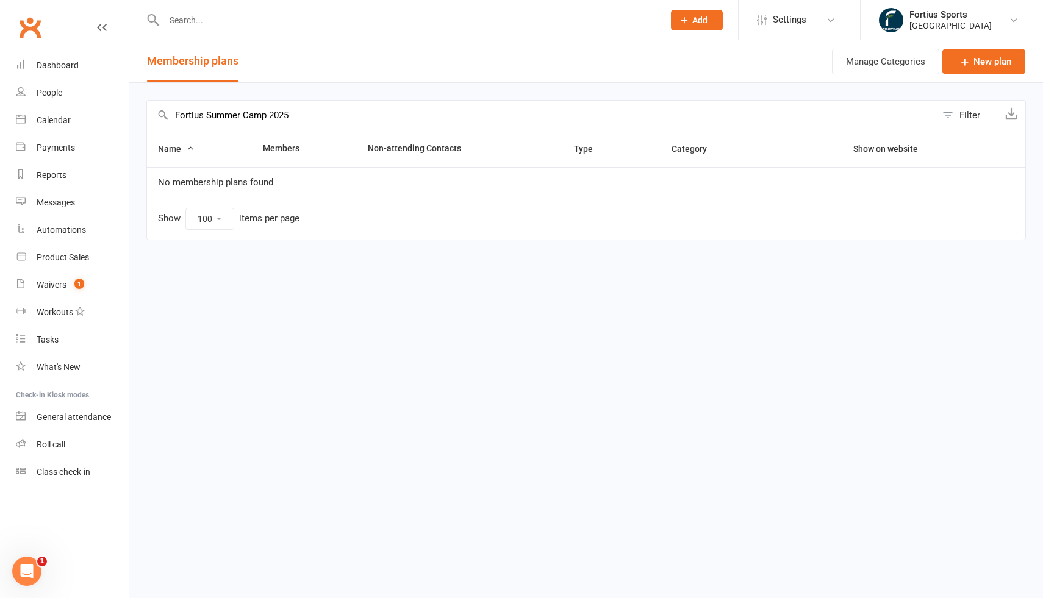
click at [242, 117] on input "Fortius Summer Camp 2025" at bounding box center [541, 115] width 789 height 29
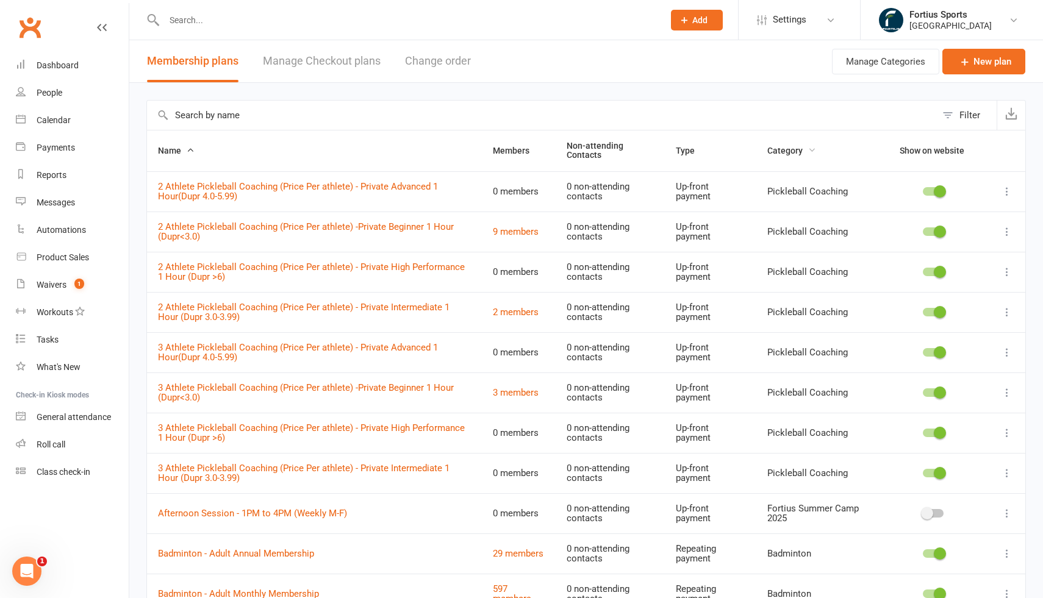
click at [811, 152] on icon "button" at bounding box center [812, 150] width 9 height 9
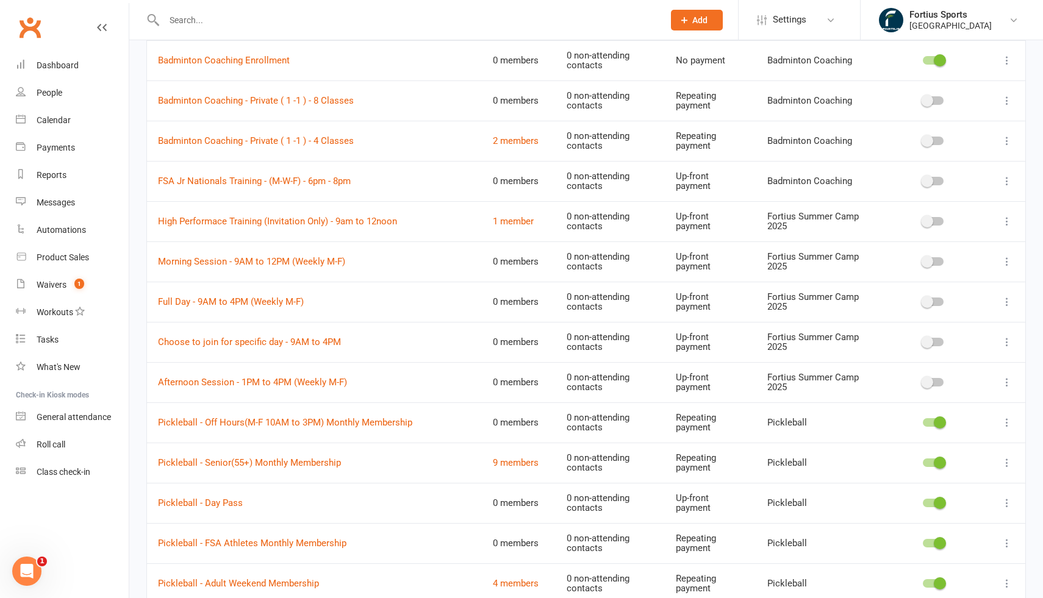
scroll to position [1102, 0]
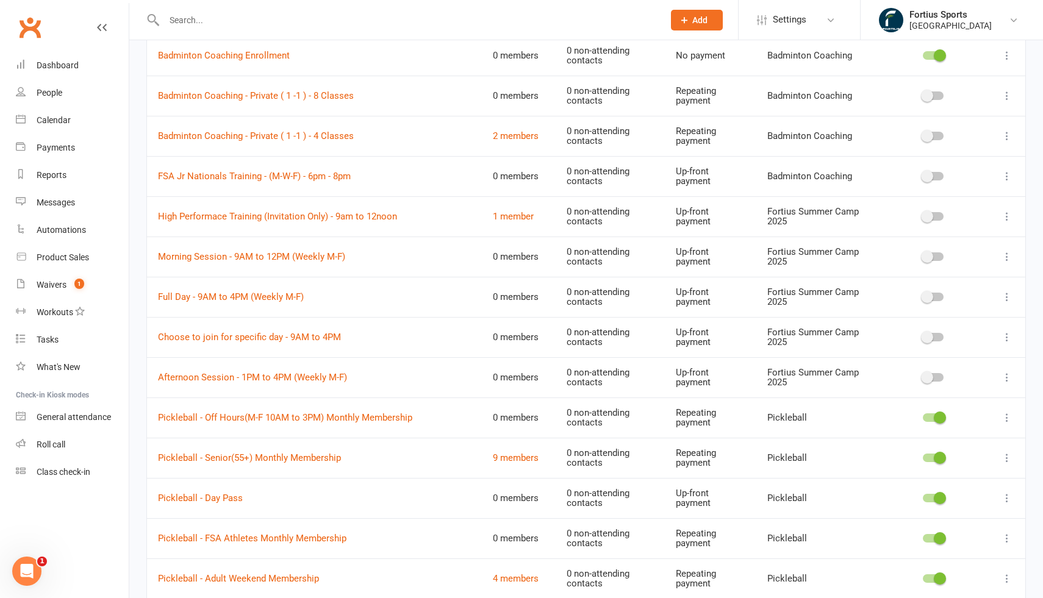
click at [1006, 257] on icon at bounding box center [1007, 257] width 12 height 12
click at [940, 306] on link "Duplicate" at bounding box center [953, 305] width 121 height 24
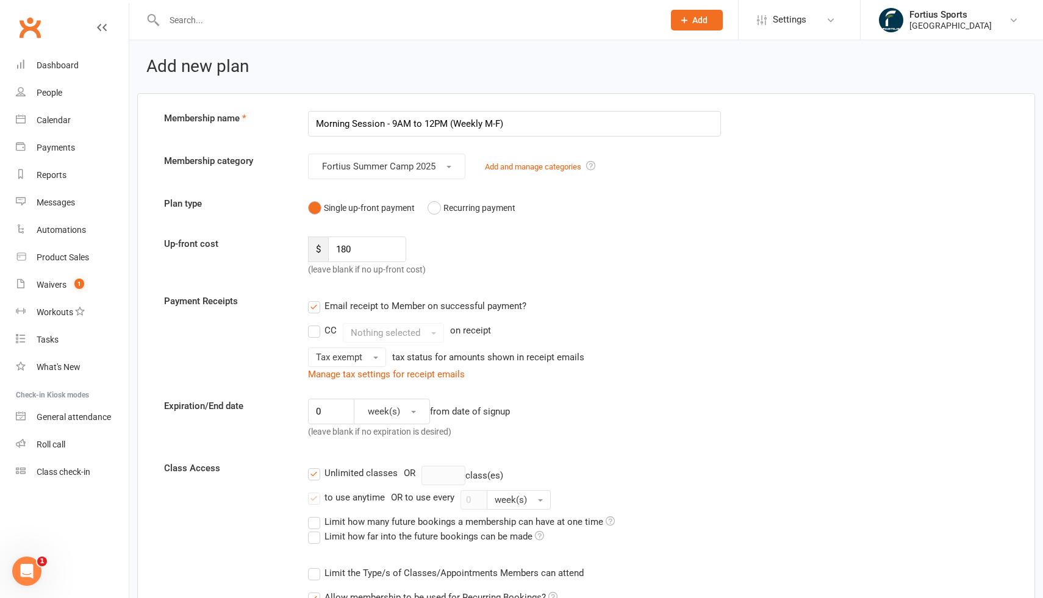
click at [316, 124] on input "Morning Session - 9AM to 12PM (Weekly M-F)" at bounding box center [514, 124] width 413 height 26
click at [434, 126] on input "FSA Summer Camp - Morning Session - 9AM to 12PM (Weekly M-F)" at bounding box center [514, 124] width 413 height 26
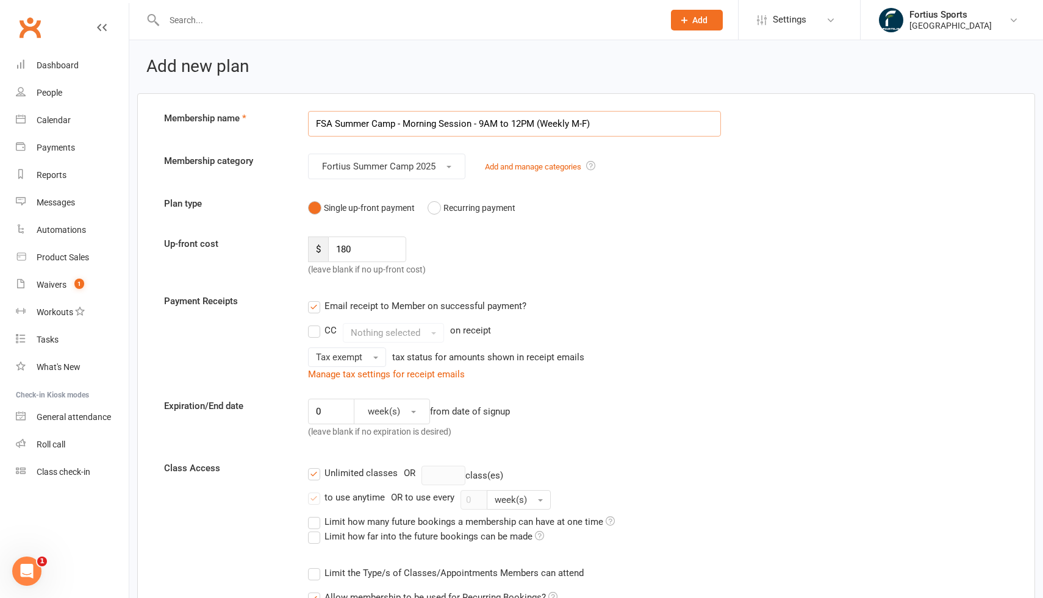
paste input "| Attendance And Payments"
click at [666, 281] on form "Membership name FSA Summer Camp Payment Adjustment Membership category Fortius …" at bounding box center [586, 578] width 863 height 935
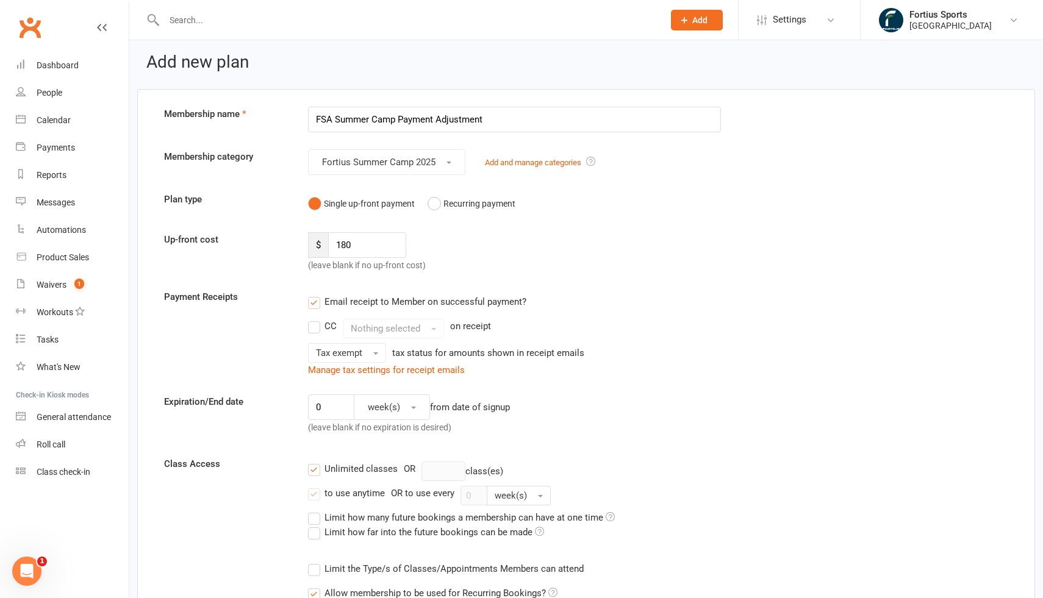
scroll to position [4, 0]
drag, startPoint x: 363, startPoint y: 244, endPoint x: 320, endPoint y: 245, distance: 42.7
click at [320, 245] on div "$ 180" at bounding box center [357, 246] width 99 height 26
click at [615, 290] on div "Email receipt to Member on successful payment?" at bounding box center [509, 302] width 423 height 24
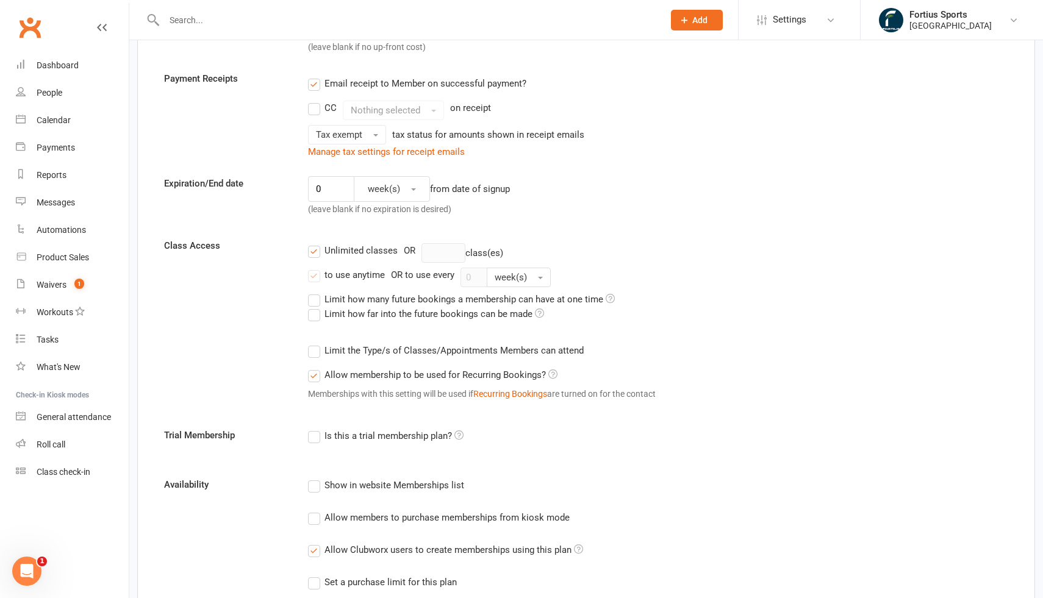
scroll to position [213, 0]
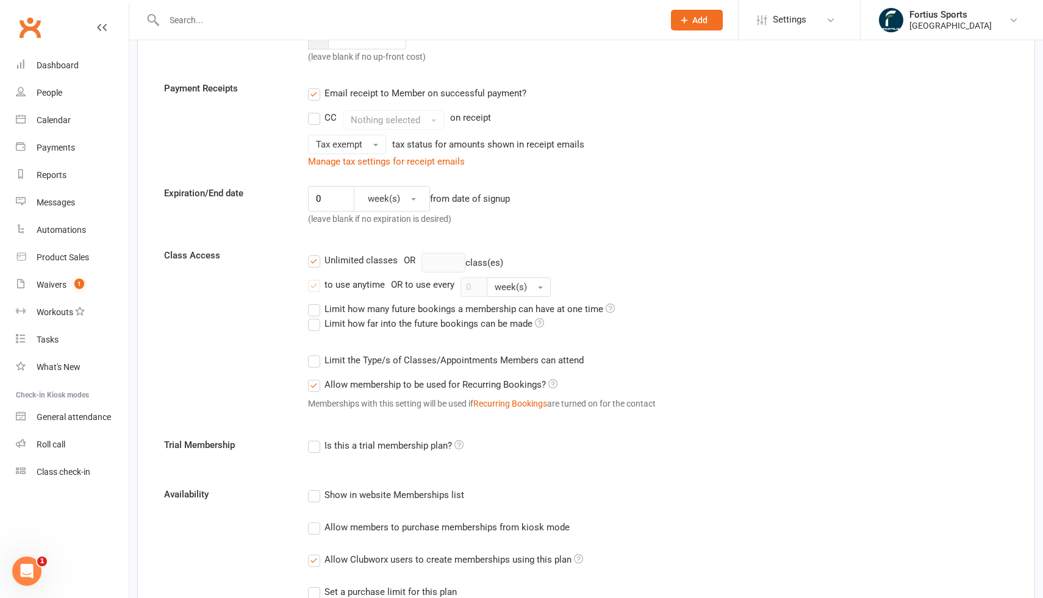
click at [314, 263] on label "Unlimited classes" at bounding box center [353, 260] width 90 height 15
click at [314, 253] on input "Unlimited classes" at bounding box center [312, 253] width 8 height 0
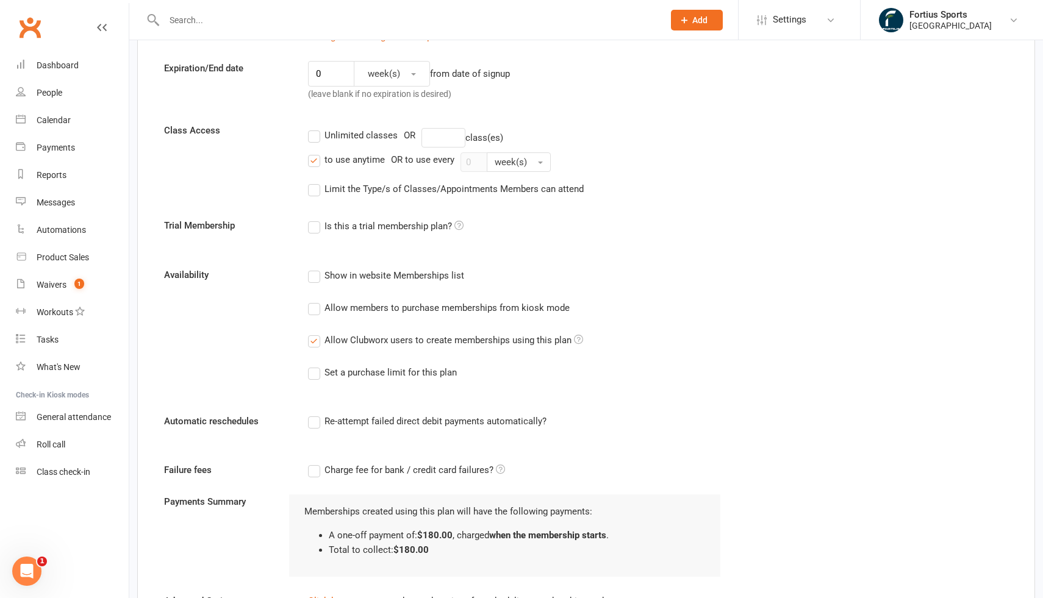
scroll to position [452, 0]
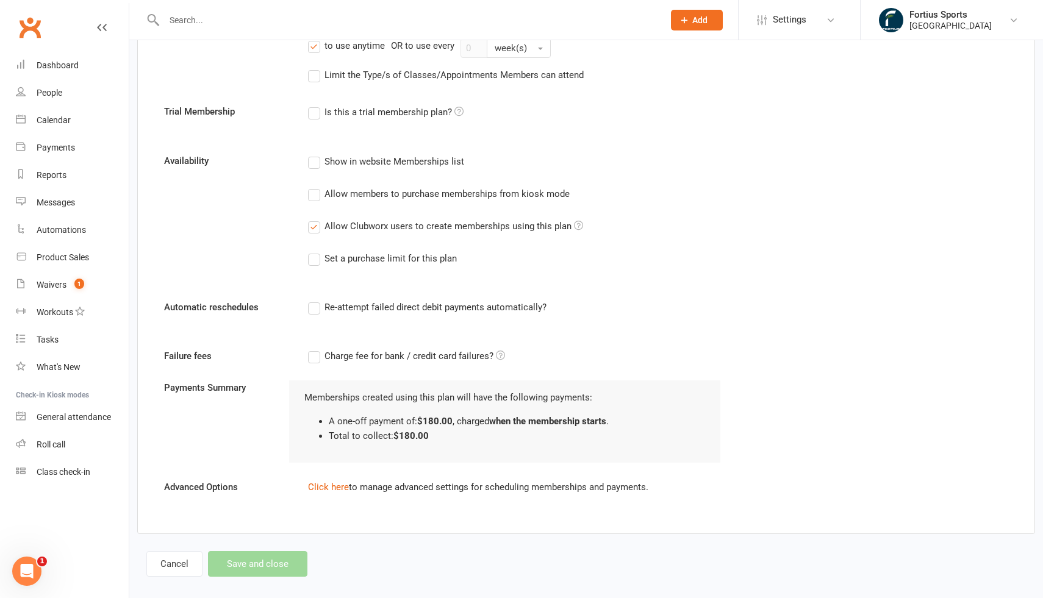
click at [315, 228] on label "Allow Clubworx users to create memberships using this plan" at bounding box center [445, 226] width 275 height 15
click at [315, 219] on input "Allow Clubworx users to create memberships using this plan" at bounding box center [312, 219] width 8 height 0
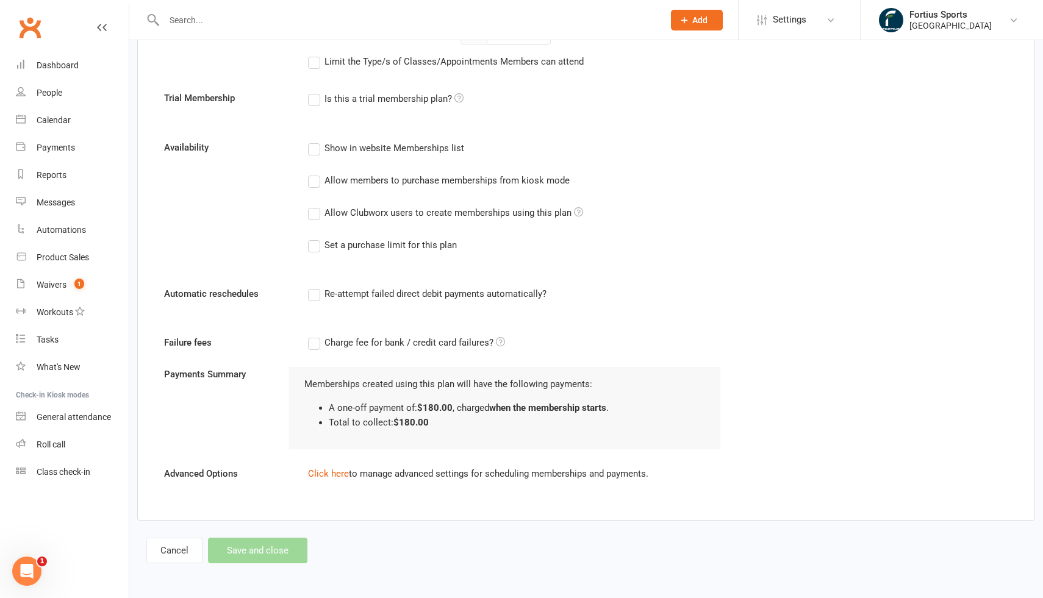
click at [515, 384] on div "Memberships created using this plan will have the following payments: A one-off…" at bounding box center [504, 403] width 401 height 53
click at [479, 410] on li "A one-off payment of: $180.00 , charged when the membership starts ." at bounding box center [517, 408] width 376 height 15
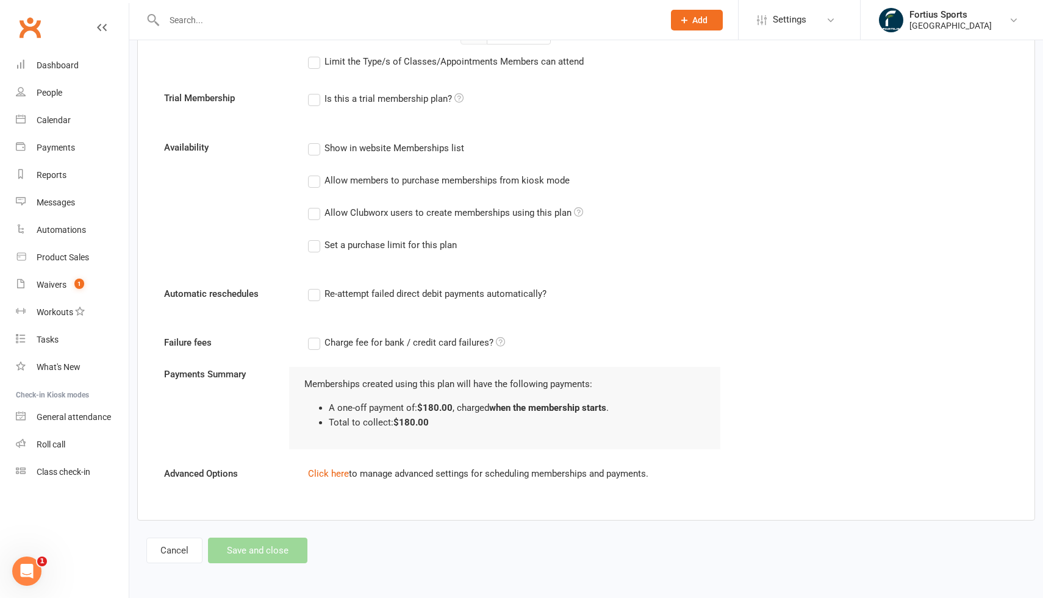
click at [479, 410] on li "A one-off payment of: $180.00 , charged when the membership starts ." at bounding box center [517, 408] width 376 height 15
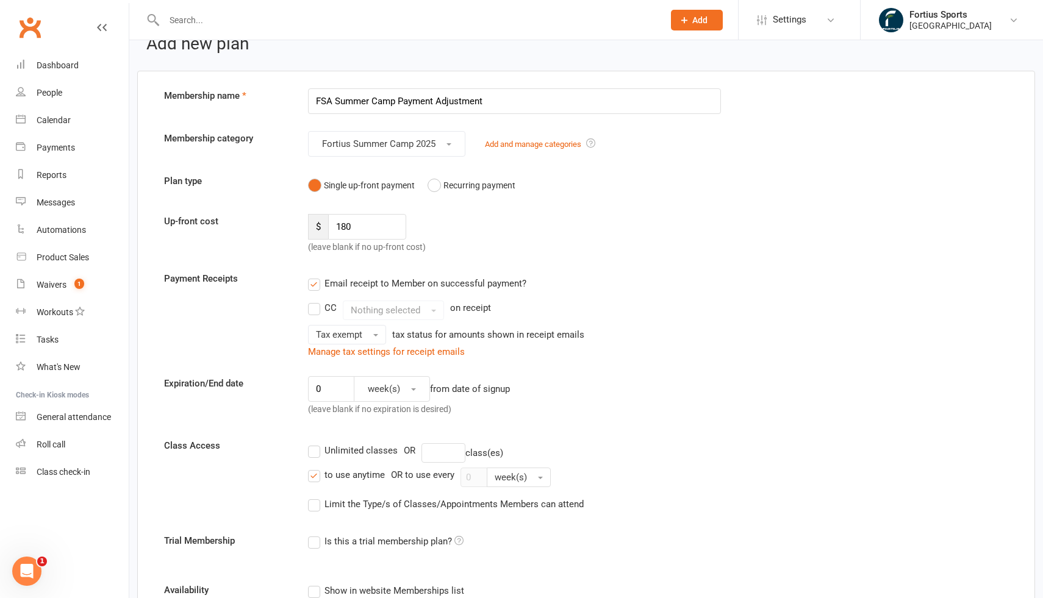
scroll to position [0, 0]
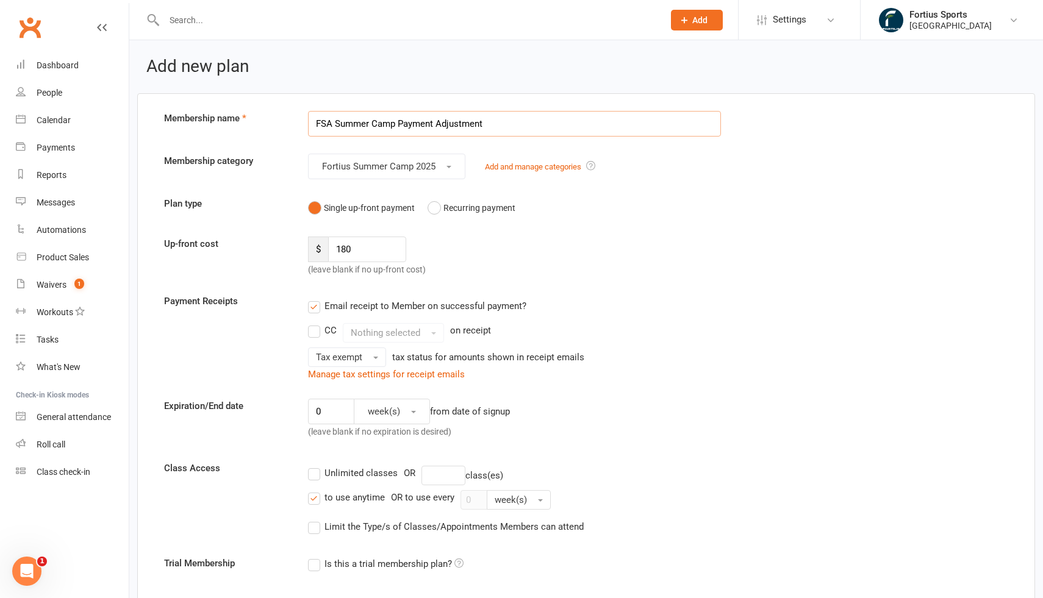
click at [398, 122] on input "FSA Summer Camp Payment Adjustment" at bounding box center [514, 124] width 413 height 26
click at [436, 125] on input "FSA Summer Camp - Payment Adjustment" at bounding box center [514, 124] width 413 height 26
type input "FSA Summer Camp - Payment Adjustments"
click at [722, 260] on div "Up-front cost $ 180 (leave blank if no up-front cost)" at bounding box center [586, 257] width 863 height 40
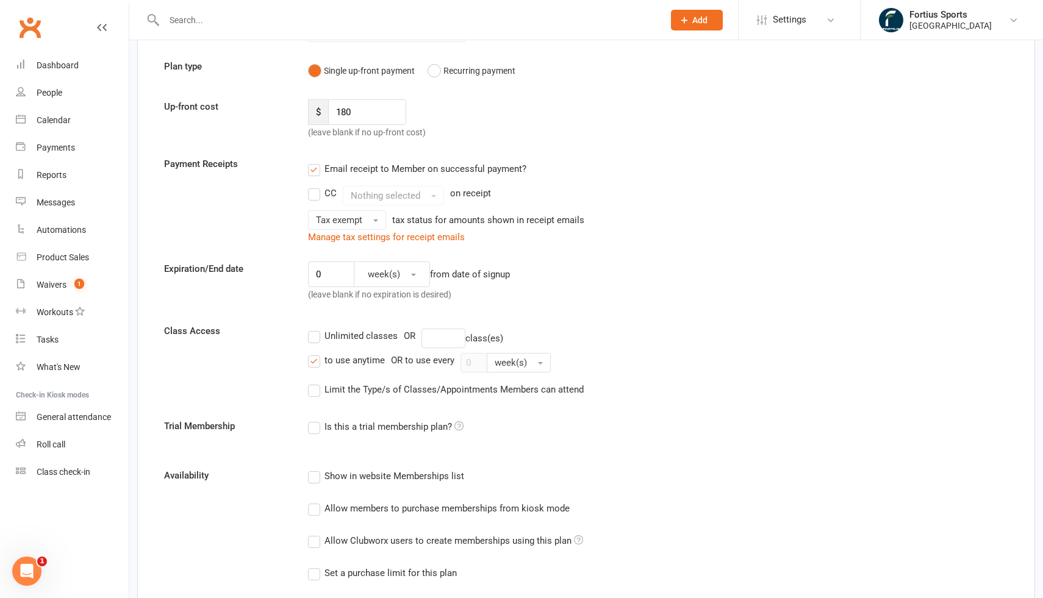
scroll to position [137, 0]
click at [347, 110] on input "180" at bounding box center [367, 112] width 79 height 26
type input "150"
click at [745, 195] on div "Payment Receipts Email receipt to Member on successful payment? CC Nothing sele…" at bounding box center [586, 201] width 863 height 88
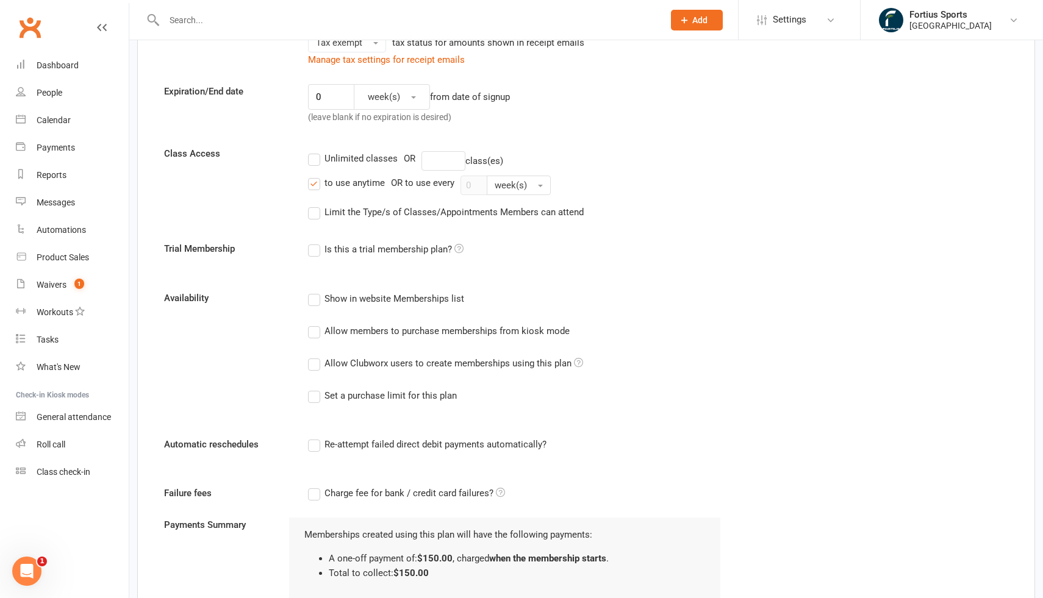
scroll to position [313, 0]
drag, startPoint x: 315, startPoint y: 186, endPoint x: 292, endPoint y: 144, distance: 48.4
click at [292, 144] on form "Membership name FSA Summer Camp - Payment Adjustments Membership category Forti…" at bounding box center [586, 218] width 863 height 841
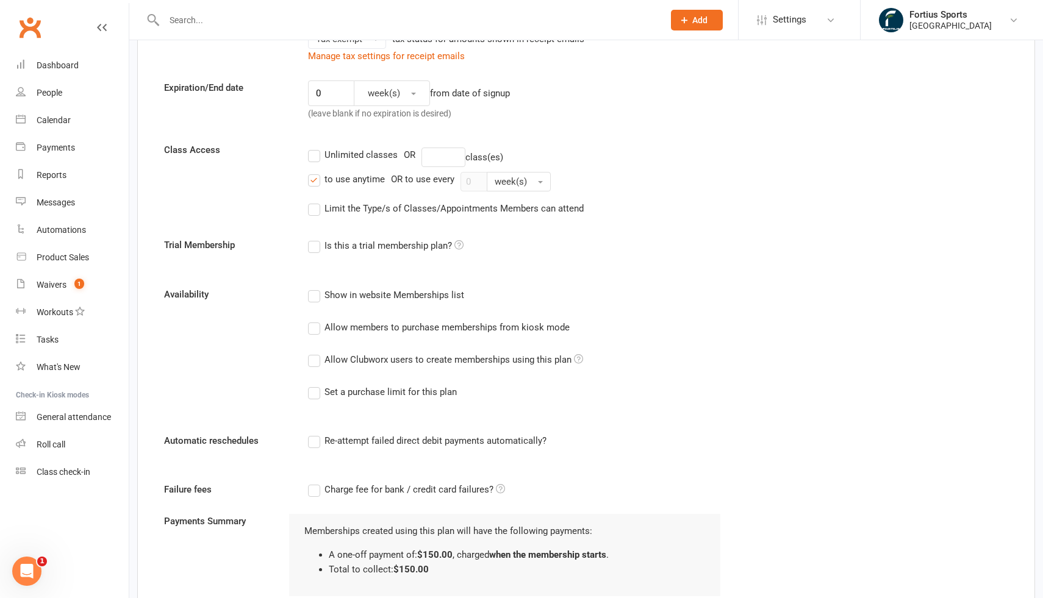
scroll to position [316, 0]
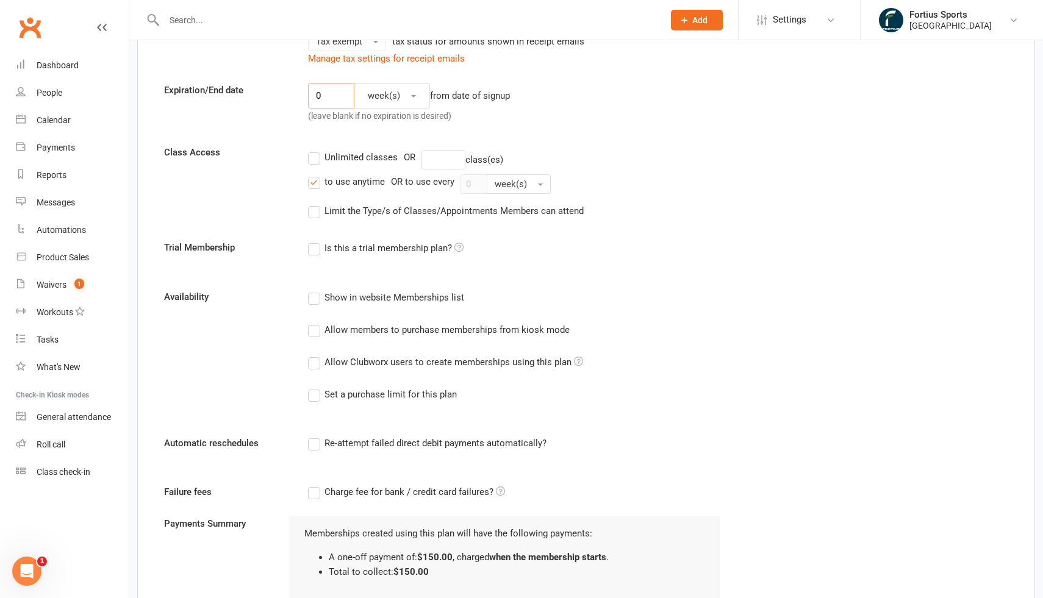
drag, startPoint x: 335, startPoint y: 94, endPoint x: 303, endPoint y: 90, distance: 31.9
click at [303, 90] on div "0 week(s) from date of signup (leave blank if no expiration is desired)" at bounding box center [514, 105] width 431 height 45
click at [631, 167] on div "Unlimited classes OR class(es)" at bounding box center [658, 160] width 700 height 20
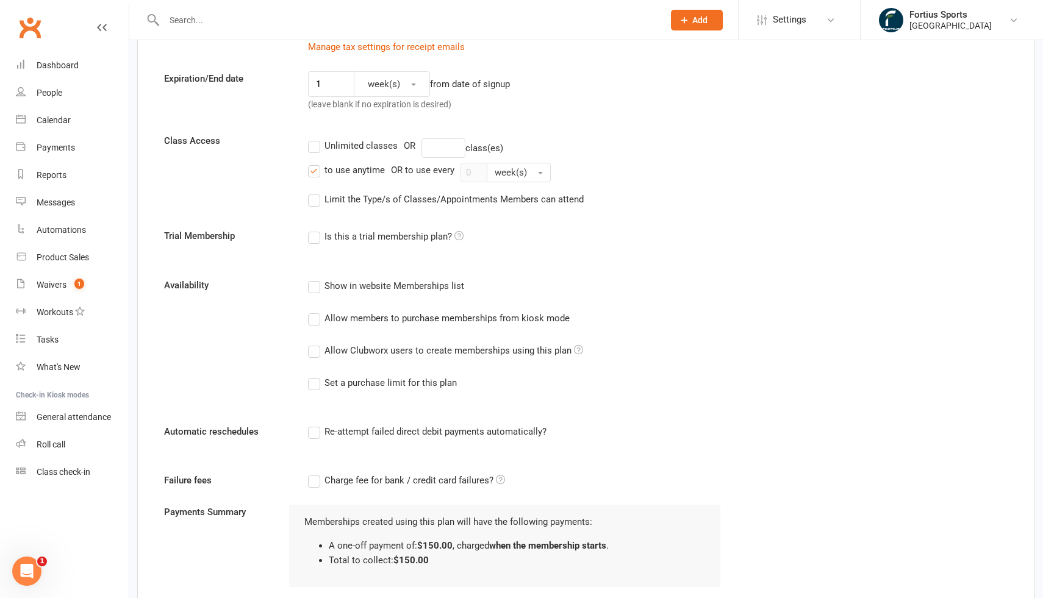
scroll to position [331, 0]
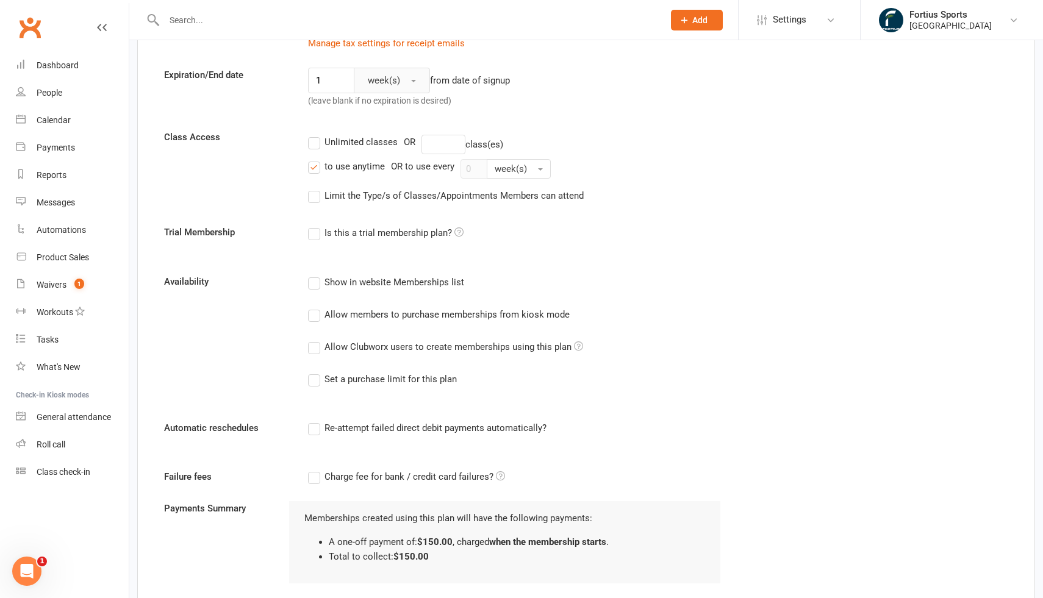
click at [414, 76] on button "week(s)" at bounding box center [392, 81] width 76 height 26
click at [390, 111] on link "day(s)" at bounding box center [414, 110] width 121 height 24
drag, startPoint x: 337, startPoint y: 77, endPoint x: 296, endPoint y: 77, distance: 41.5
click at [296, 77] on div "Expiration/End date 1 day(s) from date of signup (leave blank if no expiration …" at bounding box center [586, 90] width 863 height 45
click at [667, 154] on div "Unlimited classes OR class(es)" at bounding box center [658, 145] width 700 height 20
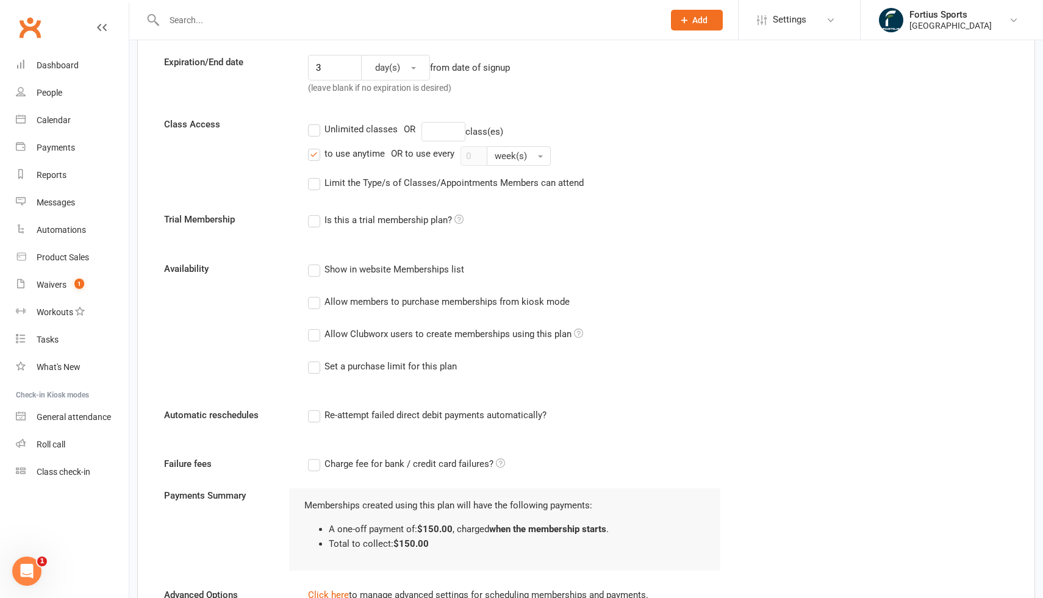
scroll to position [346, 0]
click at [345, 70] on input "3" at bounding box center [335, 66] width 54 height 26
drag, startPoint x: 338, startPoint y: 67, endPoint x: 306, endPoint y: 65, distance: 31.8
click at [306, 65] on div "3 day(s) from date of signup (leave blank if no expiration is desired)" at bounding box center [514, 75] width 431 height 45
drag, startPoint x: 335, startPoint y: 65, endPoint x: 301, endPoint y: 65, distance: 34.2
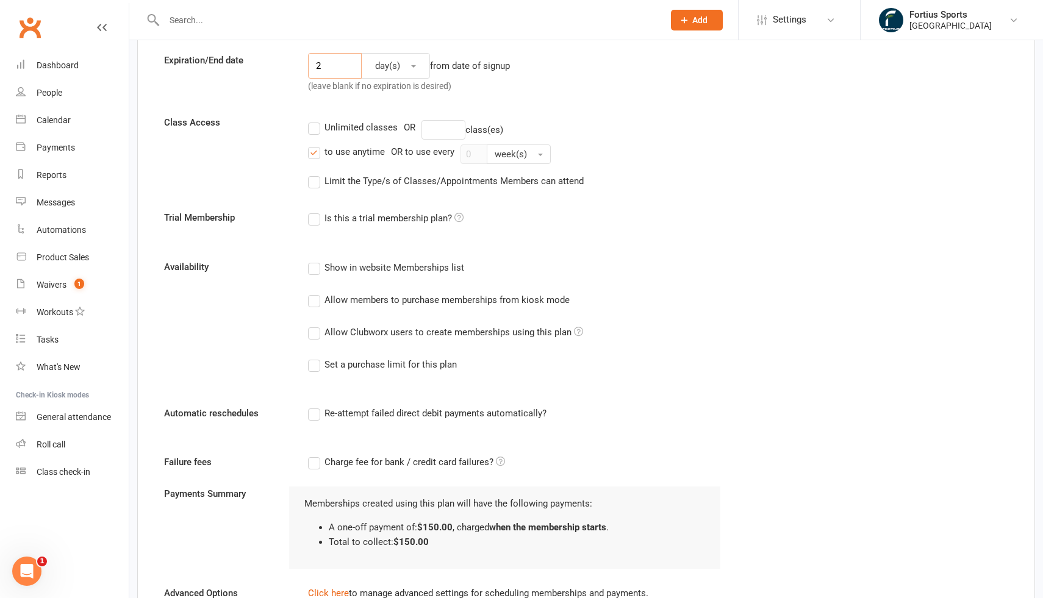
click at [301, 65] on div "2 day(s) from date of signup (leave blank if no expiration is desired)" at bounding box center [514, 75] width 431 height 45
click at [669, 141] on div "Unlimited classes OR class(es) to use anytime OR to use every 0 week(s) Limit t…" at bounding box center [658, 154] width 719 height 78
drag, startPoint x: 339, startPoint y: 64, endPoint x: 304, endPoint y: 64, distance: 35.4
click at [304, 64] on div "5 day(s) from date of signup (leave blank if no expiration is desired)" at bounding box center [514, 75] width 431 height 45
click at [712, 178] on div "Limit the Type/s of Classes/Appointments Members can attend Select Types Badmin…" at bounding box center [653, 181] width 710 height 24
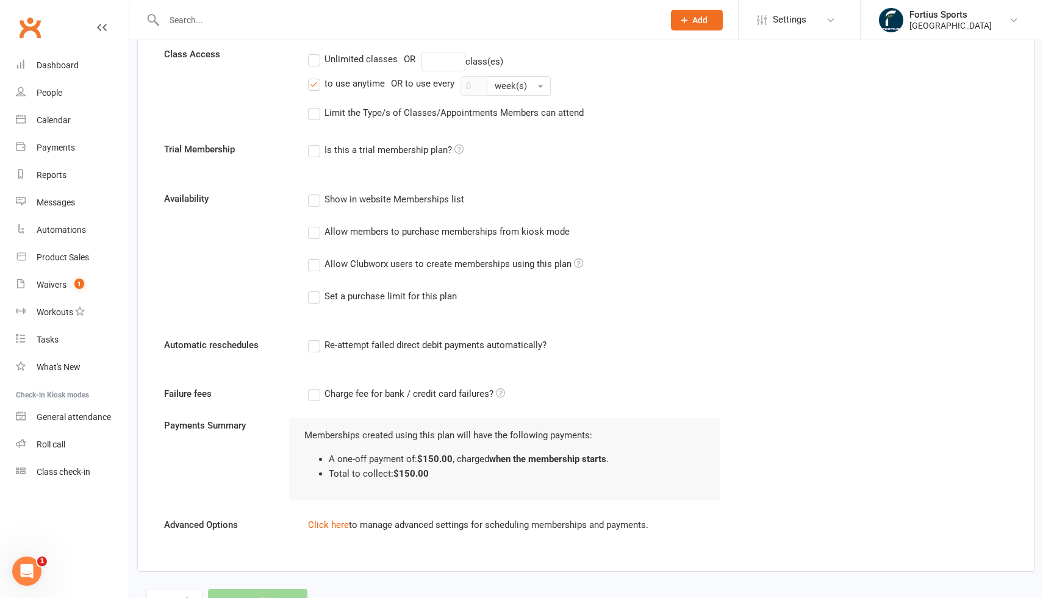
scroll to position [417, 0]
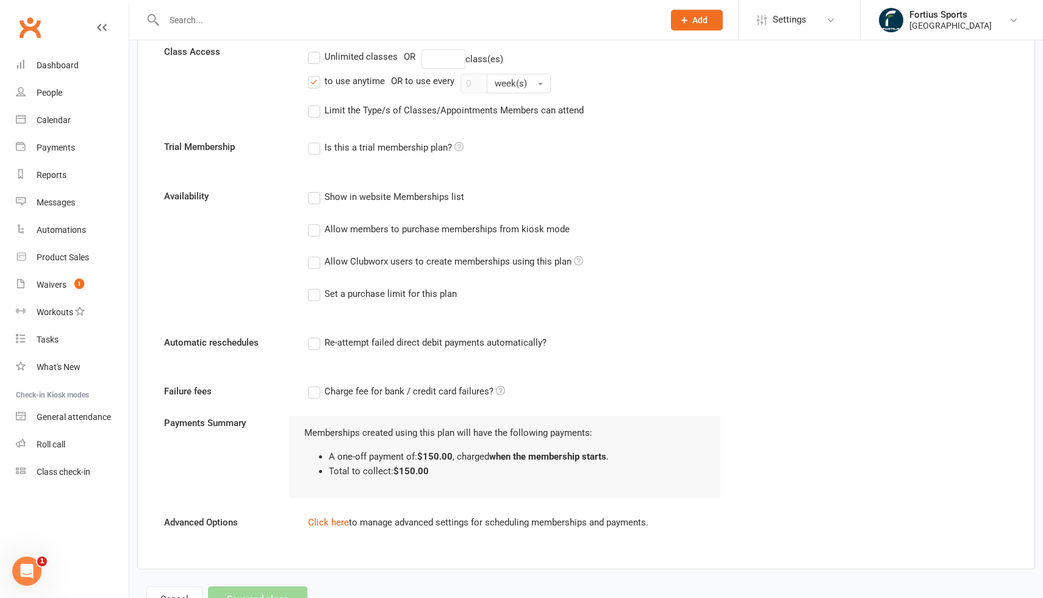
click at [317, 264] on label "Allow Clubworx users to create memberships using this plan" at bounding box center [445, 261] width 275 height 15
click at [316, 254] on input "Allow Clubworx users to create memberships using this plan" at bounding box center [312, 254] width 8 height 0
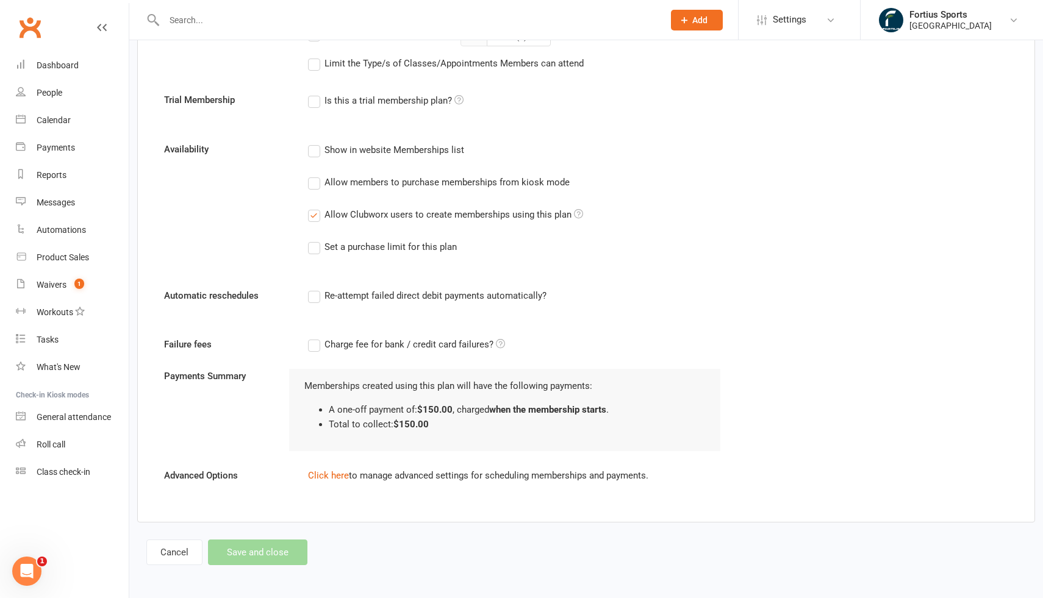
scroll to position [465, 0]
click at [275, 409] on div "Payments Summary Memberships created using this plan will have the following pa…" at bounding box center [586, 393] width 863 height 114
click at [290, 551] on div "Cancel Save and close" at bounding box center [226, 551] width 161 height 26
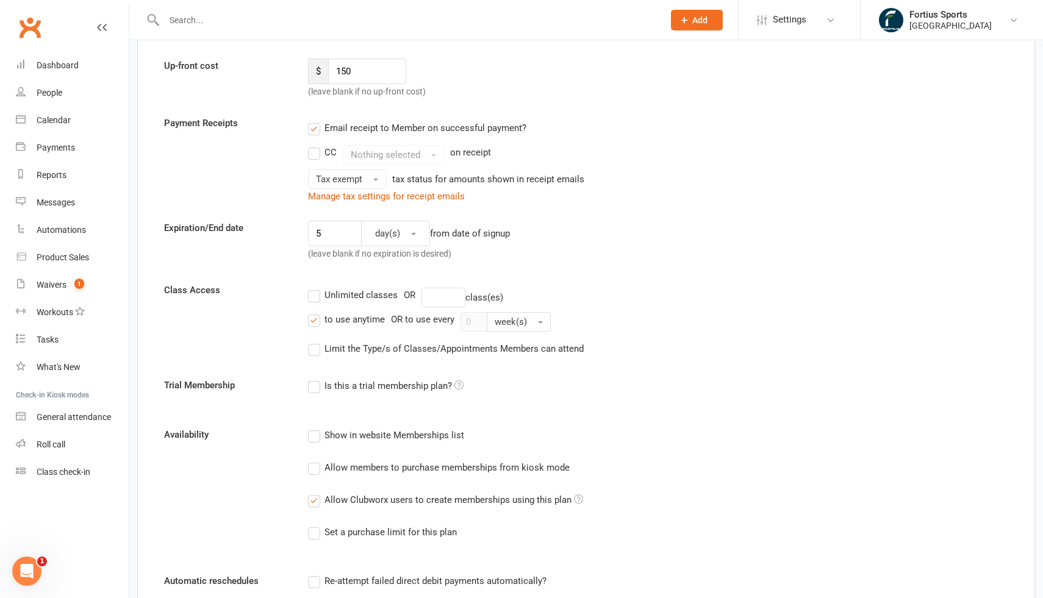
scroll to position [181, 0]
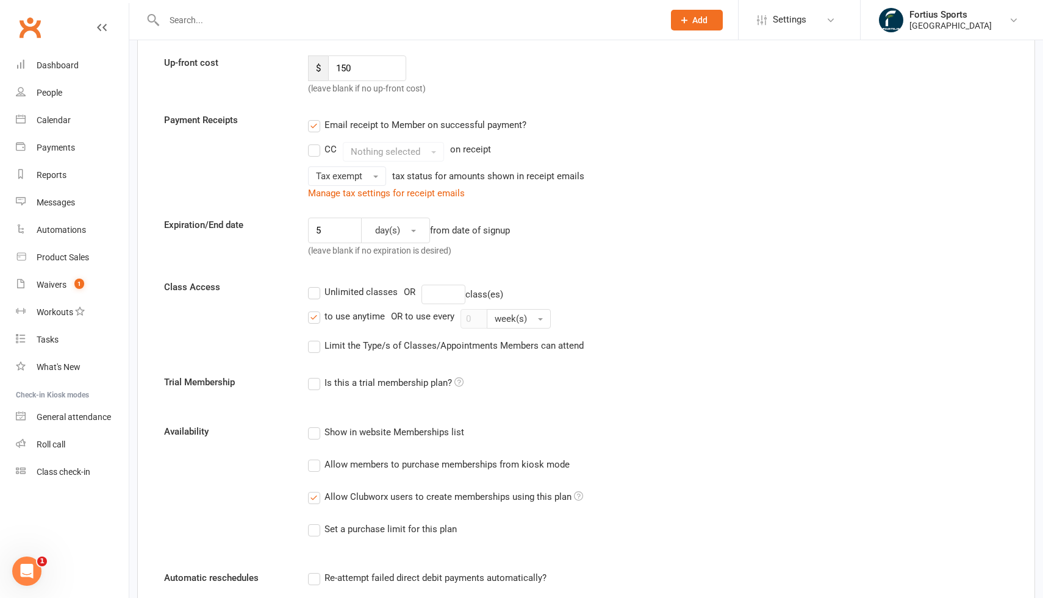
click at [312, 293] on label "Unlimited classes" at bounding box center [353, 292] width 90 height 15
click at [312, 285] on input "Unlimited classes" at bounding box center [312, 285] width 8 height 0
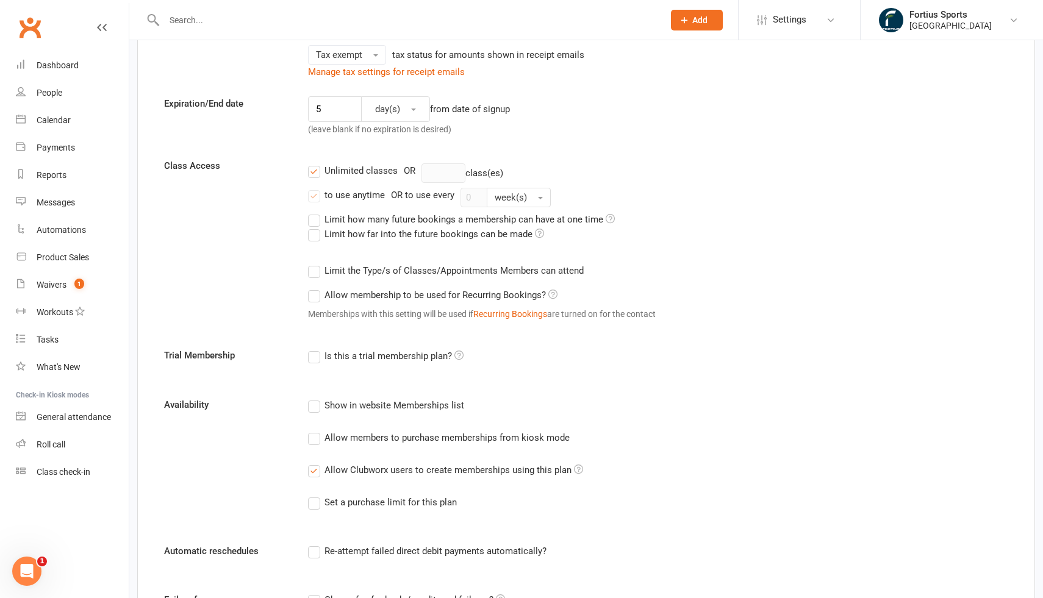
scroll to position [158, 0]
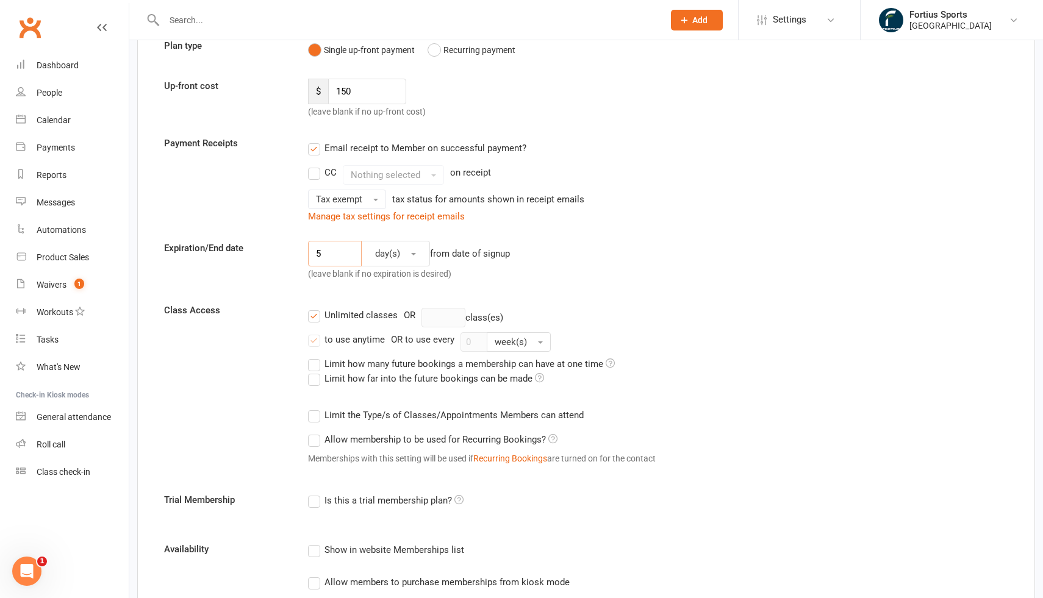
drag, startPoint x: 337, startPoint y: 255, endPoint x: 304, endPoint y: 251, distance: 33.1
click at [304, 251] on div "5 day(s) from date of signup (leave blank if no expiration is desired)" at bounding box center [514, 263] width 431 height 45
drag, startPoint x: 334, startPoint y: 255, endPoint x: 317, endPoint y: 255, distance: 16.5
click at [317, 255] on input "2" at bounding box center [335, 254] width 54 height 26
click at [671, 314] on div "Unlimited classes OR class(es)" at bounding box center [658, 318] width 700 height 20
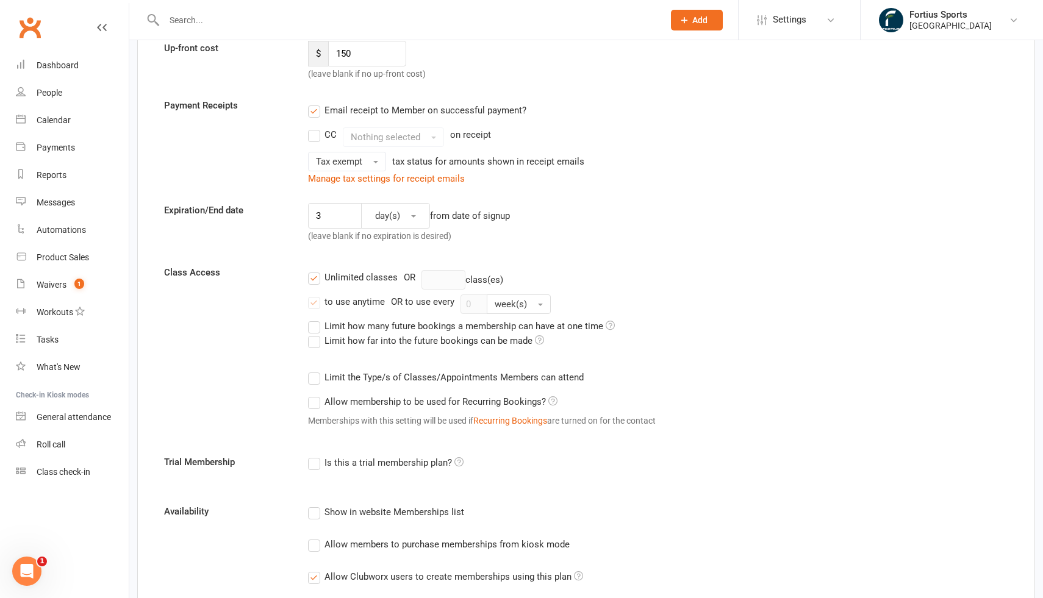
scroll to position [195, 0]
drag, startPoint x: 326, startPoint y: 220, endPoint x: 306, endPoint y: 220, distance: 20.1
click at [306, 220] on div "3 day(s) from date of signup (leave blank if no expiration is desired)" at bounding box center [514, 226] width 431 height 45
type input "1"
click at [600, 290] on div "Unlimited classes OR class(es)" at bounding box center [658, 281] width 700 height 20
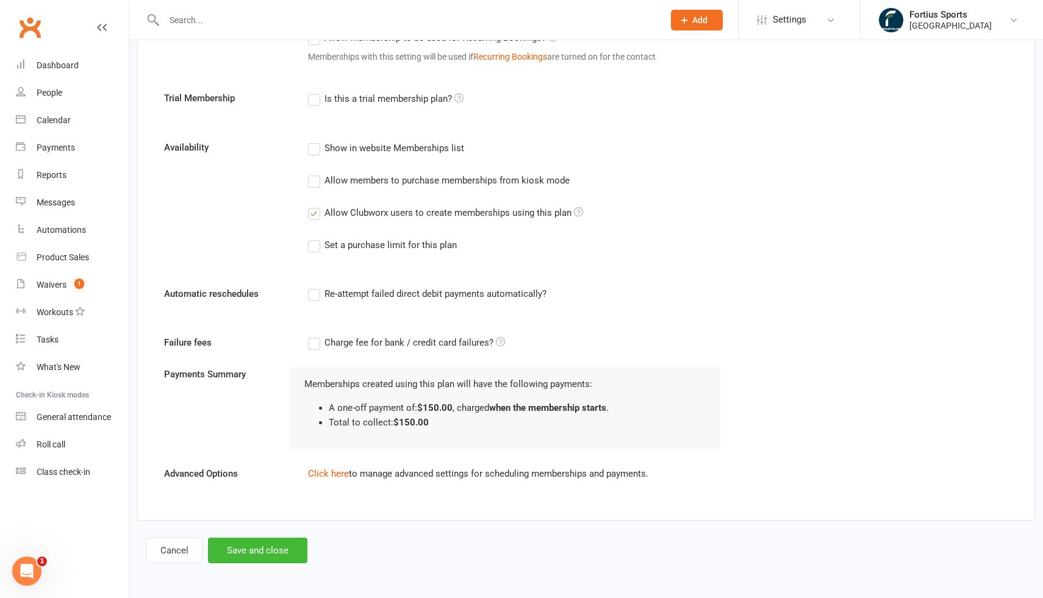
scroll to position [0, 0]
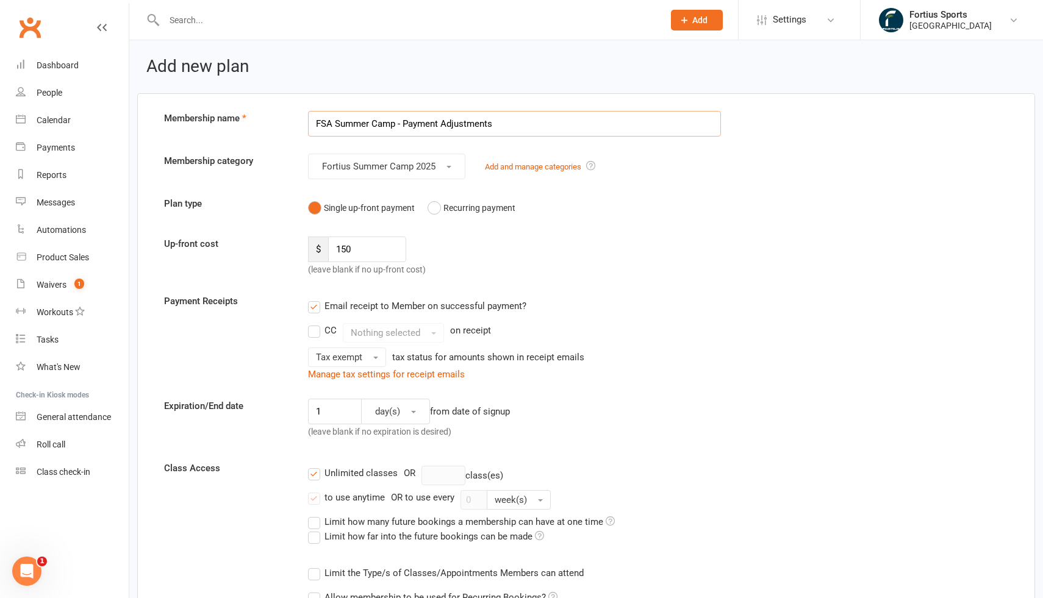
click at [397, 127] on input "FSA Summer Camp - Payment Adjustments" at bounding box center [514, 124] width 413 height 26
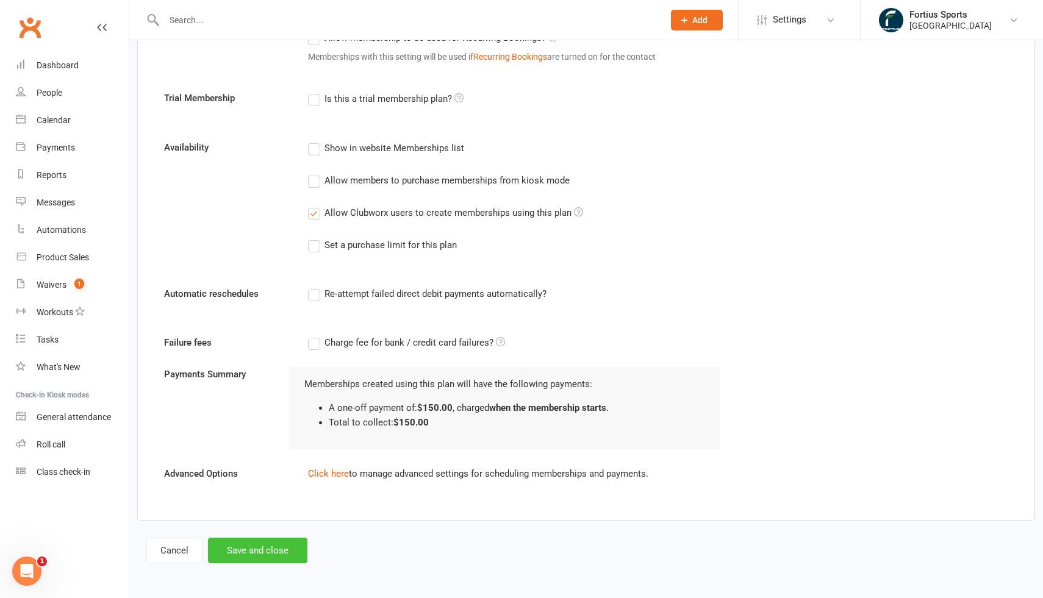
type input "FSA Summer Camp 2025 - Payment Adjustments"
click at [253, 547] on button "Save and close" at bounding box center [257, 551] width 99 height 26
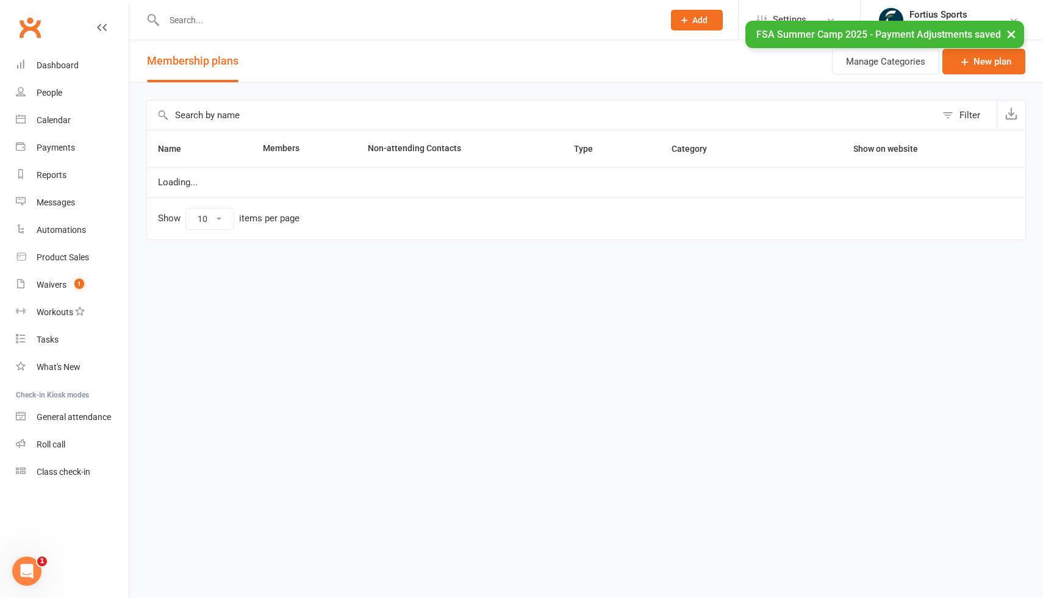
select select "100"
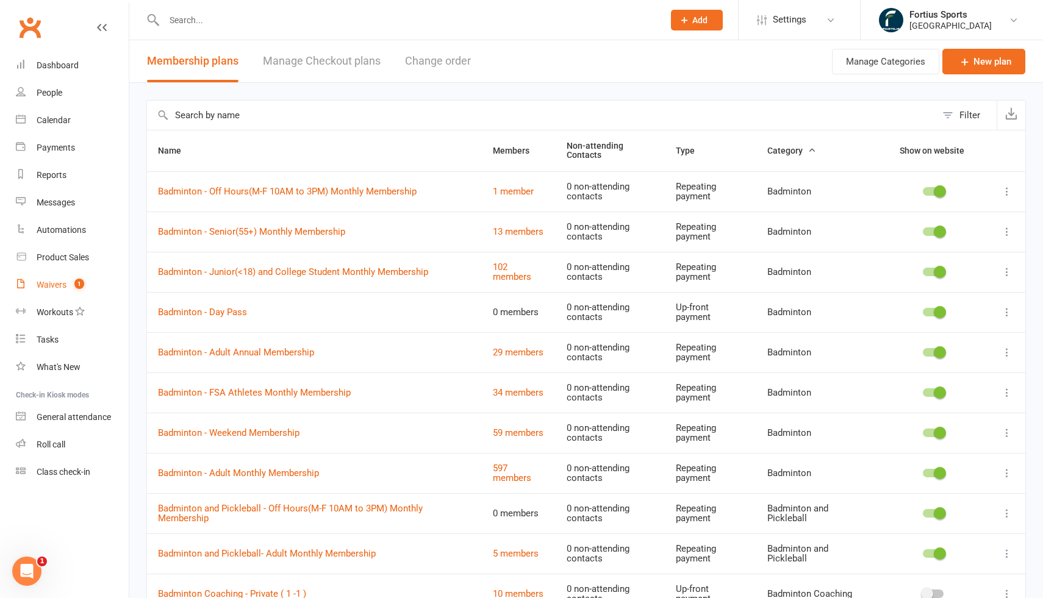
click at [59, 286] on div "Waivers" at bounding box center [52, 285] width 30 height 10
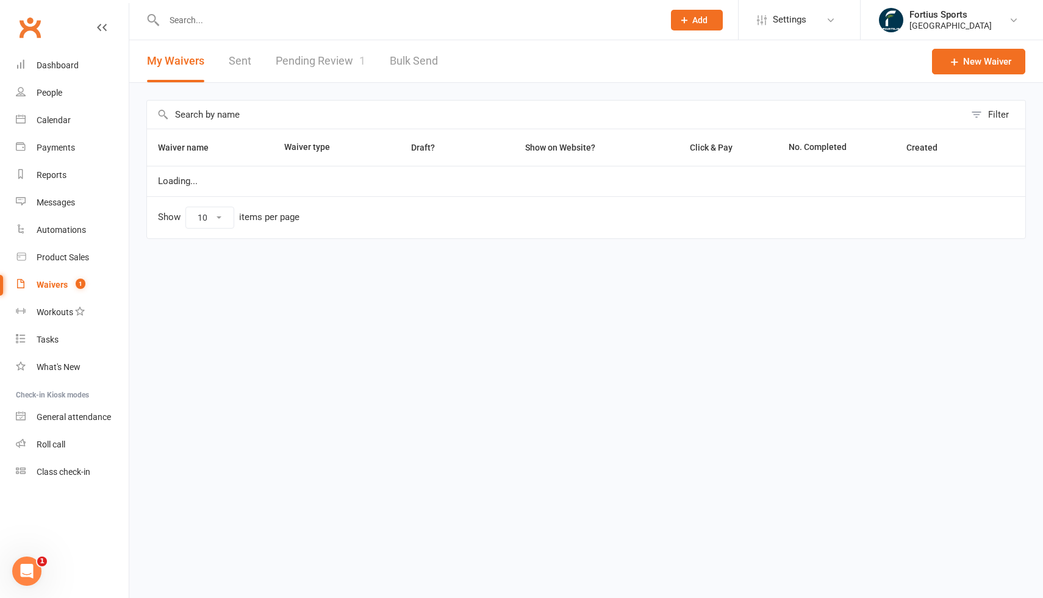
select select "100"
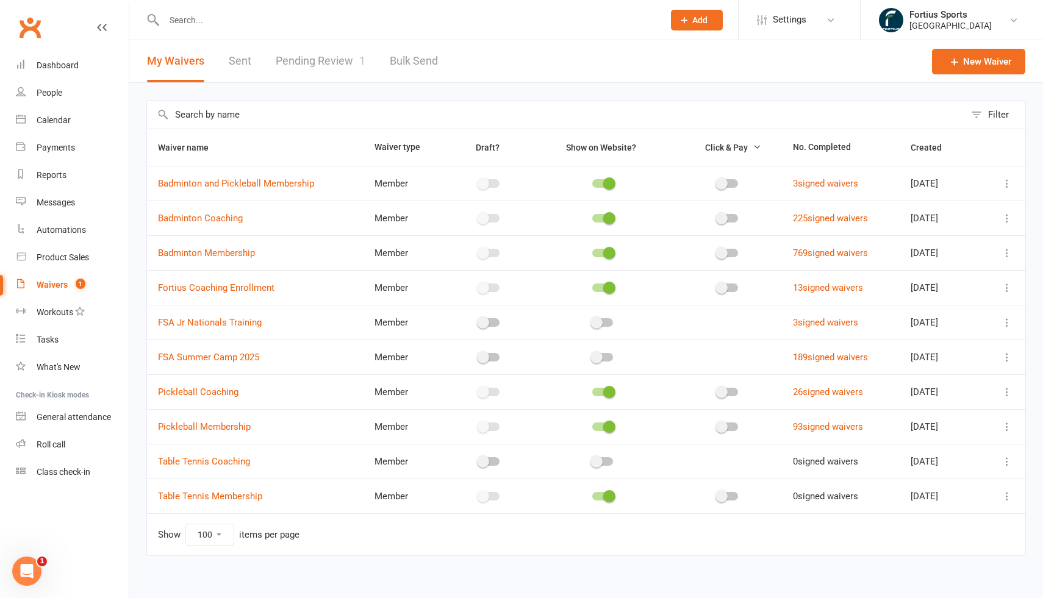
click at [329, 64] on link "Pending Review 1" at bounding box center [321, 61] width 90 height 42
select select "100"
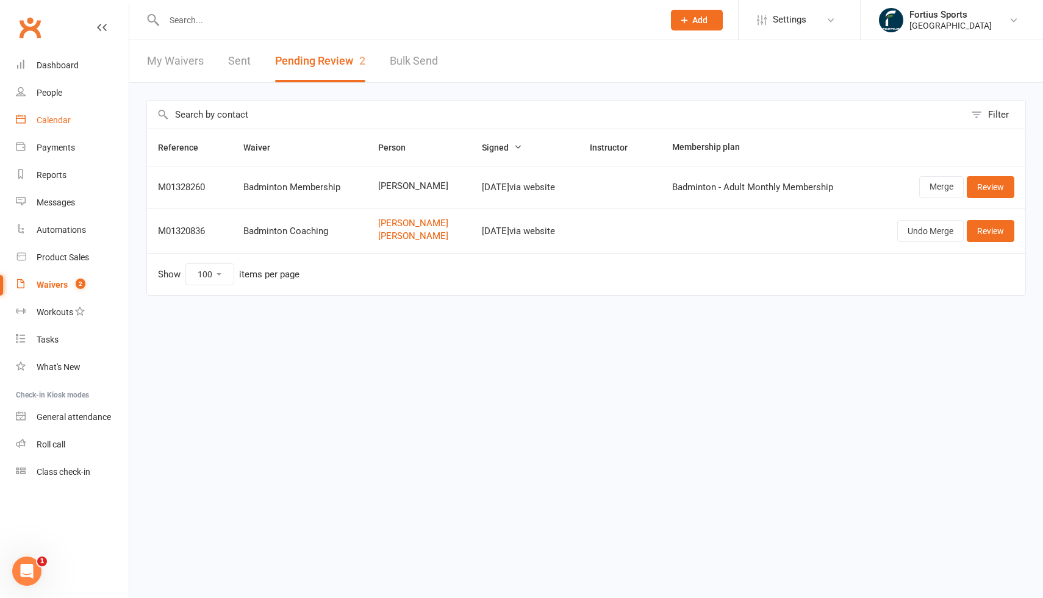
click at [57, 120] on div "Calendar" at bounding box center [54, 120] width 34 height 10
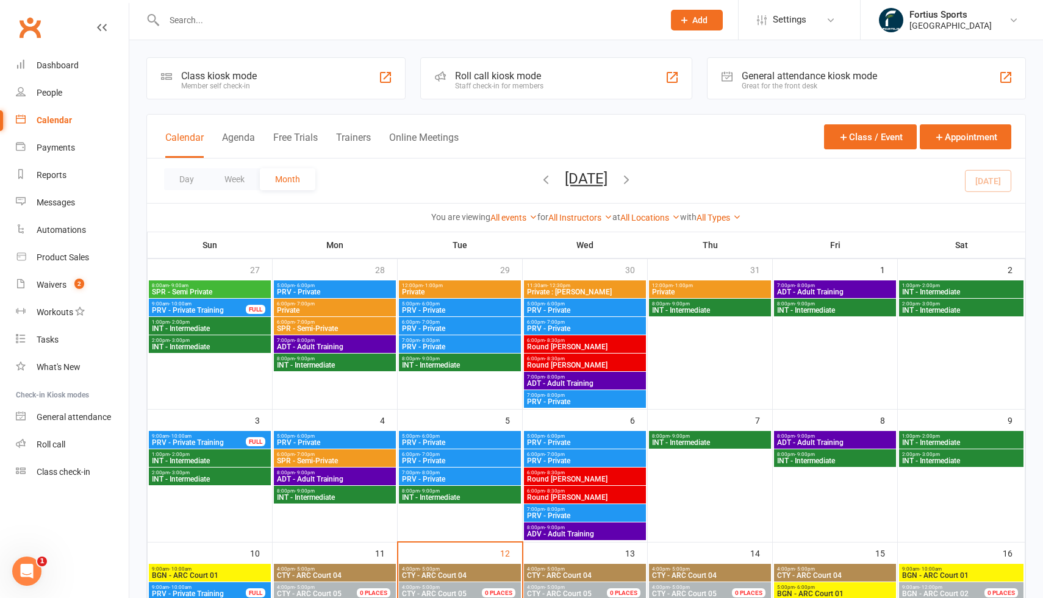
click at [225, 24] on input "text" at bounding box center [407, 20] width 495 height 17
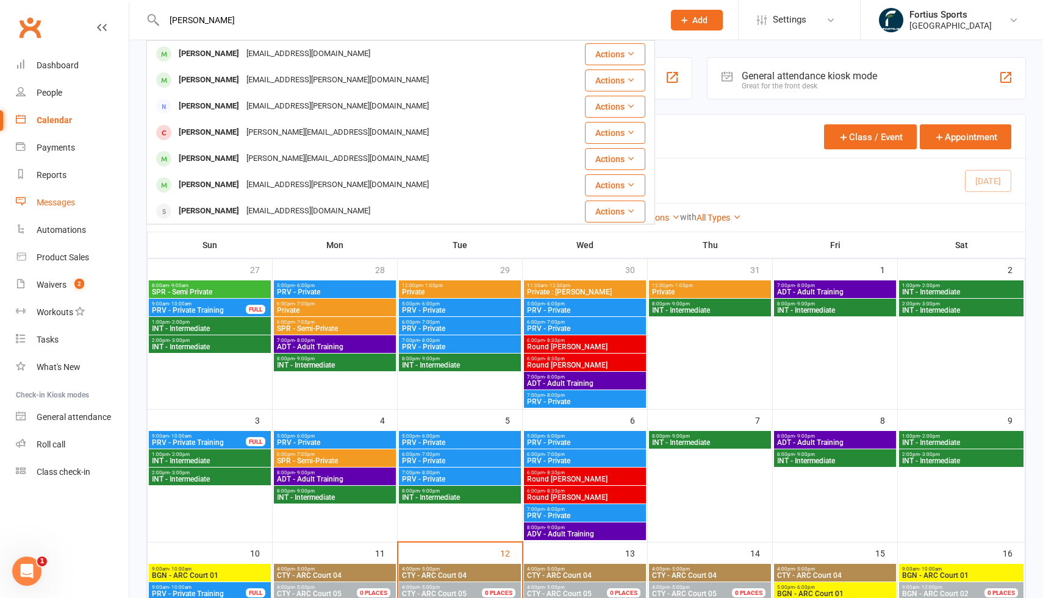
type input "kushal"
click at [69, 203] on div "Messages" at bounding box center [56, 203] width 38 height 10
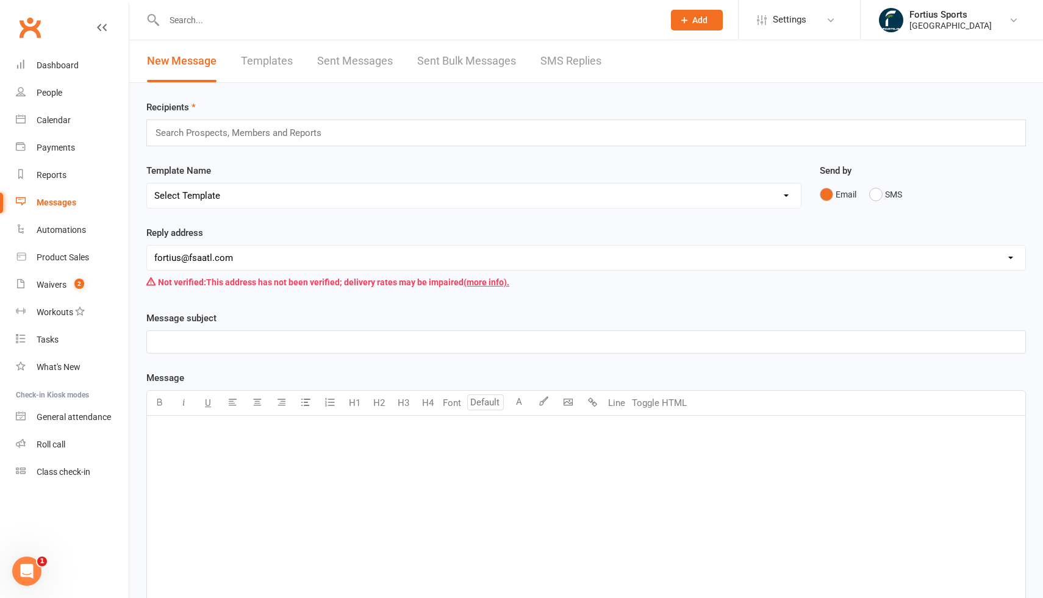
click at [281, 64] on link "Templates" at bounding box center [267, 61] width 52 height 42
select select "100"
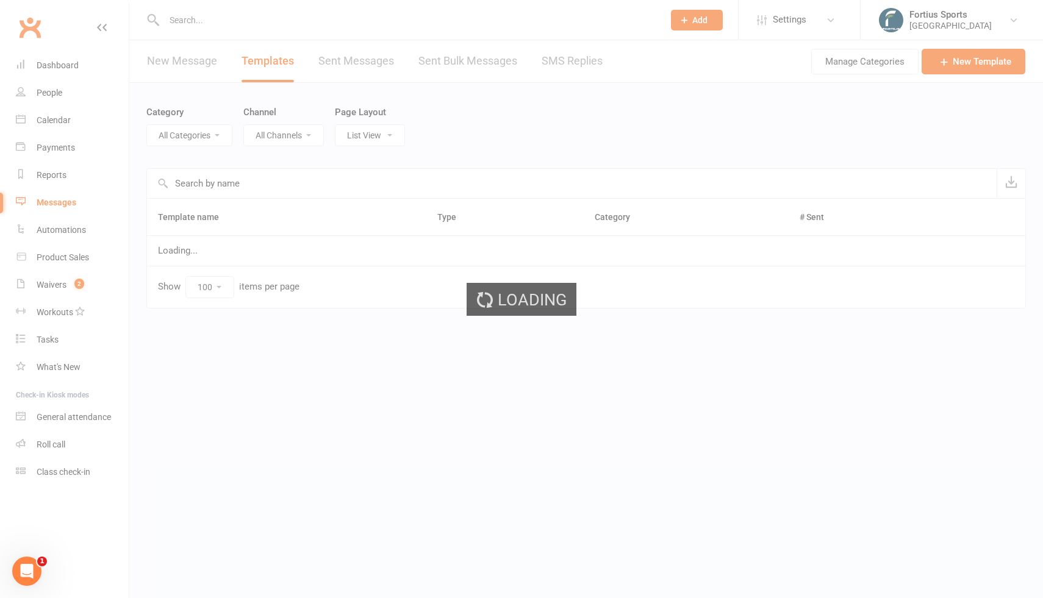
select select "17465"
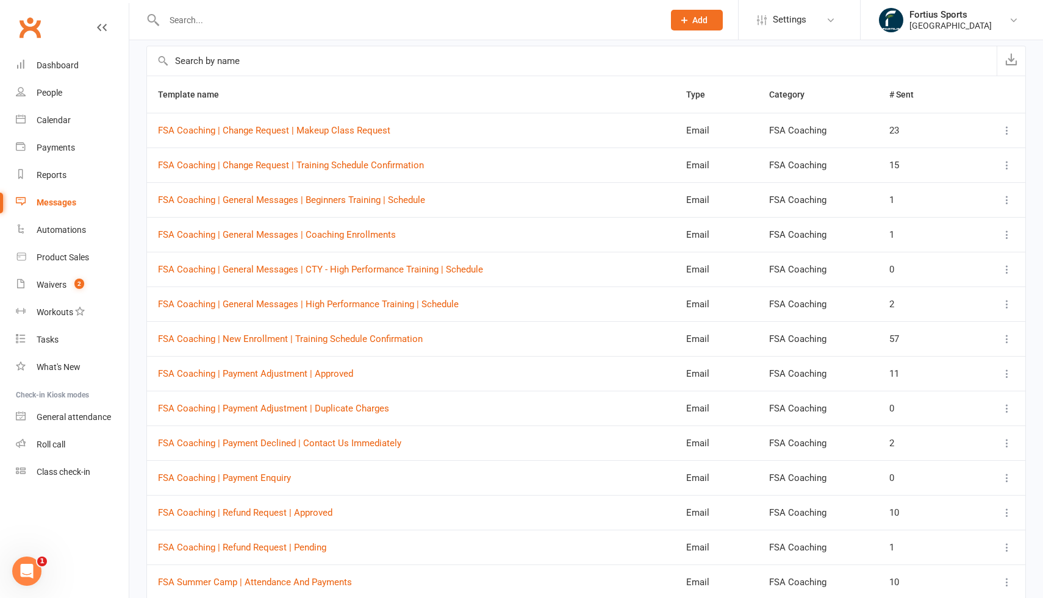
scroll to position [218, 0]
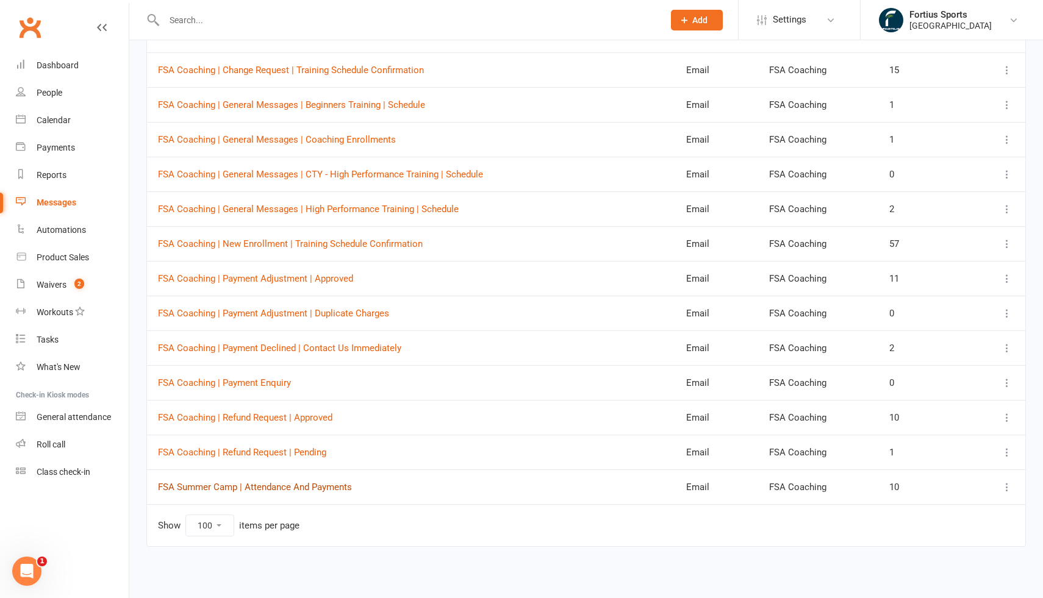
click at [310, 489] on link "FSA Summer Camp | Attendance And Payments" at bounding box center [255, 487] width 194 height 11
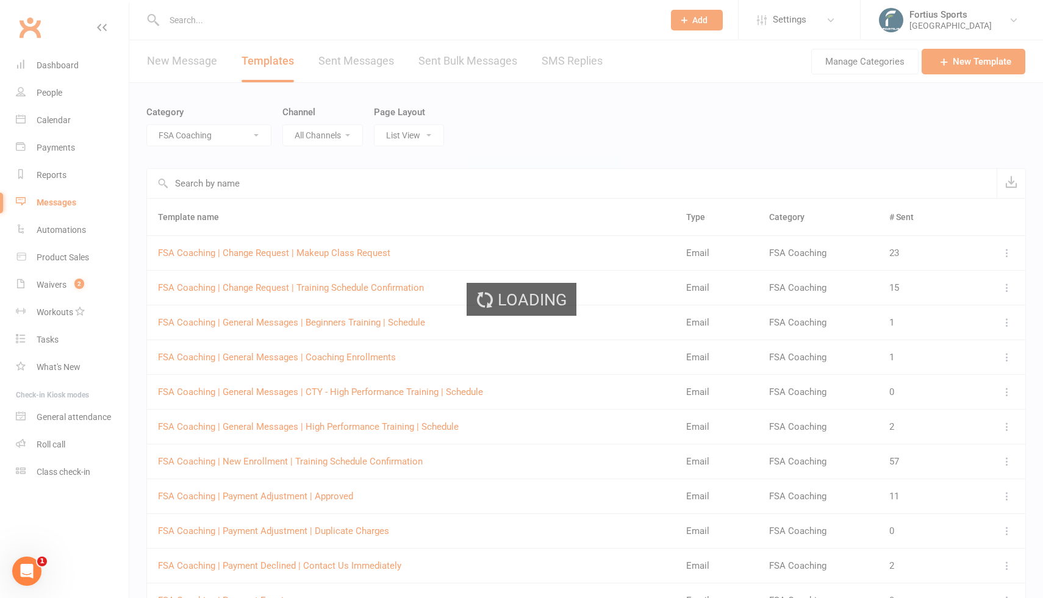
select select "17465"
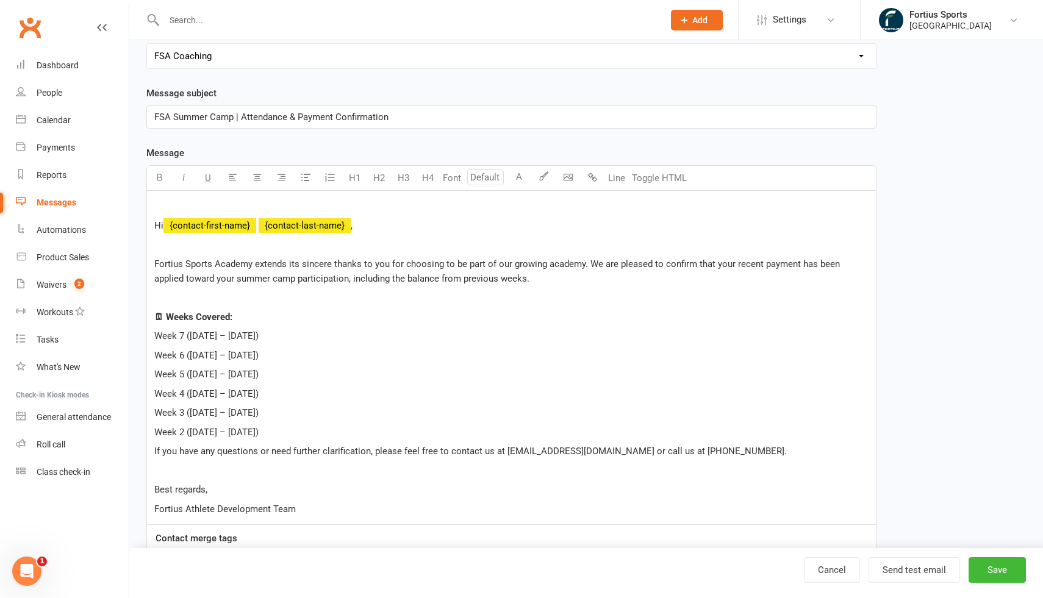
scroll to position [246, 0]
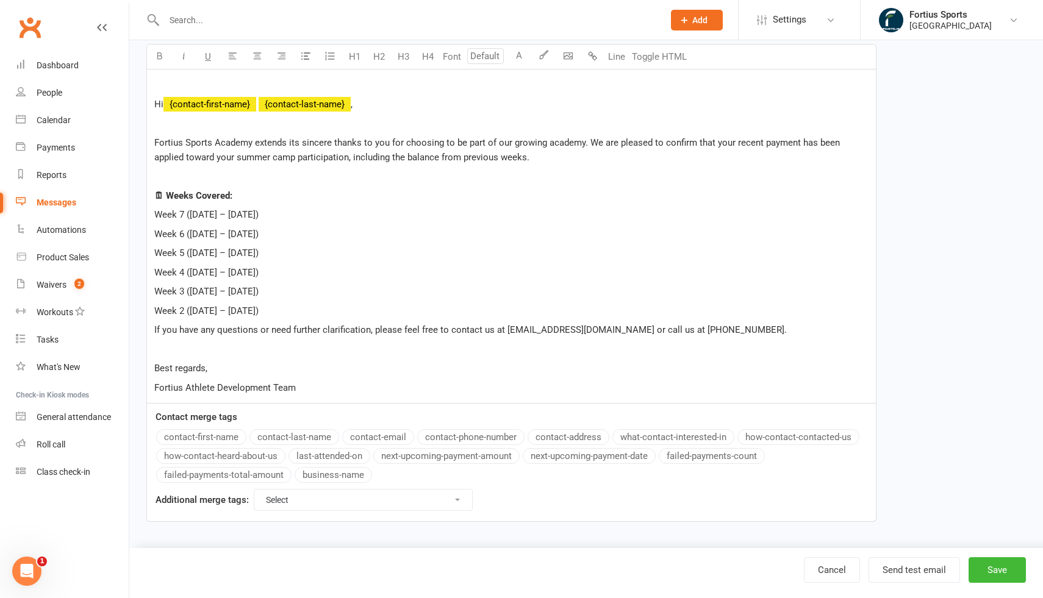
click at [268, 314] on p "Week 2 ([DATE] – [DATE])" at bounding box center [511, 311] width 714 height 15
click at [155, 214] on span "Week 7 ([DATE] – [DATE])" at bounding box center [206, 214] width 104 height 11
copy span "Week 7 ([DATE] – [DATE])"
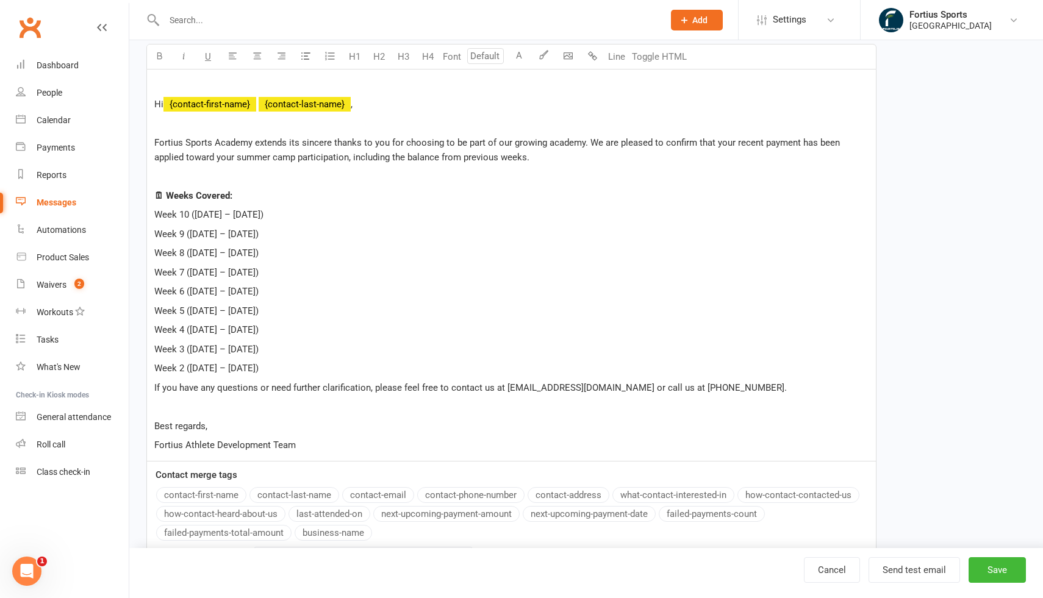
click at [203, 218] on span "Week 10 (July 28 – Aug 1)" at bounding box center [208, 214] width 109 height 11
click at [264, 371] on p "Week 2 ([DATE] – [DATE])" at bounding box center [511, 368] width 714 height 15
click at [198, 369] on span "Week 2 ([DATE] – [DATE])" at bounding box center [206, 368] width 104 height 11
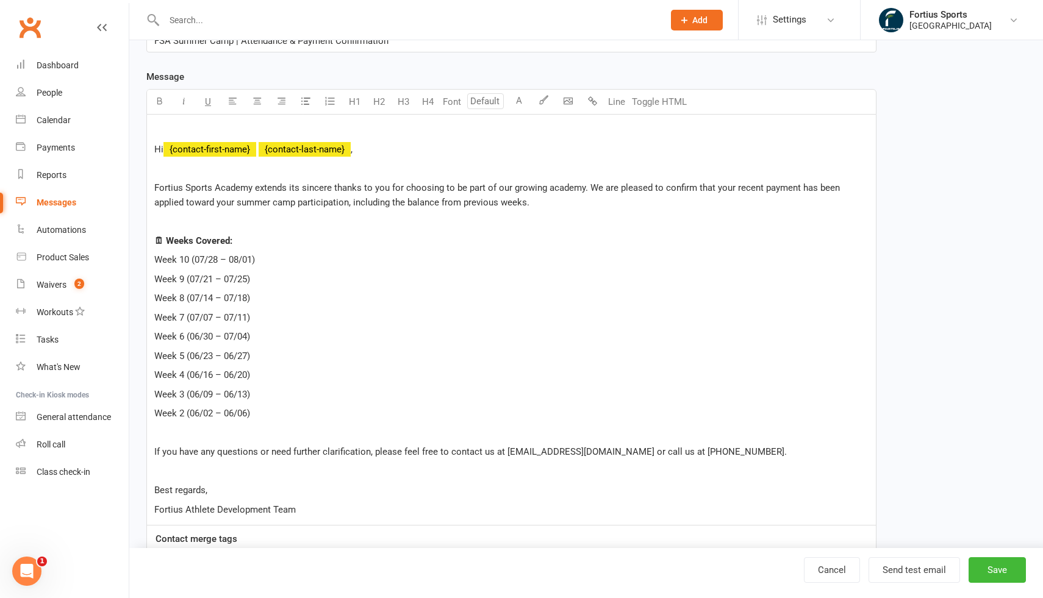
scroll to position [201, 0]
click at [718, 182] on span "Fortius Sports Academy extends its sincere thanks to you for choosing to be par…" at bounding box center [498, 195] width 688 height 26
click at [348, 201] on span "Fortius Sports Academy extends its sincere thanks to you for choosing to be par…" at bounding box center [498, 195] width 688 height 26
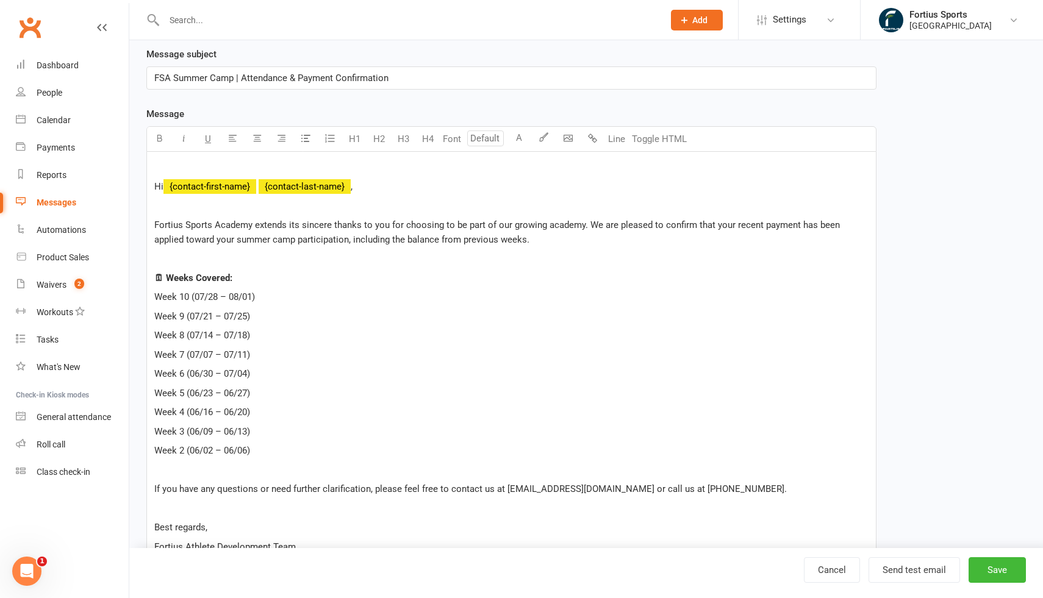
scroll to position [323, 0]
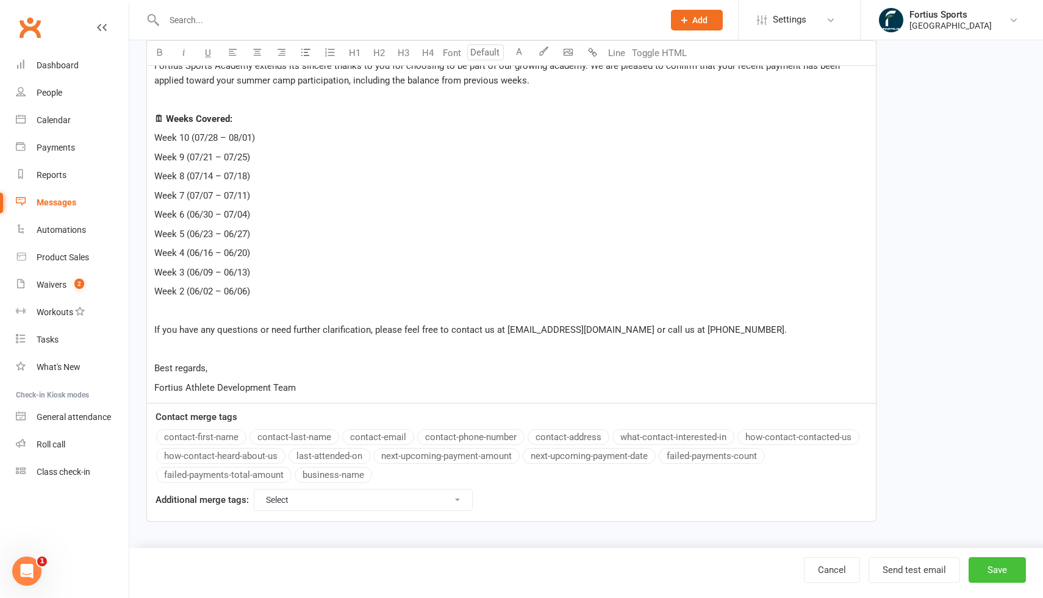
click at [981, 569] on button "Save" at bounding box center [997, 571] width 57 height 26
select select "100"
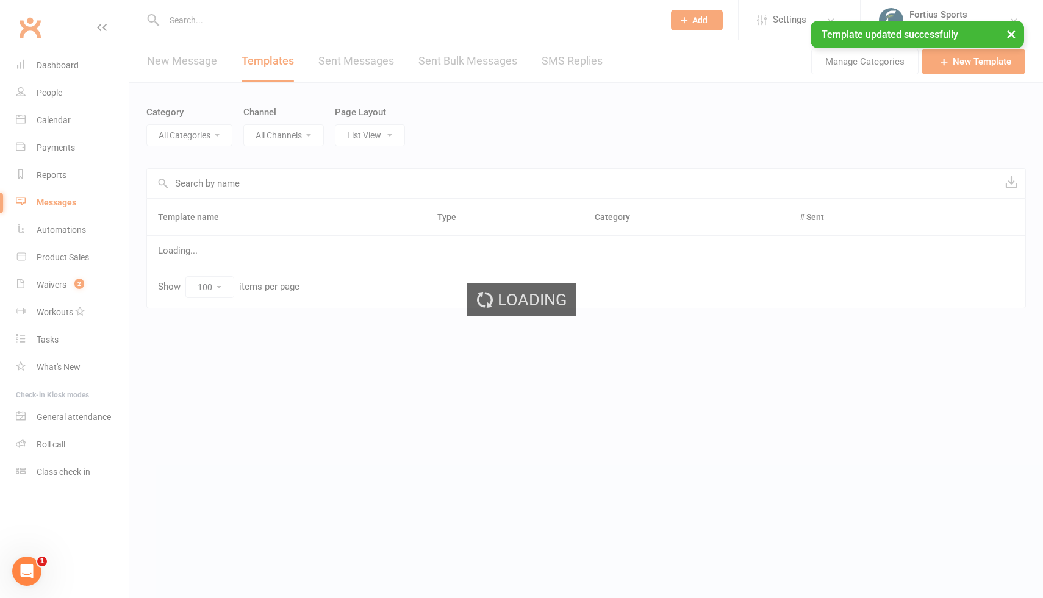
select select "17465"
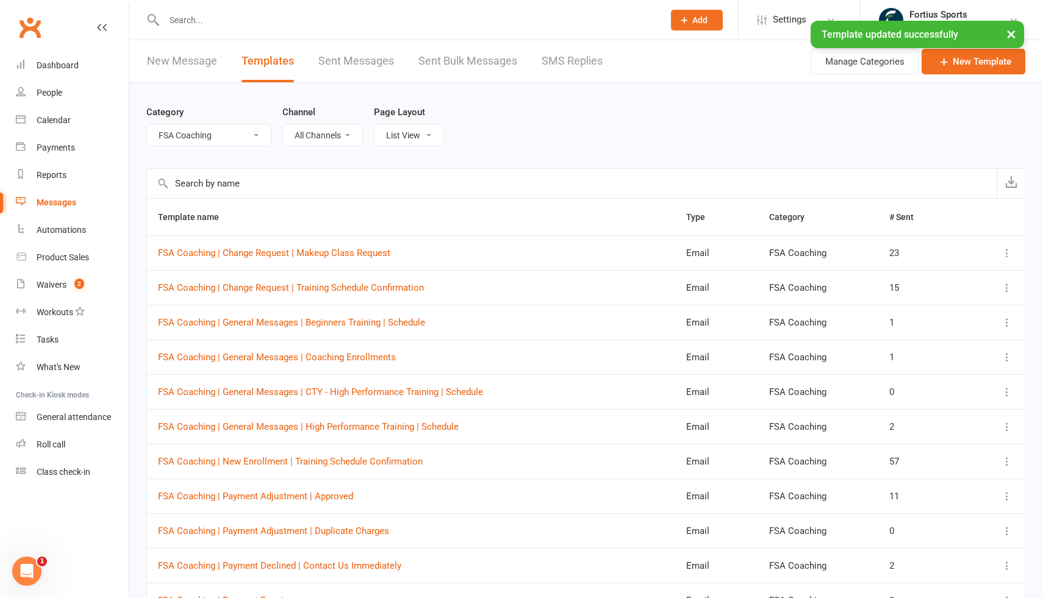
click at [204, 19] on input "text" at bounding box center [407, 20] width 495 height 17
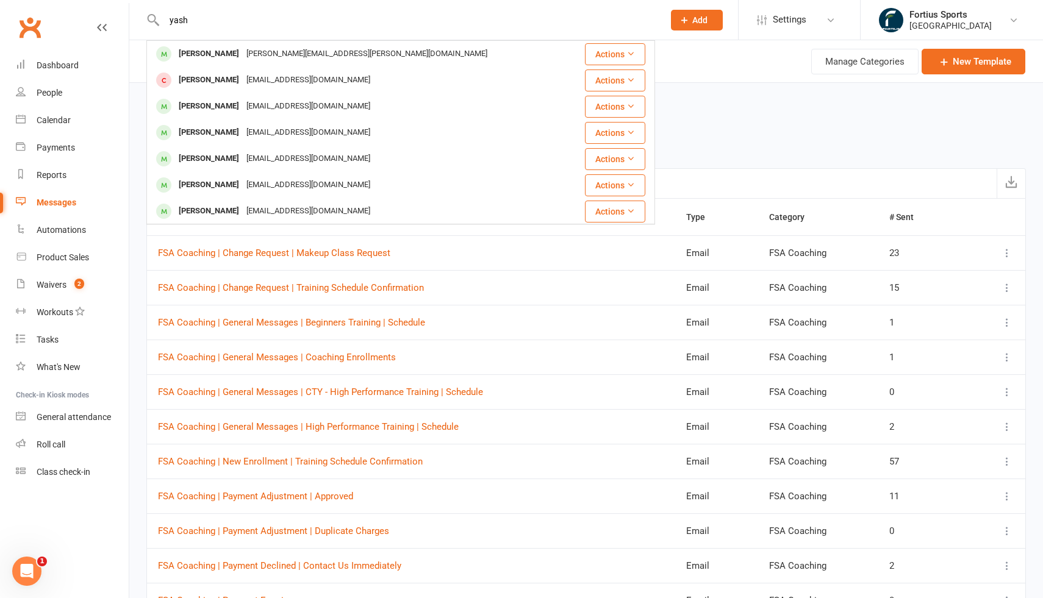
click at [220, 26] on input "yash" at bounding box center [407, 20] width 495 height 17
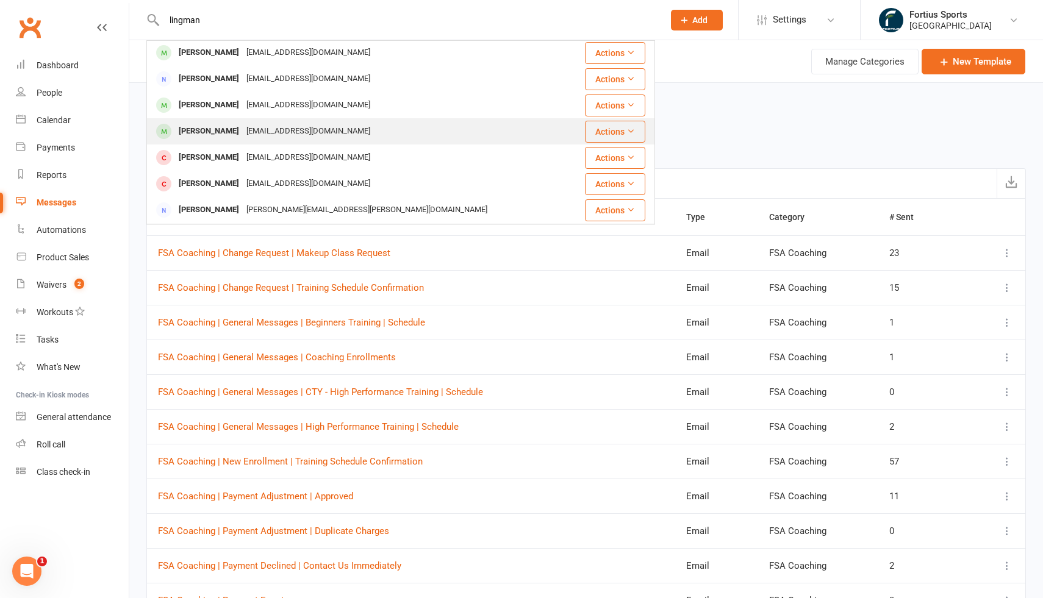
scroll to position [51, 0]
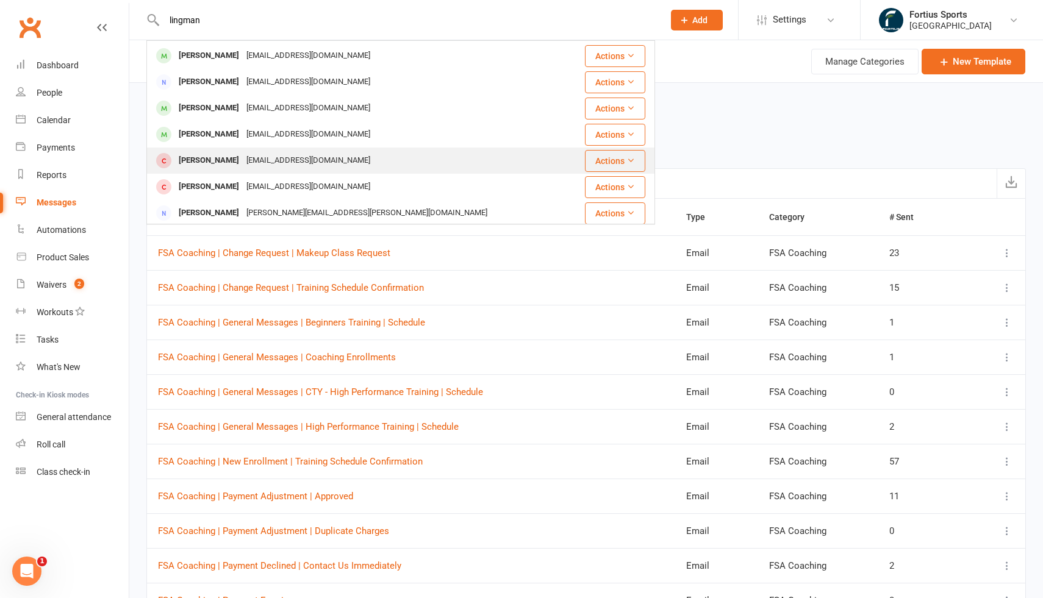
type input "lingman"
click at [223, 163] on div "[PERSON_NAME]" at bounding box center [209, 161] width 68 height 18
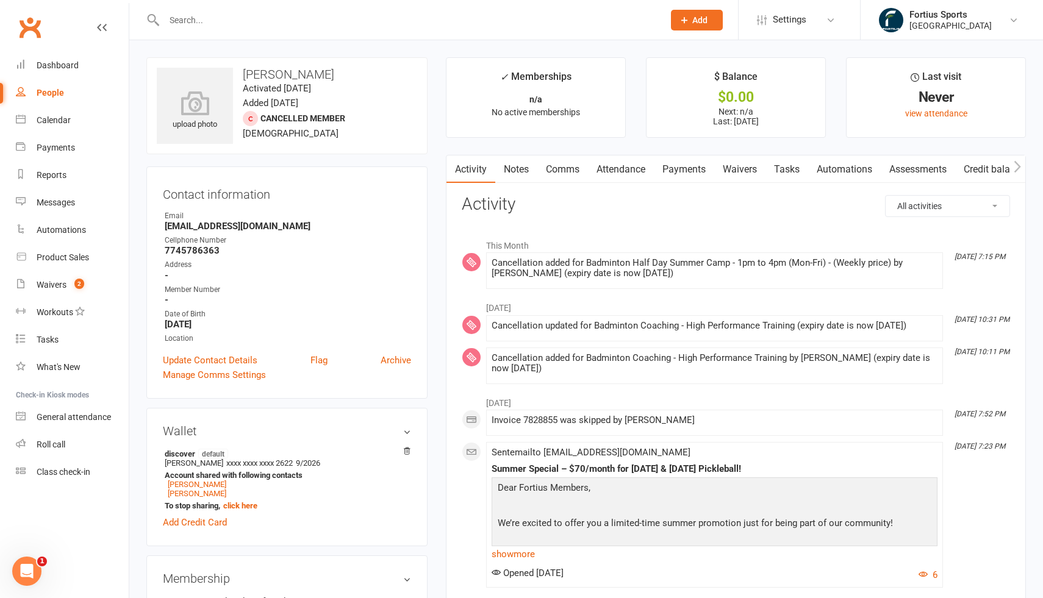
click at [229, 15] on input "text" at bounding box center [407, 20] width 495 height 17
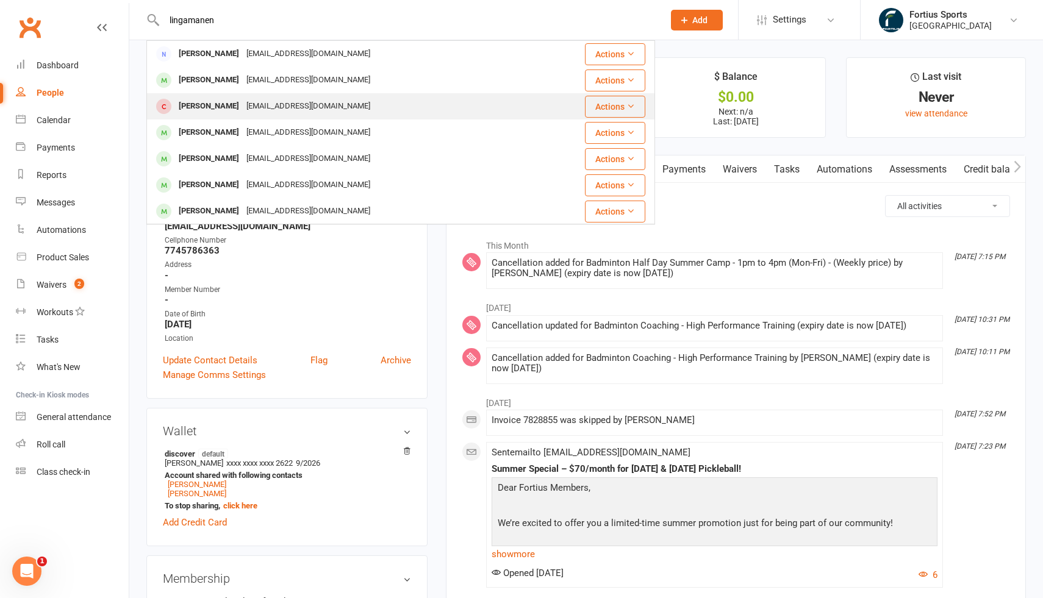
type input "lingamanen"
click at [228, 102] on div "[PERSON_NAME]" at bounding box center [209, 107] width 68 height 18
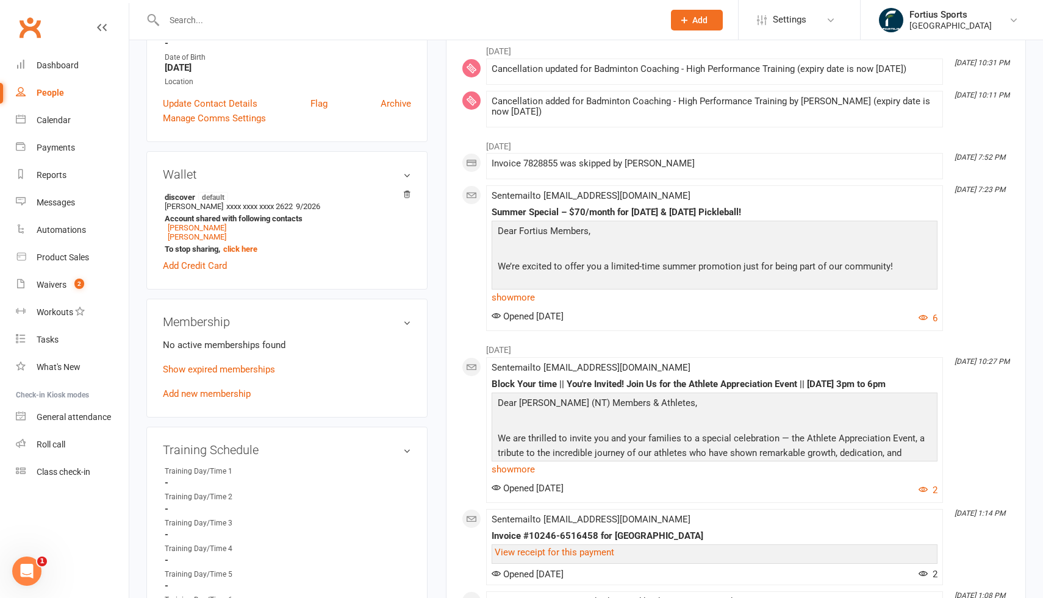
scroll to position [248, 0]
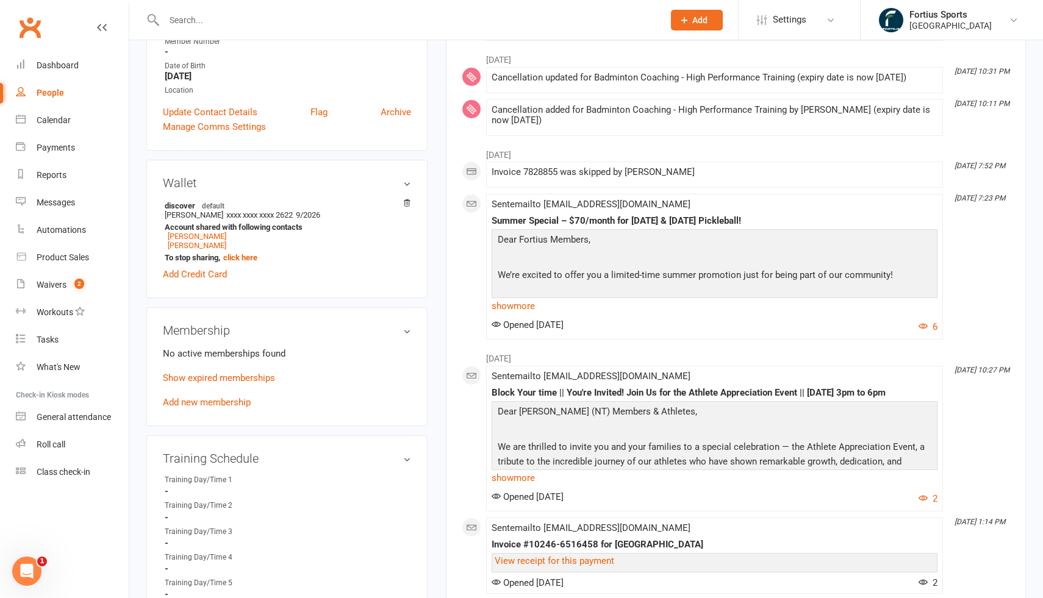
click at [267, 367] on membership-list "No active memberships found Show expired memberships Add new membership" at bounding box center [287, 377] width 248 height 62
click at [267, 375] on link "Show expired memberships" at bounding box center [219, 378] width 112 height 11
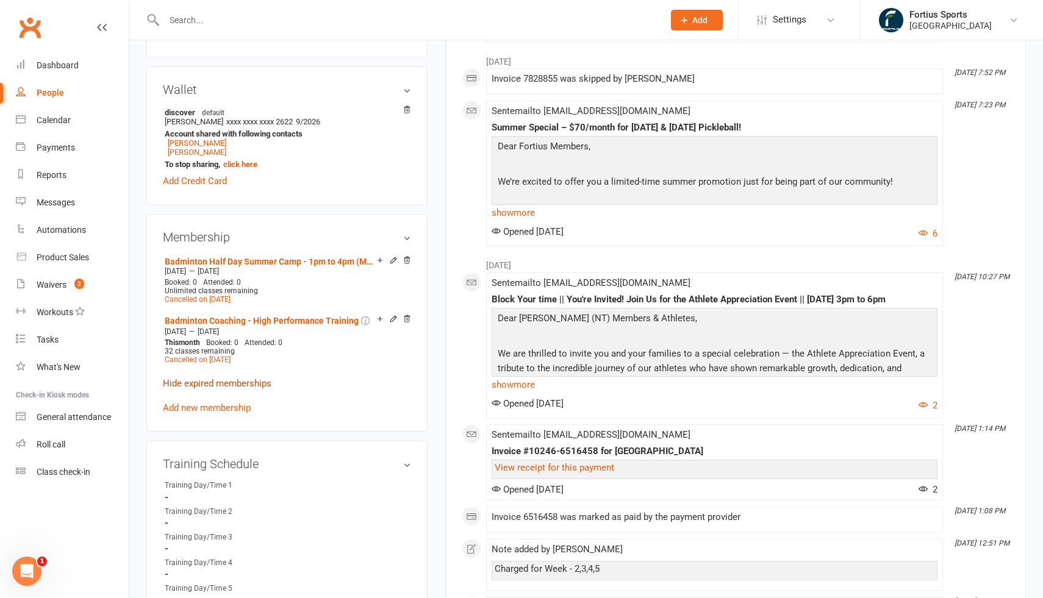
scroll to position [349, 0]
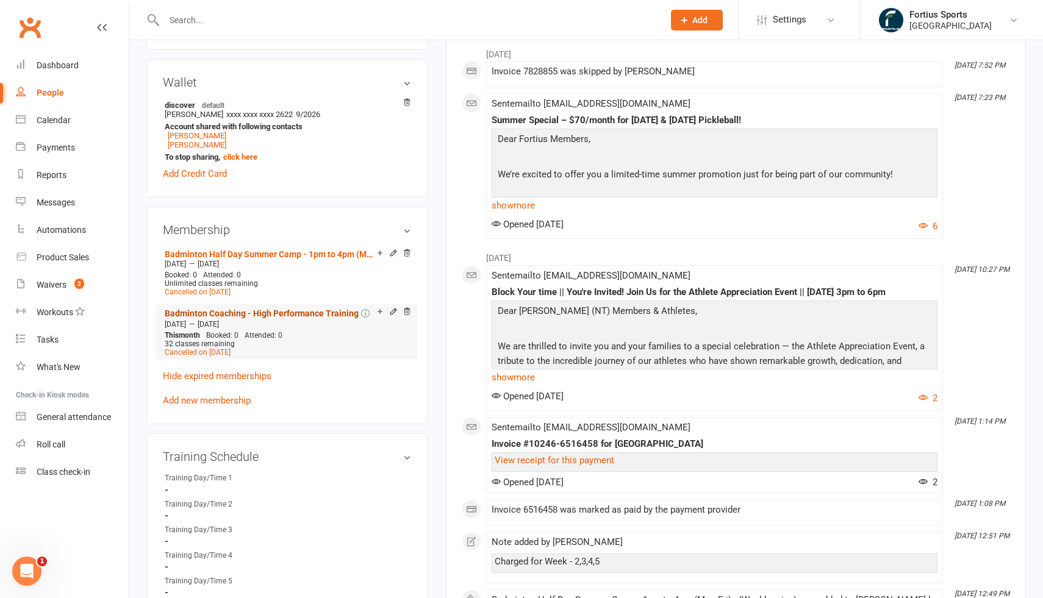
click at [276, 312] on link "Badminton Coaching - High Performance Training" at bounding box center [262, 314] width 194 height 10
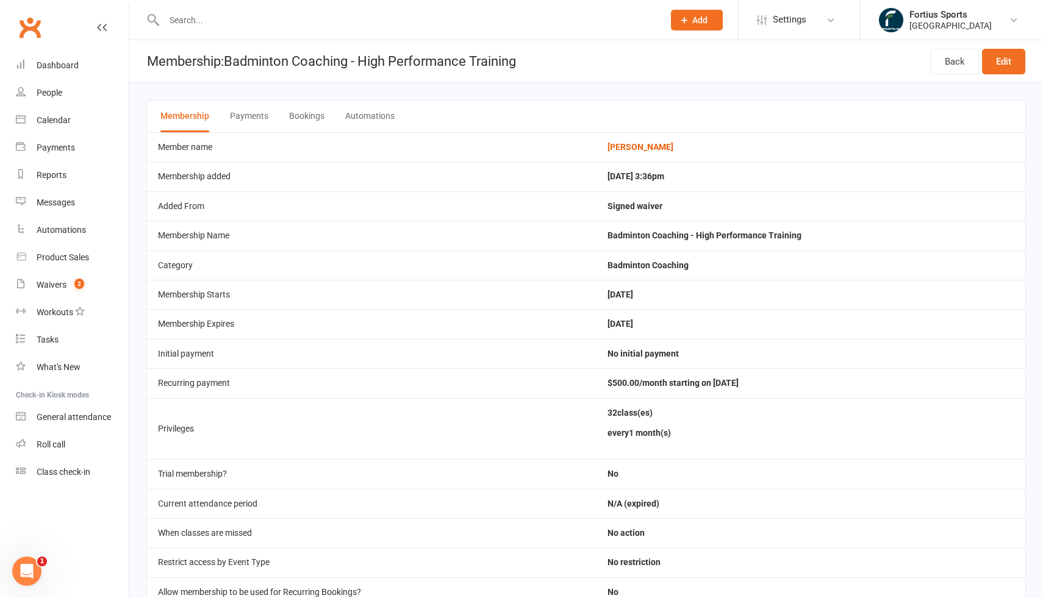
click at [259, 123] on button "Payments" at bounding box center [249, 117] width 38 height 32
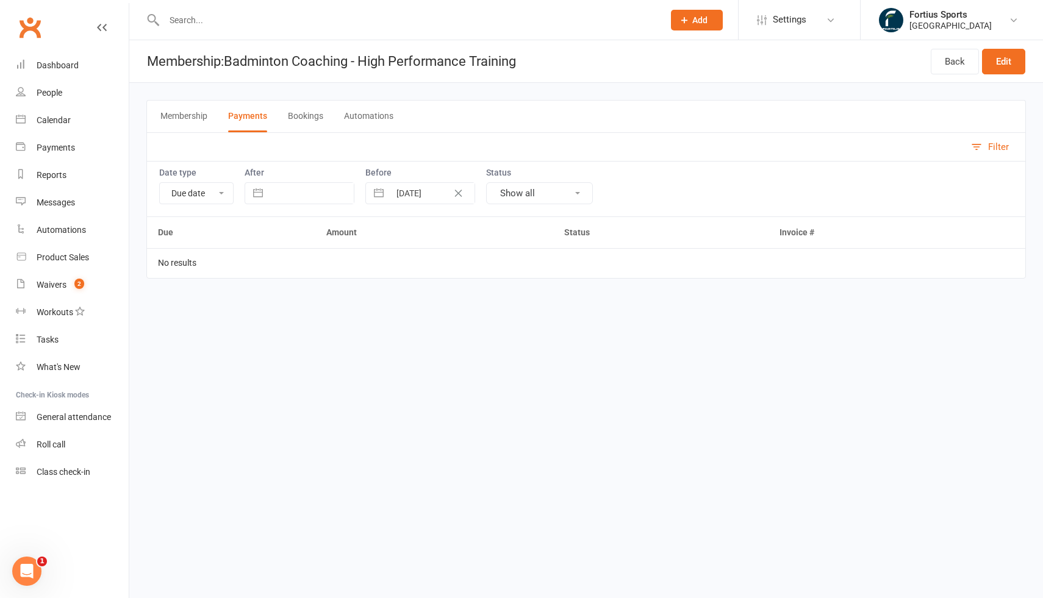
click at [334, 194] on input "text" at bounding box center [311, 193] width 85 height 21
select select "6"
select select "2025"
select select "7"
select select "2025"
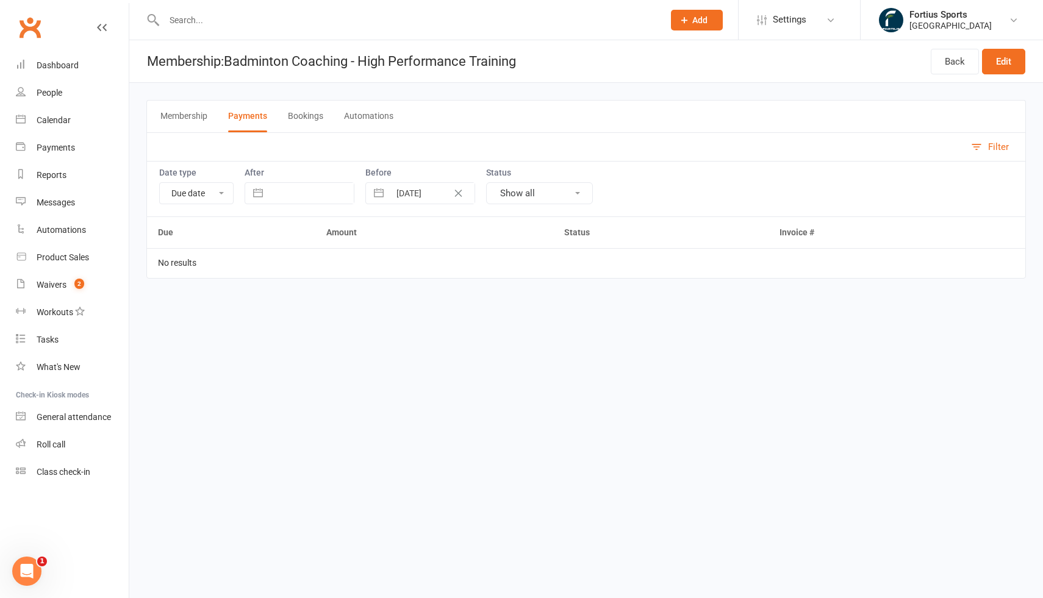
select select "8"
select select "2025"
click at [271, 242] on icon "Move backward to switch to the previous month." at bounding box center [271, 244] width 12 height 12
select select "5"
select select "2025"
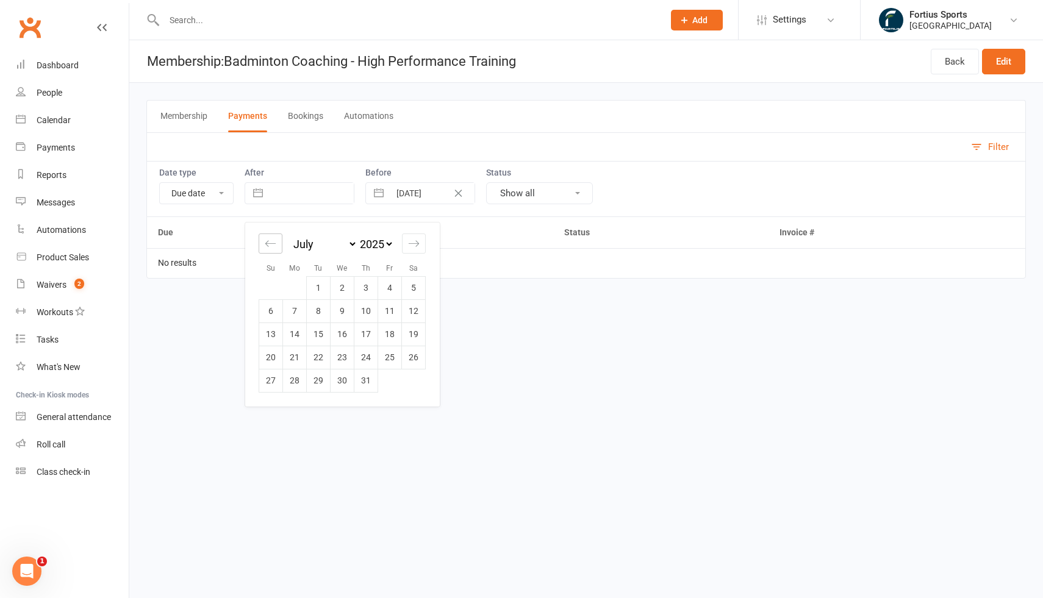
click at [271, 242] on icon "Move backward to switch to the previous month." at bounding box center [271, 244] width 12 height 12
select select "4"
select select "2025"
click at [271, 242] on icon "Move backward to switch to the previous month." at bounding box center [271, 244] width 12 height 12
select select "3"
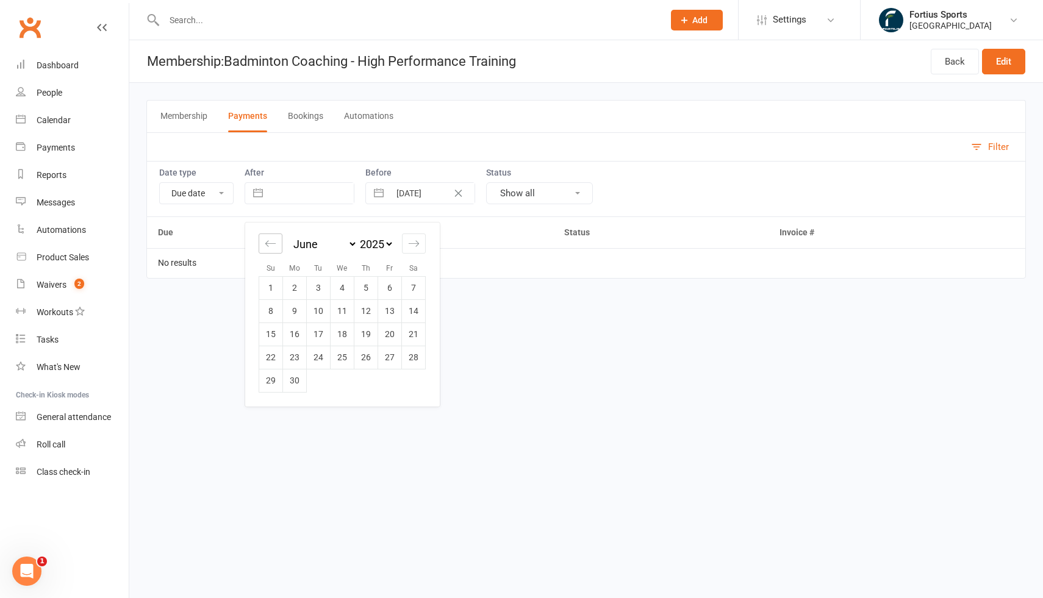
select select "2025"
click at [367, 285] on td "1" at bounding box center [366, 287] width 24 height 23
type input "01 May 2025"
click at [533, 198] on button "Show all" at bounding box center [539, 193] width 107 height 22
click at [373, 313] on html "Prospect Member Non-attending contact Class / event Appointment Task Membership…" at bounding box center [521, 156] width 1043 height 313
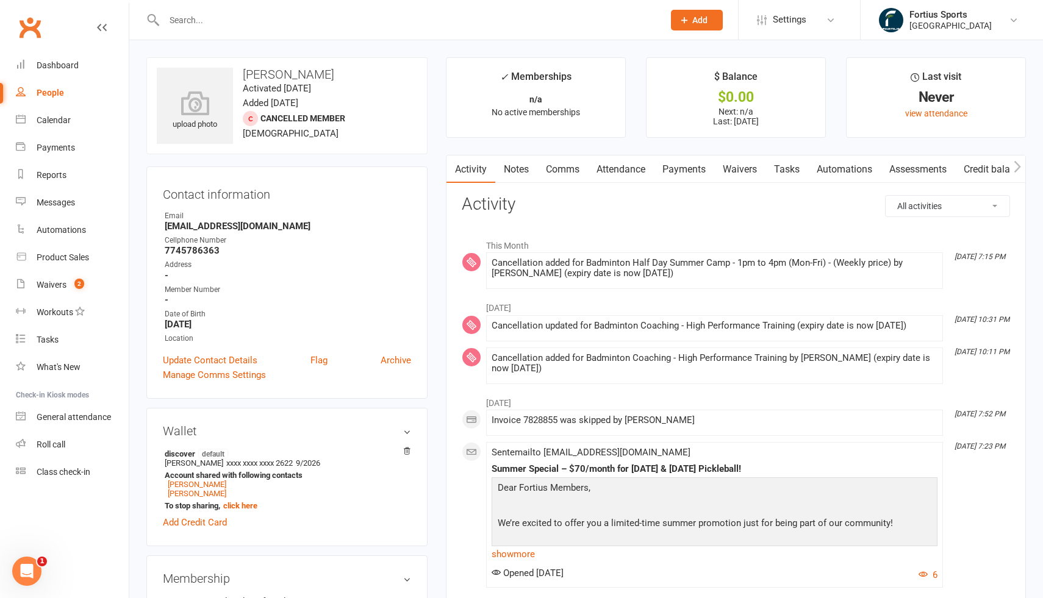
click at [701, 168] on link "Payments" at bounding box center [684, 170] width 60 height 28
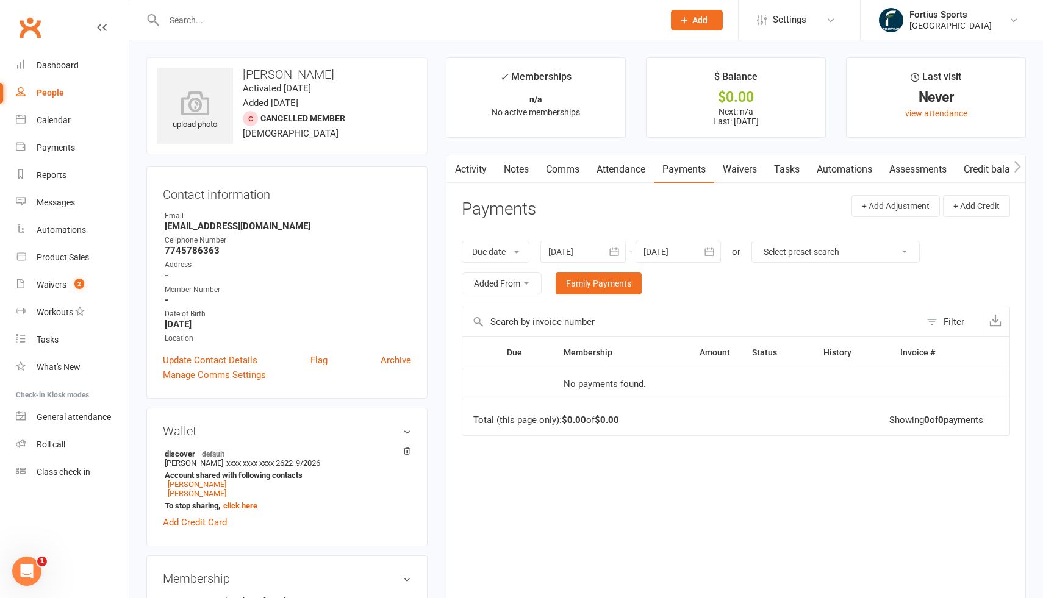
click at [596, 254] on div at bounding box center [582, 252] width 85 height 22
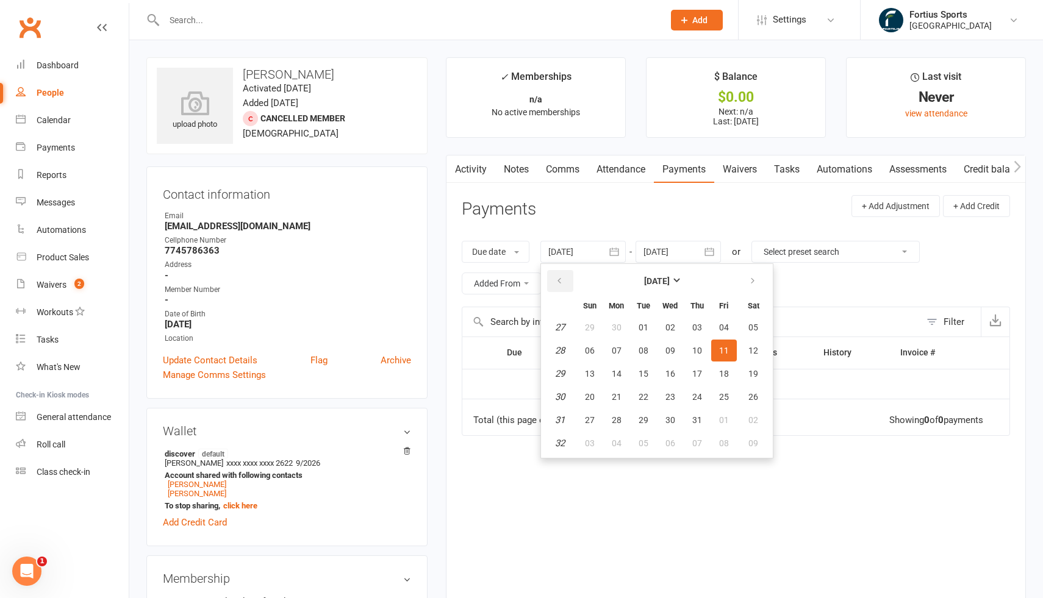
click at [568, 283] on button "button" at bounding box center [560, 281] width 26 height 22
click at [667, 330] on span "02" at bounding box center [671, 328] width 10 height 10
type input "02 Apr 2025"
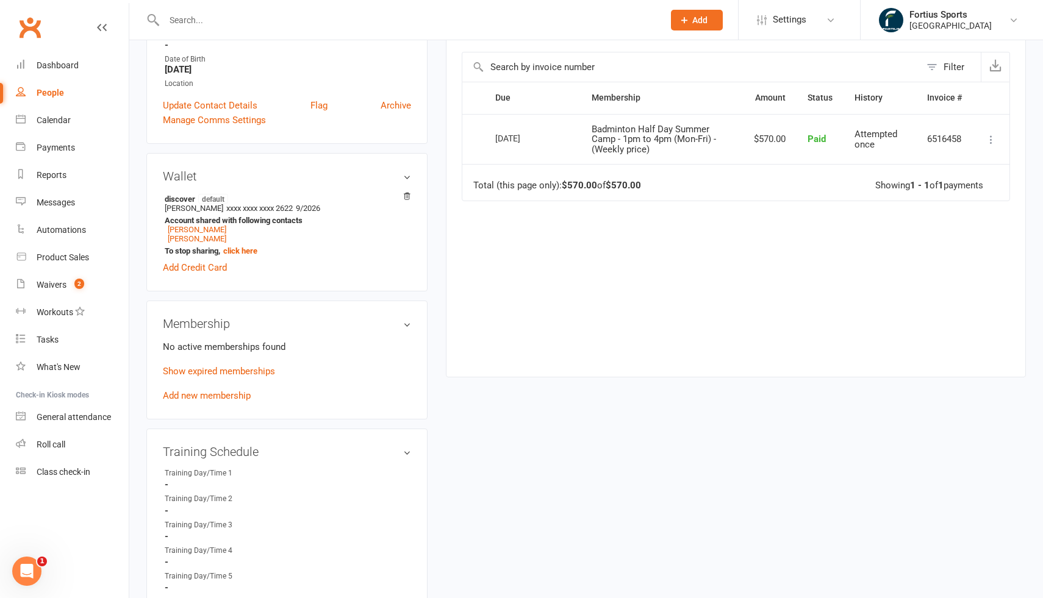
scroll to position [264, 0]
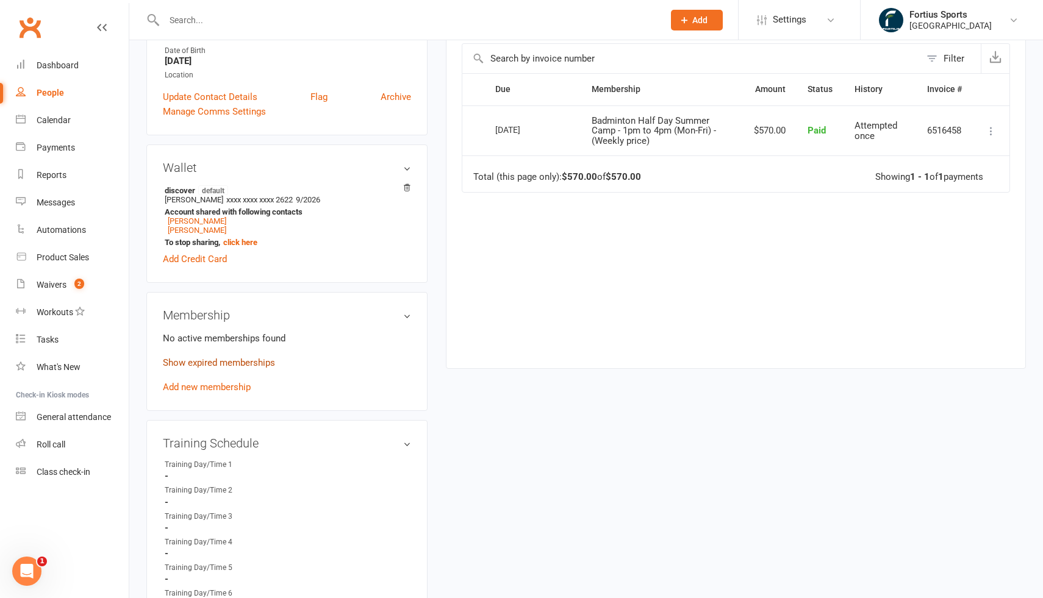
click at [239, 365] on link "Show expired memberships" at bounding box center [219, 362] width 112 height 11
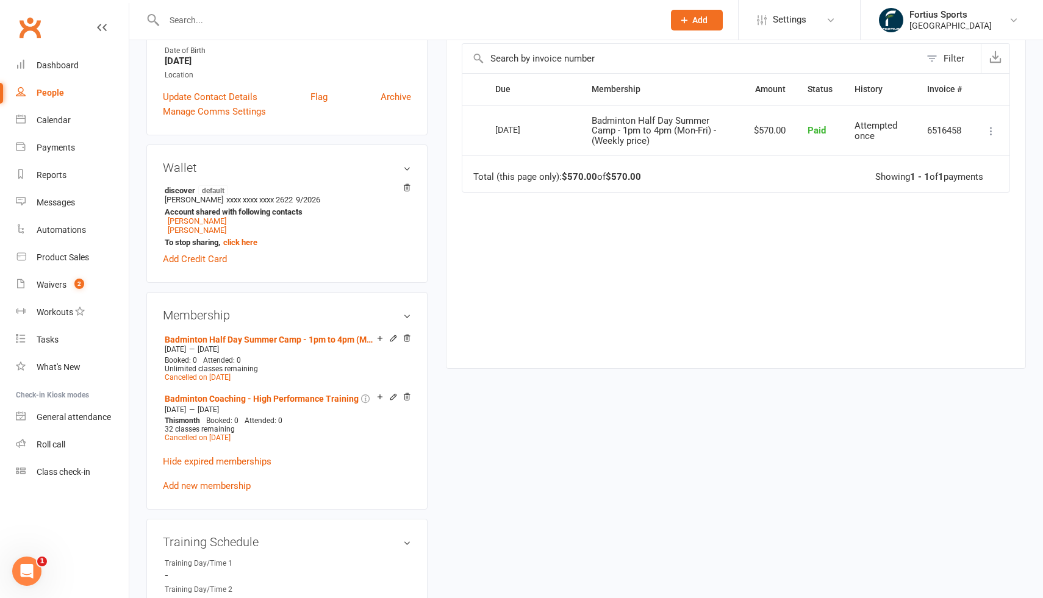
click at [483, 452] on div "upload photo Yeshasvi Lingamaneni Activated 9 May, 2025 Added 6 May, 2025 Cance…" at bounding box center [586, 608] width 898 height 1629
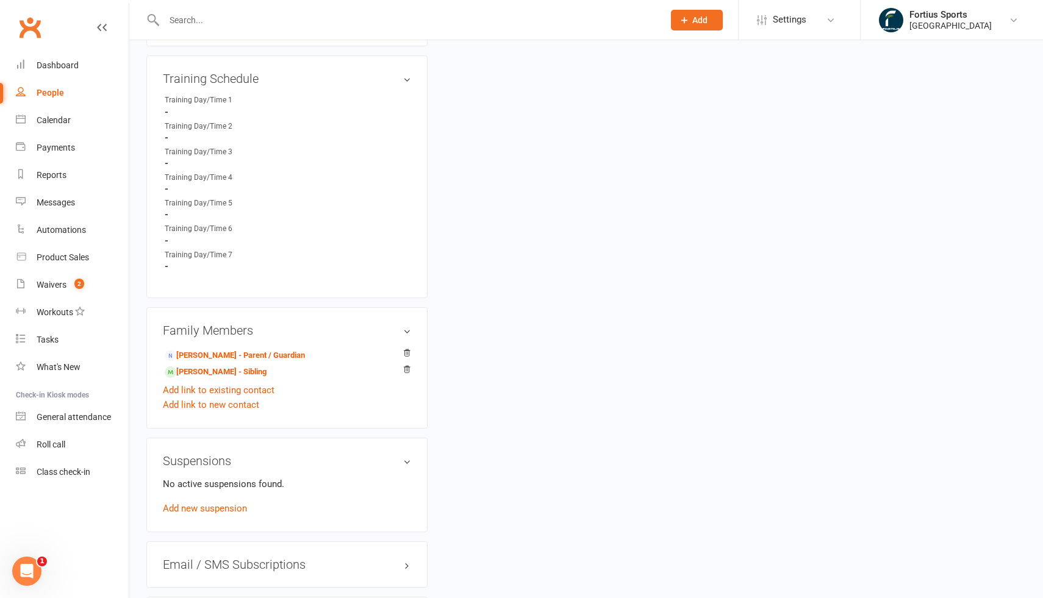
scroll to position [849, 0]
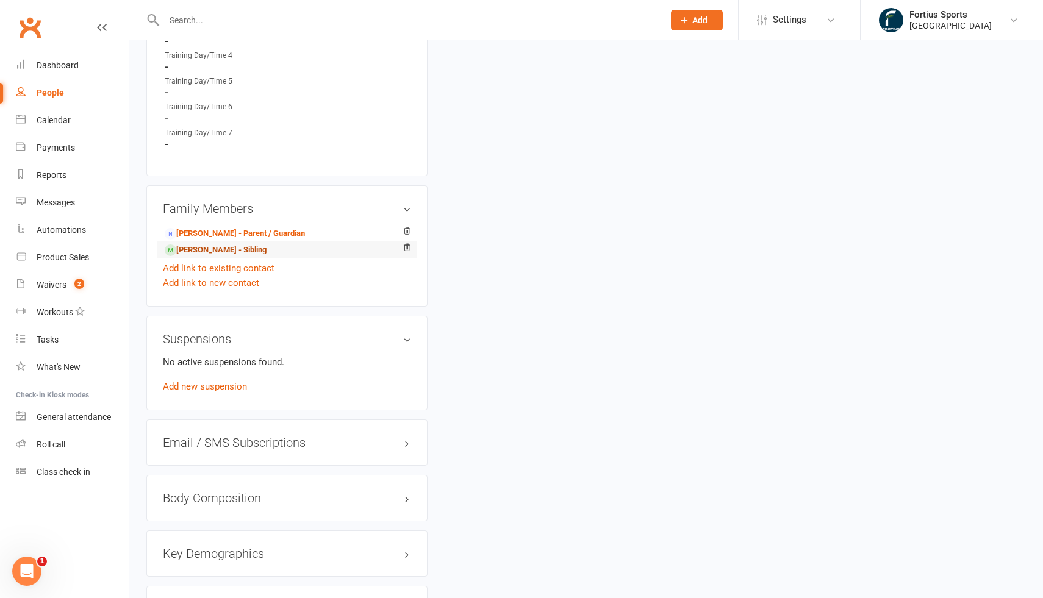
click at [236, 245] on link "Kushal Lingamaneni - Sibling" at bounding box center [216, 250] width 102 height 13
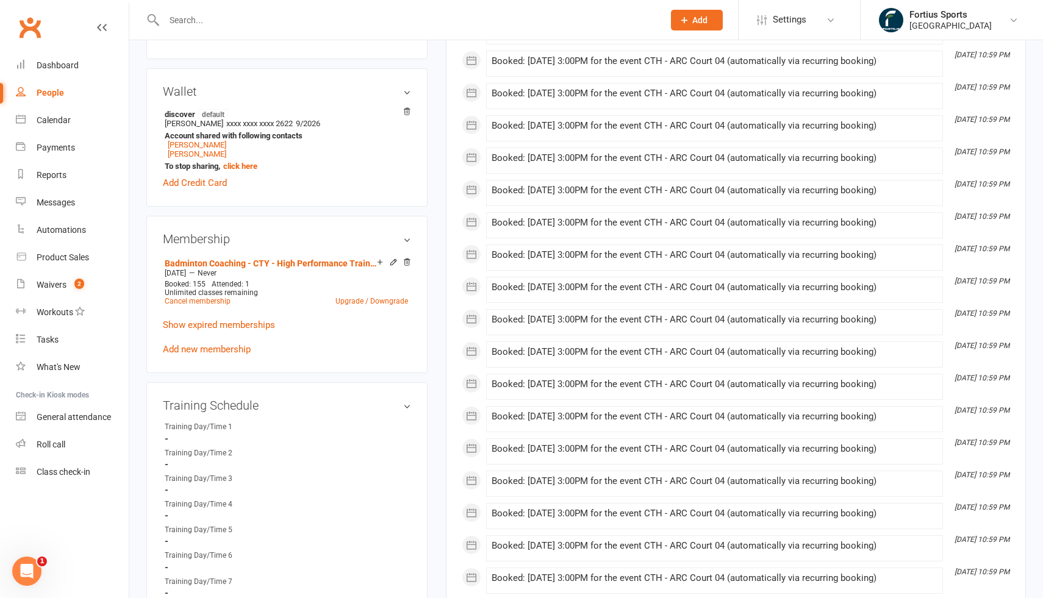
scroll to position [345, 0]
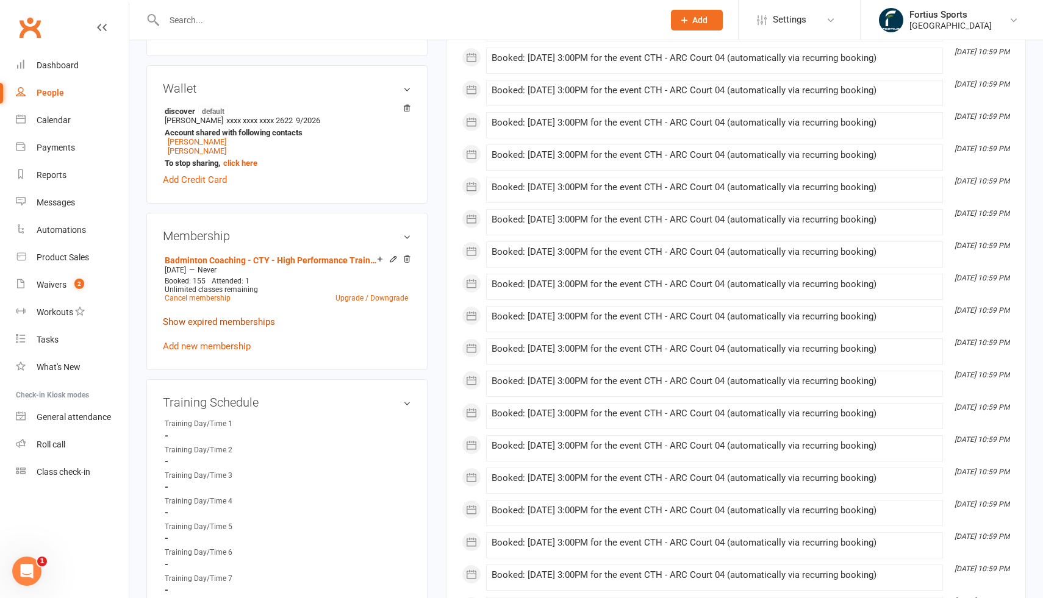
click at [234, 321] on link "Show expired memberships" at bounding box center [219, 322] width 112 height 11
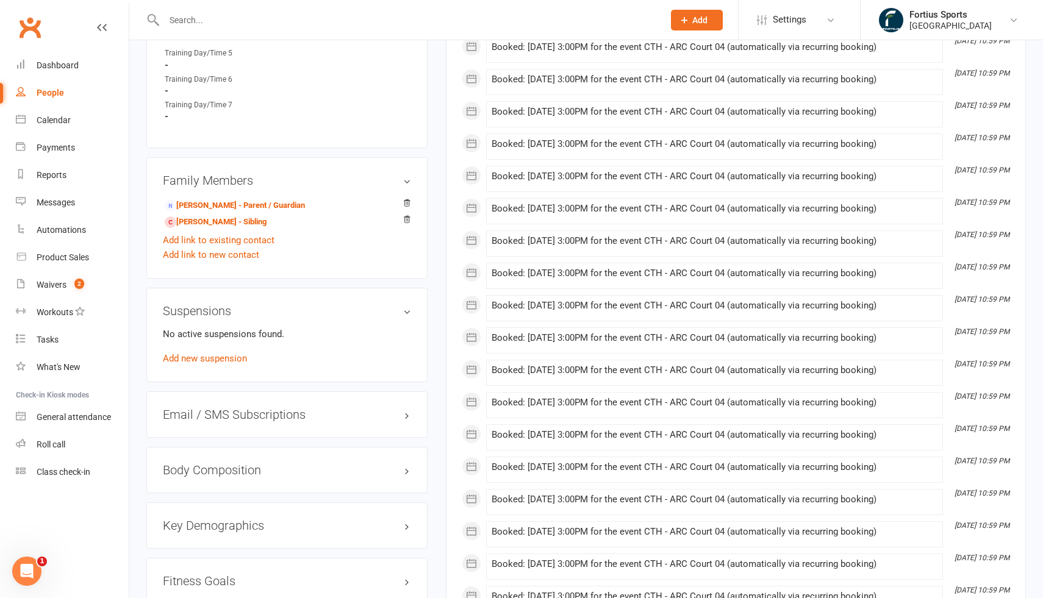
scroll to position [928, 0]
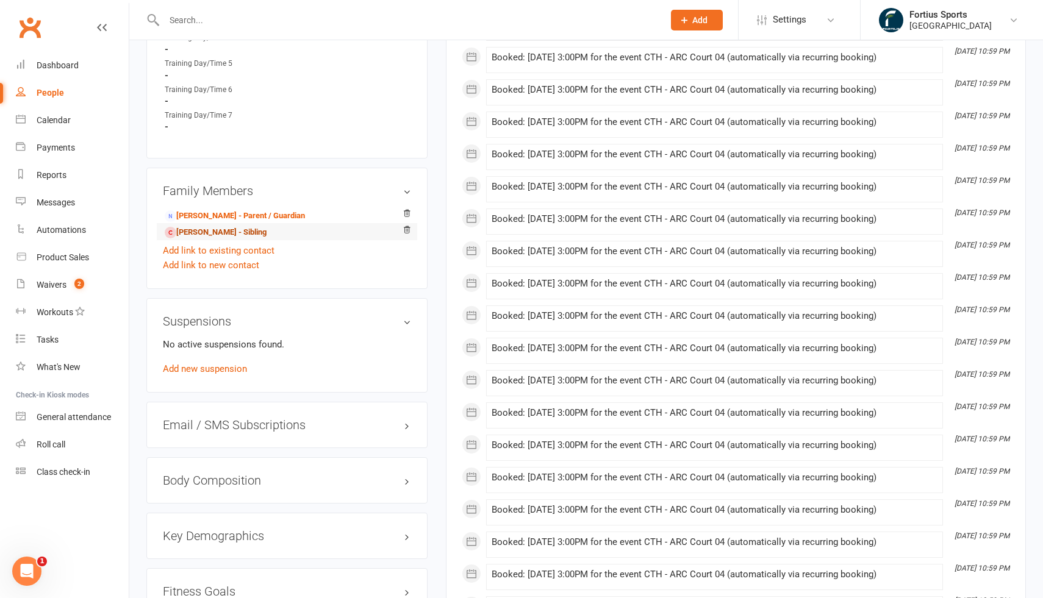
click at [234, 229] on link "[PERSON_NAME] - Sibling" at bounding box center [216, 232] width 102 height 13
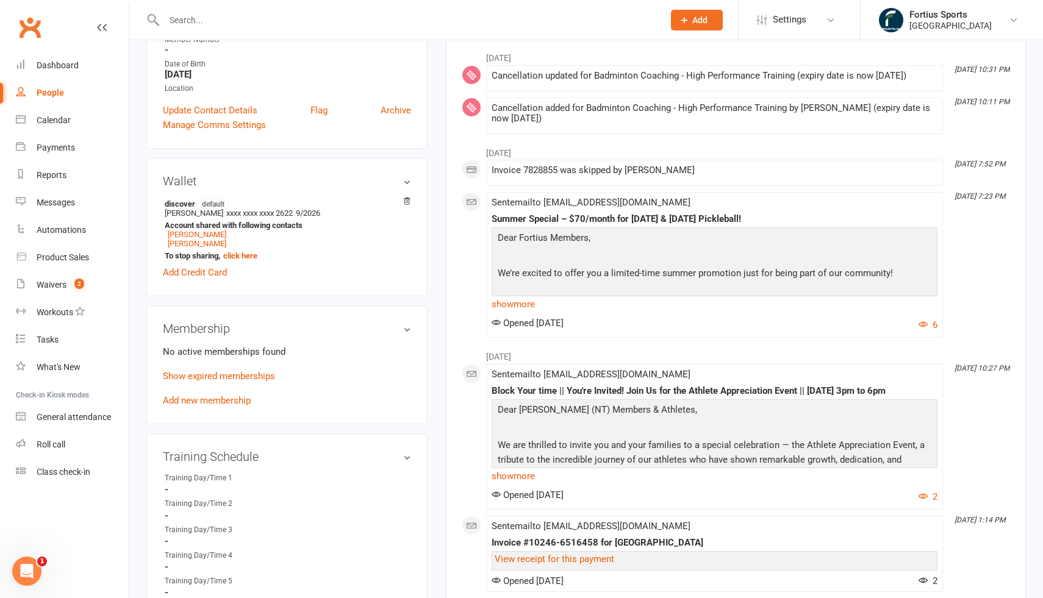
scroll to position [253, 0]
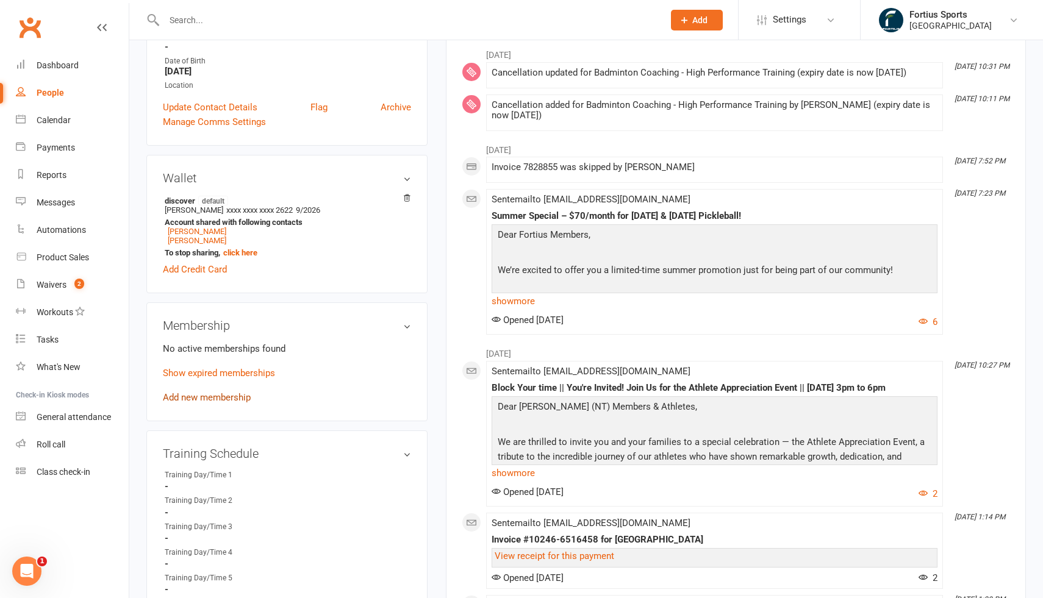
click at [208, 397] on link "Add new membership" at bounding box center [207, 397] width 88 height 11
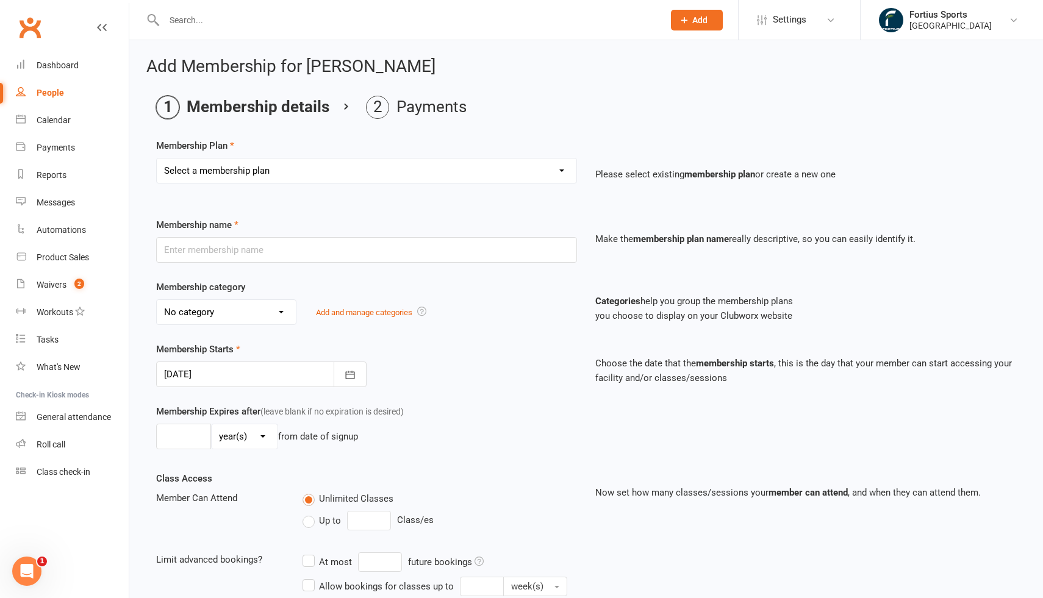
click at [334, 169] on select "Select a membership plan Create new Membership Plan Badminton - Adult Annual Me…" at bounding box center [367, 171] width 420 height 24
select select "65"
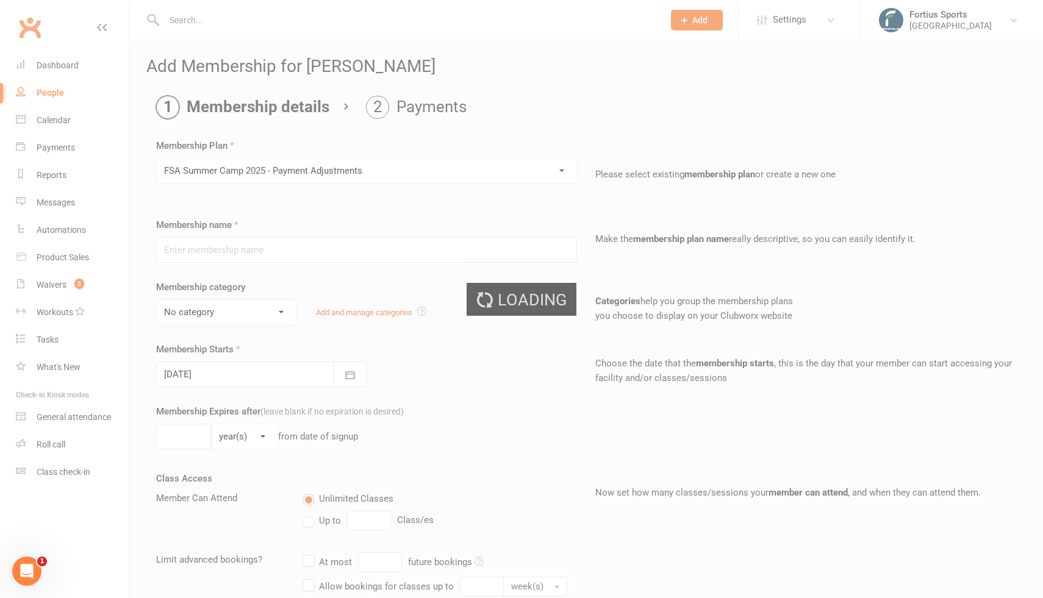
type input "FSA Summer Camp 2025 - Payment Adjustments"
select select "4"
type input "1"
select select "0"
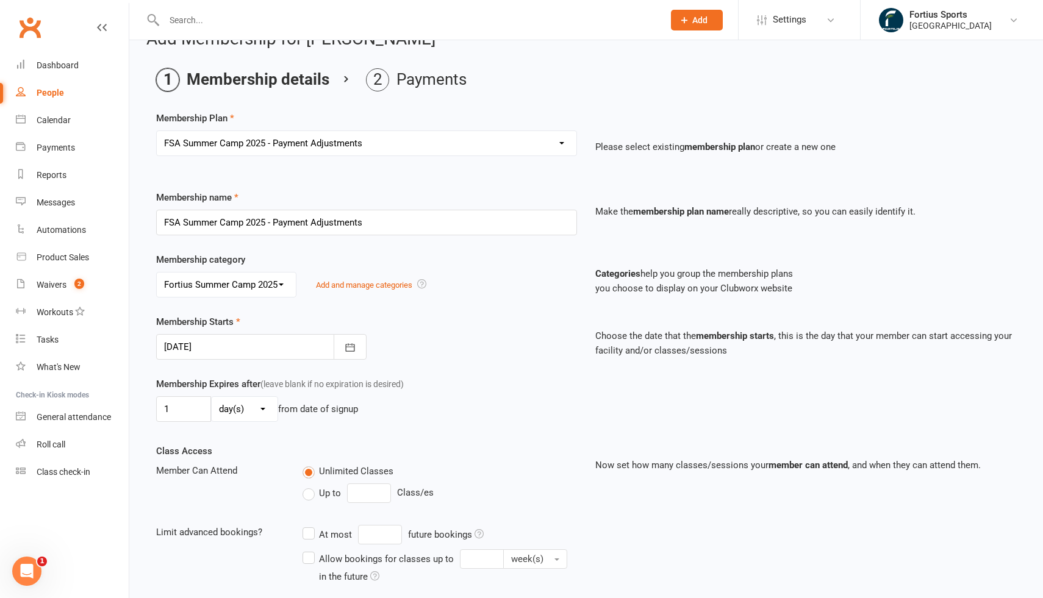
scroll to position [224, 0]
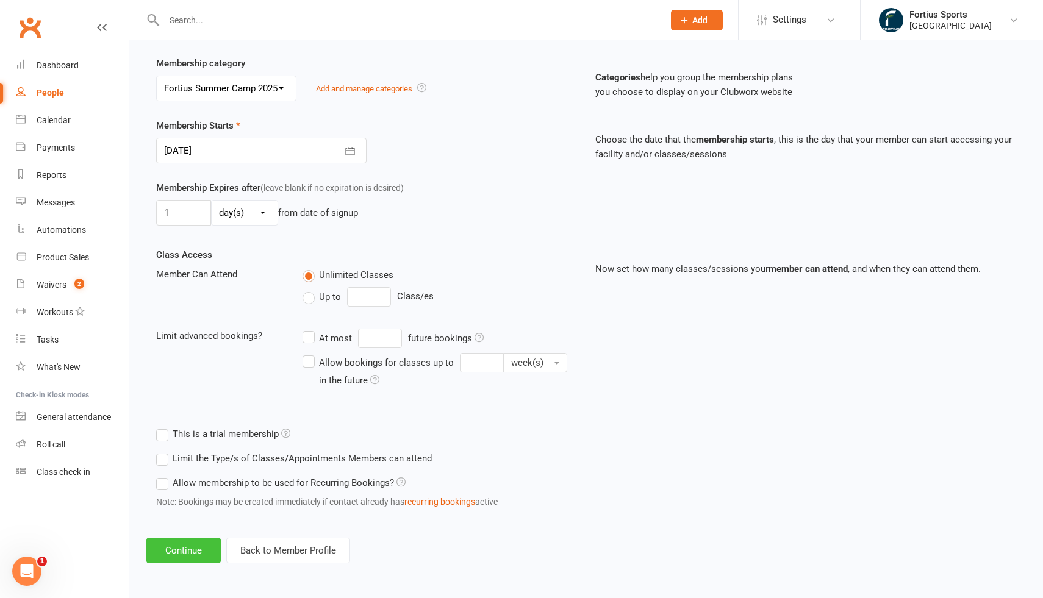
click at [193, 550] on button "Continue" at bounding box center [183, 551] width 74 height 26
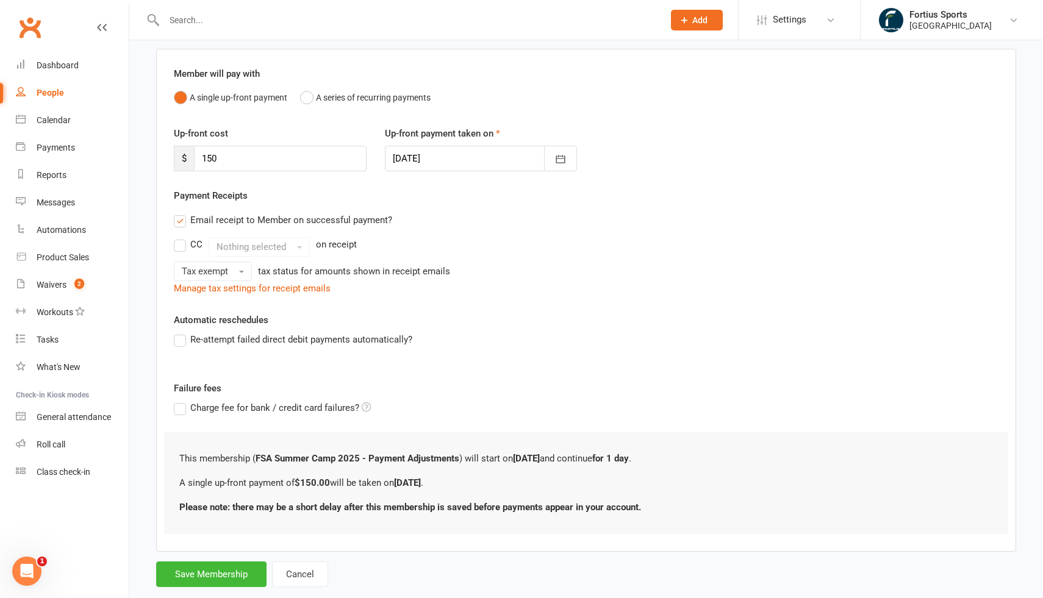
scroll to position [115, 0]
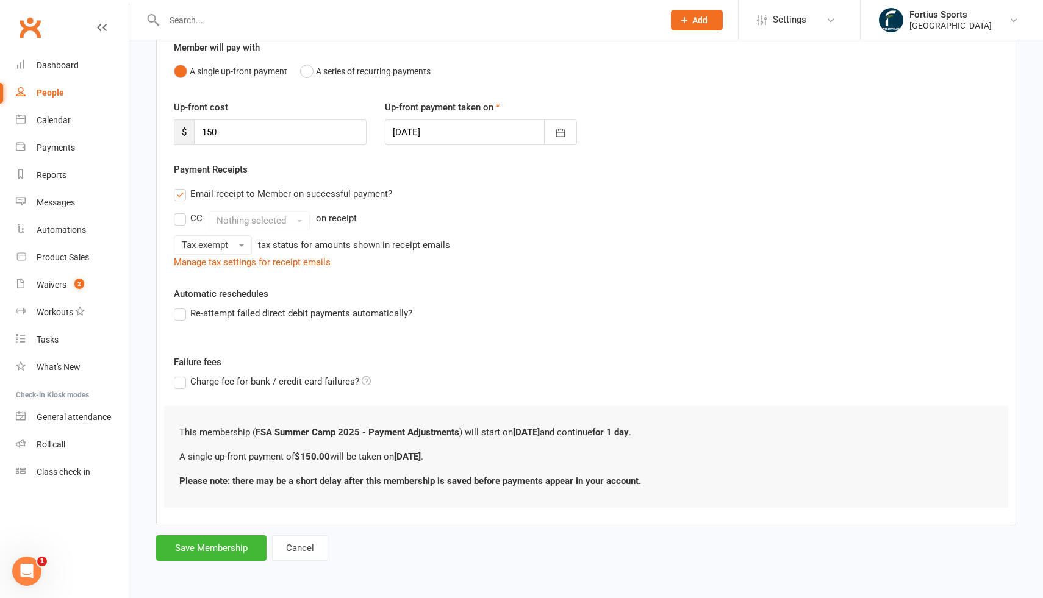
click at [246, 459] on p "A single up-front payment of $150.00 will be taken on 12 August ." at bounding box center [586, 457] width 814 height 15
click at [373, 450] on p "A single up-front payment of $150.00 will be taken on 12 August ." at bounding box center [586, 457] width 814 height 15
click at [220, 553] on button "Save Membership" at bounding box center [211, 549] width 110 height 26
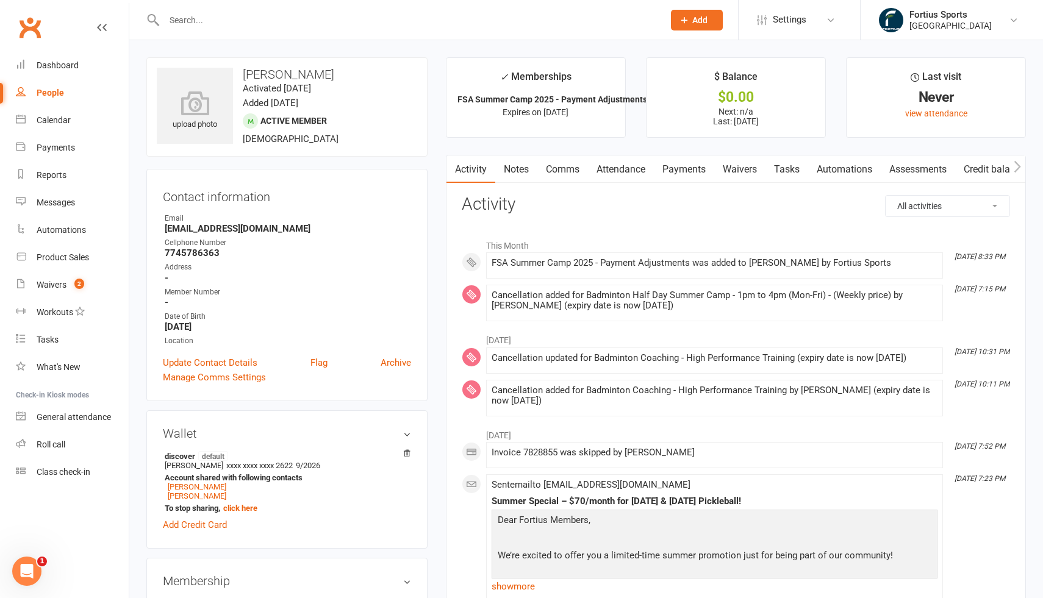
click at [265, 18] on input "text" at bounding box center [407, 20] width 495 height 17
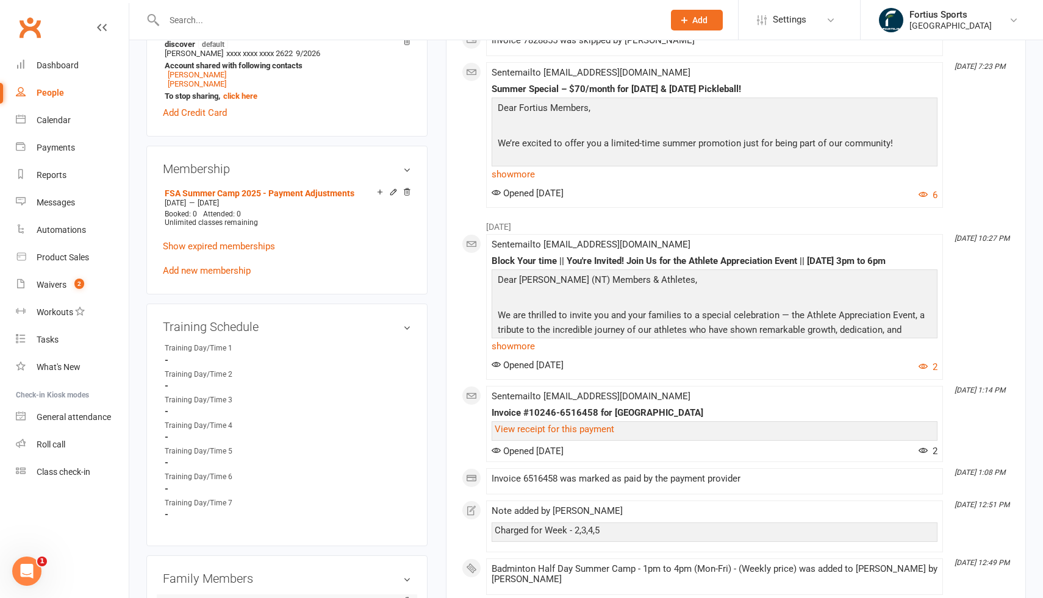
scroll to position [418, 0]
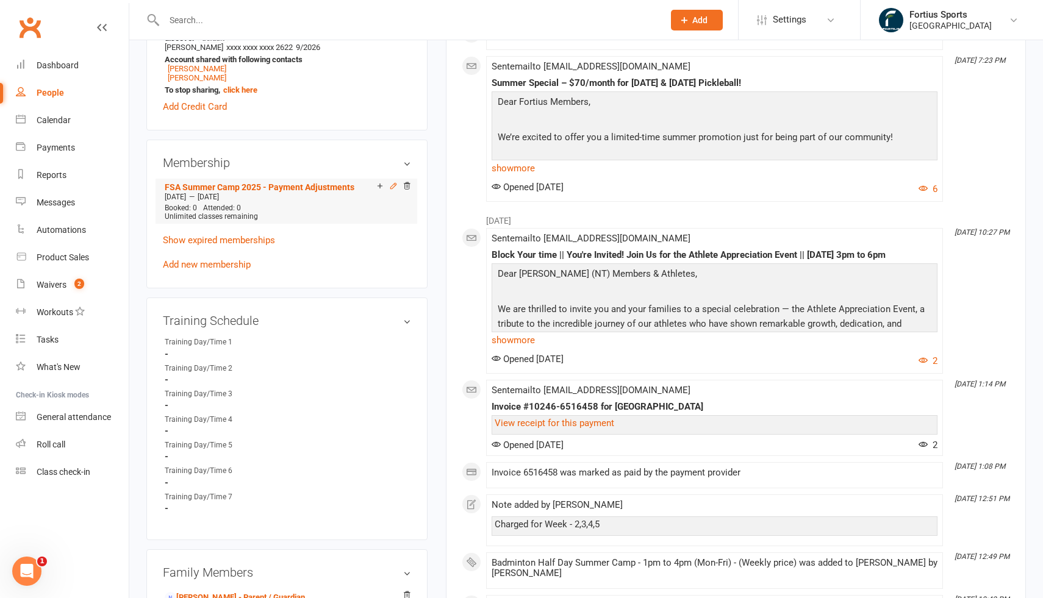
click at [390, 187] on icon at bounding box center [393, 186] width 9 height 9
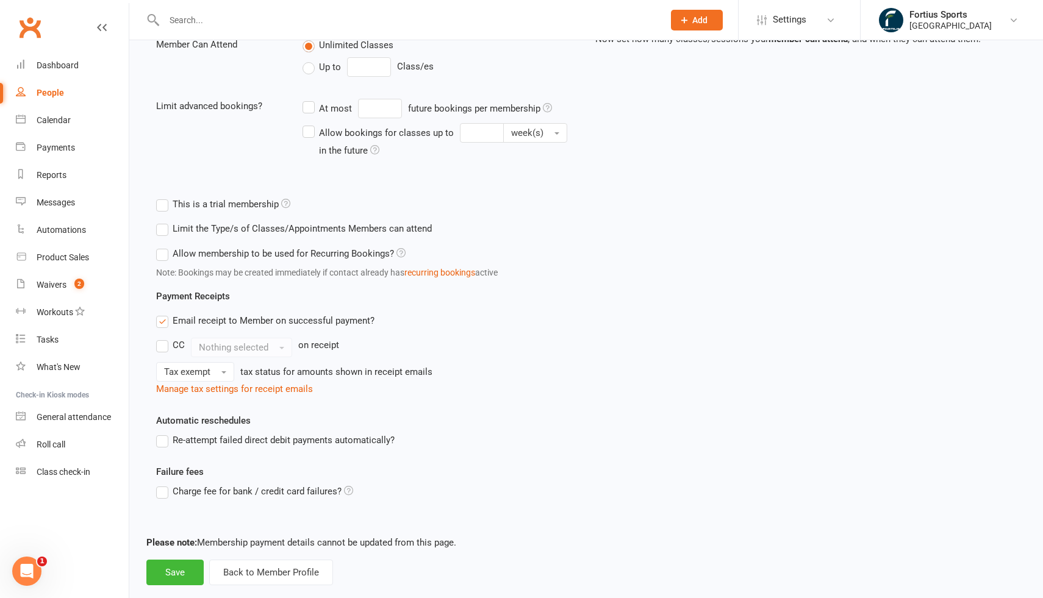
scroll to position [303, 0]
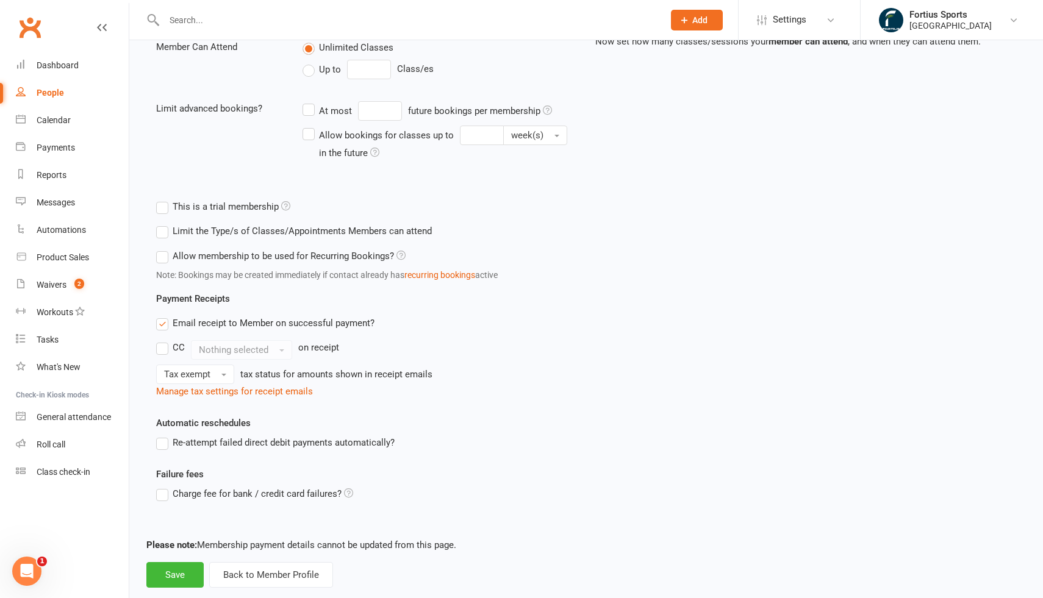
click at [161, 232] on label "Limit the Type/s of Classes/Appointments Members can attend" at bounding box center [294, 231] width 276 height 15
click at [161, 224] on input "Limit the Type/s of Classes/Appointments Members can attend" at bounding box center [160, 224] width 8 height 0
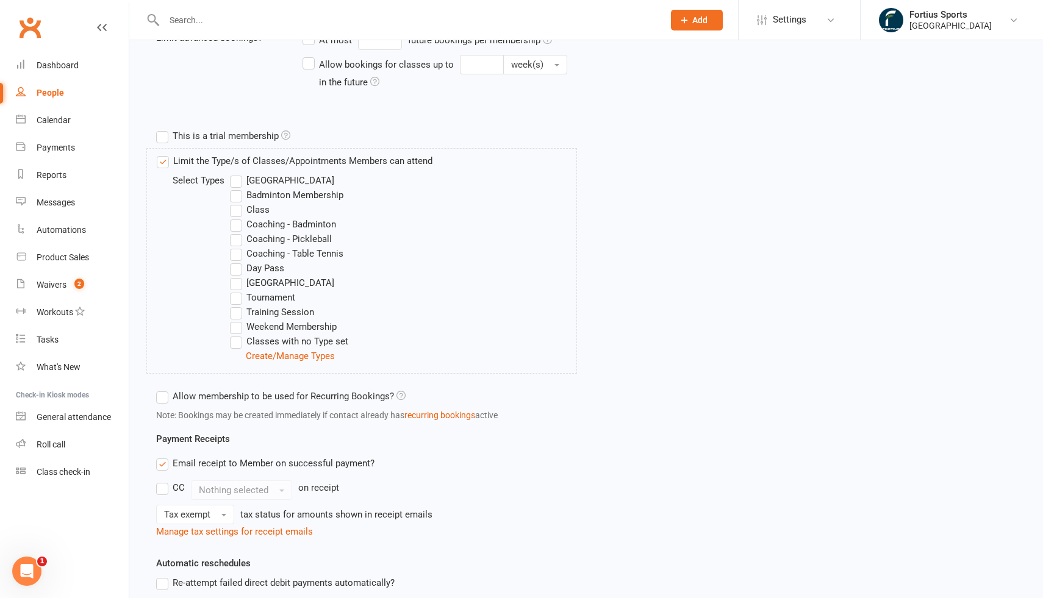
scroll to position [376, 0]
click at [237, 340] on label "Classes with no Type set" at bounding box center [289, 339] width 118 height 15
click at [237, 332] on input "Classes with no Type set" at bounding box center [234, 332] width 8 height 0
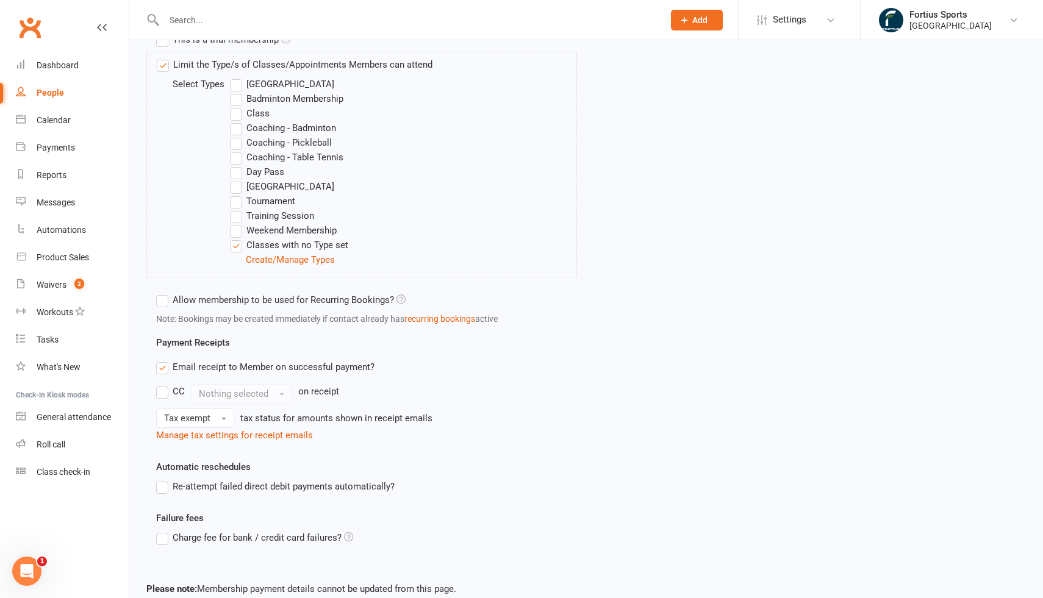
scroll to position [538, 0]
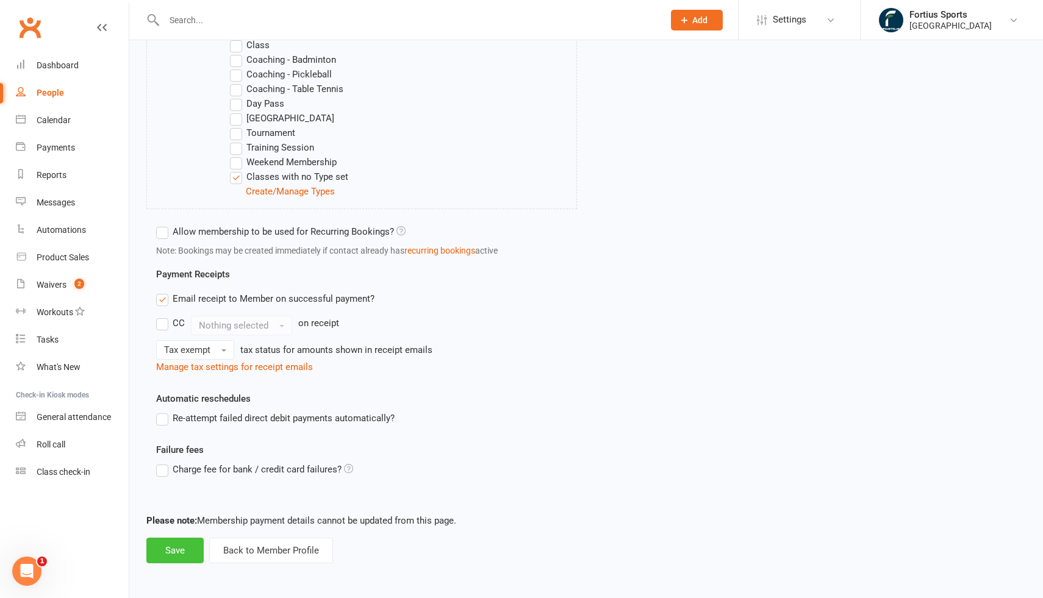
click at [170, 548] on button "Save" at bounding box center [174, 551] width 57 height 26
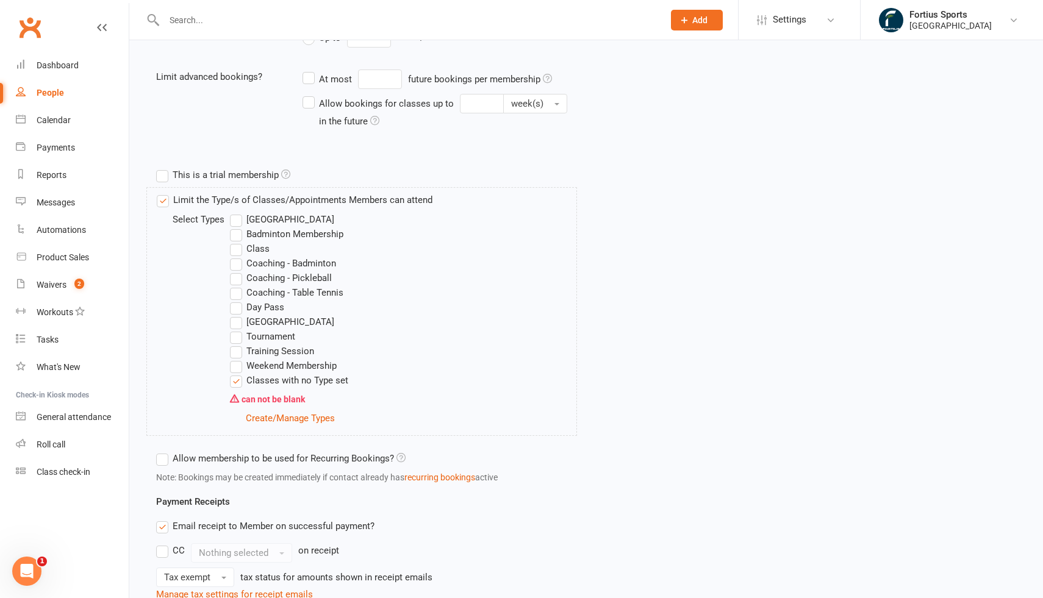
scroll to position [314, 0]
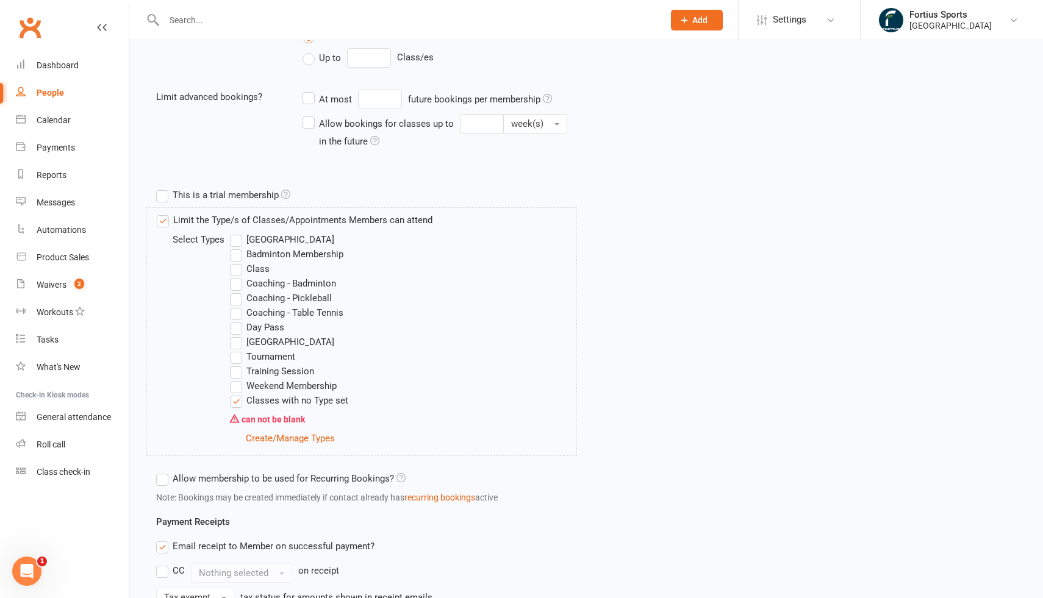
click at [234, 419] on div "can not be blank" at bounding box center [403, 419] width 346 height 23
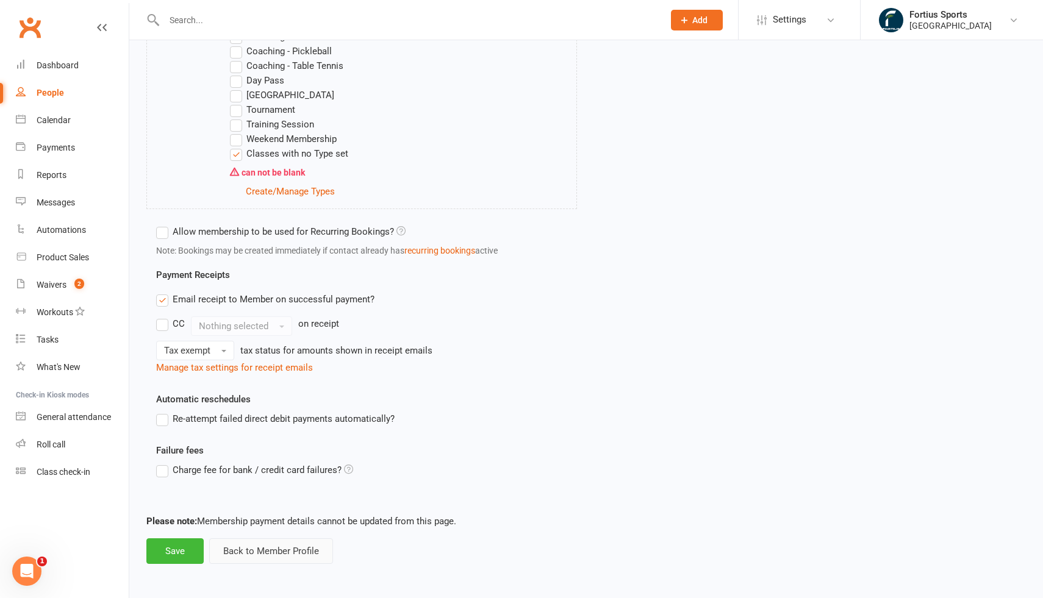
click at [273, 547] on button "Back to Member Profile" at bounding box center [271, 552] width 124 height 26
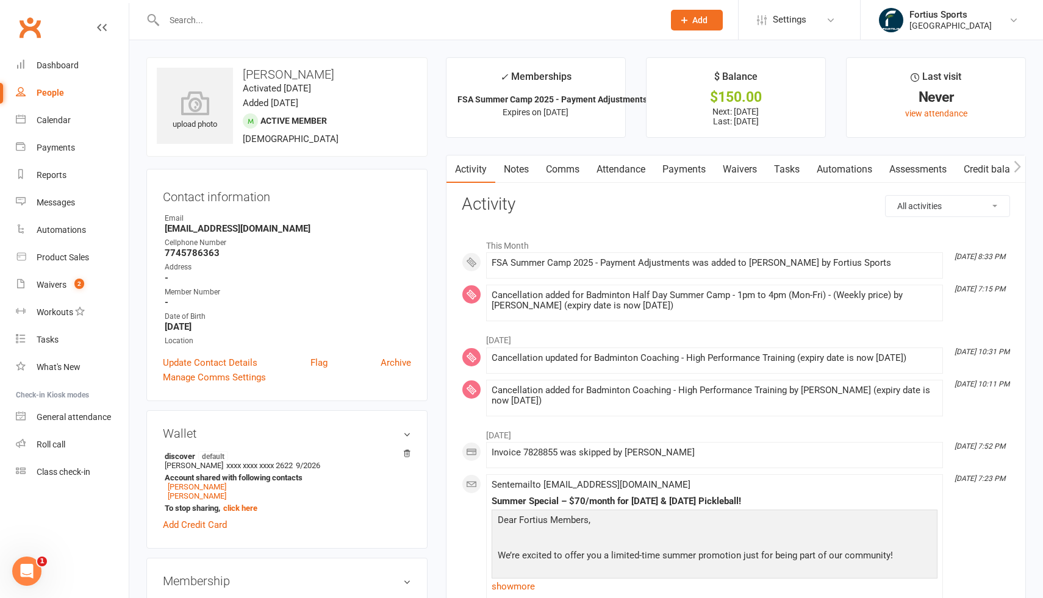
click at [373, 25] on input "text" at bounding box center [407, 20] width 495 height 17
click at [272, 19] on input "text" at bounding box center [407, 20] width 495 height 17
click at [553, 170] on link "Comms" at bounding box center [562, 170] width 51 height 28
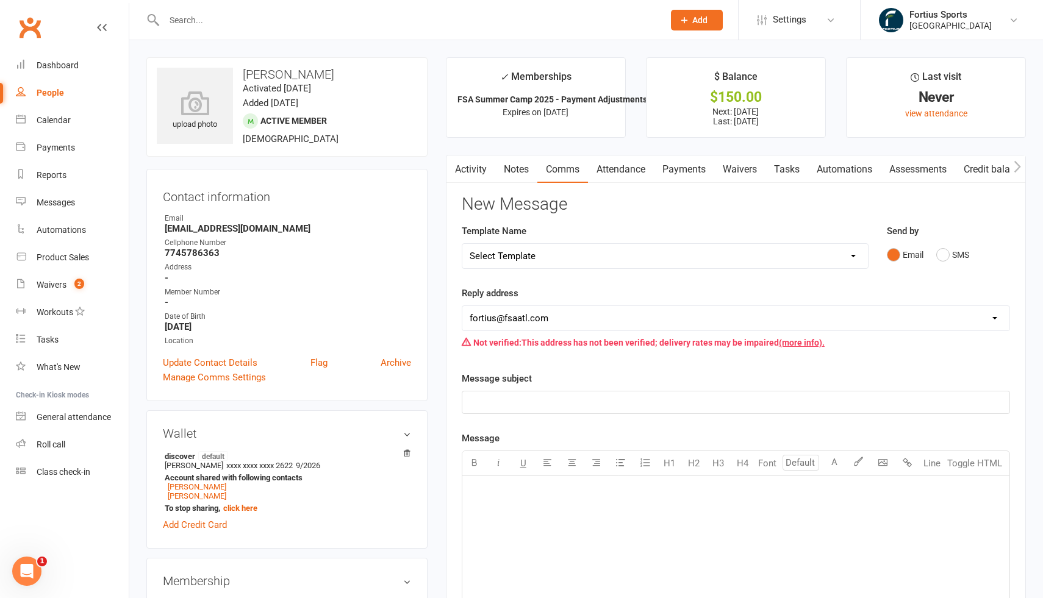
click at [574, 262] on select "Select Template [Email] Badminton Court Schedule [SMS] [Default template - revi…" at bounding box center [665, 256] width 406 height 24
select select "29"
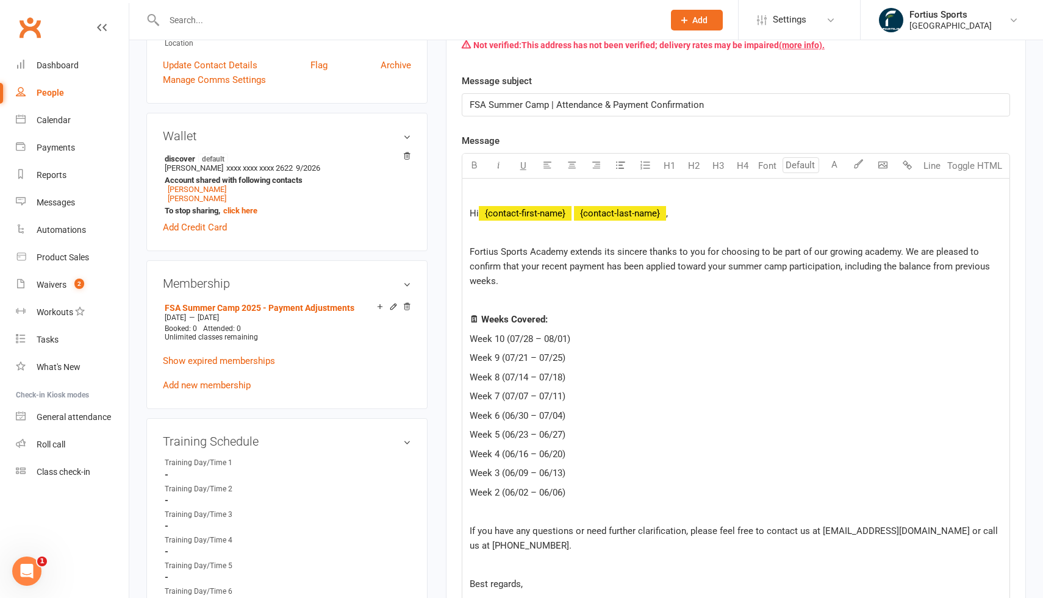
scroll to position [301, 0]
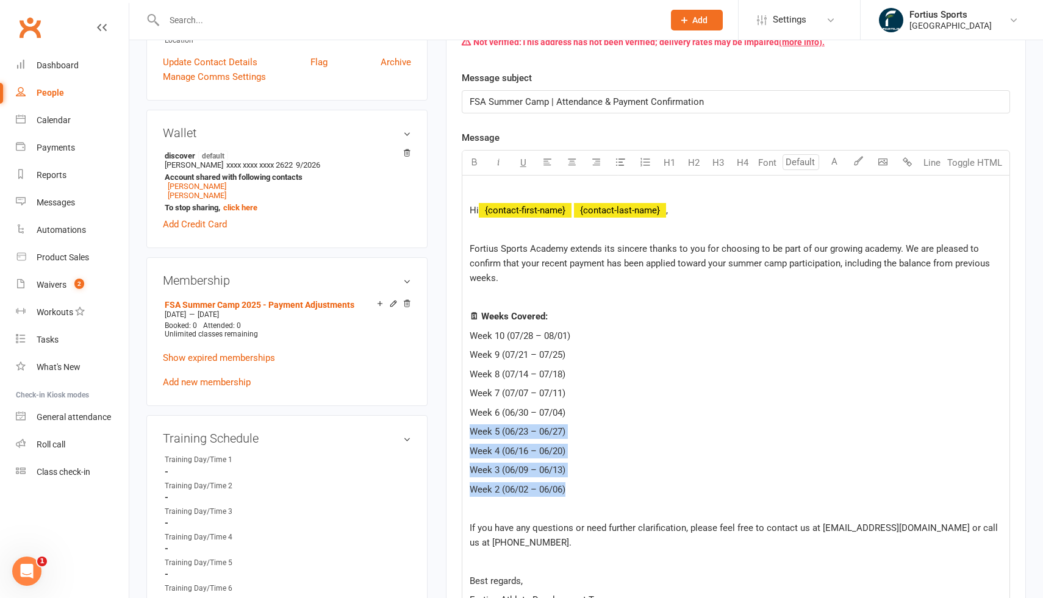
drag, startPoint x: 470, startPoint y: 433, endPoint x: 569, endPoint y: 488, distance: 113.1
click at [569, 488] on div "Hi ﻿ {contact-first-name} ﻿ {contact-last-name} , Fortius Sports Academy extend…" at bounding box center [735, 396] width 547 height 440
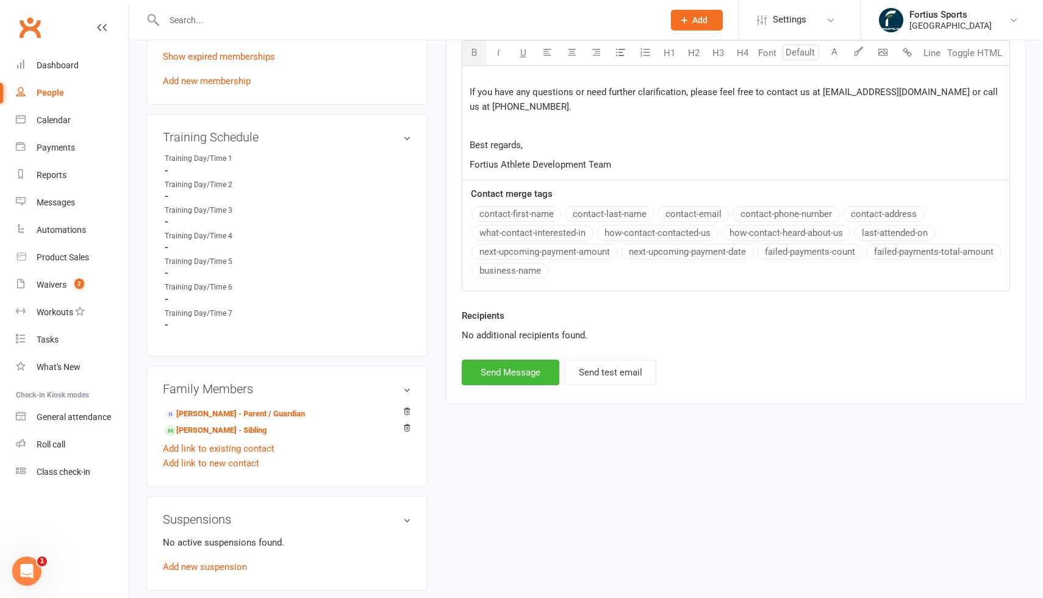
scroll to position [608, 0]
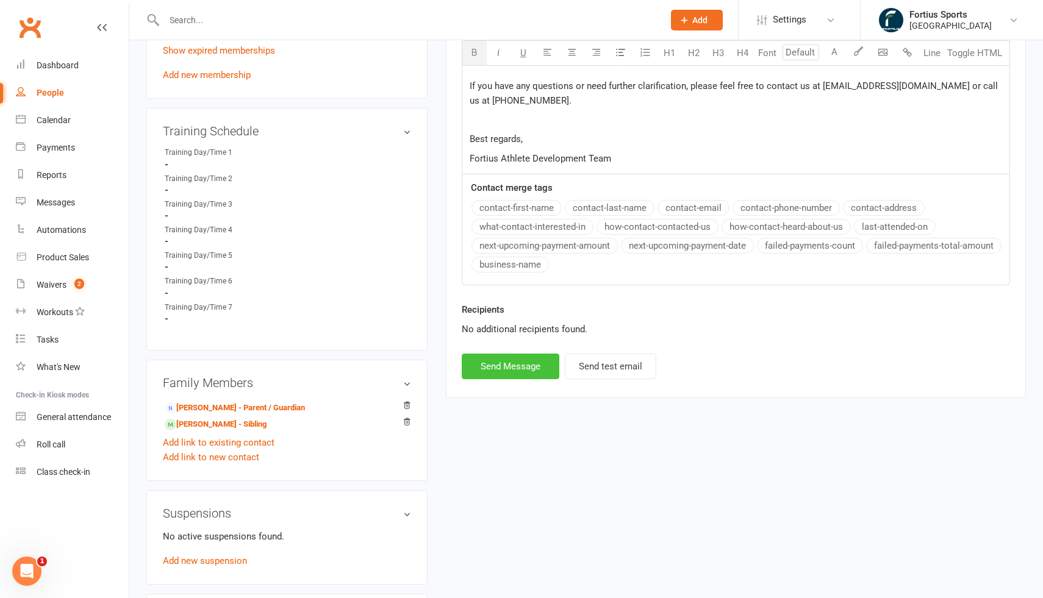
click at [504, 371] on button "Send Message" at bounding box center [511, 367] width 98 height 26
select select
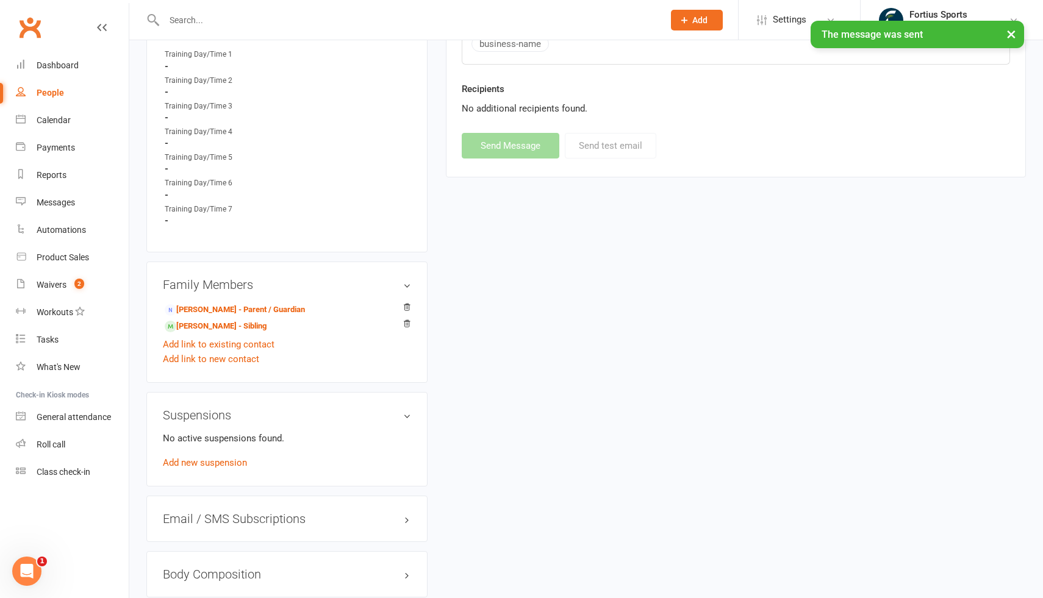
scroll to position [710, 0]
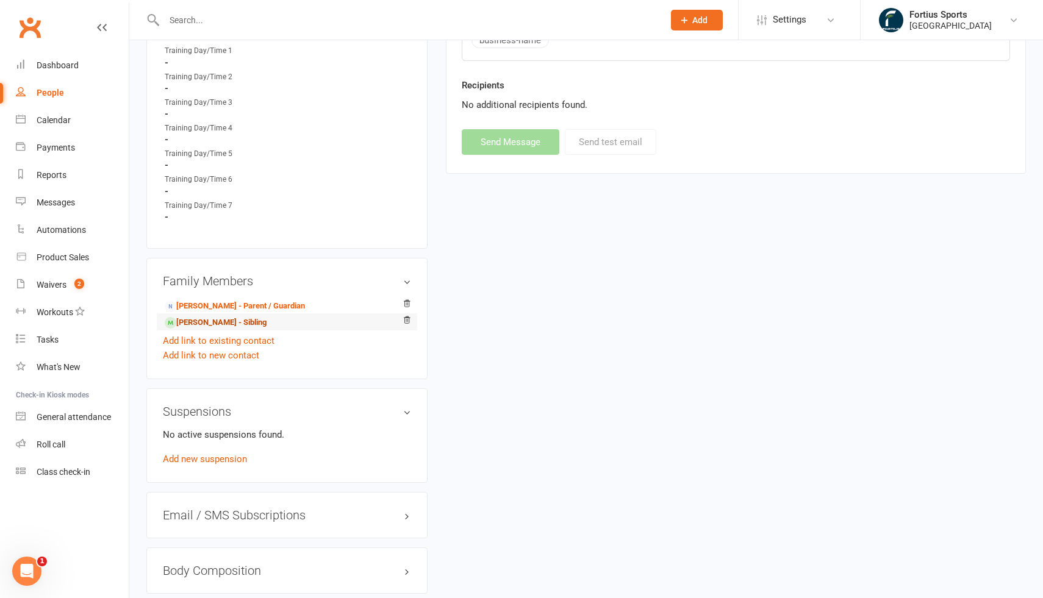
click at [250, 320] on link "Kushal Lingamaneni - Sibling" at bounding box center [216, 323] width 102 height 13
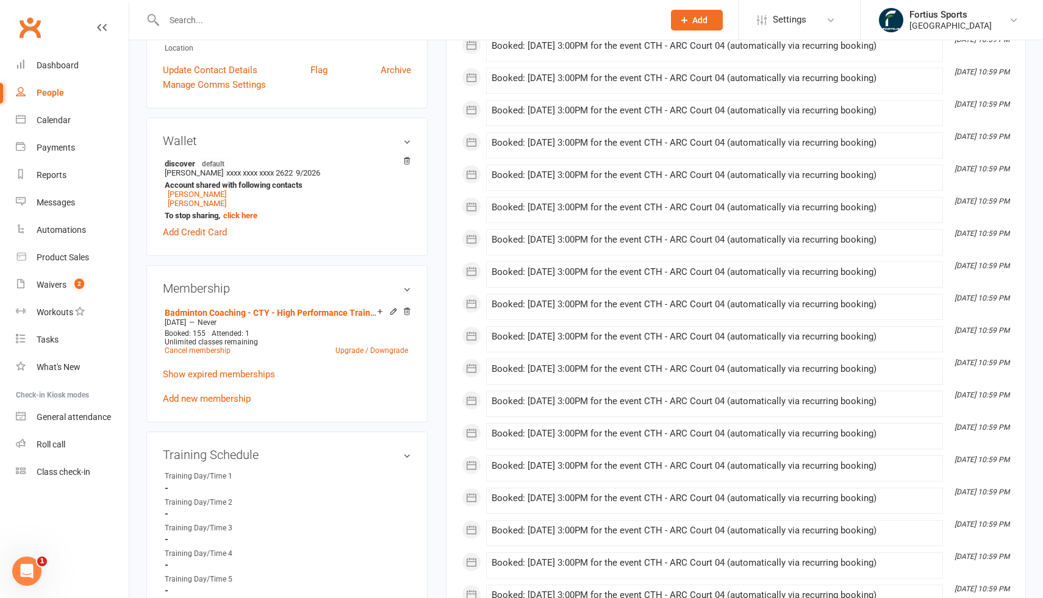
scroll to position [294, 0]
click at [221, 398] on link "Add new membership" at bounding box center [207, 397] width 88 height 11
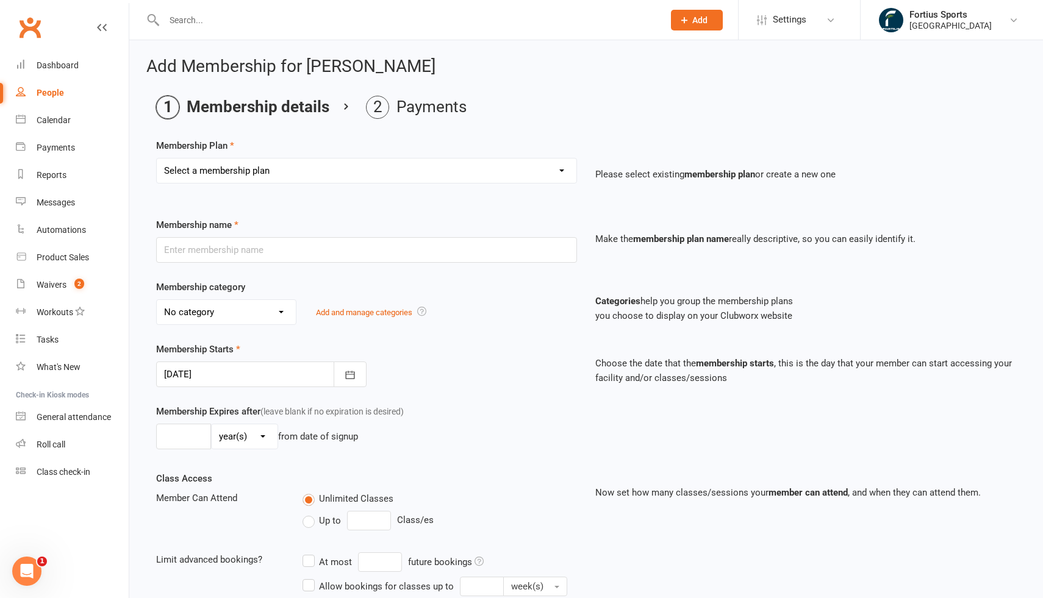
click at [358, 178] on select "Select a membership plan Create new Membership Plan Badminton - Adult Annual Me…" at bounding box center [367, 171] width 420 height 24
select select "65"
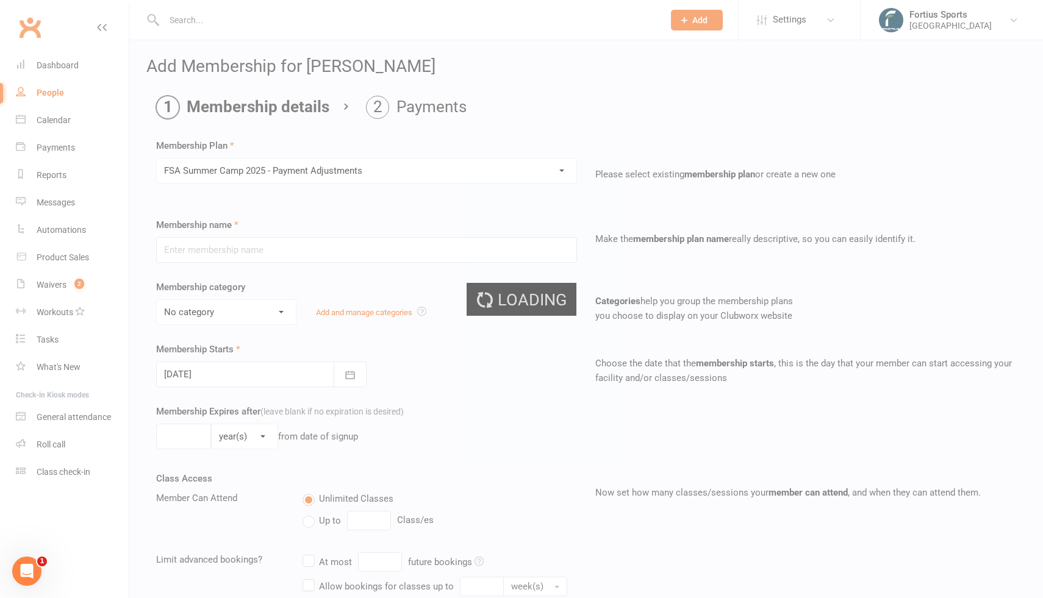
type input "FSA Summer Camp 2025 - Payment Adjustments"
select select "4"
type input "1"
select select "0"
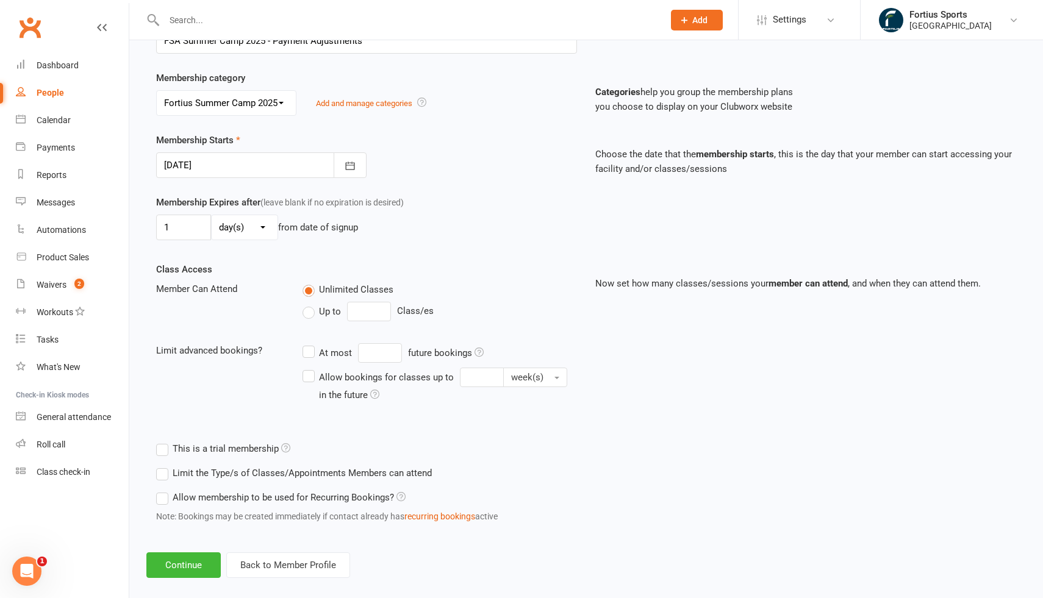
scroll to position [224, 0]
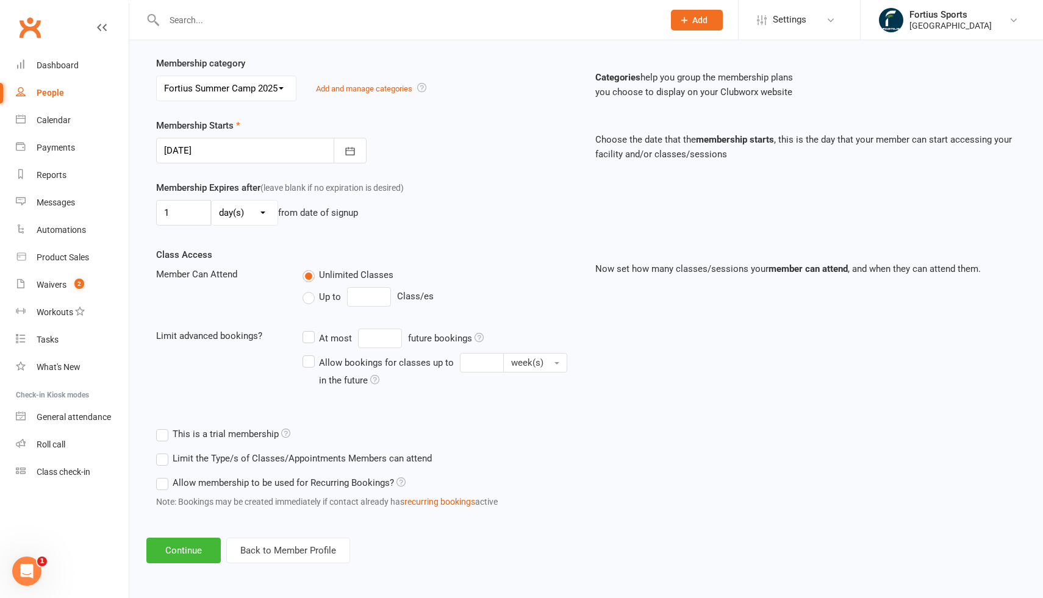
click at [163, 461] on label "Limit the Type/s of Classes/Appointments Members can attend" at bounding box center [294, 458] width 276 height 15
click at [163, 451] on input "Limit the Type/s of Classes/Appointments Members can attend" at bounding box center [160, 451] width 8 height 0
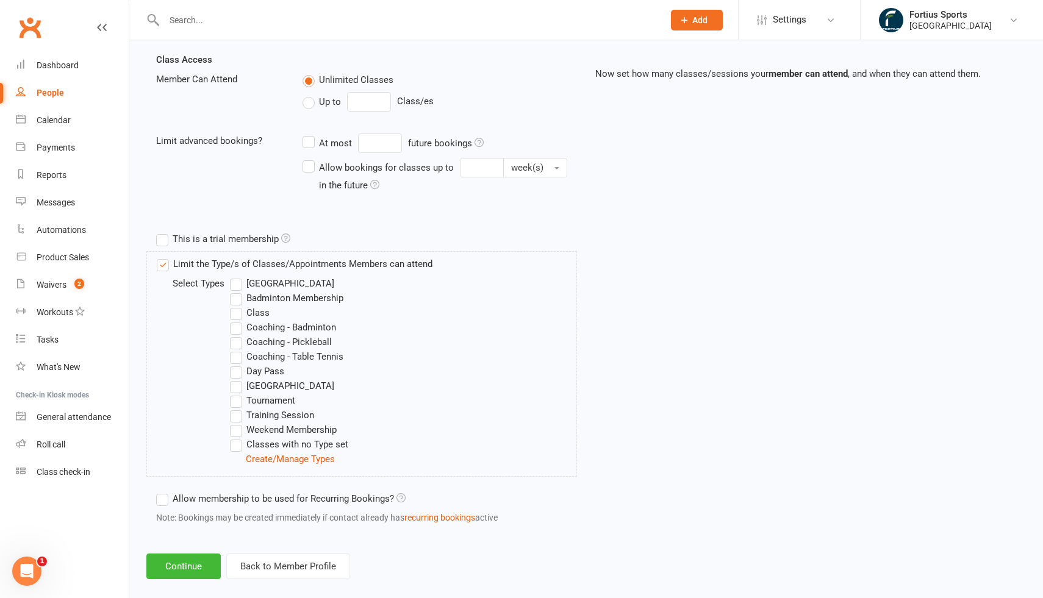
scroll to position [435, 0]
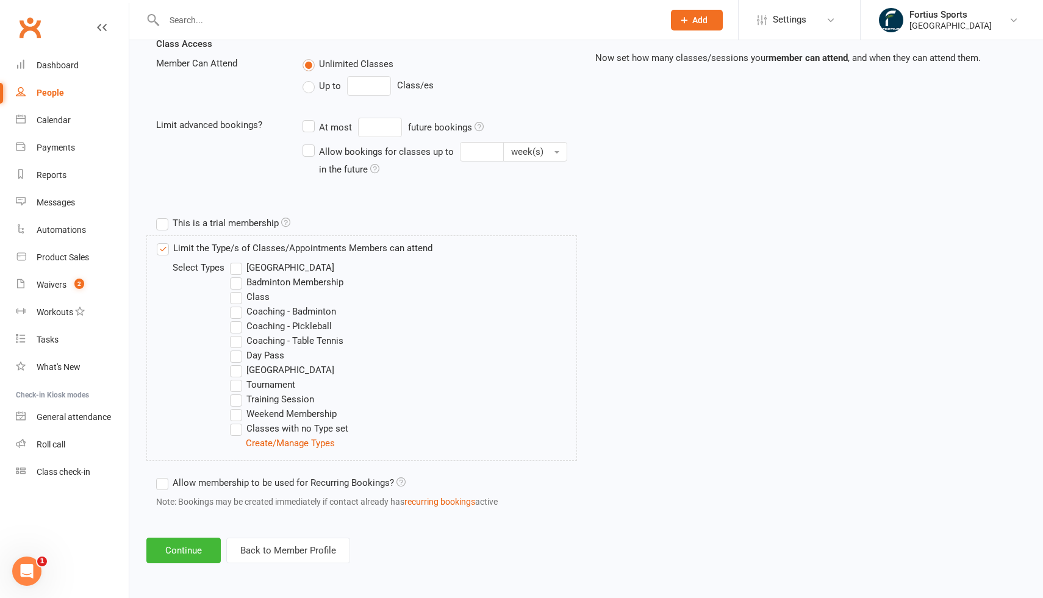
click at [236, 431] on label "Classes with no Type set" at bounding box center [289, 429] width 118 height 15
click at [236, 422] on input "Classes with no Type set" at bounding box center [234, 422] width 8 height 0
click at [308, 85] on label "Up to" at bounding box center [322, 86] width 38 height 15
click at [308, 79] on input "Up to" at bounding box center [307, 79] width 8 height 0
type input "0"
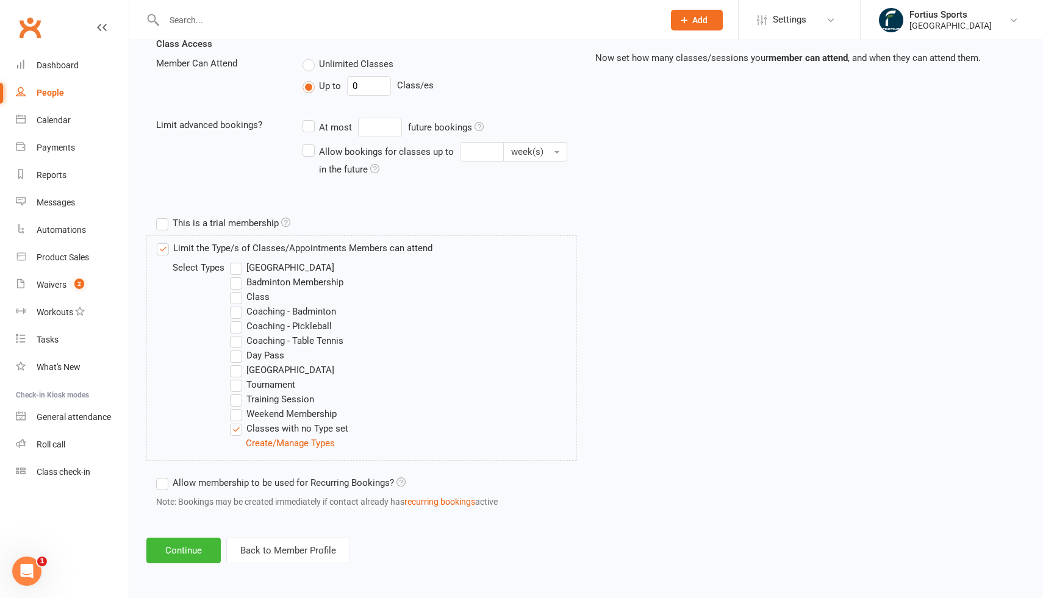
scroll to position [373, 0]
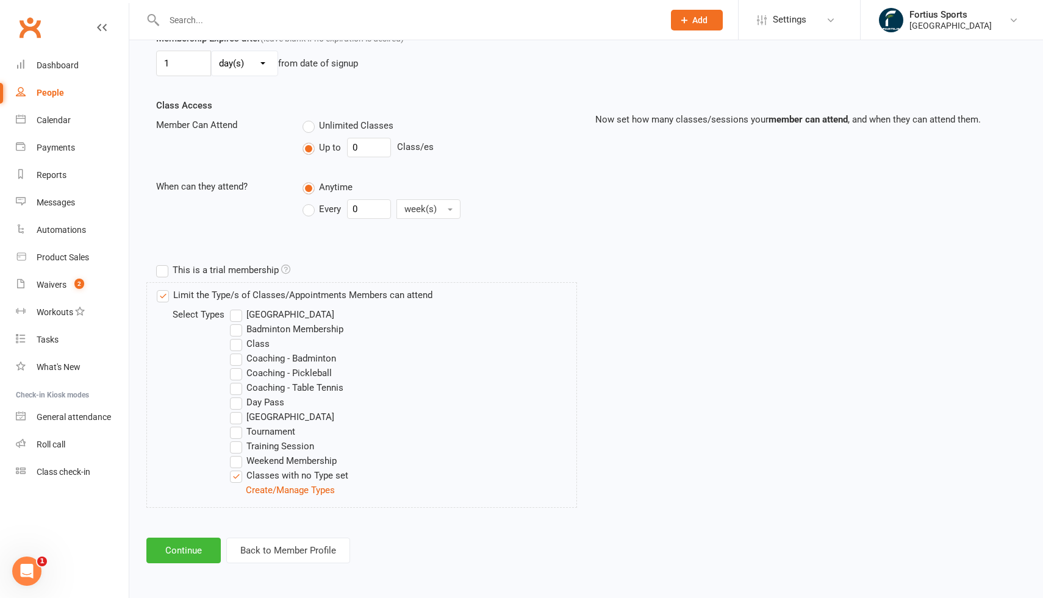
click at [237, 479] on label "Classes with no Type set" at bounding box center [289, 476] width 118 height 15
click at [237, 469] on input "Classes with no Type set" at bounding box center [234, 469] width 8 height 0
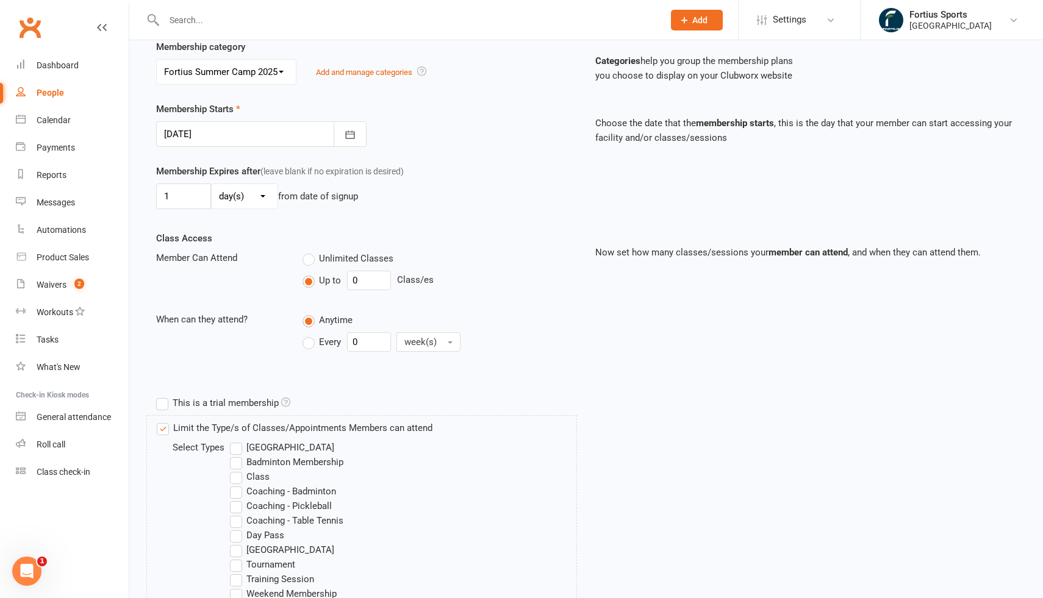
scroll to position [0, 0]
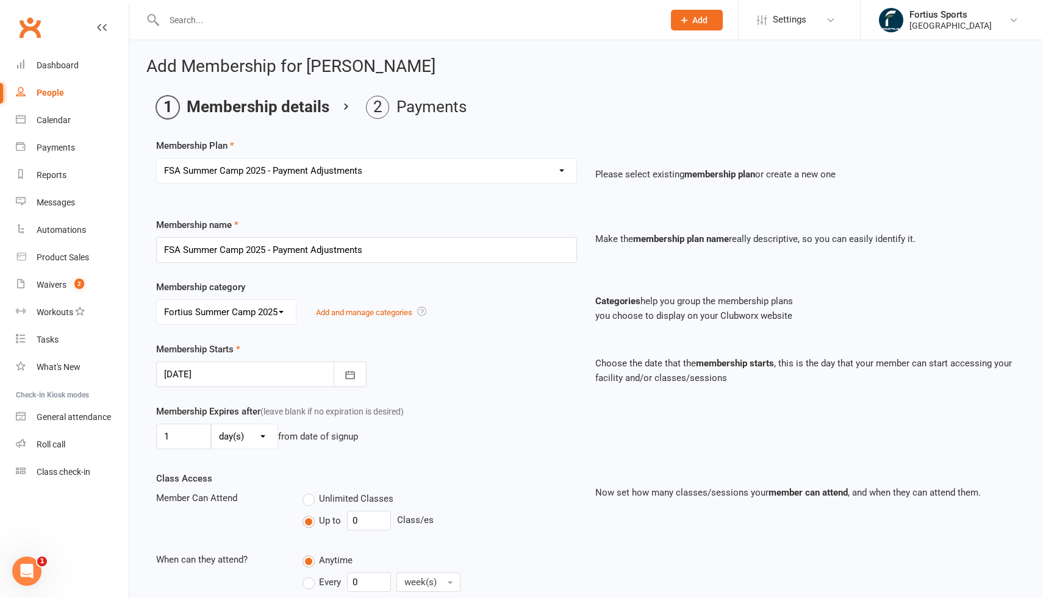
click at [224, 22] on input "text" at bounding box center [407, 20] width 495 height 17
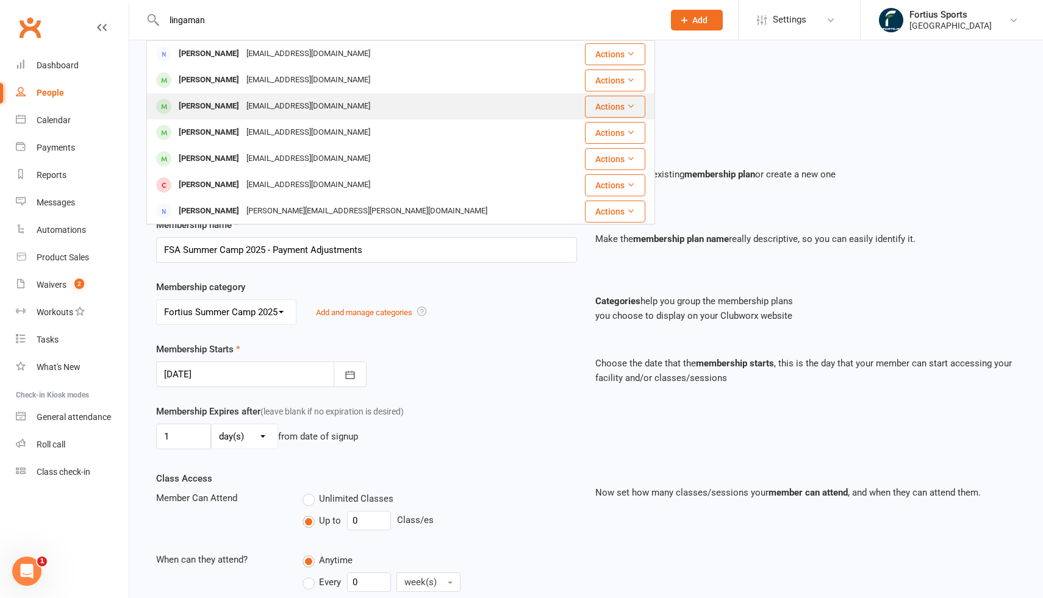
type input "lingaman"
click at [243, 109] on div "[PERSON_NAME]" at bounding box center [209, 107] width 68 height 18
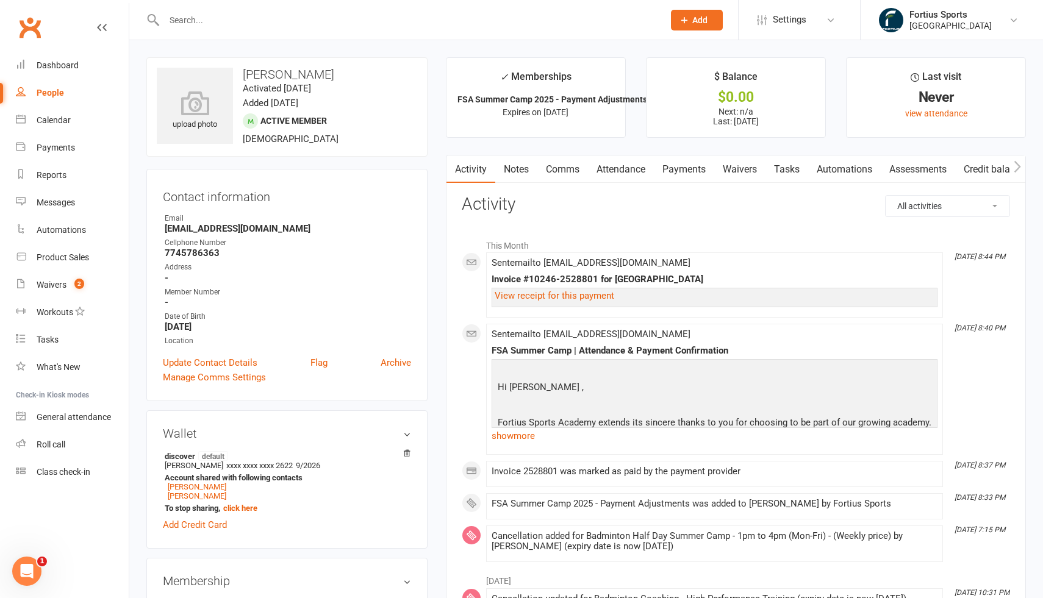
click at [692, 170] on link "Payments" at bounding box center [684, 170] width 60 height 28
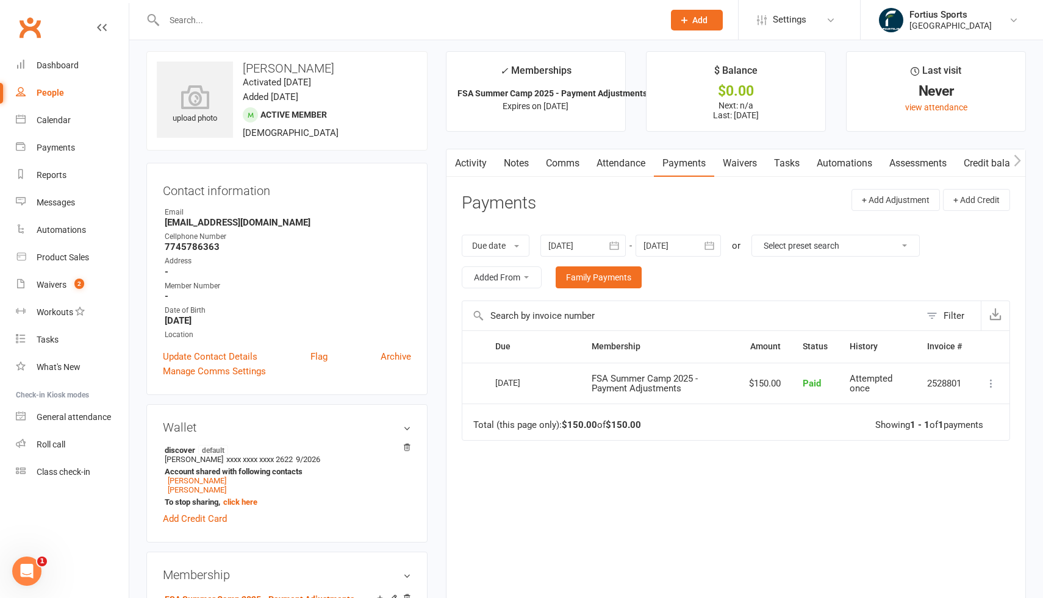
scroll to position [5, 0]
click at [688, 166] on link "Payments" at bounding box center [684, 165] width 60 height 28
click at [598, 243] on div at bounding box center [582, 247] width 85 height 22
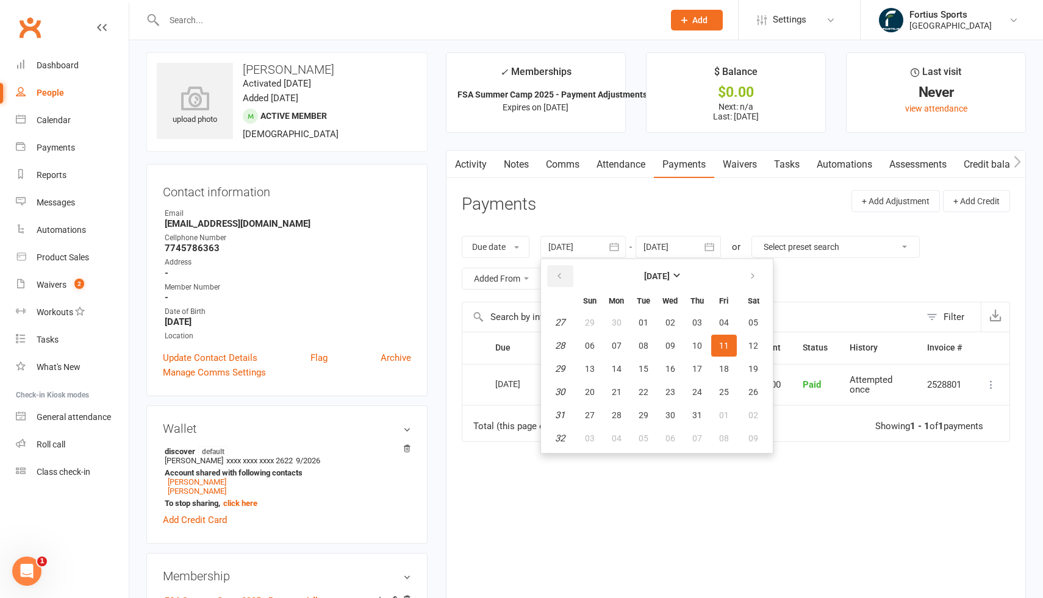
click at [564, 278] on icon "button" at bounding box center [559, 276] width 9 height 10
click at [701, 326] on span "01" at bounding box center [697, 323] width 10 height 10
type input "01 May 2025"
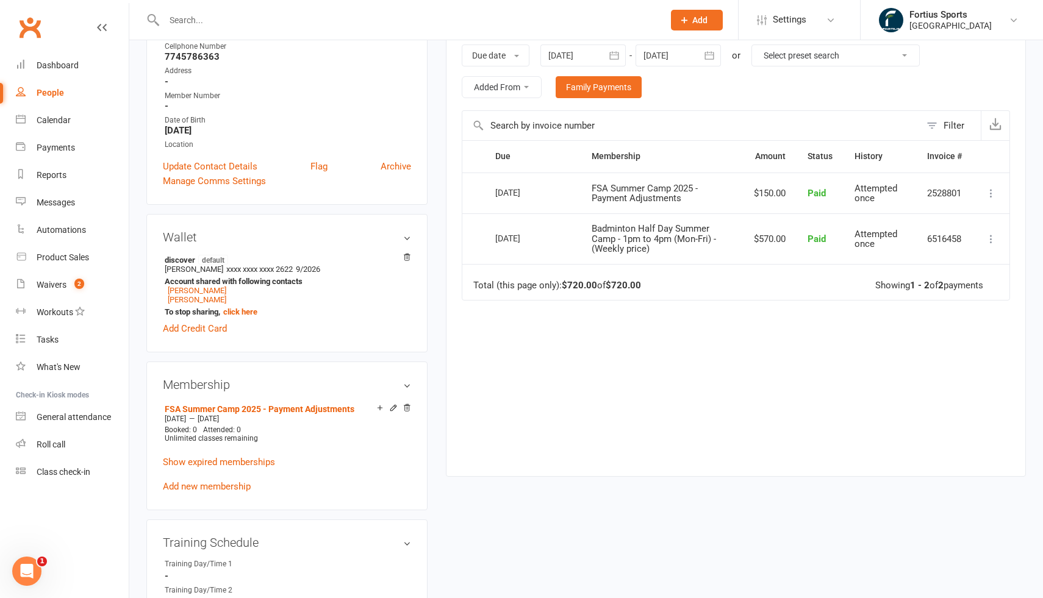
scroll to position [198, 0]
click at [768, 237] on td "$570.00" at bounding box center [770, 237] width 54 height 51
click at [759, 236] on td "$570.00" at bounding box center [770, 237] width 54 height 51
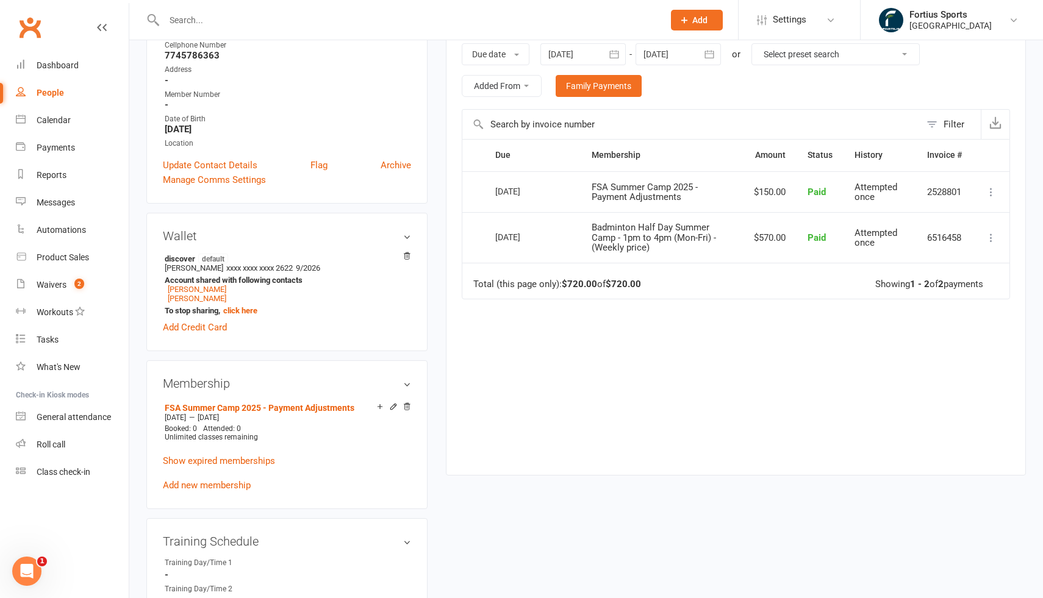
click at [759, 236] on td "$570.00" at bounding box center [770, 237] width 54 height 51
click at [763, 182] on td "$150.00" at bounding box center [770, 191] width 54 height 41
click at [767, 195] on td "$150.00" at bounding box center [770, 191] width 54 height 41
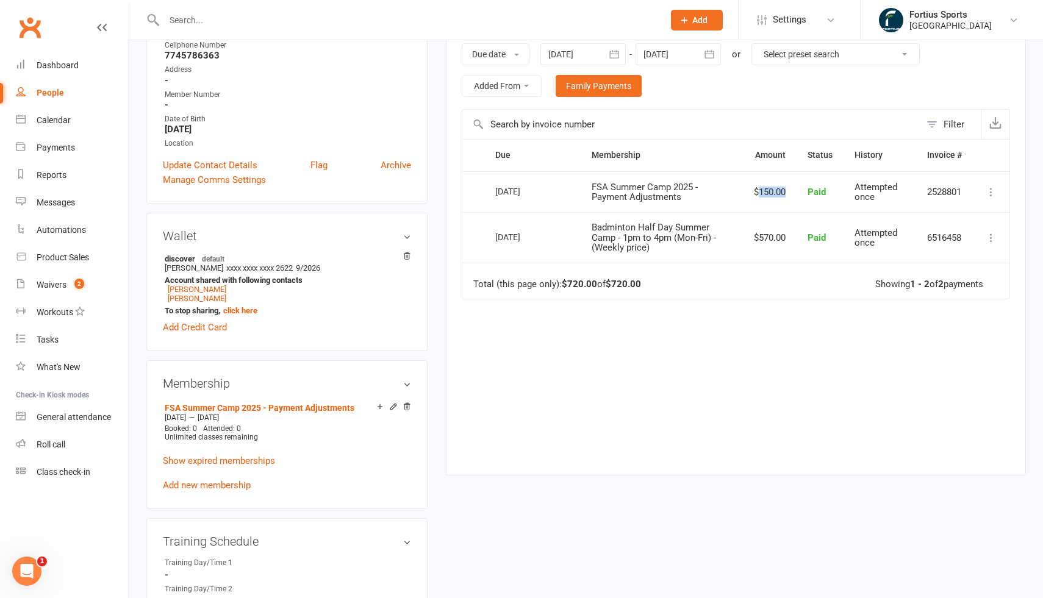
click at [767, 195] on td "$150.00" at bounding box center [770, 191] width 54 height 41
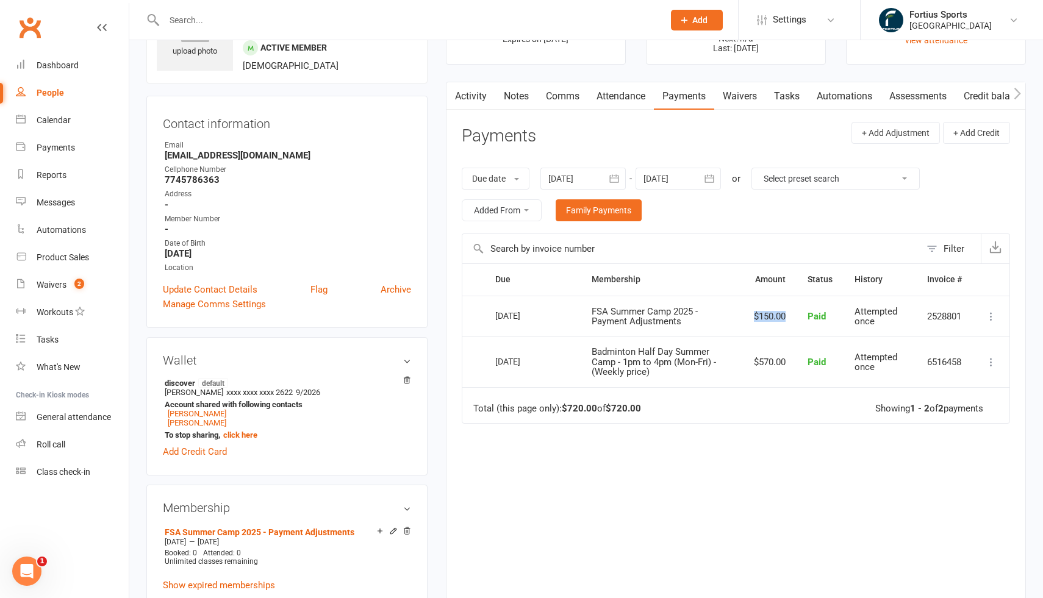
scroll to position [71, 0]
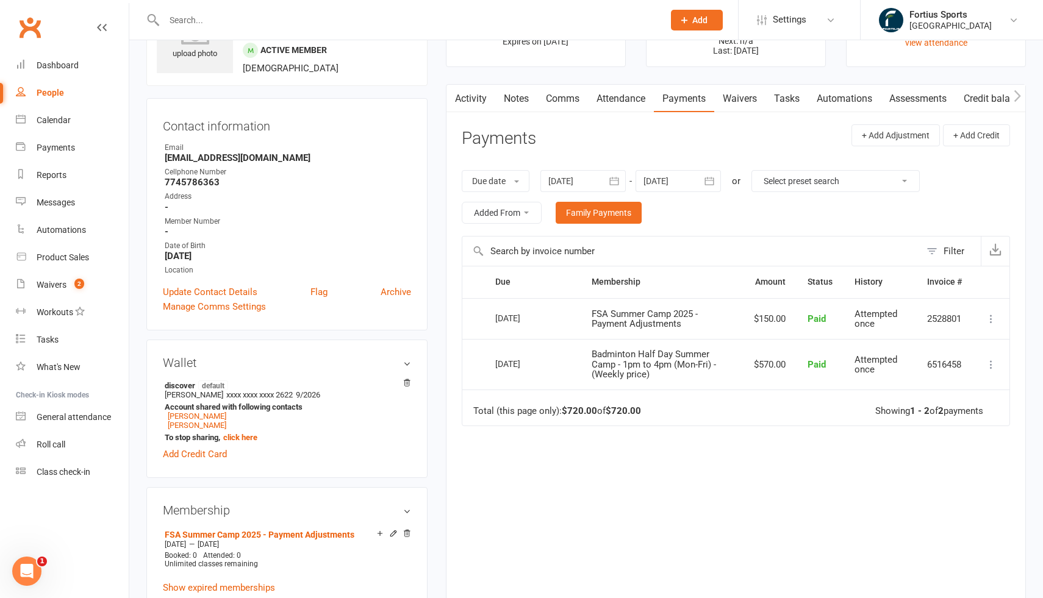
click at [678, 373] on td "Badminton Half Day Summer Camp - 1pm to 4pm (Mon-Fri) - (Weekly price)" at bounding box center [662, 364] width 162 height 51
drag, startPoint x: 661, startPoint y: 378, endPoint x: 648, endPoint y: 349, distance: 32.2
click at [648, 352] on td "Badminton Half Day Summer Camp - 1pm to 4pm (Mon-Fri) - (Weekly price)" at bounding box center [662, 364] width 162 height 51
click at [678, 288] on th "Membership" at bounding box center [662, 282] width 162 height 31
drag, startPoint x: 704, startPoint y: 321, endPoint x: 671, endPoint y: 321, distance: 32.9
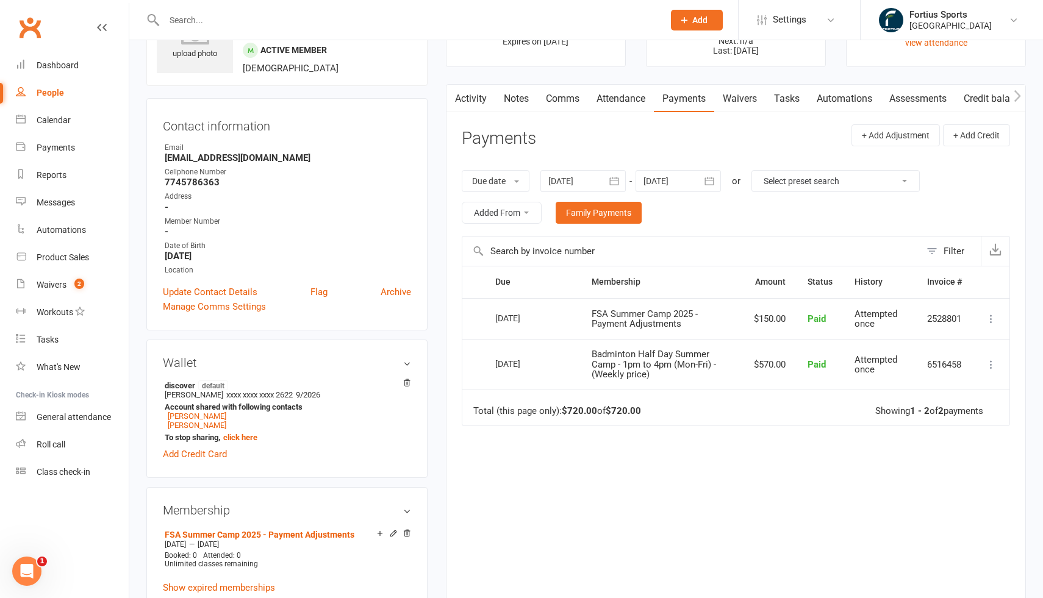
click at [672, 321] on td "FSA Summer Camp 2025 - Payment Adjustments" at bounding box center [662, 318] width 162 height 41
drag, startPoint x: 588, startPoint y: 309, endPoint x: 702, endPoint y: 327, distance: 114.9
click at [702, 327] on td "FSA Summer Camp 2025 - Payment Adjustments" at bounding box center [662, 318] width 162 height 41
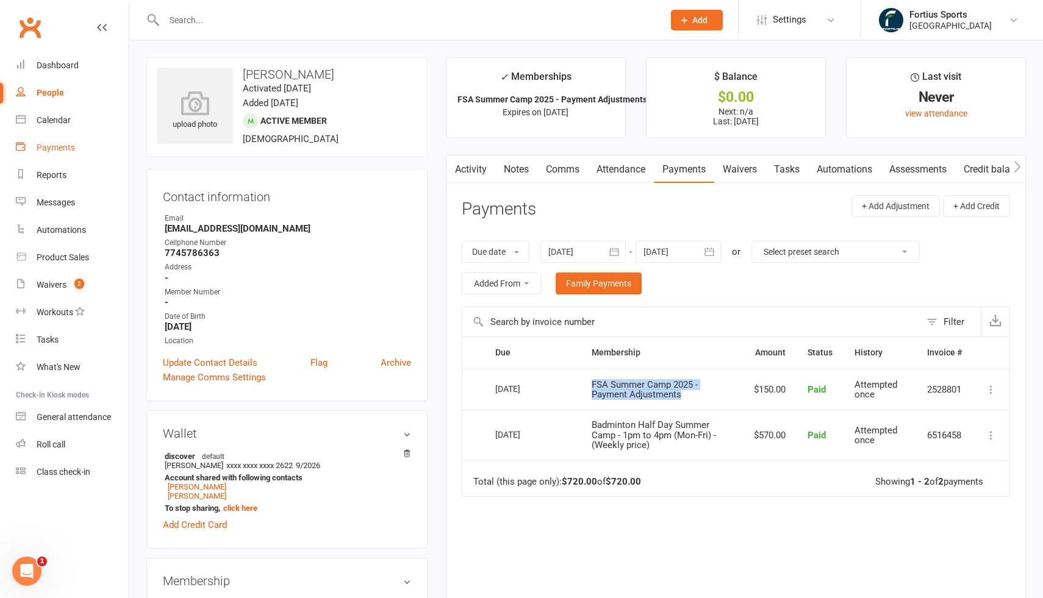
click at [56, 152] on div "Payments" at bounding box center [56, 148] width 38 height 10
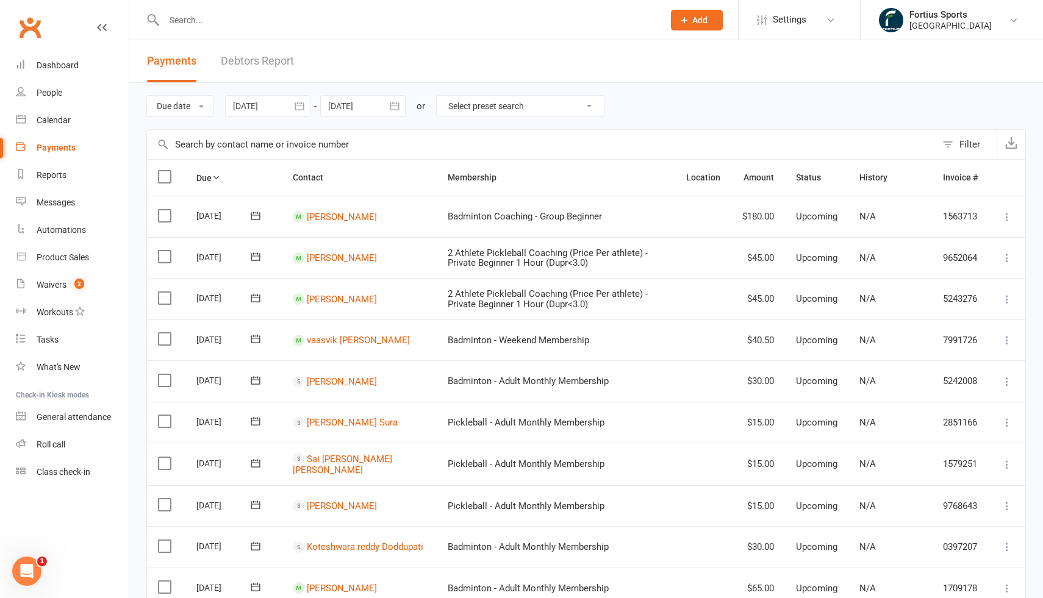
click at [300, 147] on input "text" at bounding box center [541, 144] width 789 height 29
click at [733, 139] on input "text" at bounding box center [541, 144] width 789 height 29
click at [296, 23] on input "text" at bounding box center [407, 20] width 495 height 17
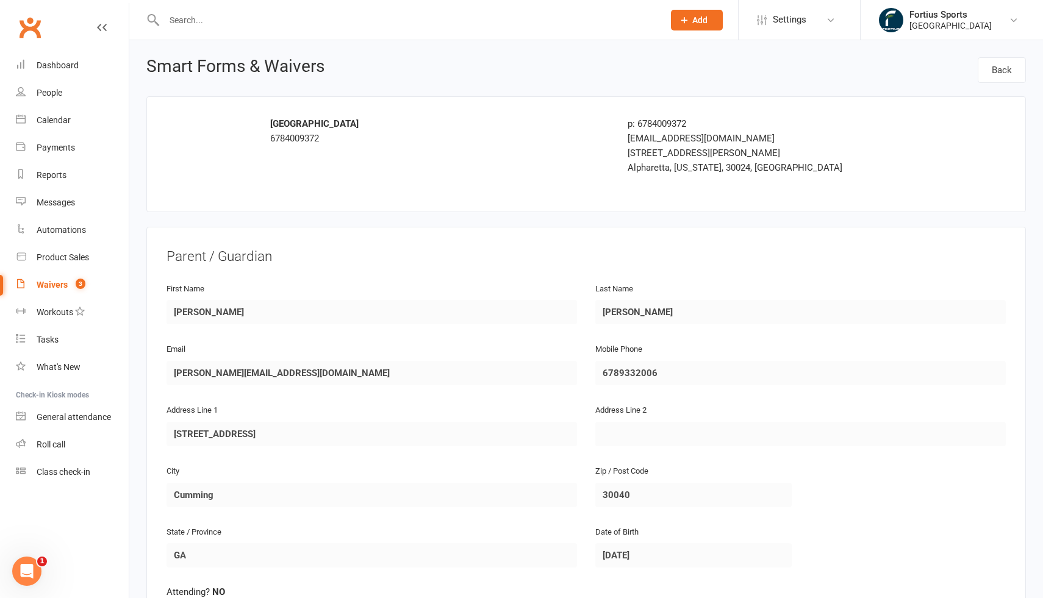
click at [49, 287] on div "Waivers" at bounding box center [52, 285] width 31 height 10
select select "100"
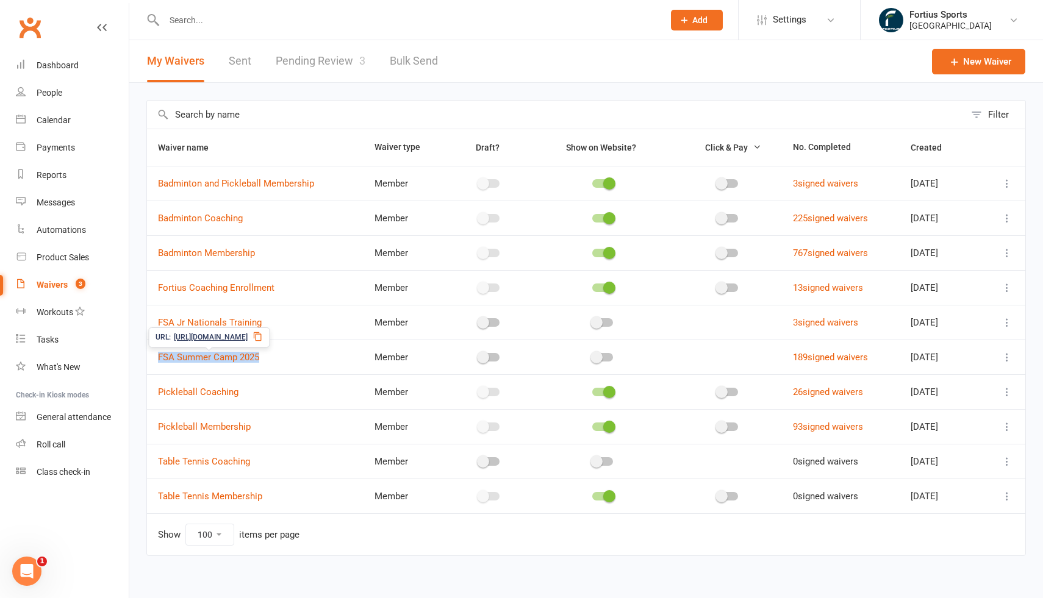
drag, startPoint x: 265, startPoint y: 360, endPoint x: 160, endPoint y: 351, distance: 105.3
click at [160, 351] on td "FSA Summer Camp 2025" at bounding box center [255, 357] width 217 height 35
click at [59, 204] on div "Messages" at bounding box center [56, 203] width 38 height 10
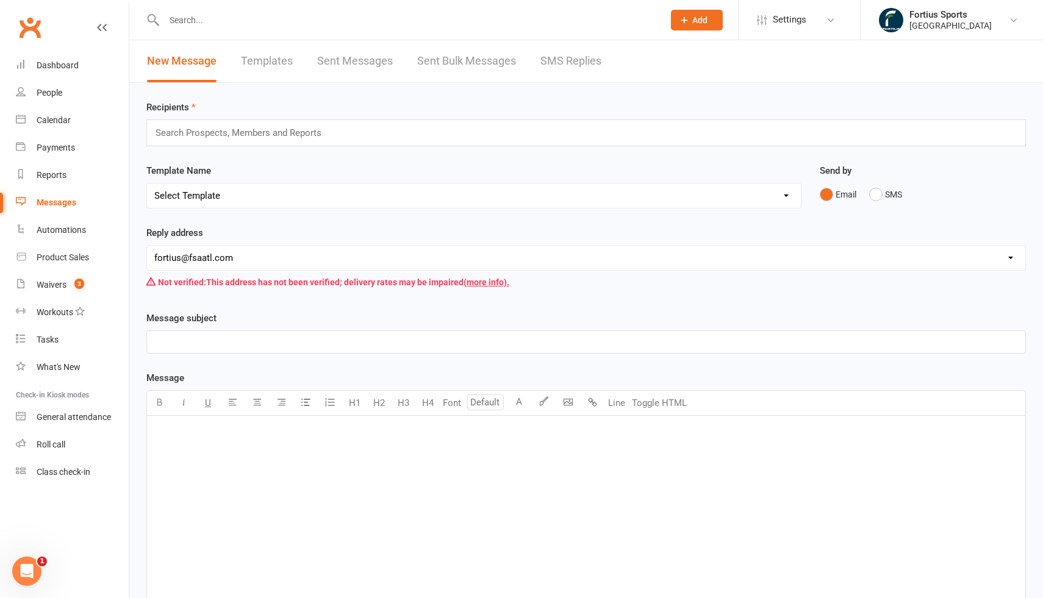
click at [263, 58] on link "Templates" at bounding box center [267, 61] width 52 height 42
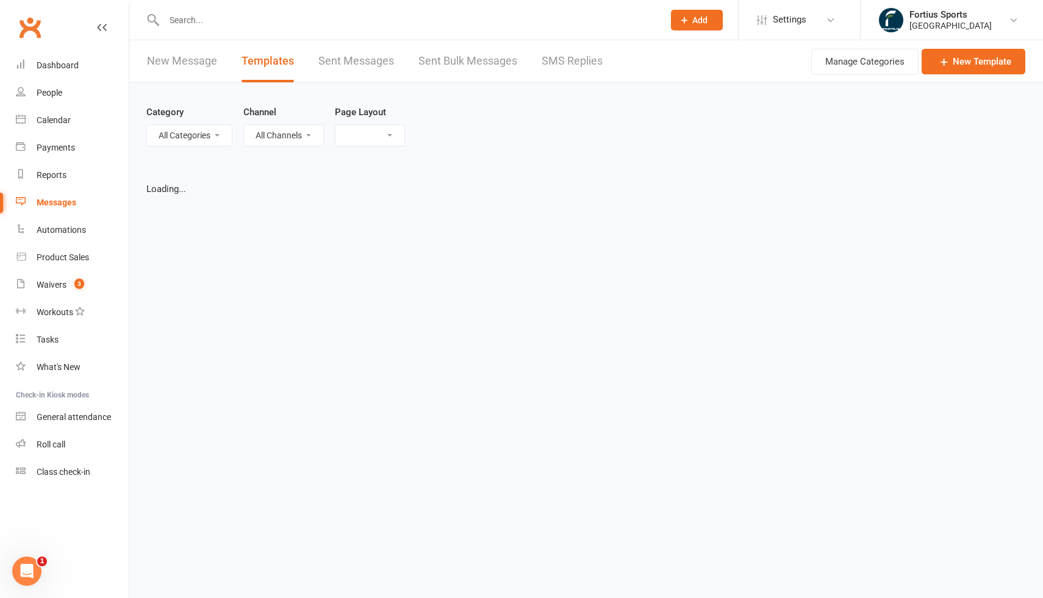
select select "list"
select select "100"
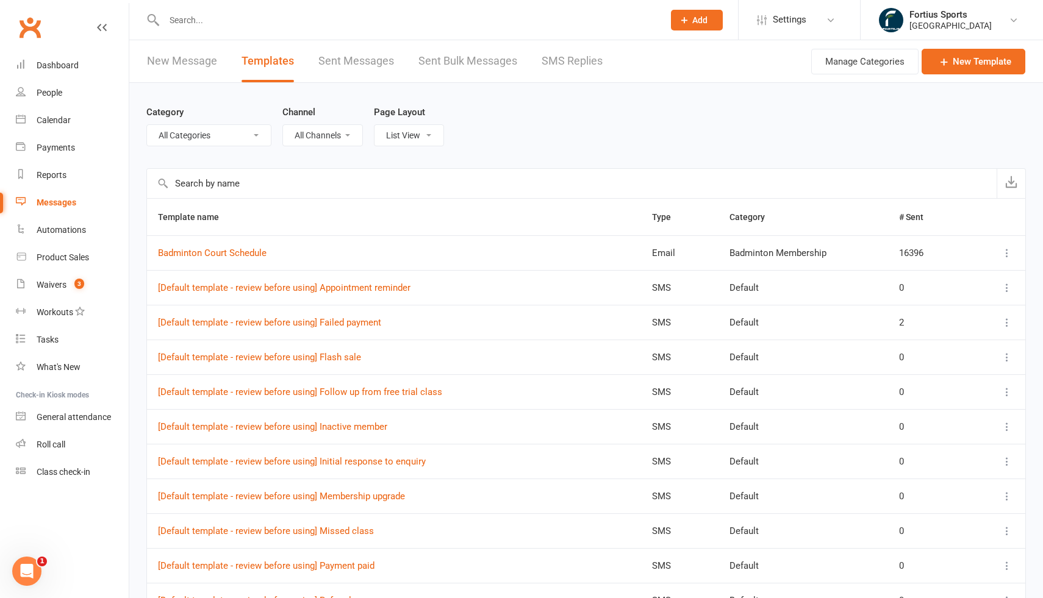
click at [221, 138] on select "All Categories (No category) Badminton Membership Default FSA Coaching FSA Memb…" at bounding box center [209, 135] width 124 height 21
select select "17465"
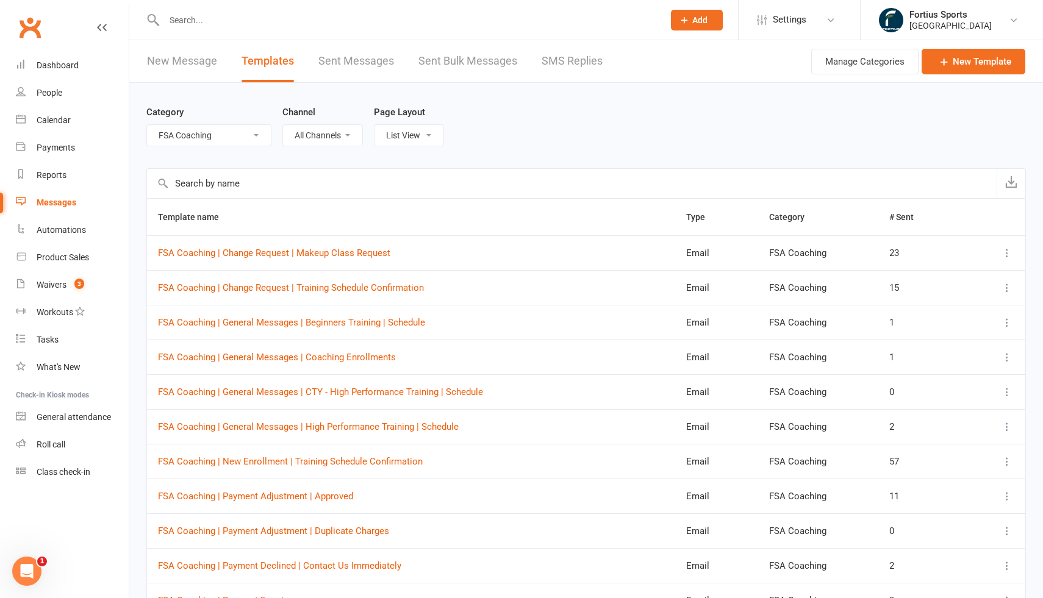
scroll to position [218, 0]
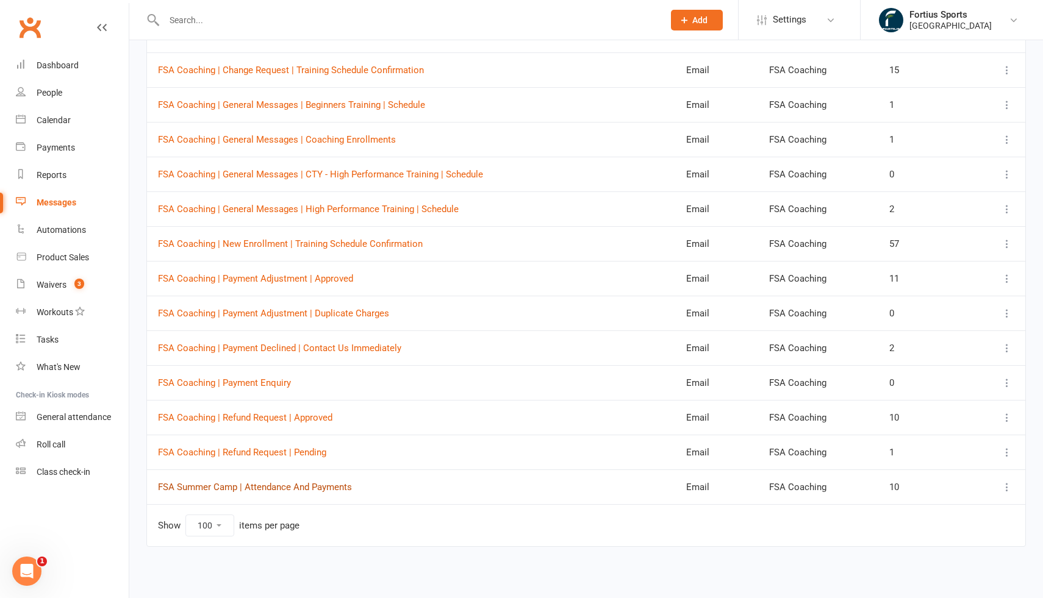
click at [239, 487] on link "FSA Summer Camp | Attendance And Payments" at bounding box center [255, 487] width 194 height 11
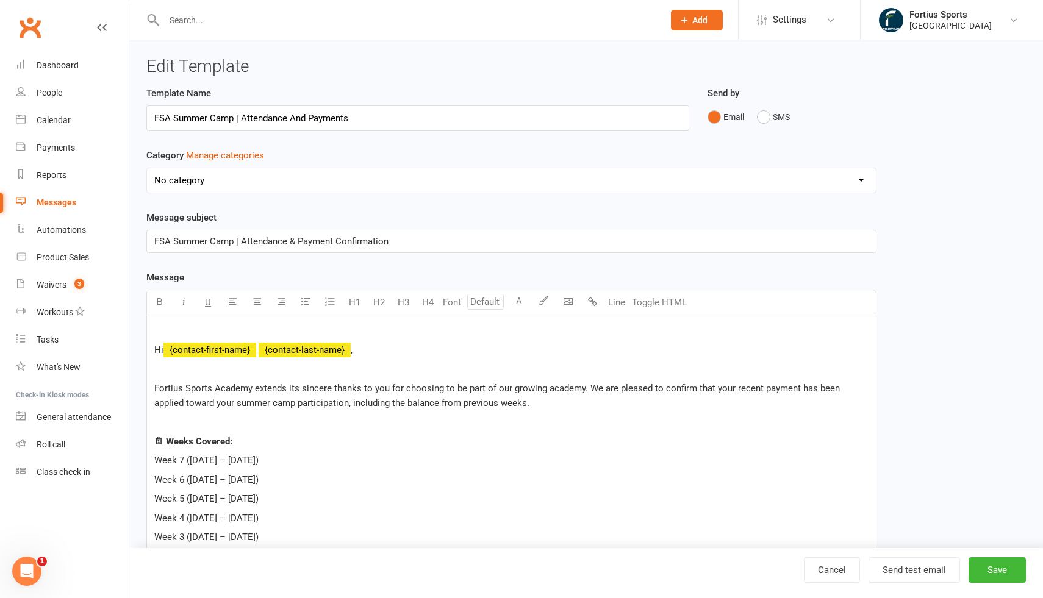
select select "17465"
click at [261, 119] on input "FSA Summer Camp | Attendance And Payments" at bounding box center [417, 119] width 543 height 26
click at [827, 21] on icon at bounding box center [831, 20] width 10 height 10
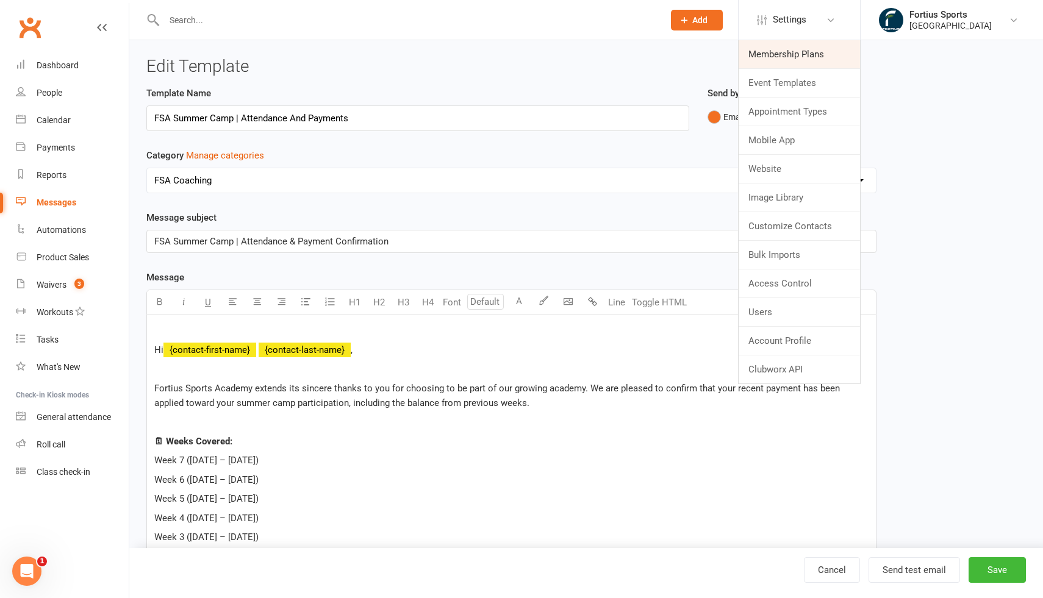
click at [789, 59] on link "Membership Plans" at bounding box center [799, 54] width 121 height 28
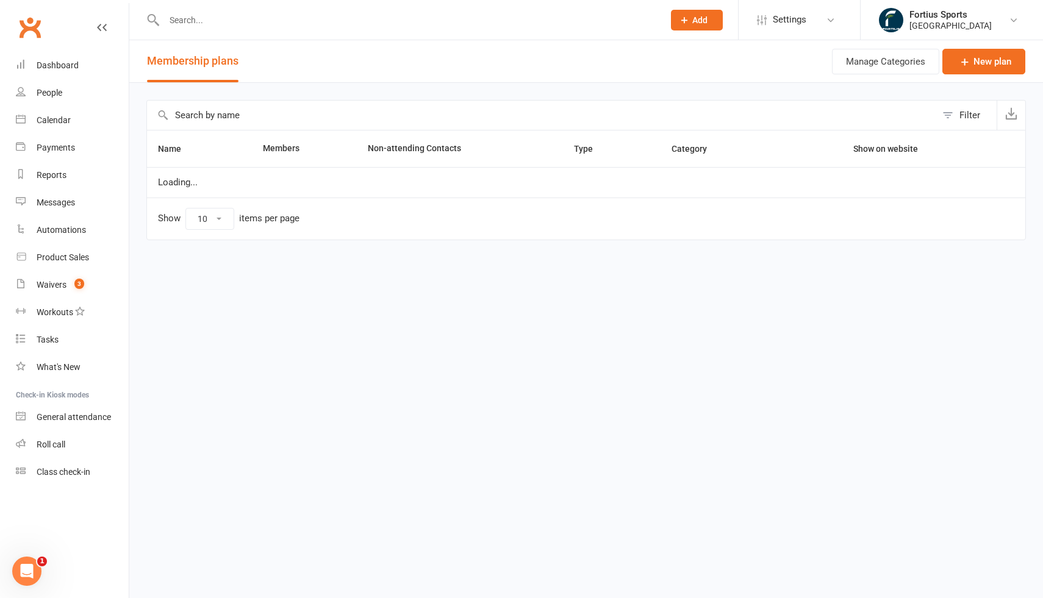
select select "100"
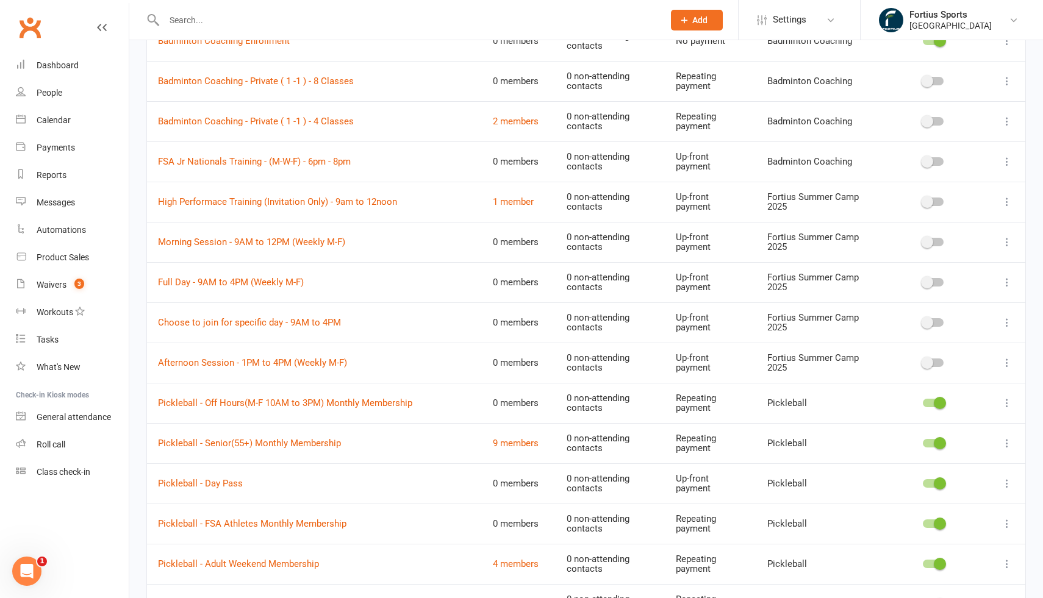
scroll to position [1115, 0]
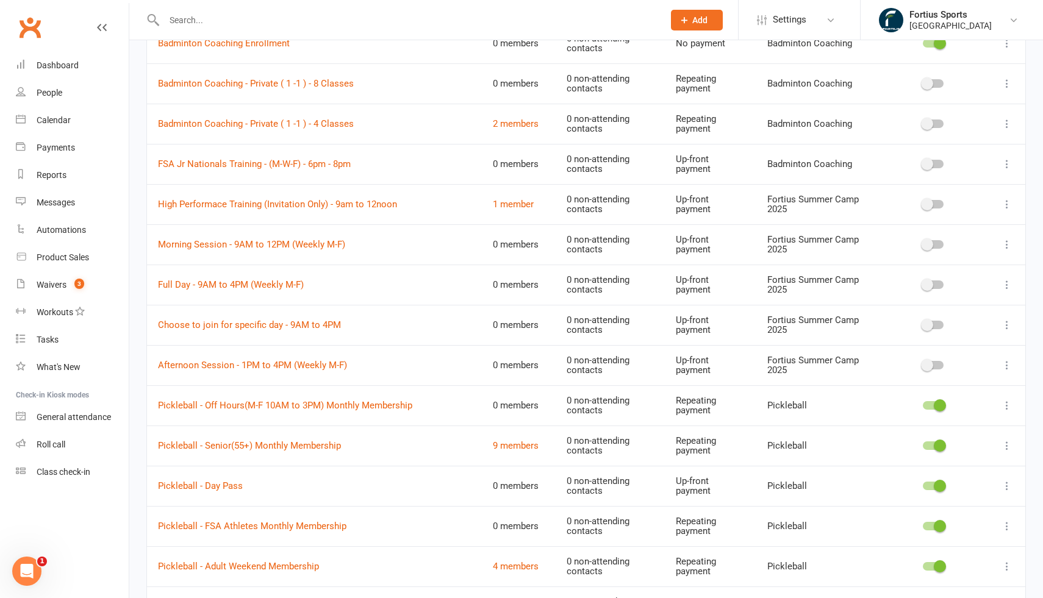
click at [244, 15] on input "text" at bounding box center [407, 20] width 495 height 17
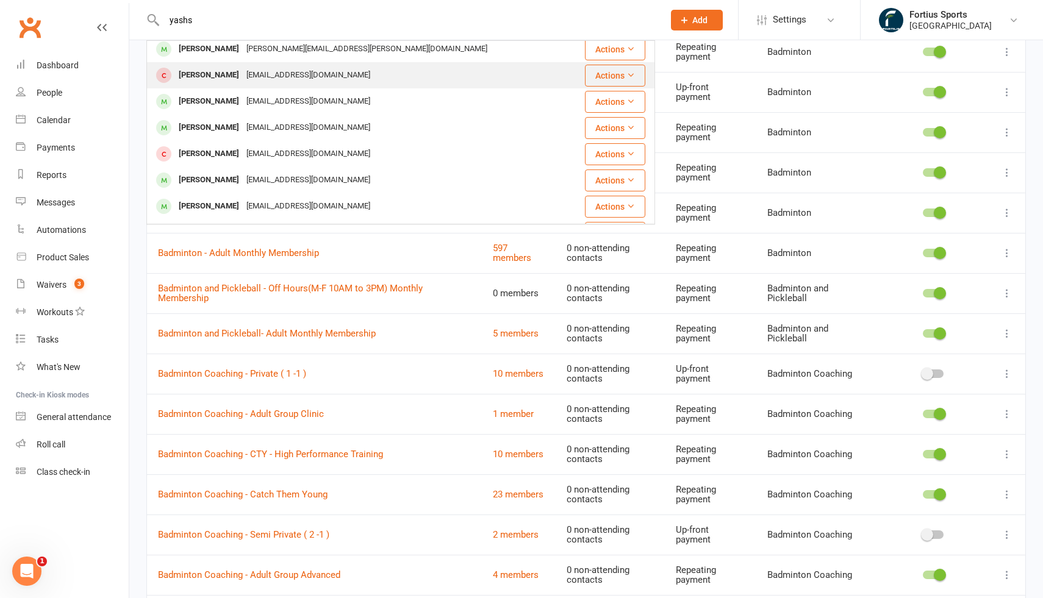
scroll to position [0, 0]
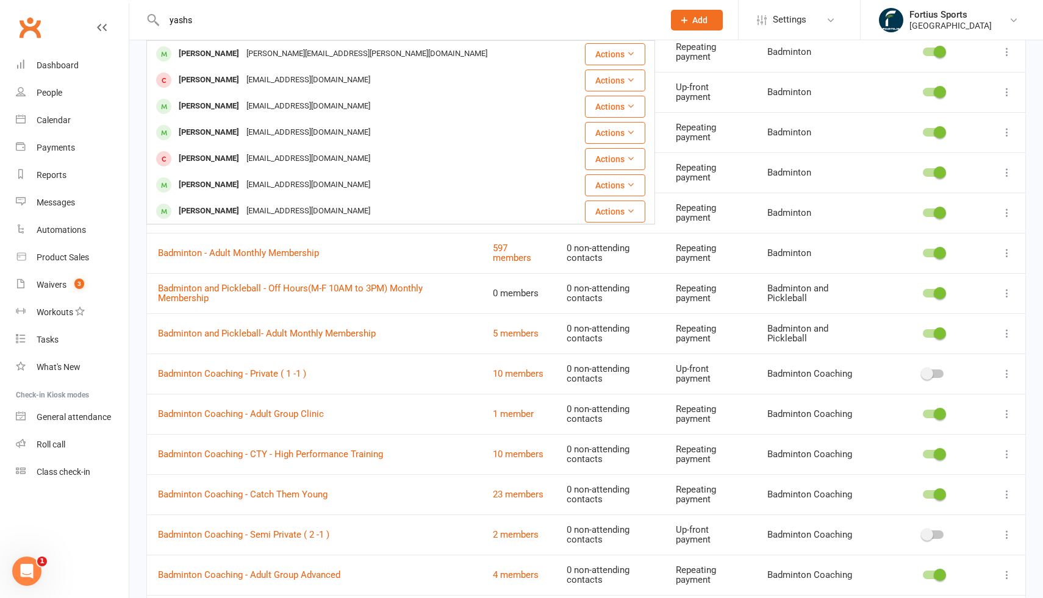
click at [186, 18] on input "yashs" at bounding box center [407, 20] width 495 height 17
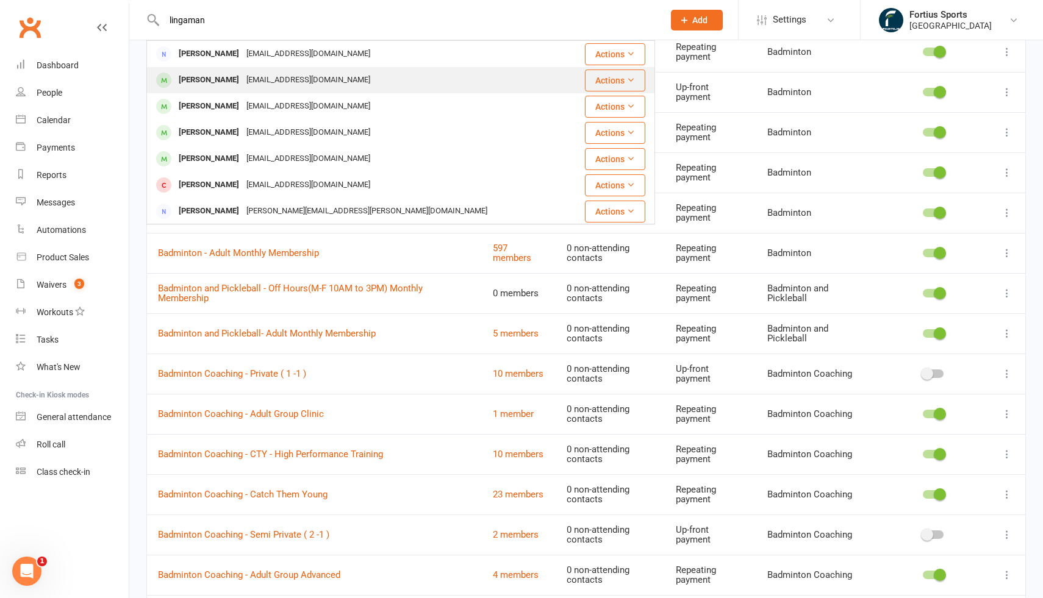
type input "lingaman"
click at [224, 82] on div "[PERSON_NAME]" at bounding box center [209, 80] width 68 height 18
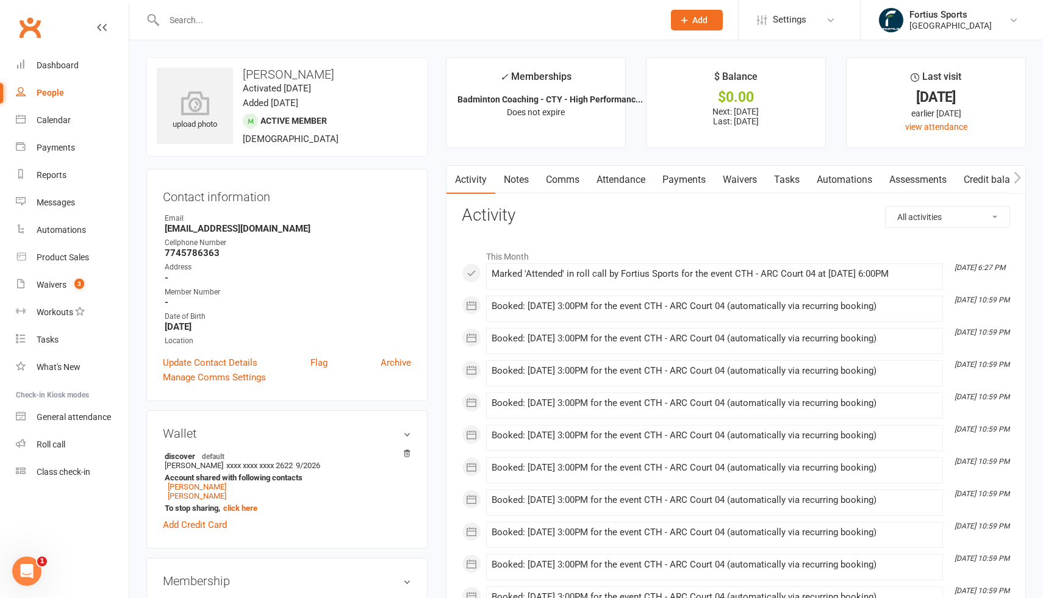
click at [692, 181] on link "Payments" at bounding box center [684, 180] width 60 height 28
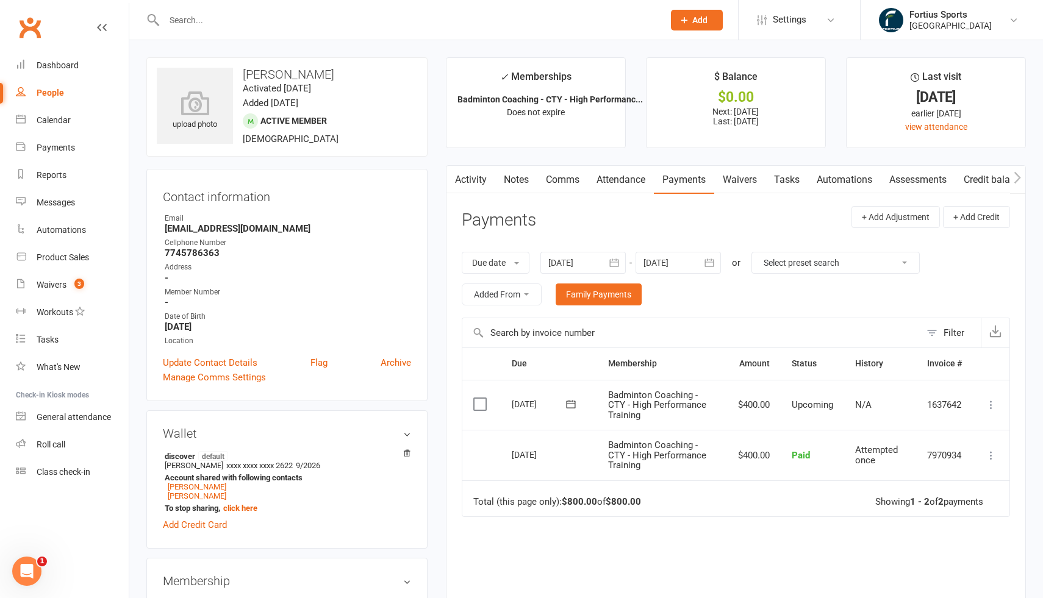
click at [1018, 178] on icon "button" at bounding box center [1017, 177] width 7 height 13
click at [1018, 178] on icon "button" at bounding box center [1017, 177] width 7 height 12
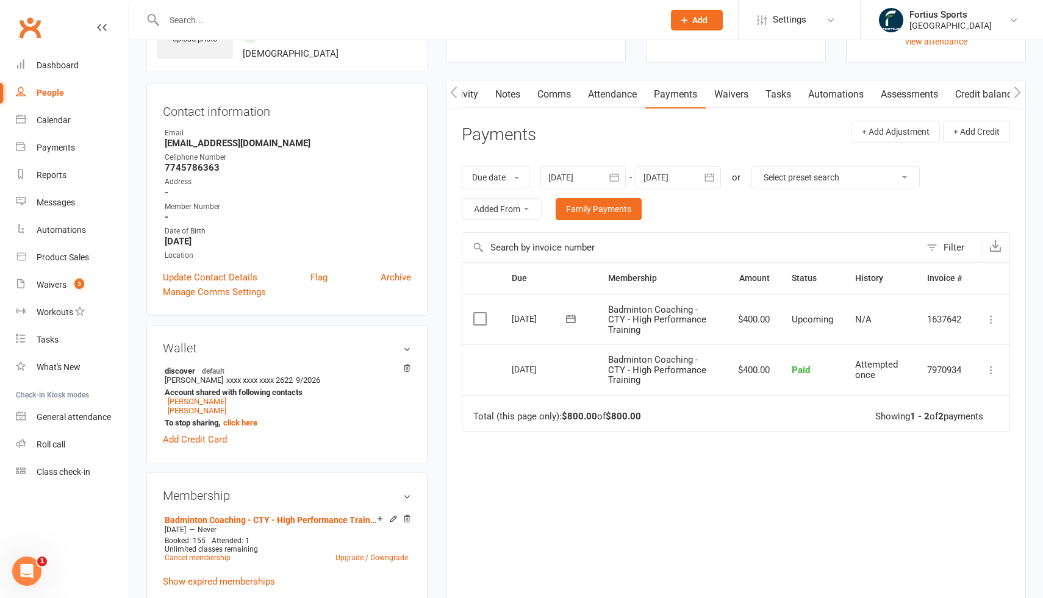
scroll to position [68, 0]
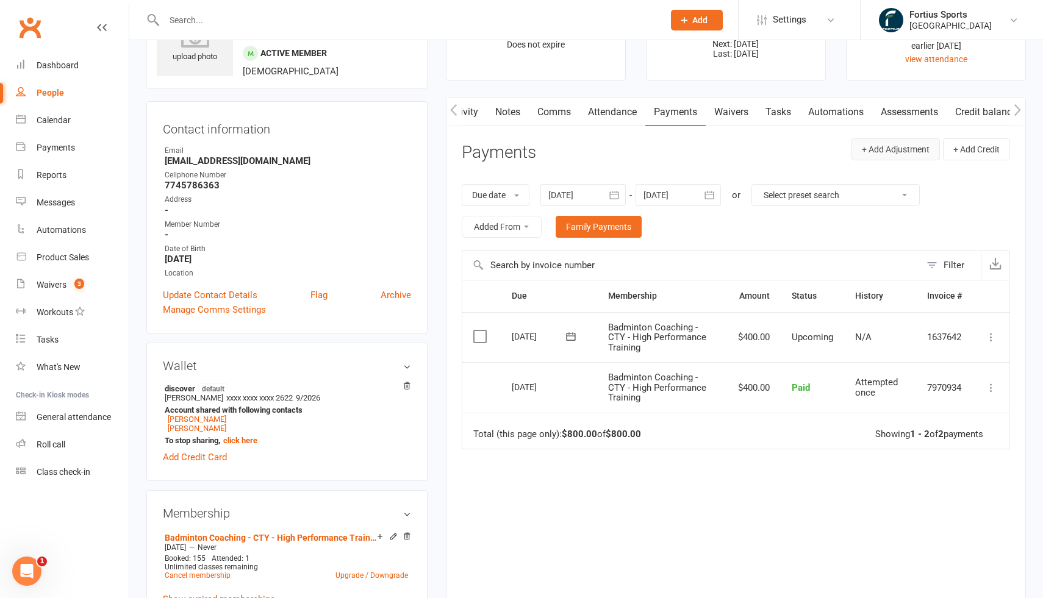
click at [933, 154] on button "+ Add Adjustment" at bounding box center [896, 149] width 88 height 22
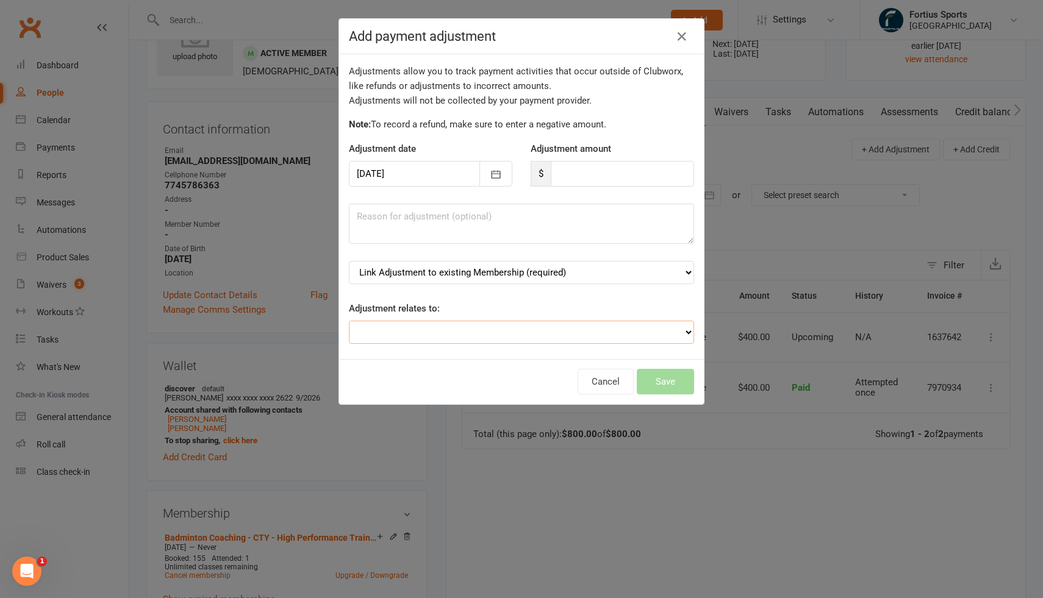
click at [471, 328] on select "Adjustment for an Autopayment Cash adjustment POS Sale adjustment Other adjustm…" at bounding box center [521, 332] width 345 height 23
select select "3"
click at [431, 276] on select "Link Adjustment to existing Membership (required) Badminton Coaching - CTY - Hi…" at bounding box center [521, 272] width 345 height 23
select select "1"
click at [556, 178] on input "number" at bounding box center [622, 174] width 143 height 26
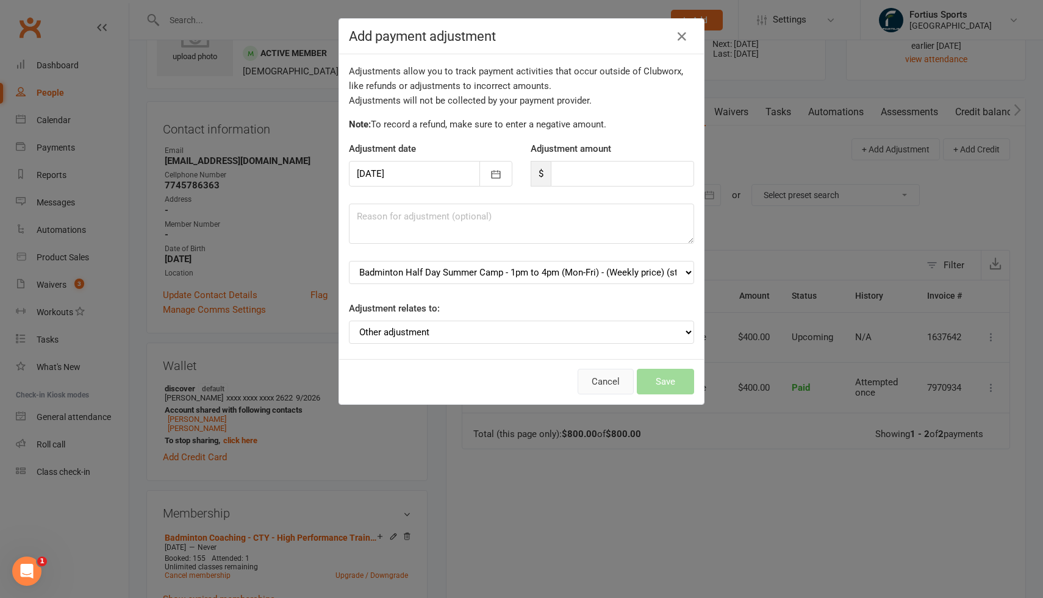
click at [611, 390] on button "Cancel" at bounding box center [606, 382] width 56 height 26
